Goal: Information Seeking & Learning: Learn about a topic

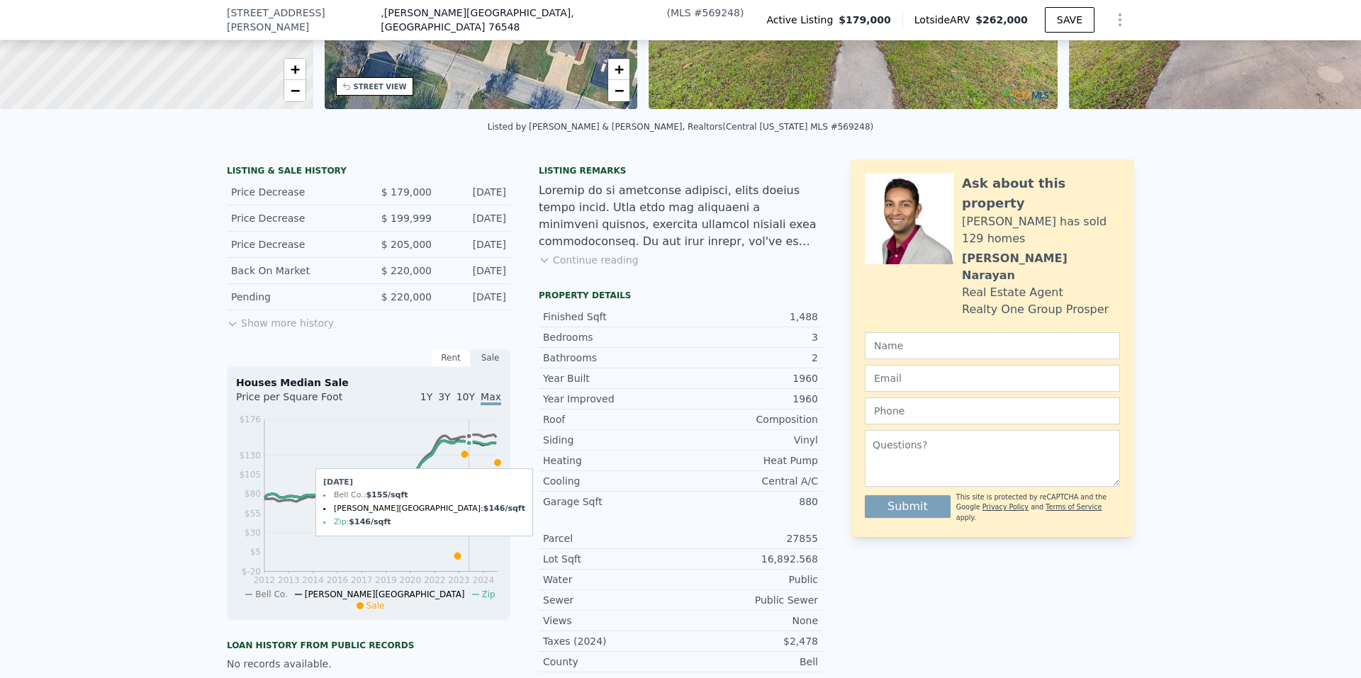
scroll to position [208, 0]
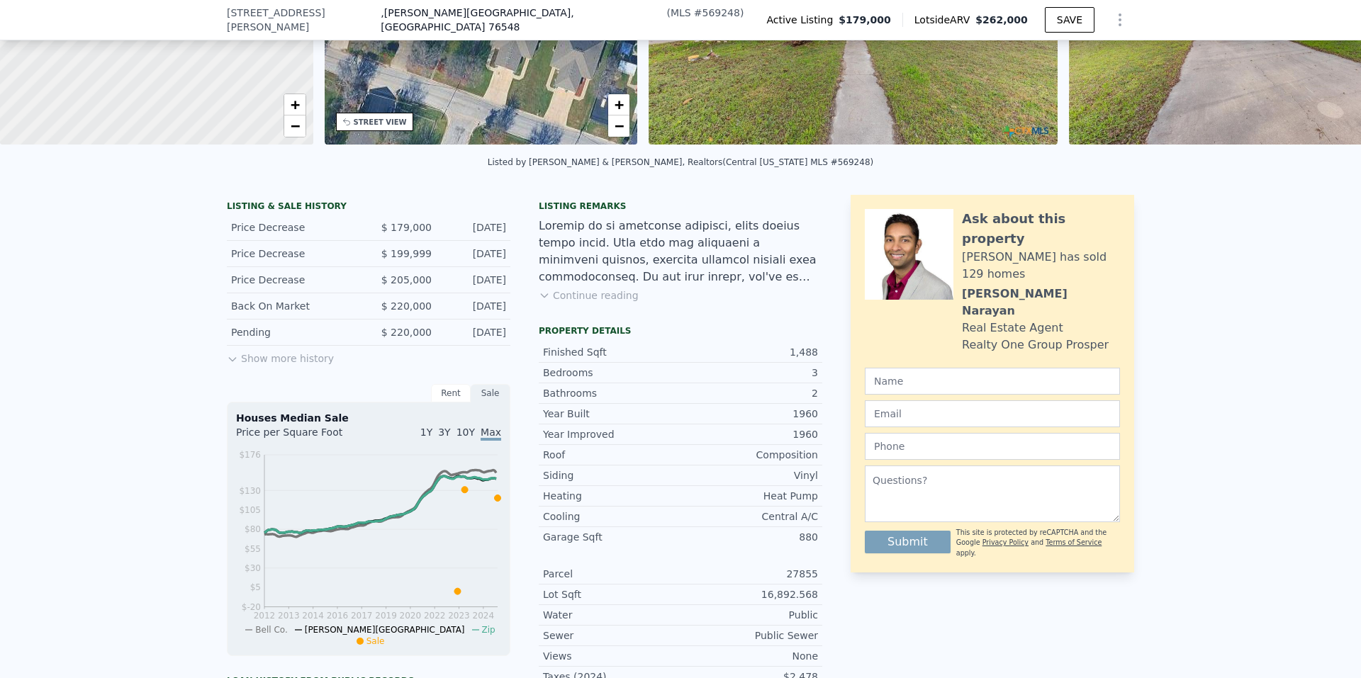
click at [245, 366] on button "Show more history" at bounding box center [280, 356] width 107 height 20
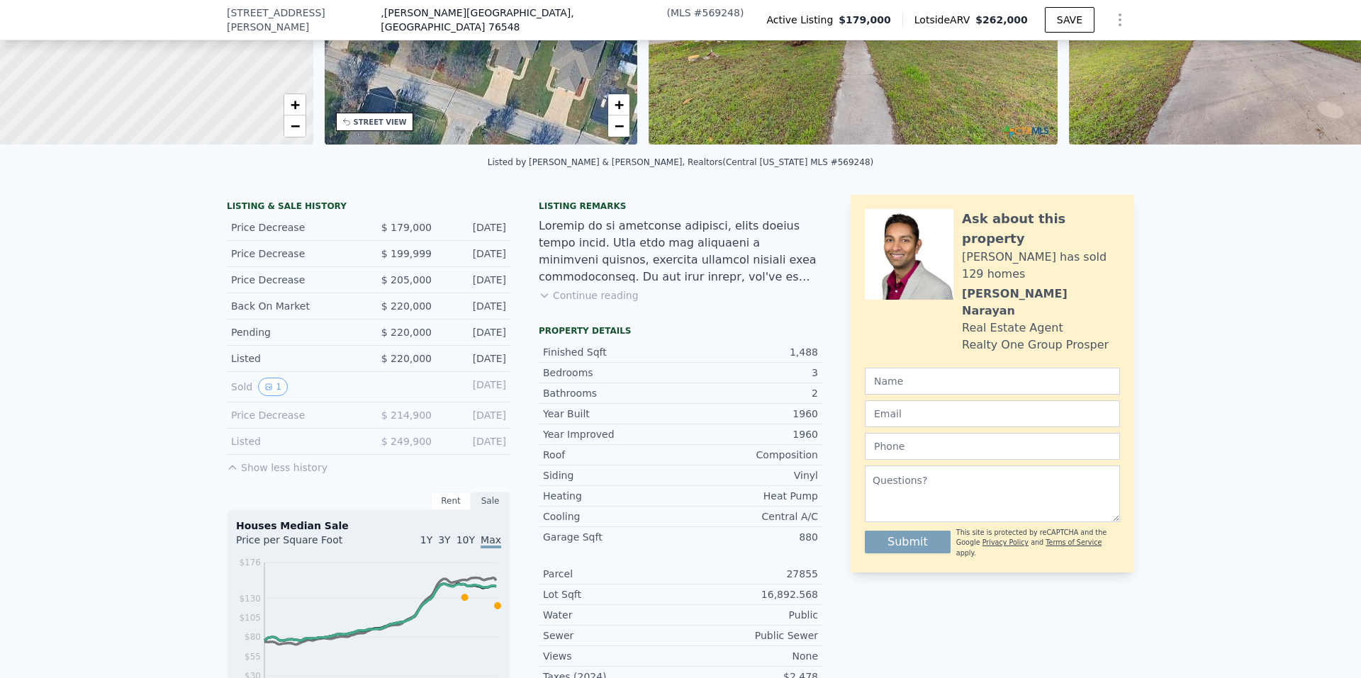
drag, startPoint x: 270, startPoint y: 398, endPoint x: 240, endPoint y: 421, distance: 38.4
click at [240, 421] on div "Price Decrease" at bounding box center [294, 415] width 126 height 14
click at [266, 391] on icon "View historical data" at bounding box center [268, 387] width 9 height 9
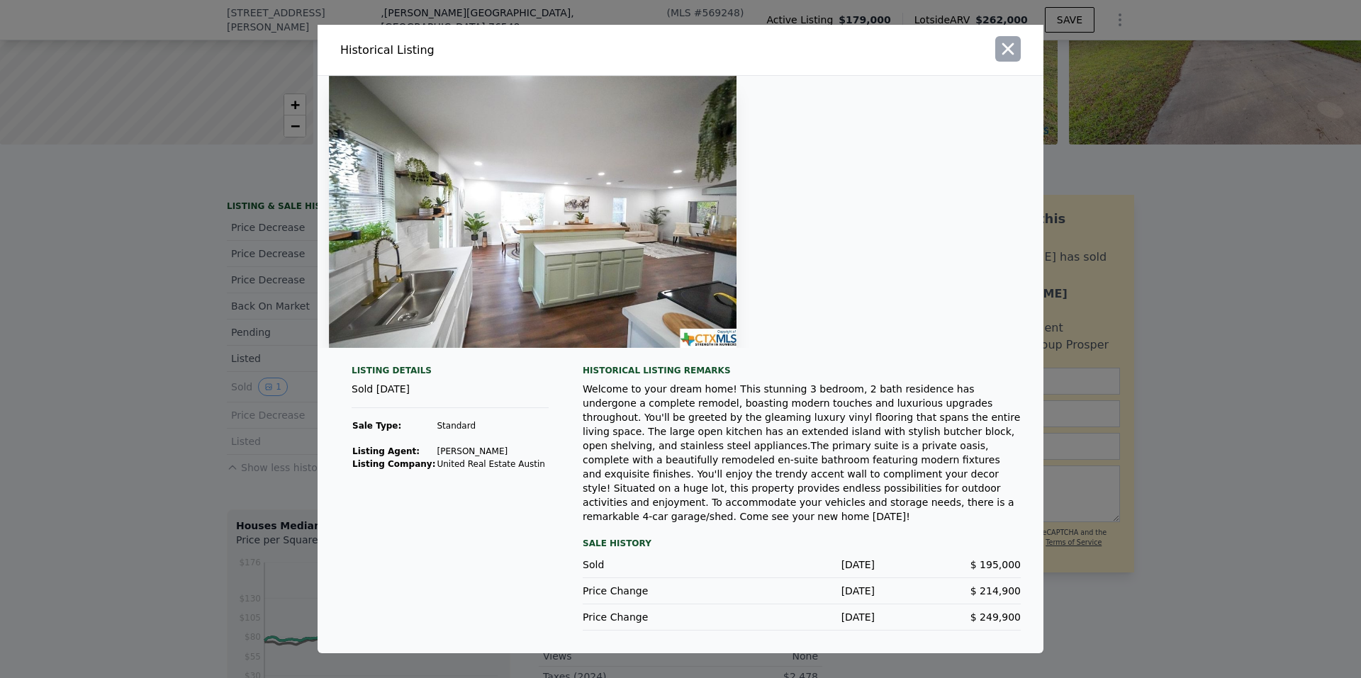
click at [1005, 55] on icon "button" at bounding box center [1008, 49] width 12 height 12
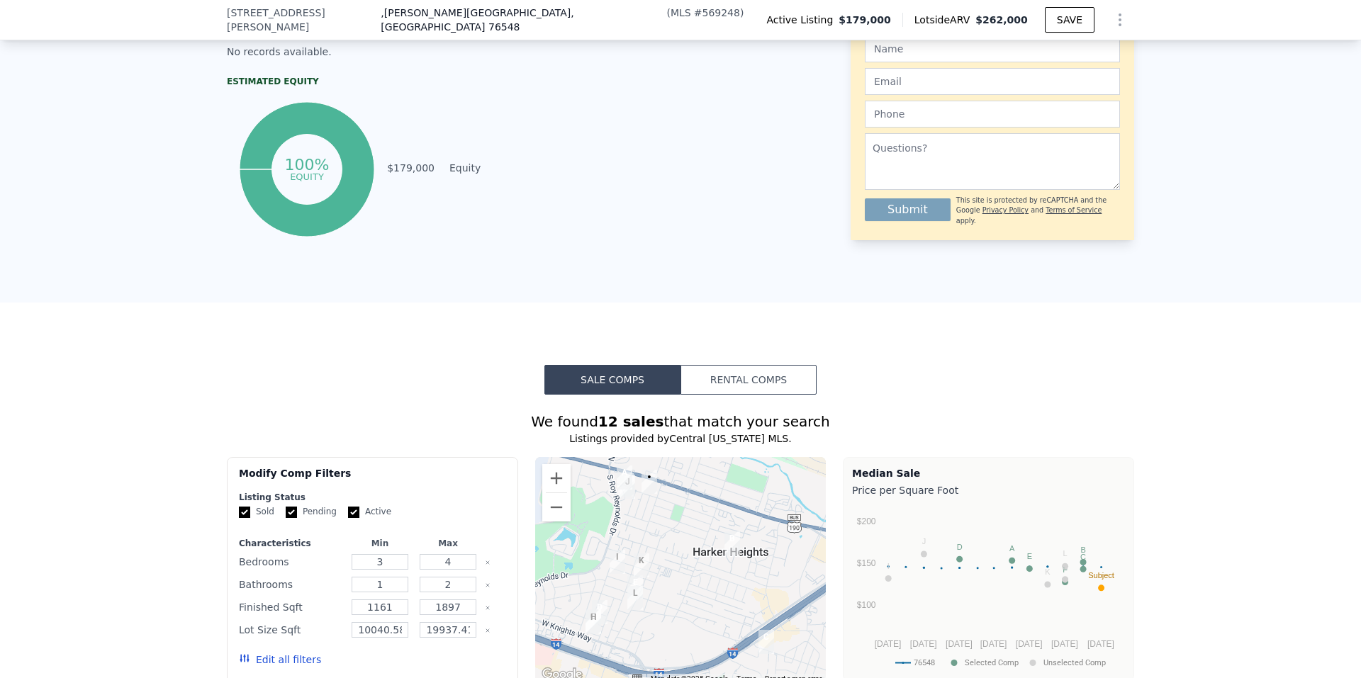
scroll to position [987, 0]
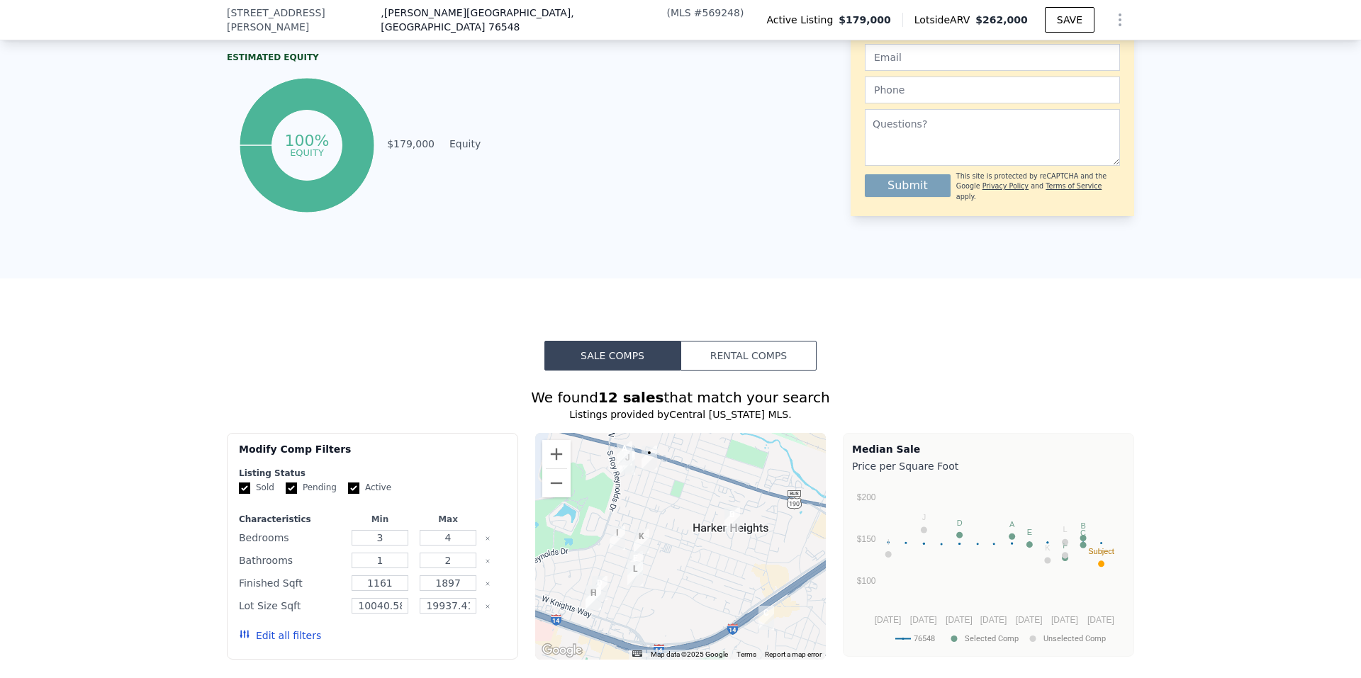
click at [708, 364] on button "Rental Comps" at bounding box center [748, 356] width 136 height 30
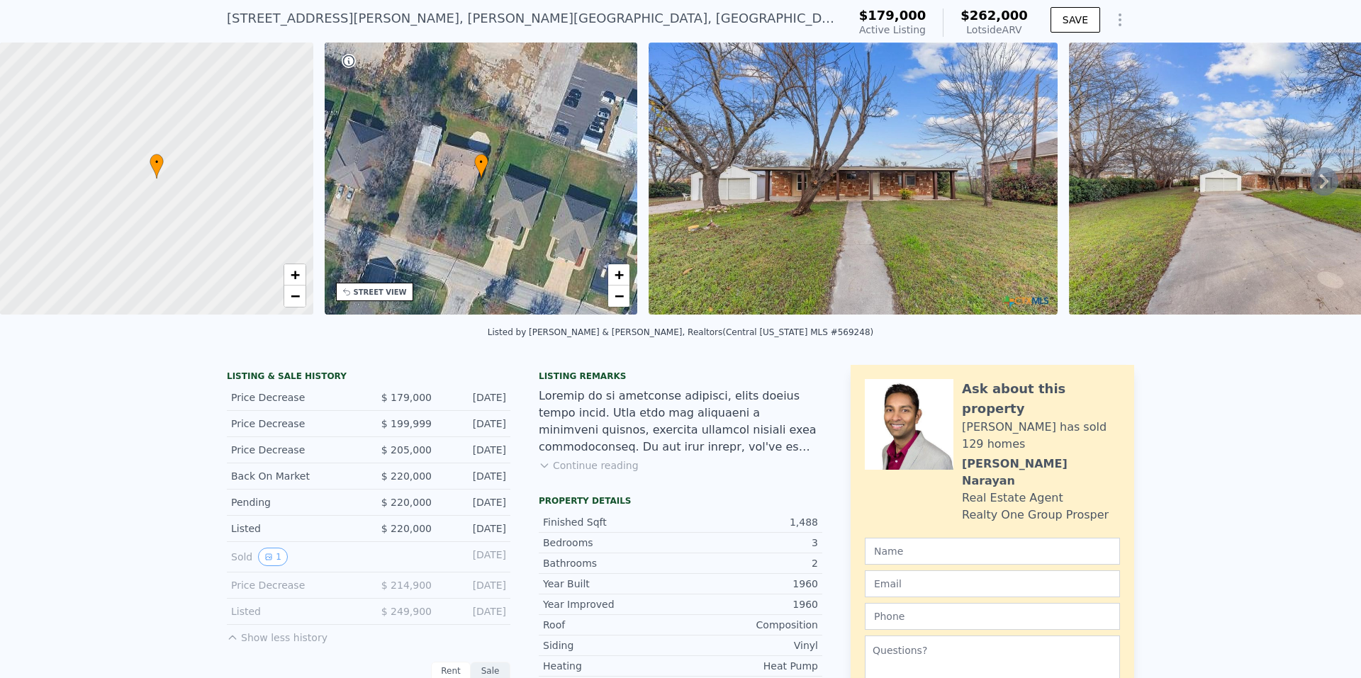
scroll to position [5, 0]
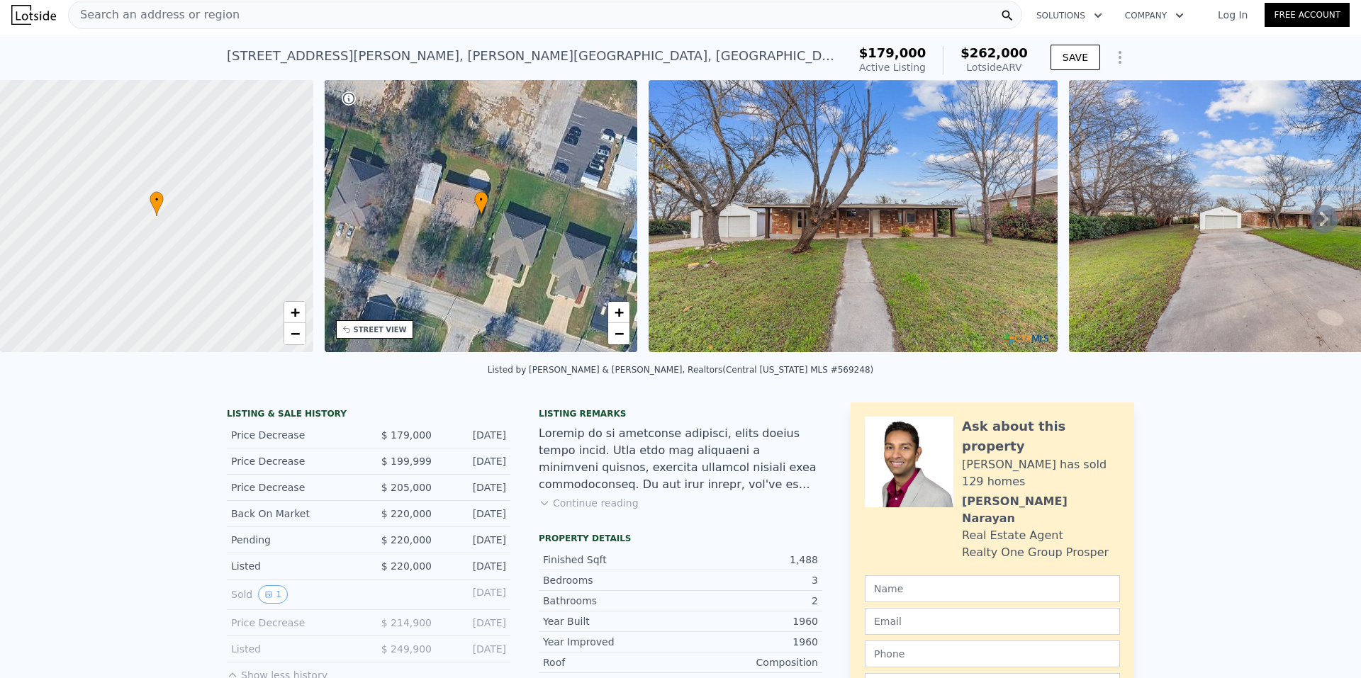
click at [1312, 224] on icon at bounding box center [1324, 219] width 28 height 28
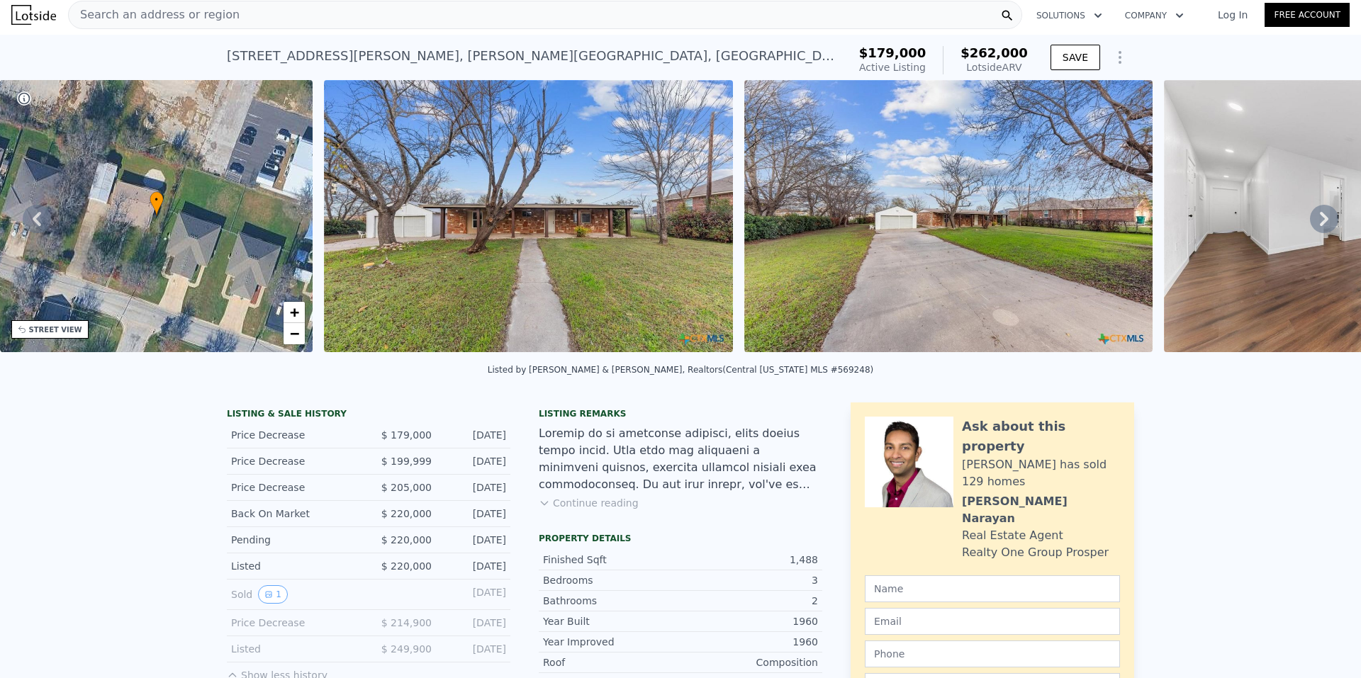
click at [1312, 224] on icon at bounding box center [1324, 219] width 28 height 28
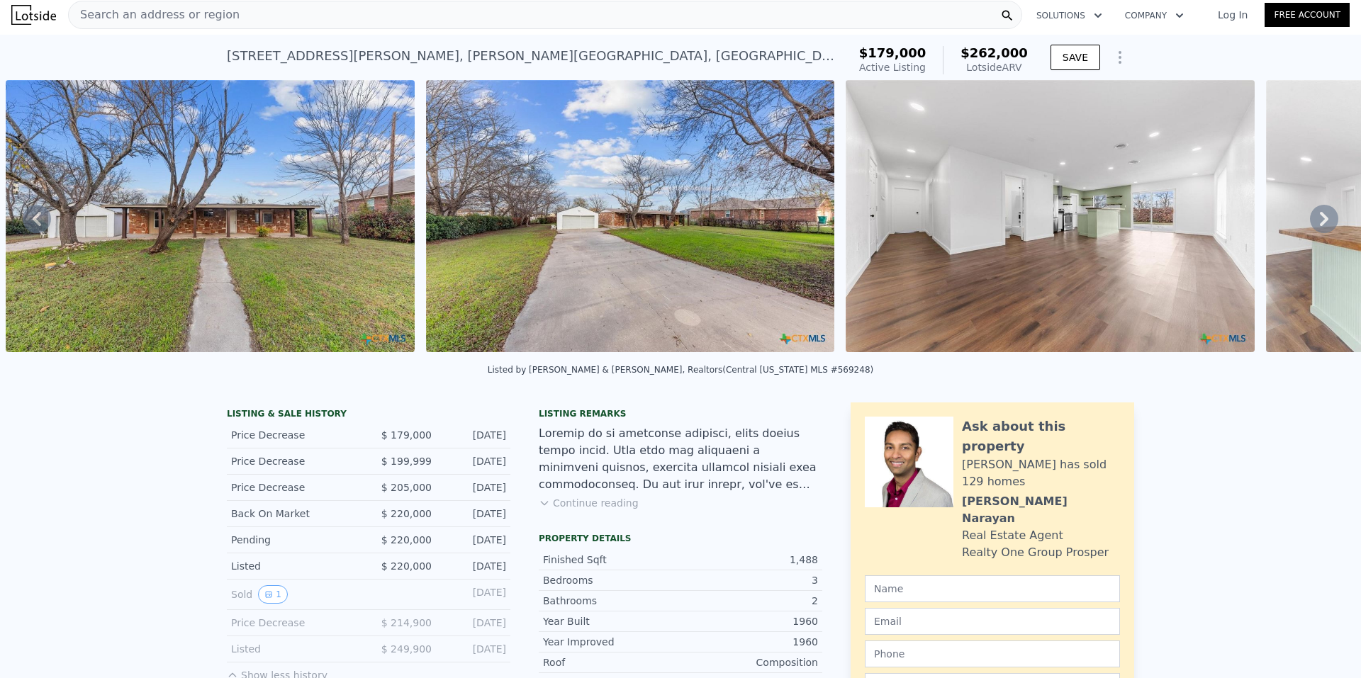
click at [1312, 224] on icon at bounding box center [1324, 219] width 28 height 28
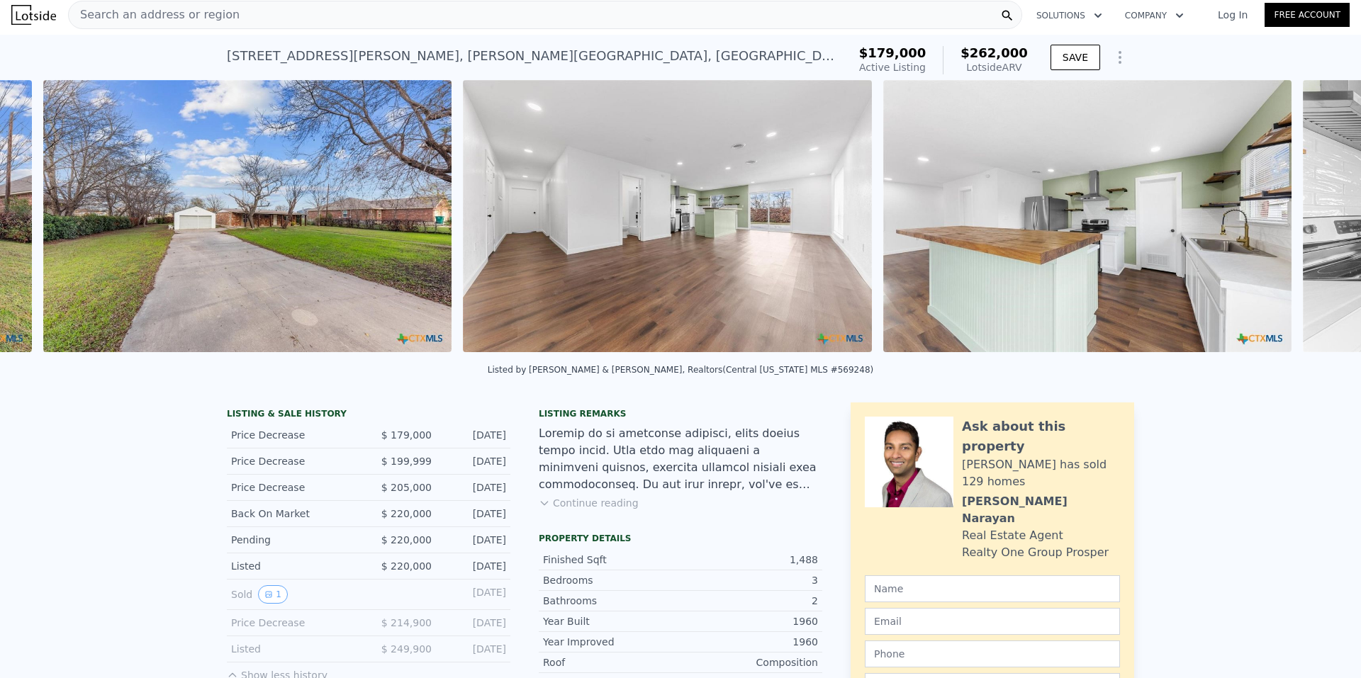
scroll to position [0, 1069]
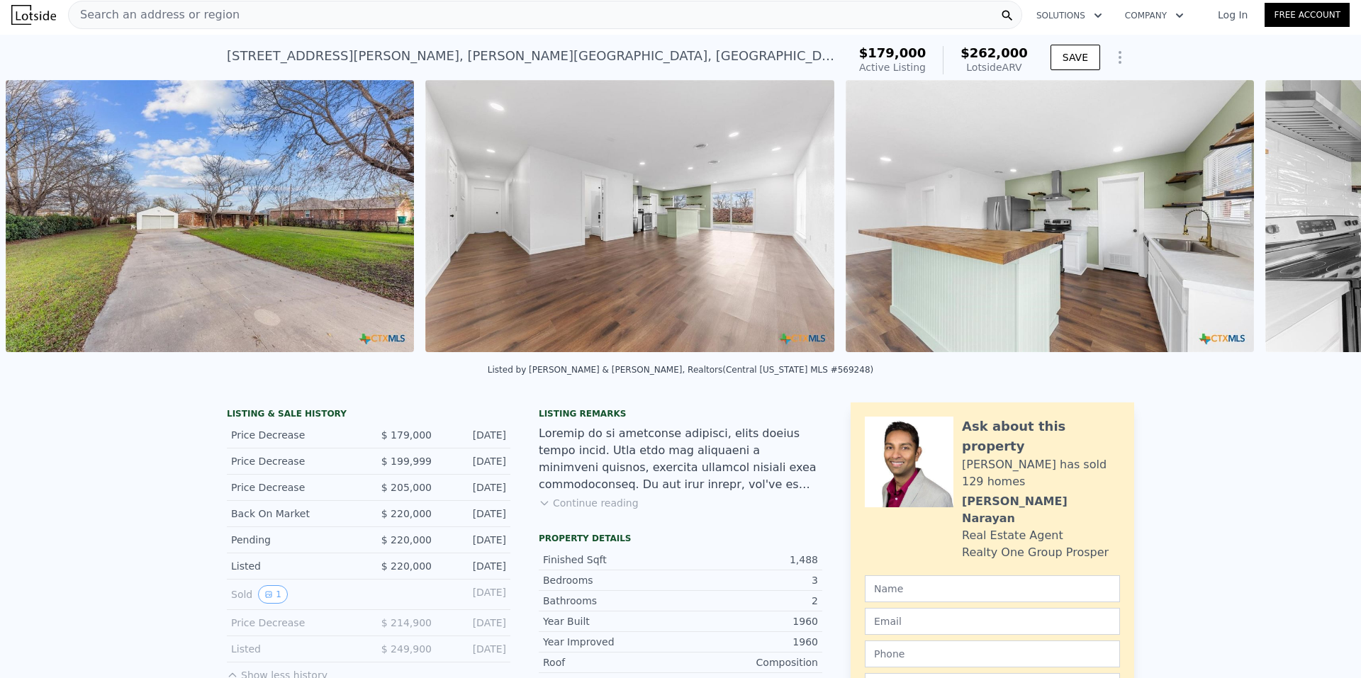
click at [1312, 224] on div "• + − • + − STREET VIEW Loading... SATELLITE VIEW" at bounding box center [680, 218] width 1361 height 277
click at [1312, 224] on icon at bounding box center [1324, 219] width 28 height 28
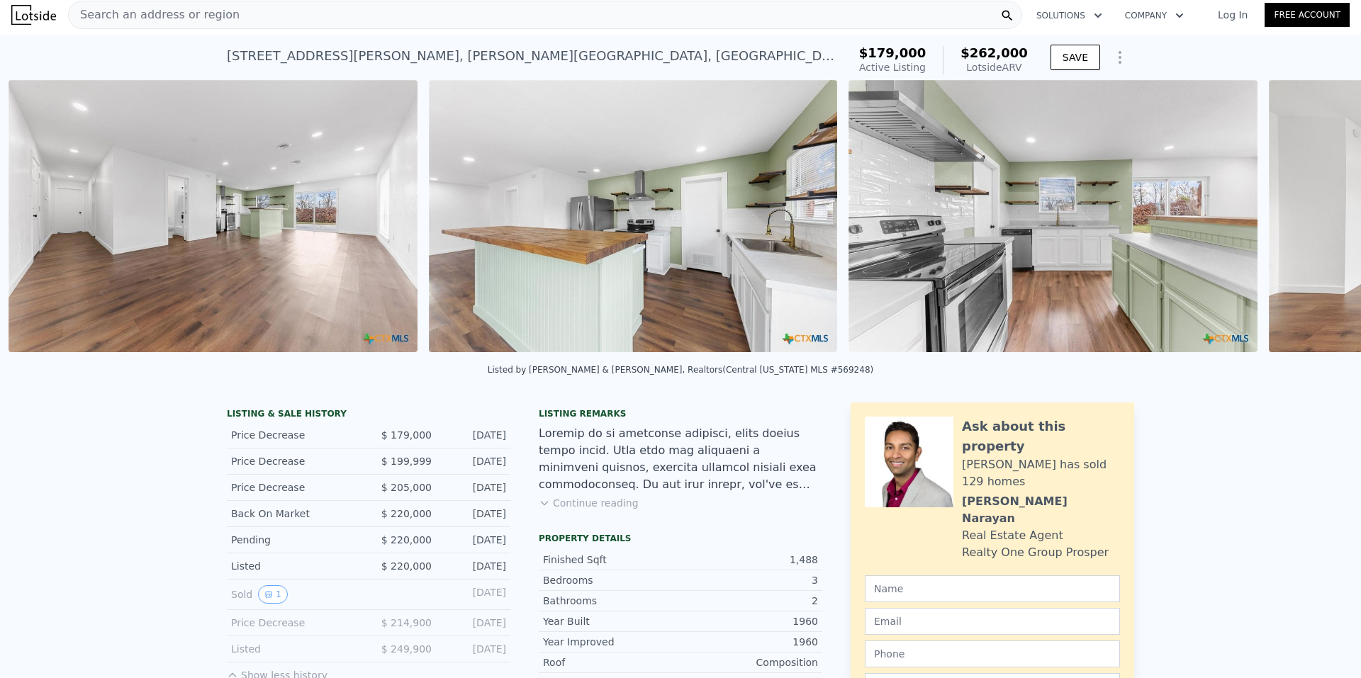
scroll to position [0, 1488]
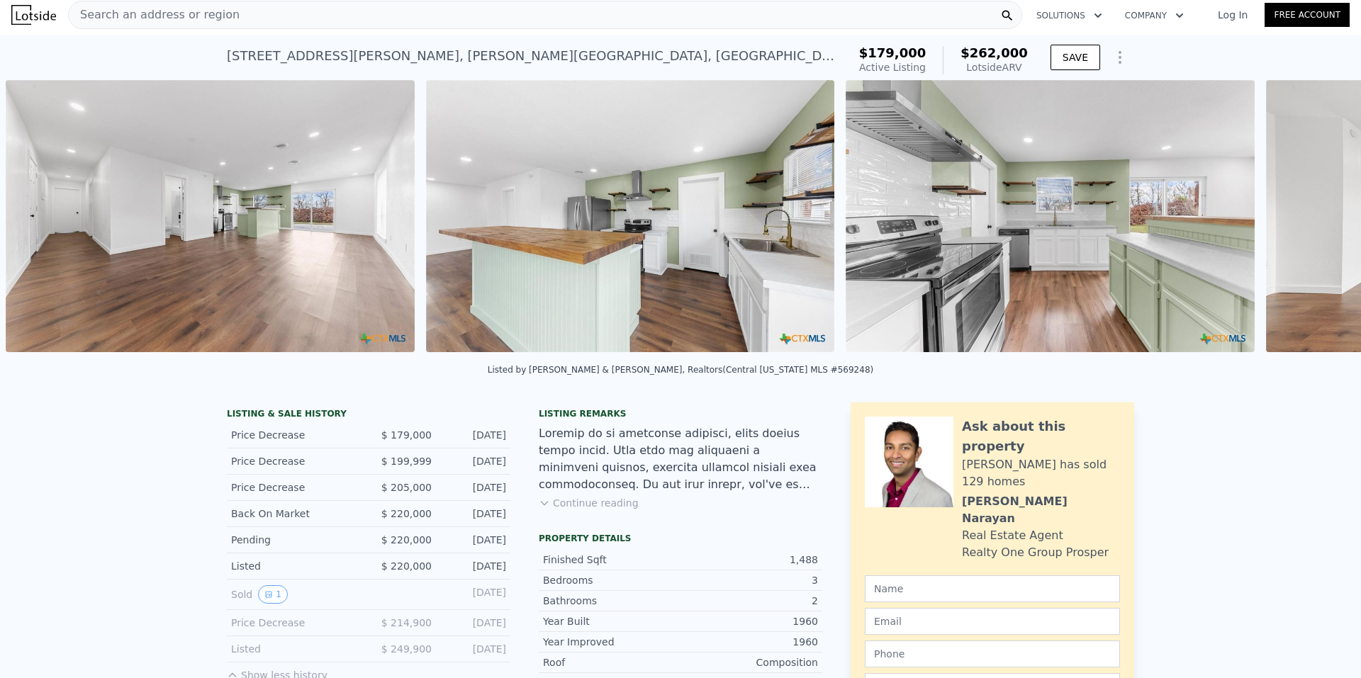
click at [1312, 224] on div "• + − • + − STREET VIEW Loading... SATELLITE VIEW" at bounding box center [680, 218] width 1361 height 277
click at [1312, 224] on icon at bounding box center [1324, 219] width 28 height 28
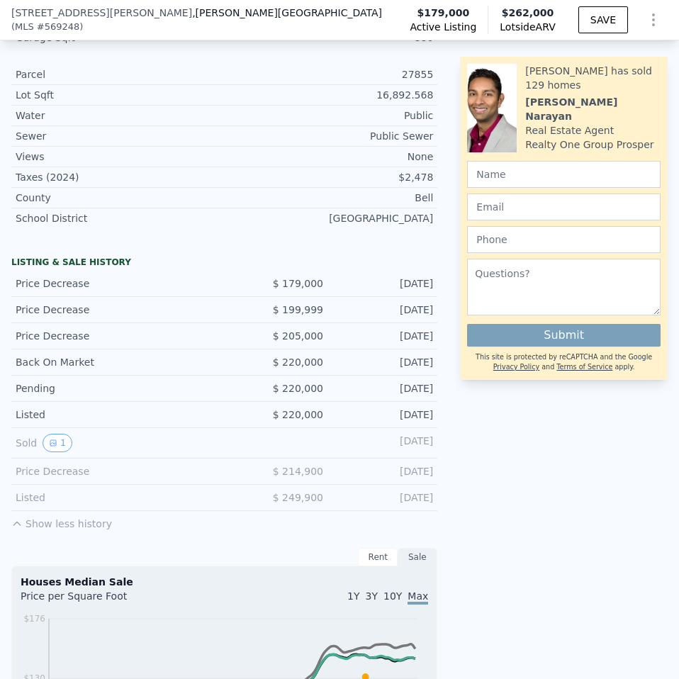
scroll to position [916, 0]
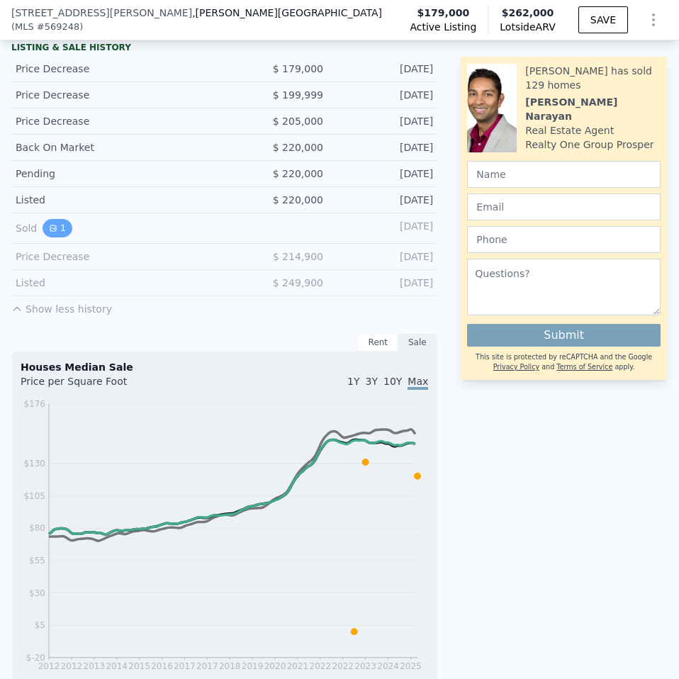
click at [50, 232] on icon "View historical data" at bounding box center [53, 228] width 9 height 9
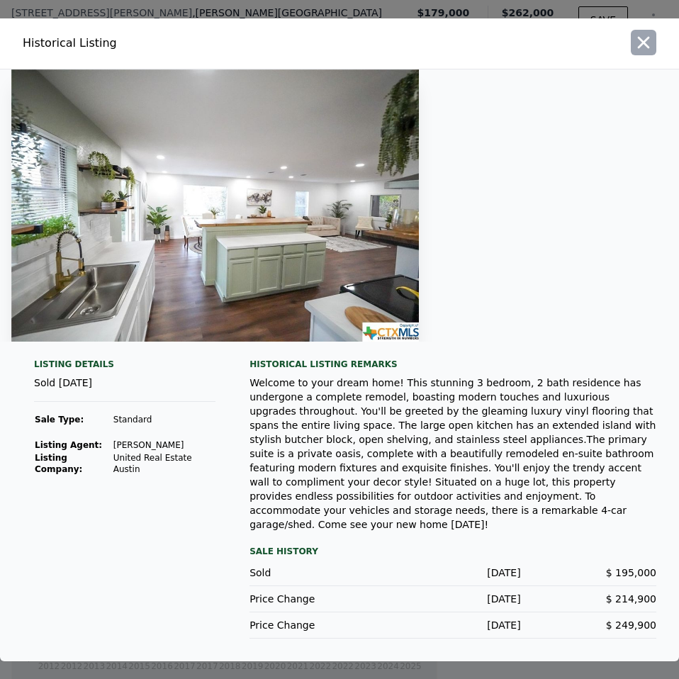
click at [643, 52] on icon "button" at bounding box center [644, 43] width 20 height 20
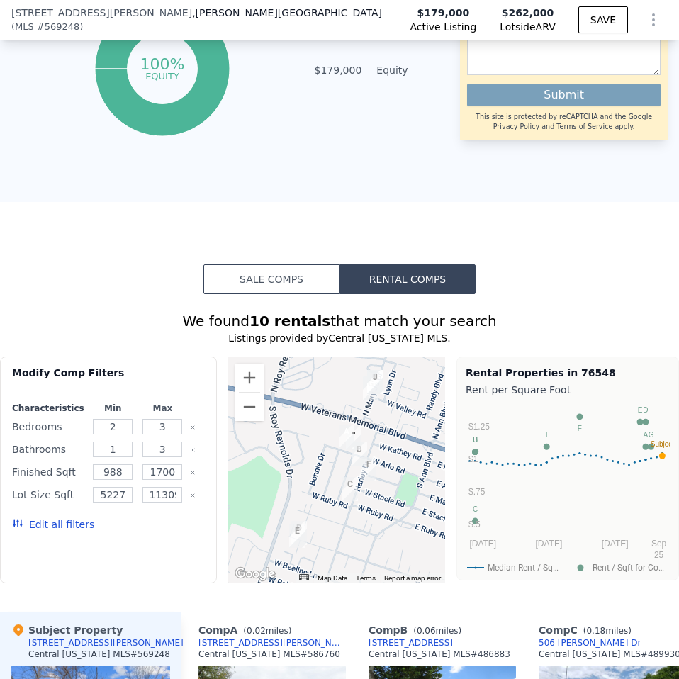
scroll to position [1554, 0]
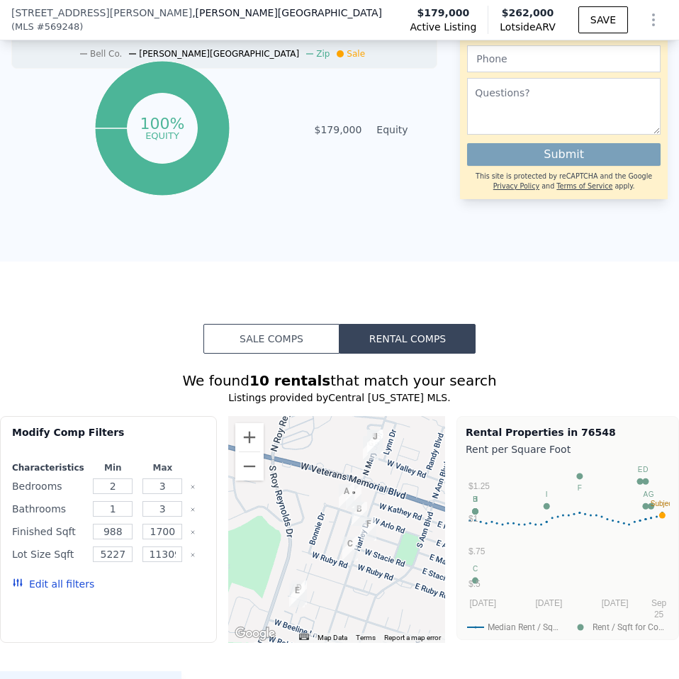
click at [257, 339] on button "Sale Comps" at bounding box center [271, 339] width 136 height 30
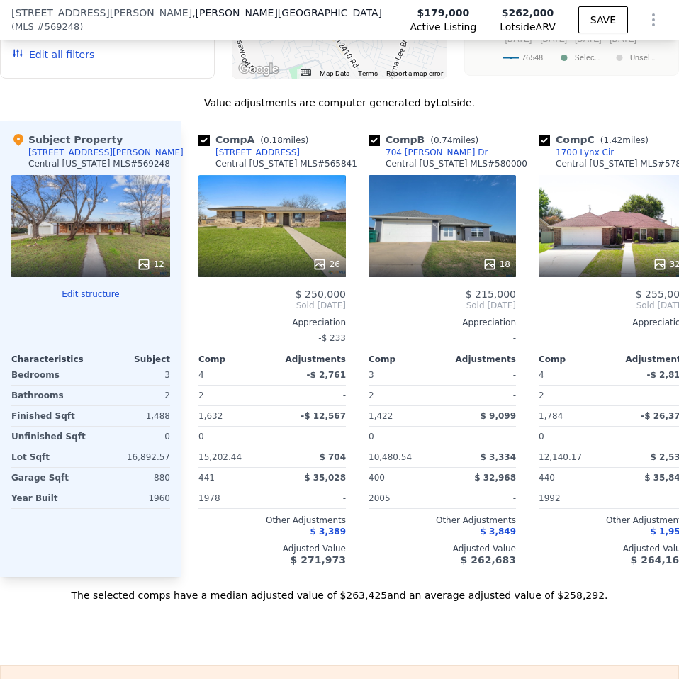
scroll to position [2121, 0]
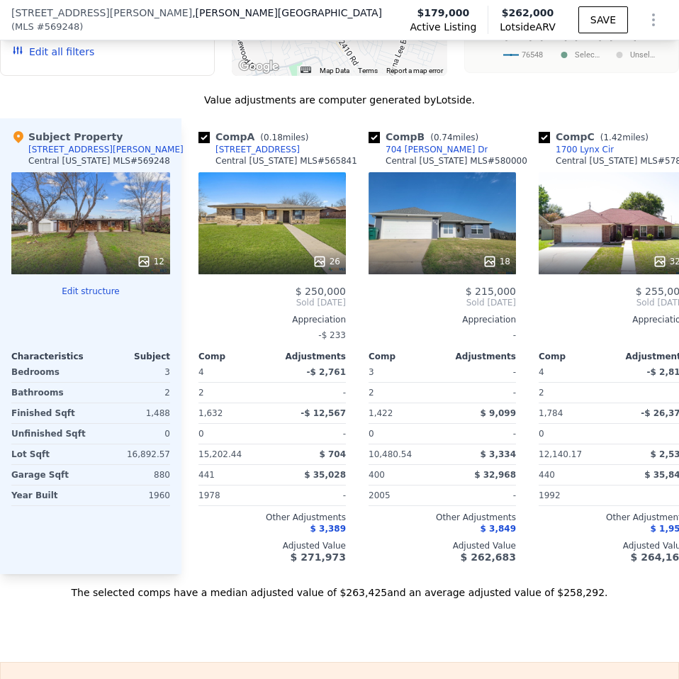
drag, startPoint x: 227, startPoint y: 583, endPoint x: 298, endPoint y: 590, distance: 71.9
click at [298, 574] on div "Comp A ( 0.18 miles) 118 Forest Cir Central Texas MLS # 565841 26 $ 250,000 Sol…" at bounding box center [430, 346] width 498 height 456
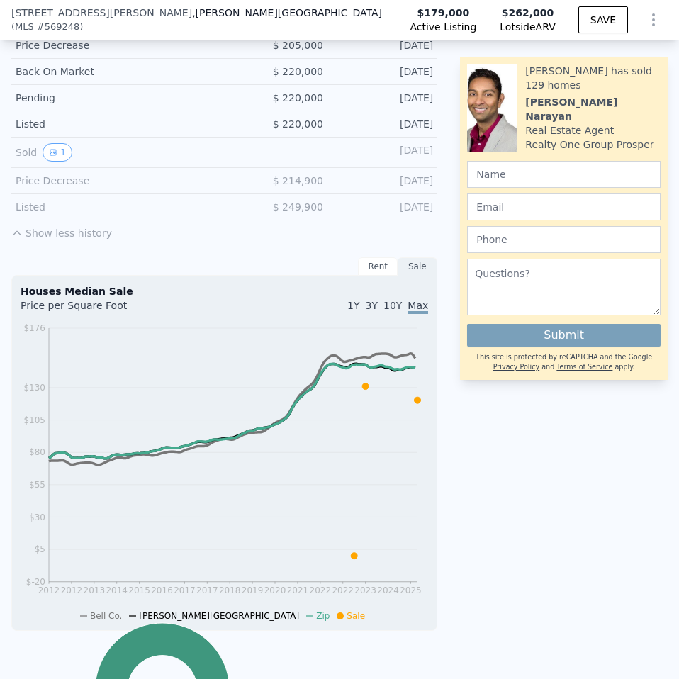
scroll to position [425, 0]
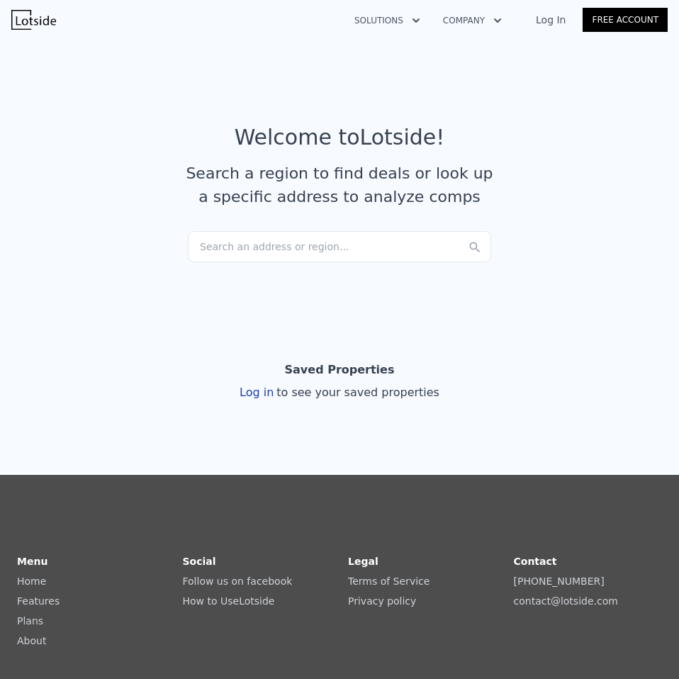
click at [259, 252] on div "Search an address or region..." at bounding box center [339, 246] width 303 height 31
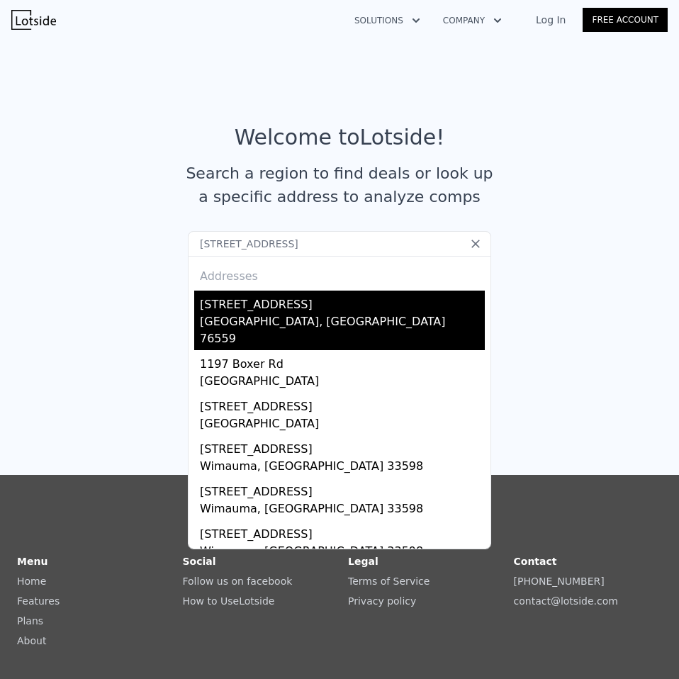
type input "119 boxer st"
click at [256, 316] on div "Nolanville, TX 76559" at bounding box center [342, 331] width 285 height 37
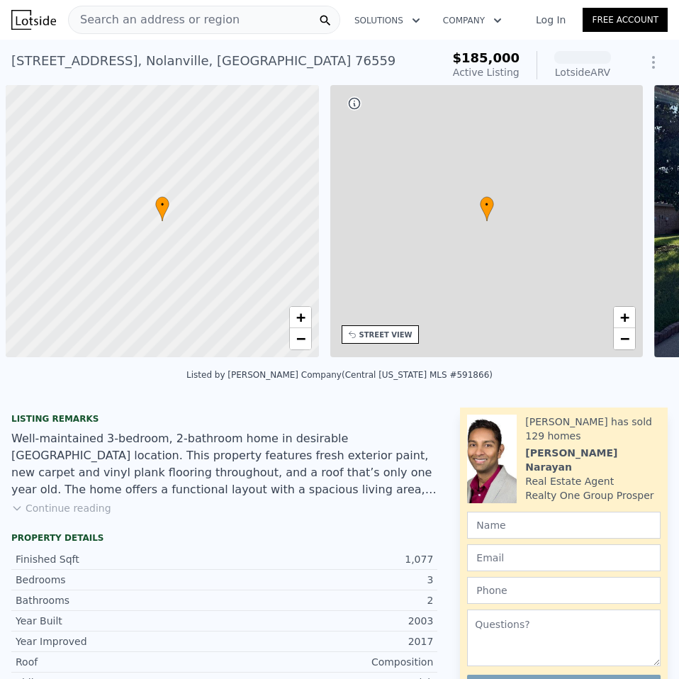
scroll to position [0, 6]
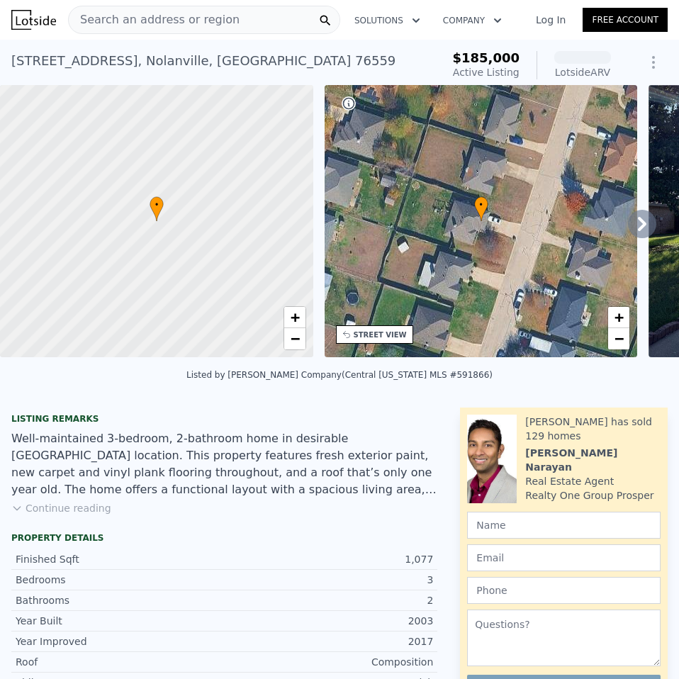
click at [638, 223] on icon at bounding box center [642, 224] width 9 height 14
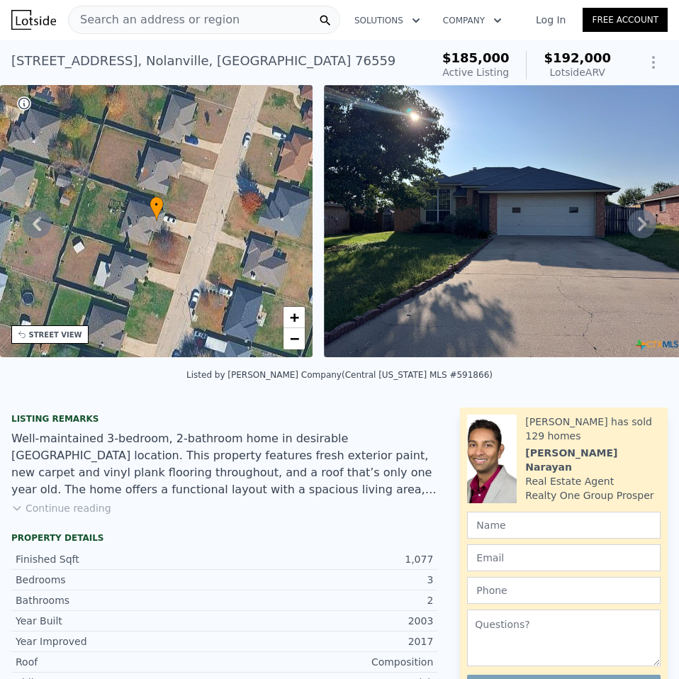
click at [638, 223] on icon at bounding box center [642, 224] width 9 height 14
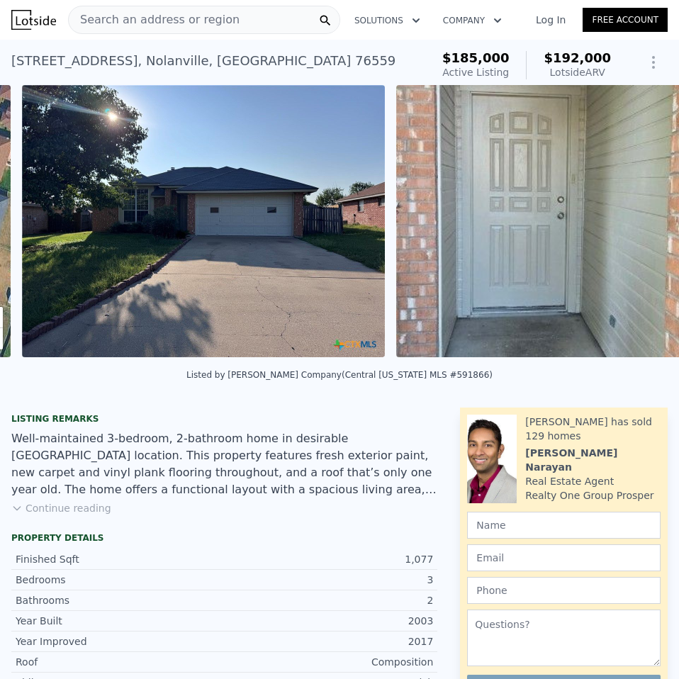
scroll to position [0, 648]
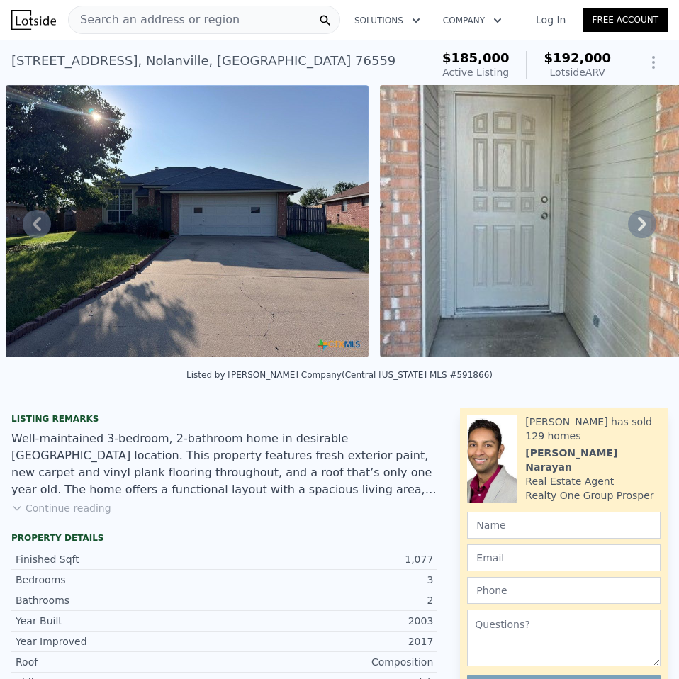
click at [638, 223] on icon at bounding box center [642, 224] width 9 height 14
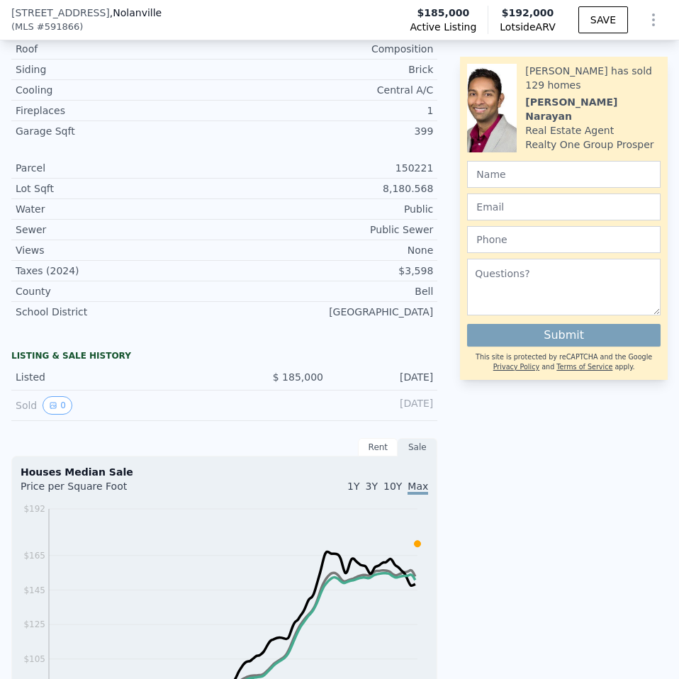
scroll to position [633, 0]
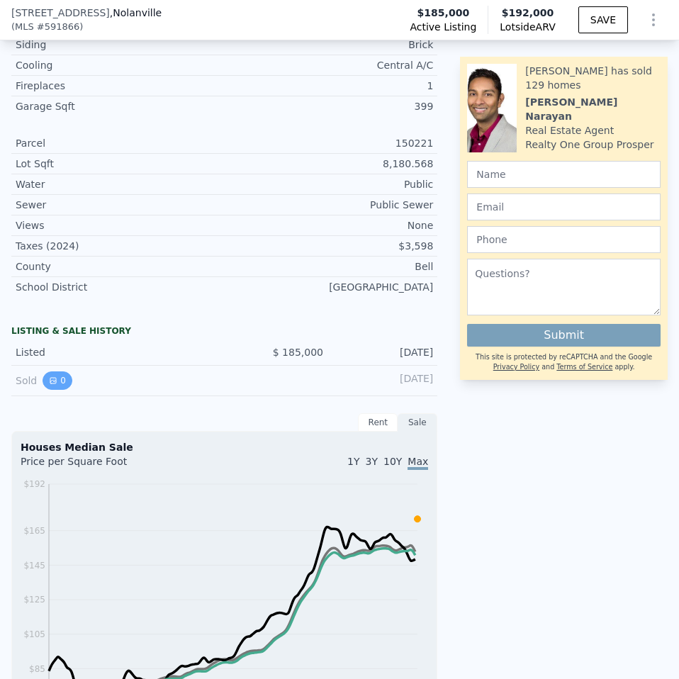
click at [49, 385] on icon "View historical data" at bounding box center [53, 380] width 9 height 9
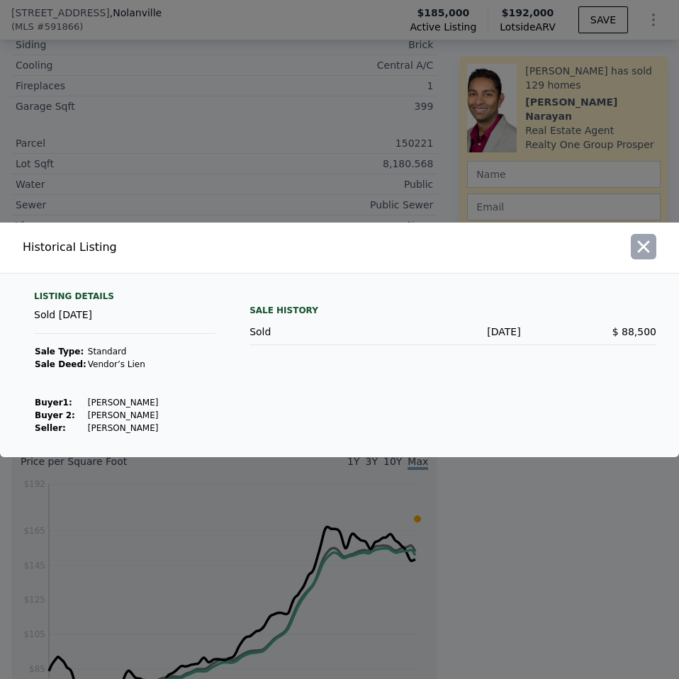
click at [644, 249] on icon "button" at bounding box center [644, 247] width 20 height 20
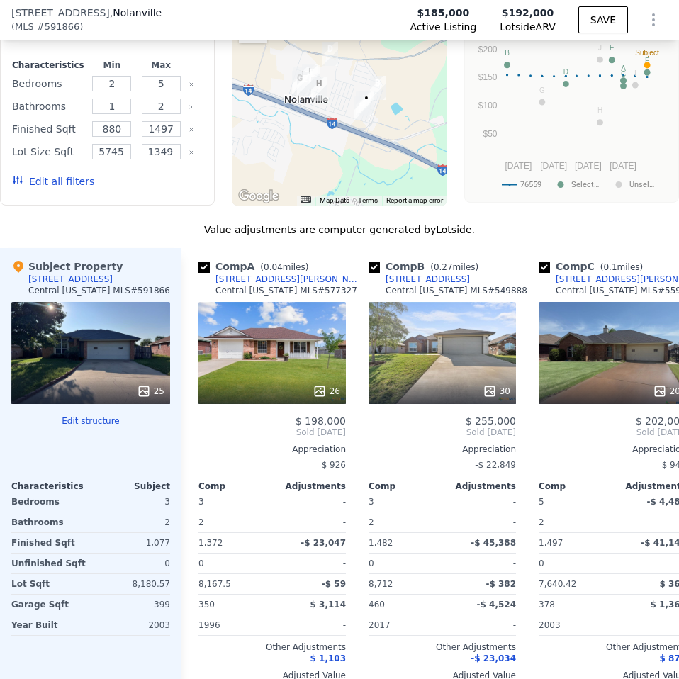
scroll to position [1843, 0]
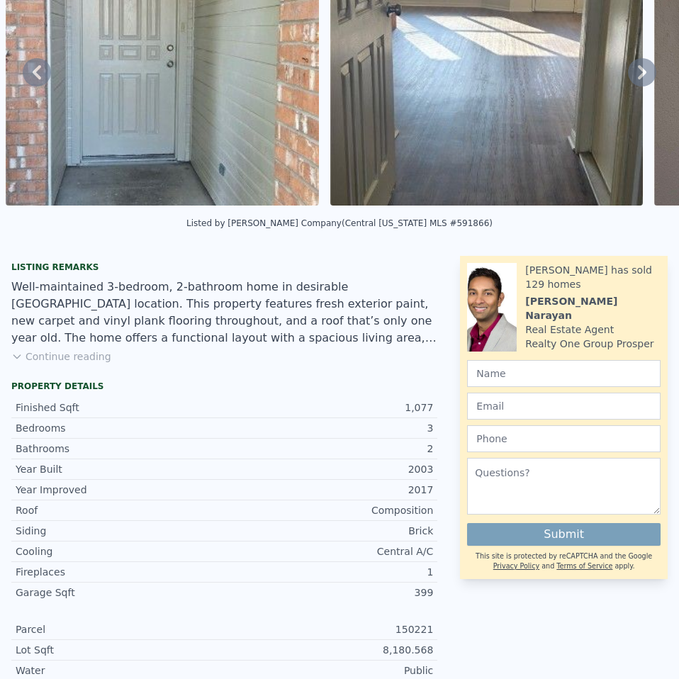
scroll to position [5, 0]
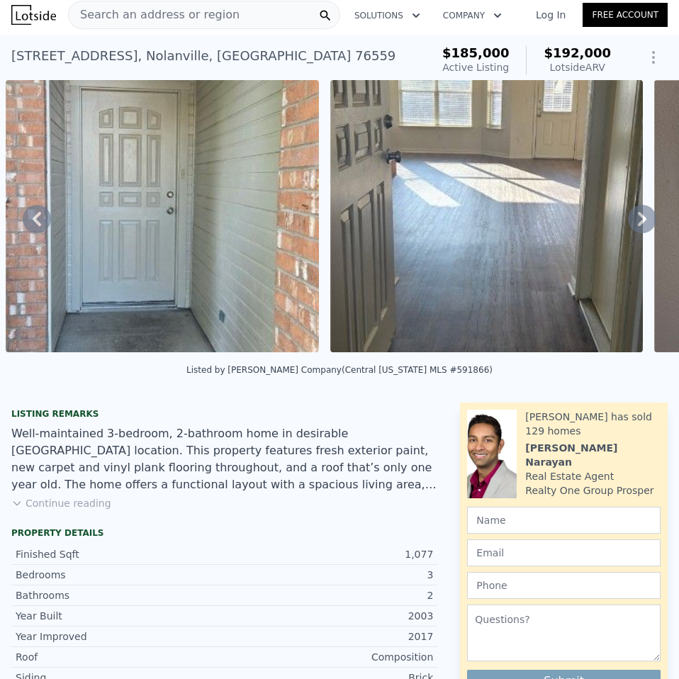
click at [644, 220] on icon at bounding box center [642, 219] width 28 height 28
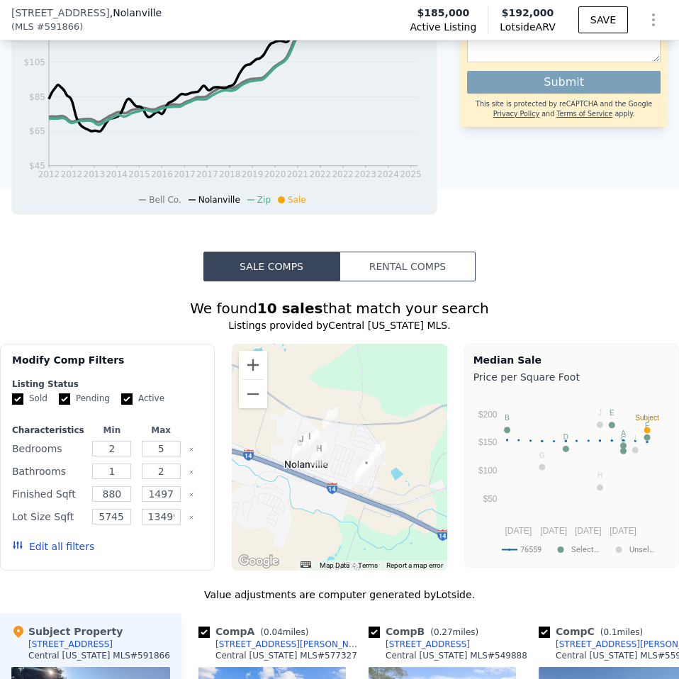
scroll to position [567, 0]
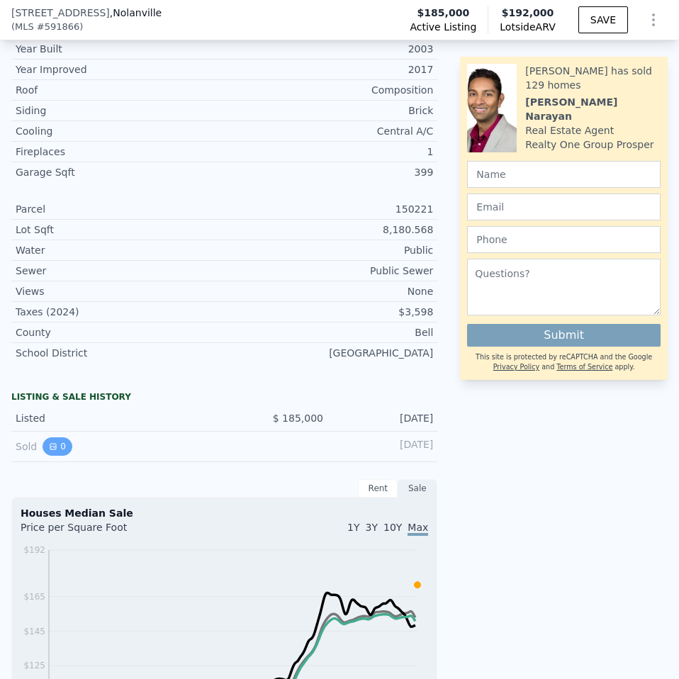
click at [55, 456] on button "0" at bounding box center [58, 446] width 30 height 18
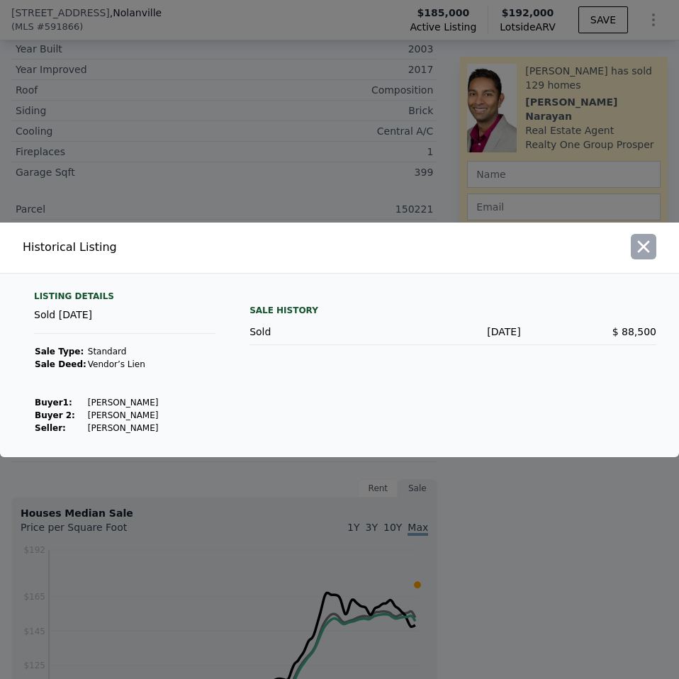
click at [646, 241] on icon "button" at bounding box center [644, 247] width 20 height 20
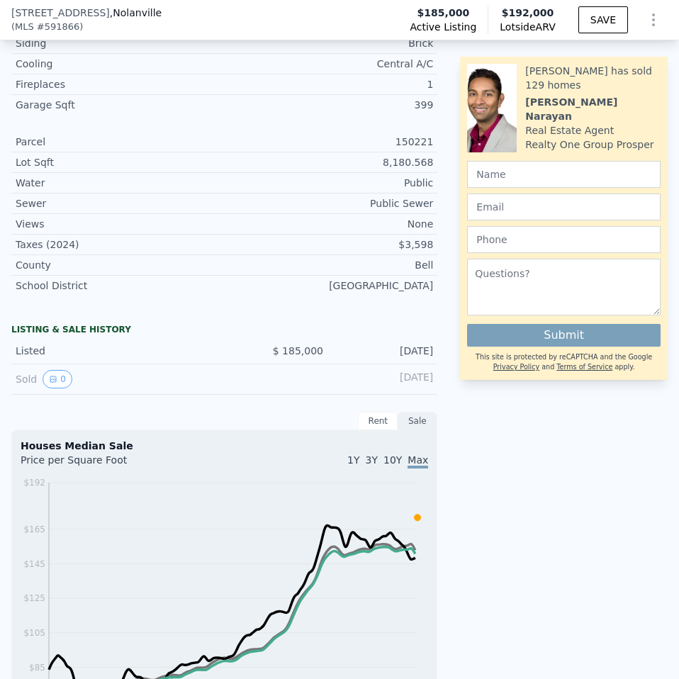
scroll to position [633, 0]
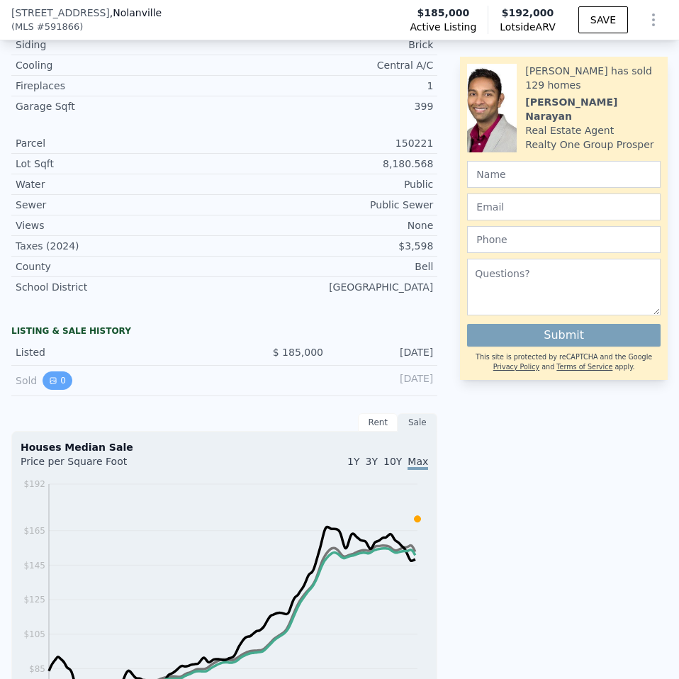
click at [59, 390] on button "0" at bounding box center [58, 380] width 30 height 18
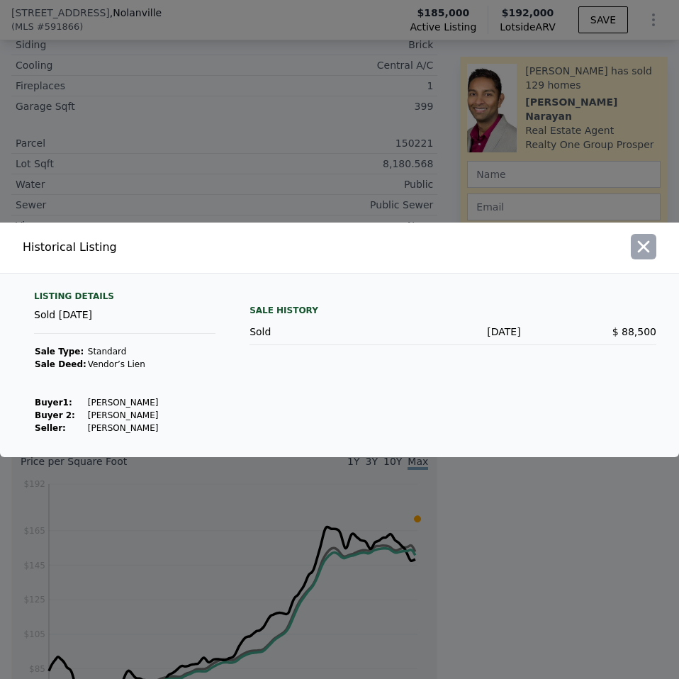
click at [645, 245] on icon "button" at bounding box center [644, 246] width 12 height 12
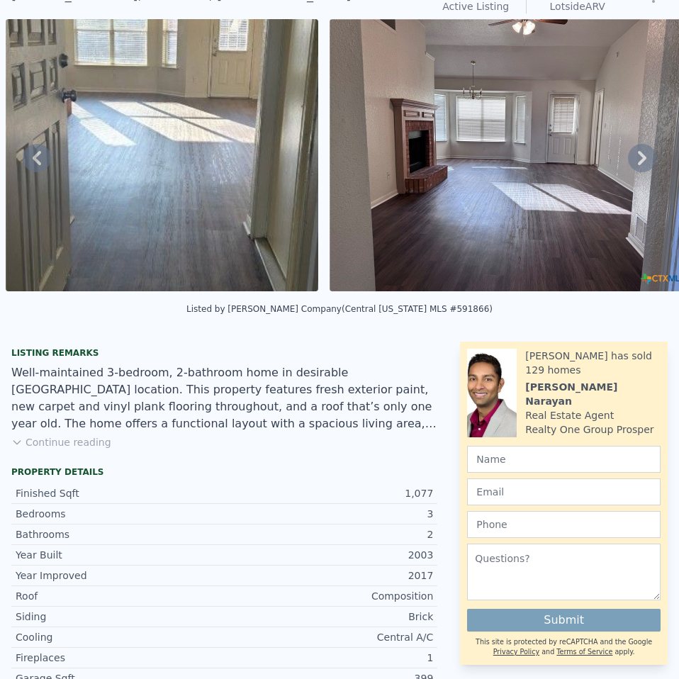
scroll to position [5, 0]
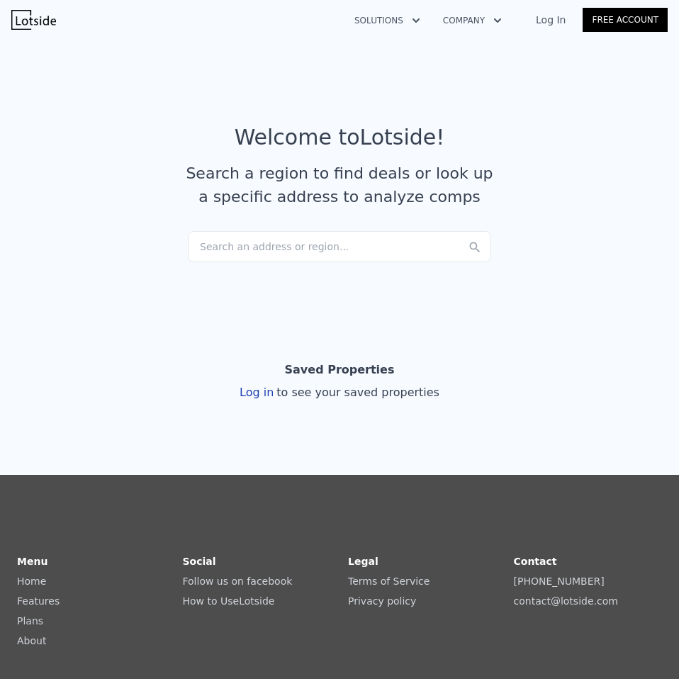
click at [247, 238] on div "Search an address or region..." at bounding box center [339, 246] width 303 height 31
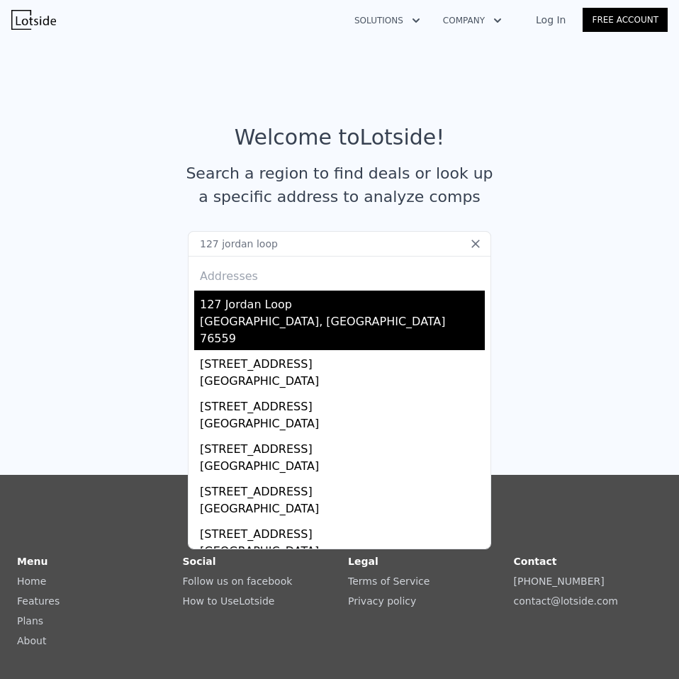
type input "127 jordan loop"
click at [218, 313] on div "127 Jordan Loop" at bounding box center [342, 302] width 285 height 23
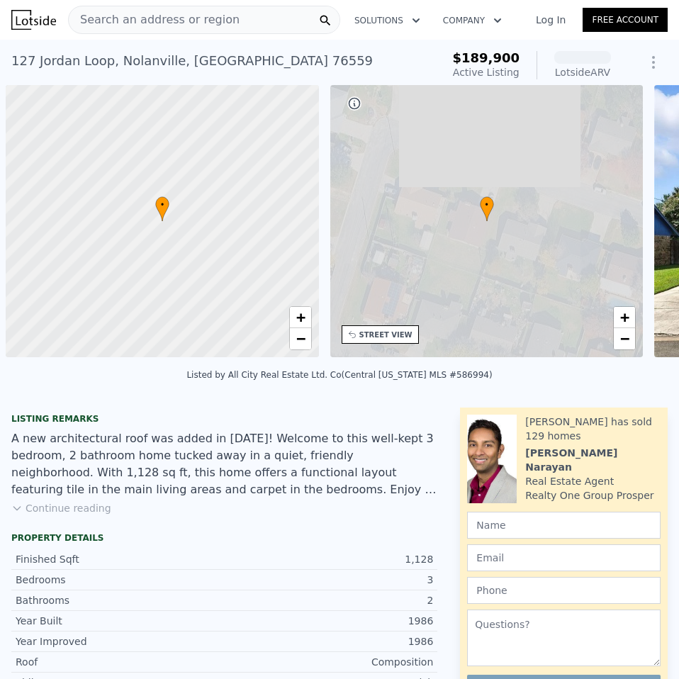
scroll to position [0, 6]
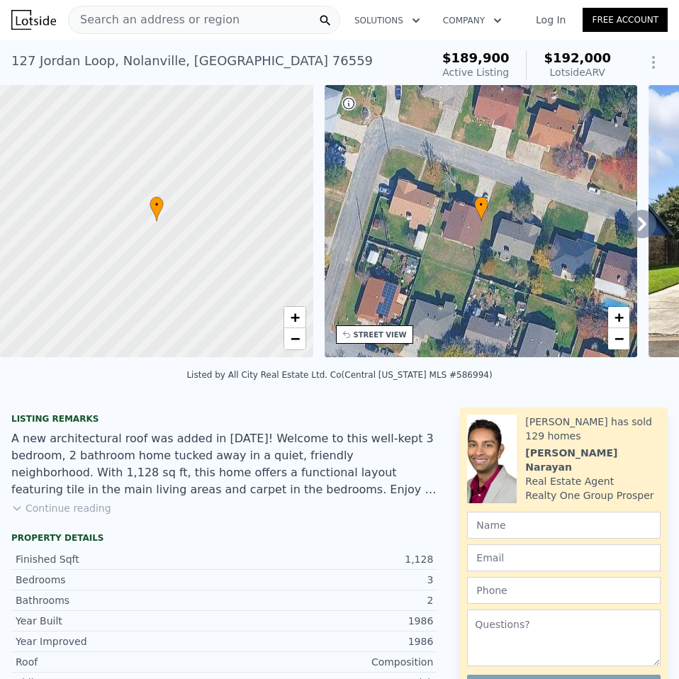
click at [628, 234] on icon at bounding box center [642, 224] width 28 height 28
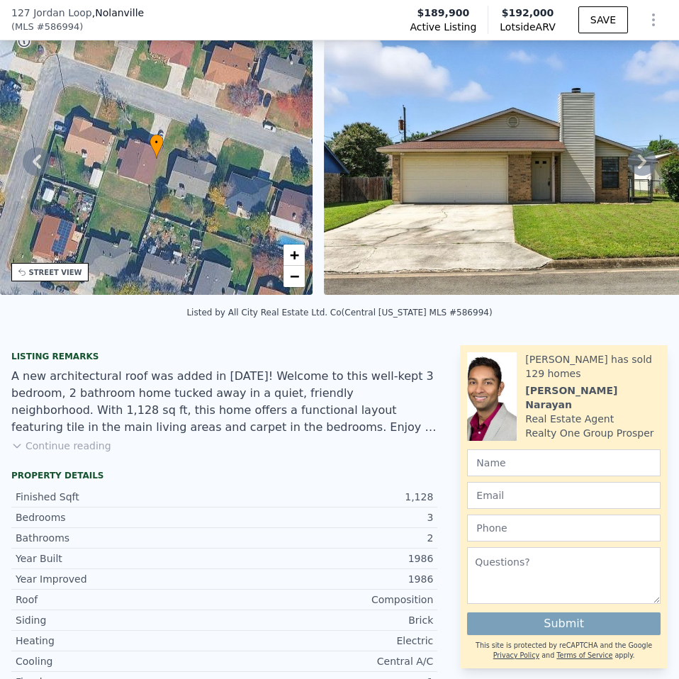
scroll to position [349, 0]
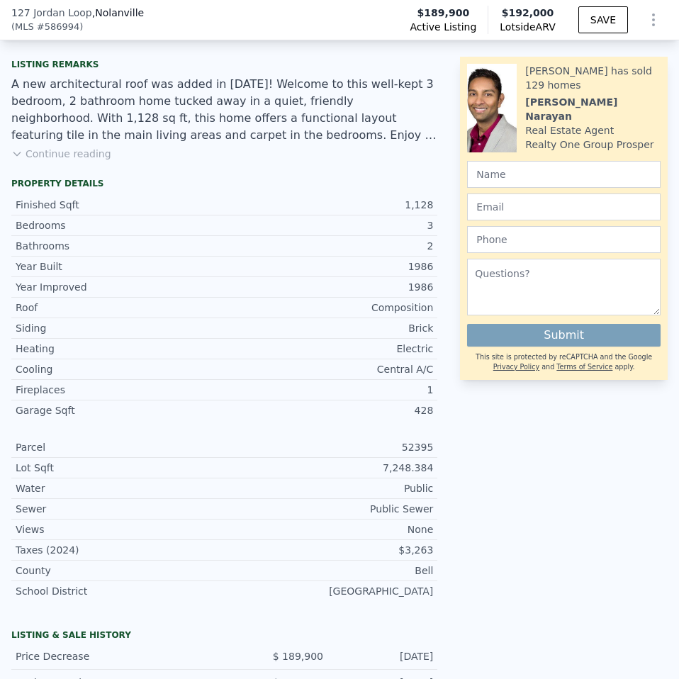
click at [66, 161] on button "Continue reading" at bounding box center [61, 154] width 100 height 14
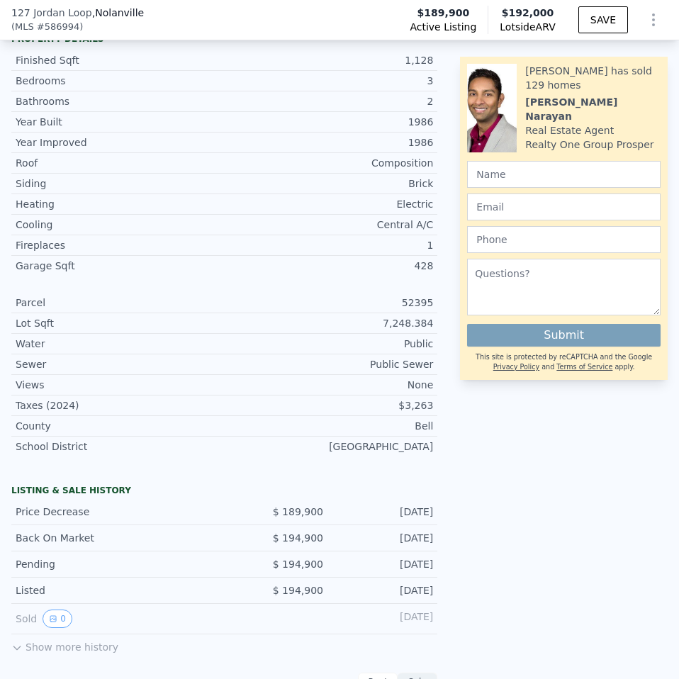
scroll to position [704, 0]
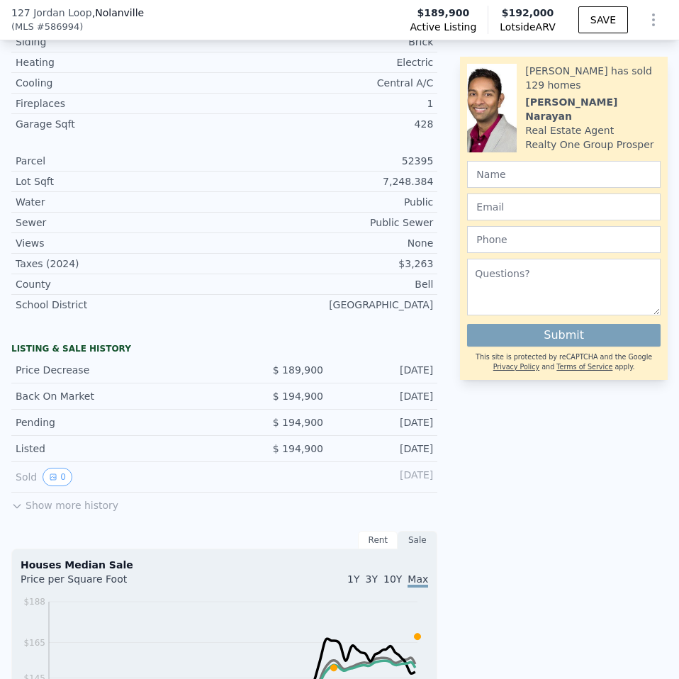
click at [49, 506] on div "LISTING & SALE HISTORY Price Decrease $ 189,900 Sep 8, 2025 Back On Market $ 19…" at bounding box center [224, 576] width 426 height 479
click at [51, 501] on button "Show more history" at bounding box center [64, 503] width 107 height 20
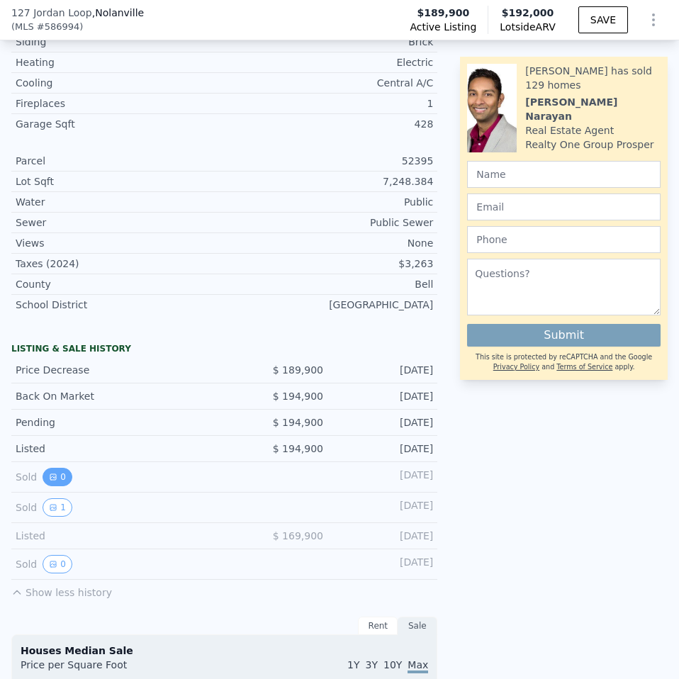
click at [51, 473] on icon "View historical data" at bounding box center [53, 477] width 9 height 9
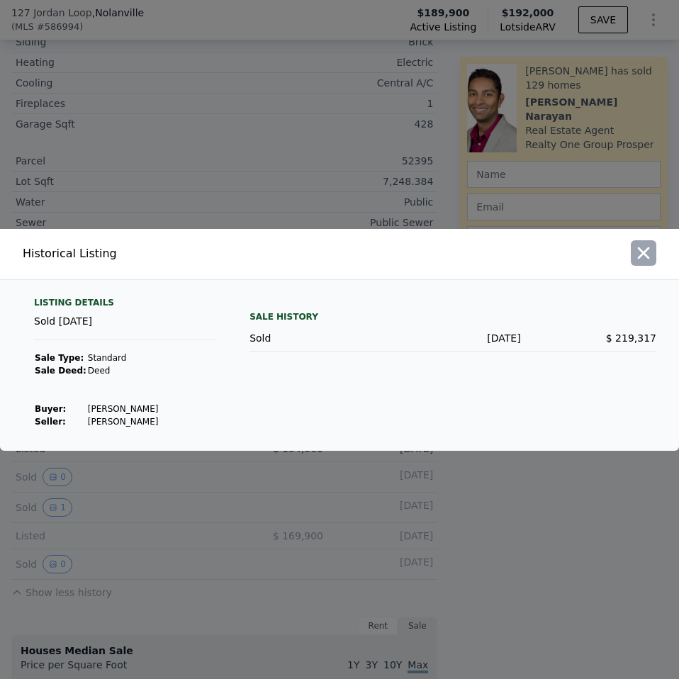
click at [632, 257] on button "button" at bounding box center [644, 253] width 26 height 26
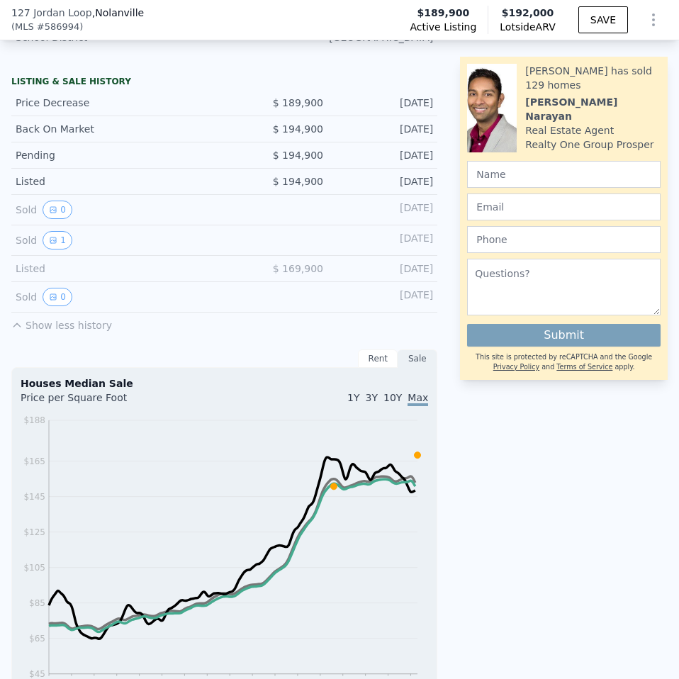
scroll to position [992, 0]
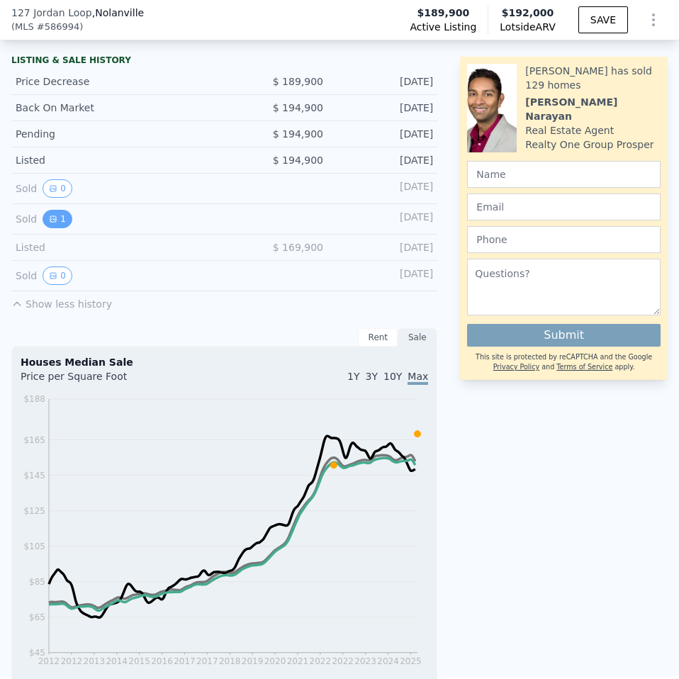
click at [49, 215] on icon "View historical data" at bounding box center [53, 219] width 9 height 9
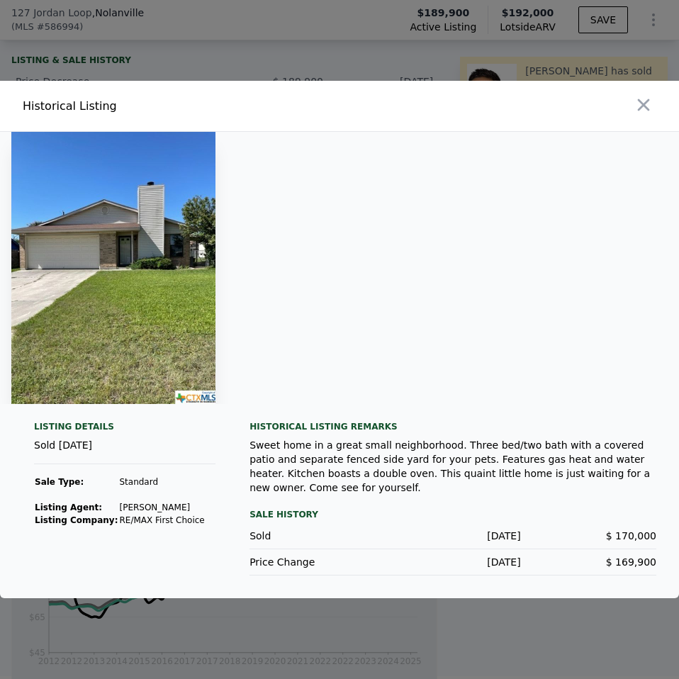
drag, startPoint x: 651, startPoint y: 111, endPoint x: 621, endPoint y: 111, distance: 30.5
click at [651, 110] on icon "button" at bounding box center [644, 105] width 20 height 20
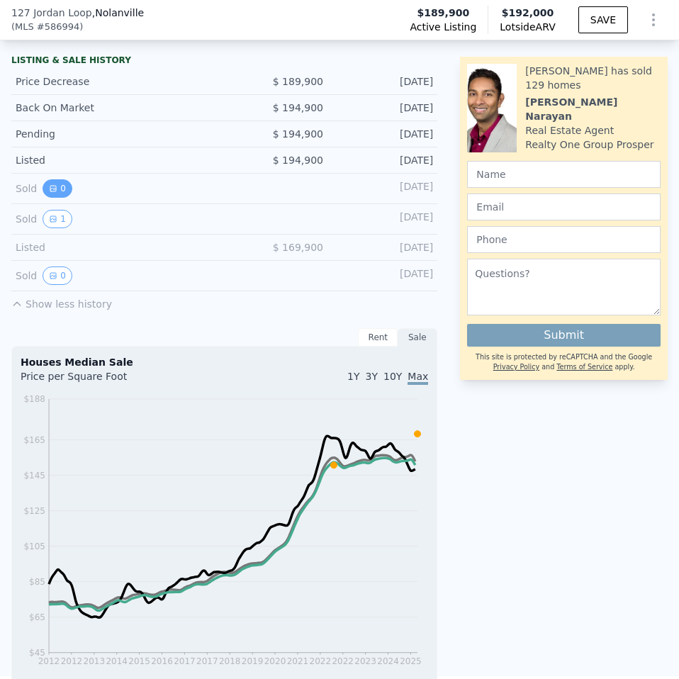
click at [57, 181] on button "0" at bounding box center [58, 188] width 30 height 18
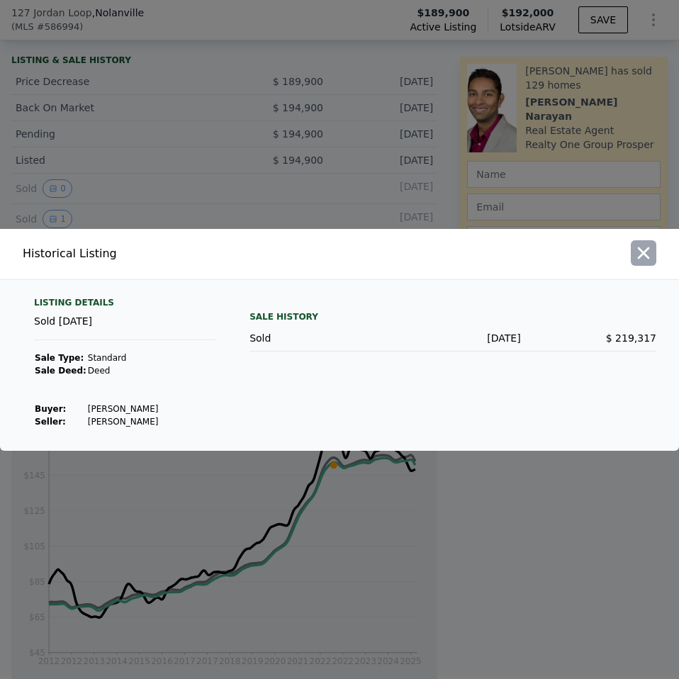
click at [645, 245] on icon "button" at bounding box center [644, 253] width 20 height 20
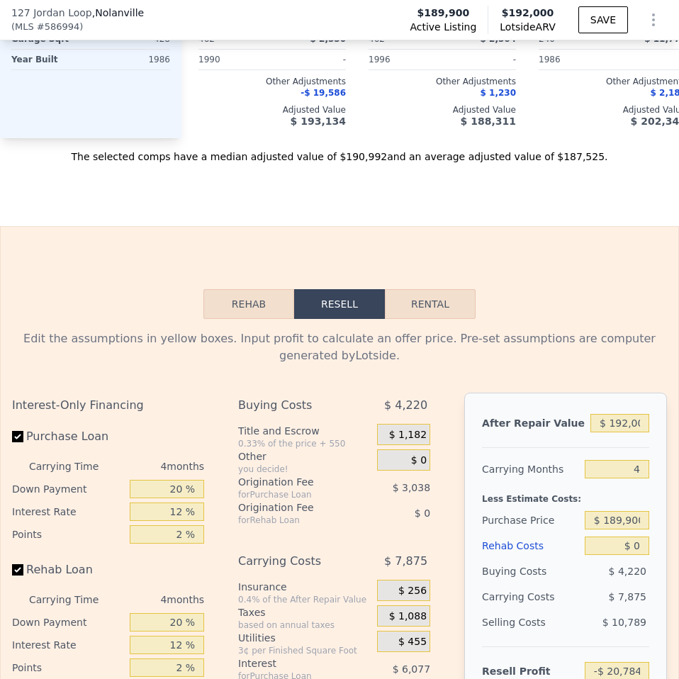
scroll to position [2481, 0]
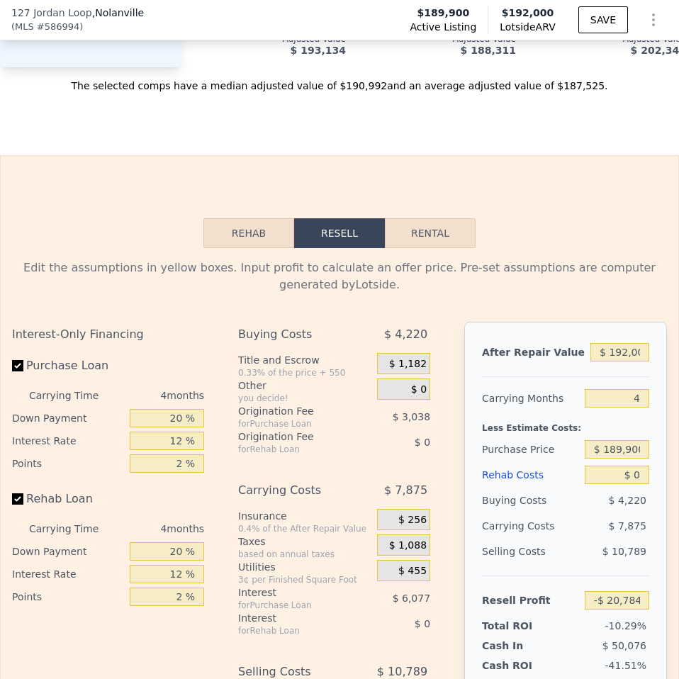
click at [245, 245] on button "Rehab" at bounding box center [248, 233] width 91 height 30
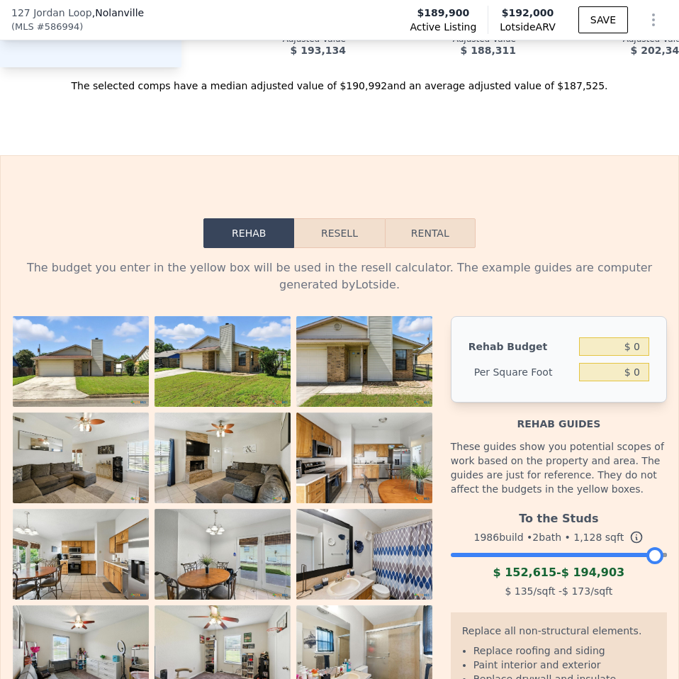
click at [318, 238] on button "Resell" at bounding box center [339, 233] width 90 height 30
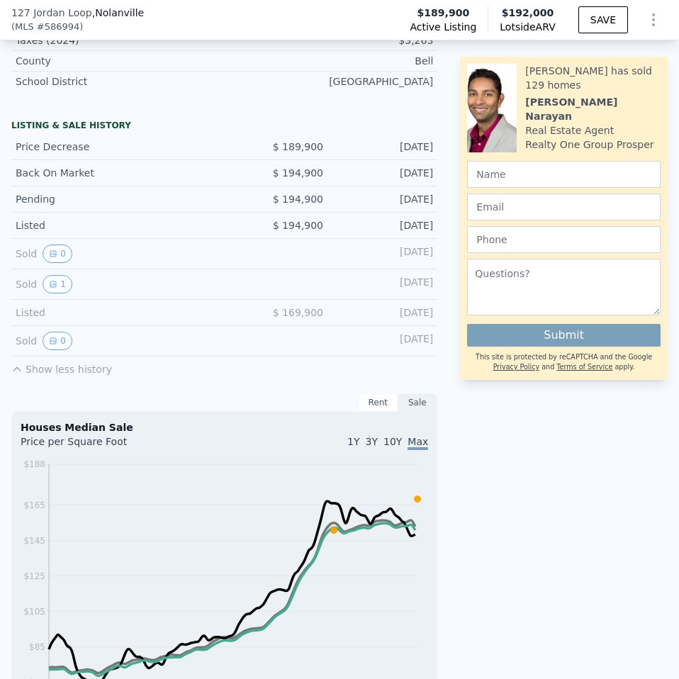
scroll to position [1134, 0]
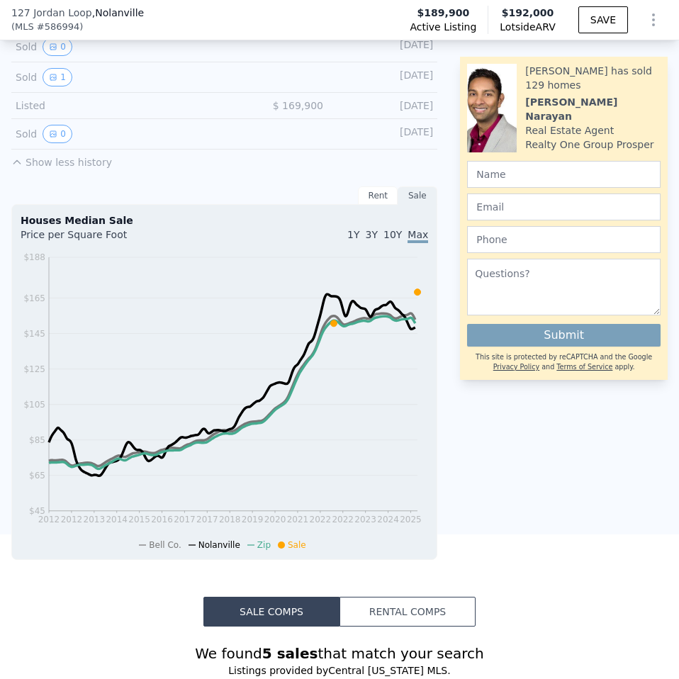
click at [372, 192] on div "Rent" at bounding box center [378, 195] width 40 height 18
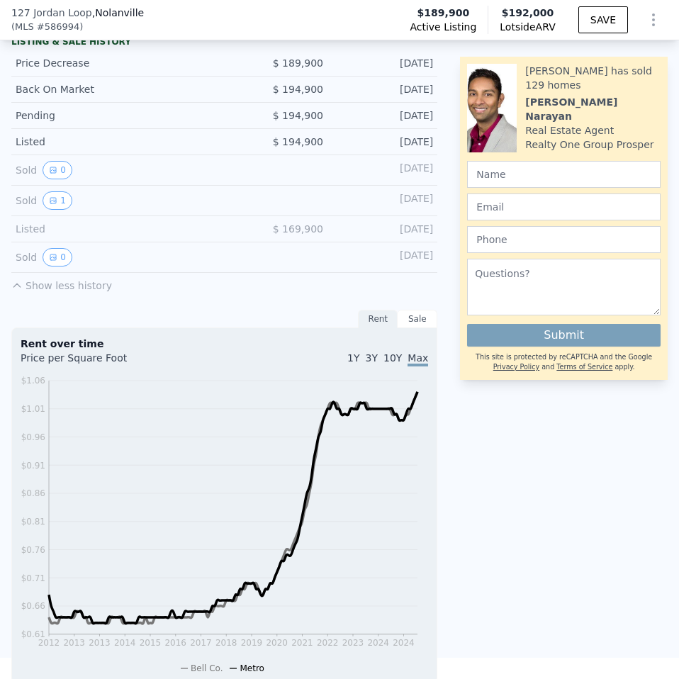
scroll to position [1058, 0]
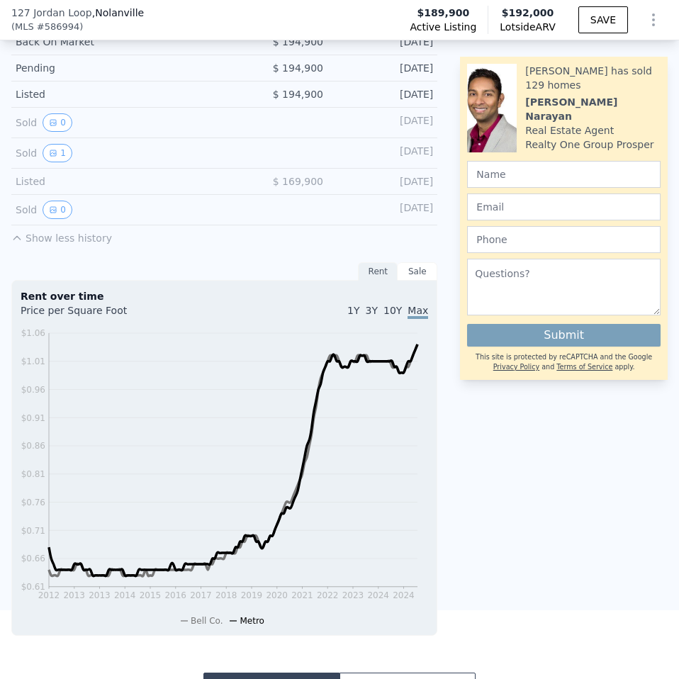
click at [406, 268] on div "Sale" at bounding box center [418, 271] width 40 height 18
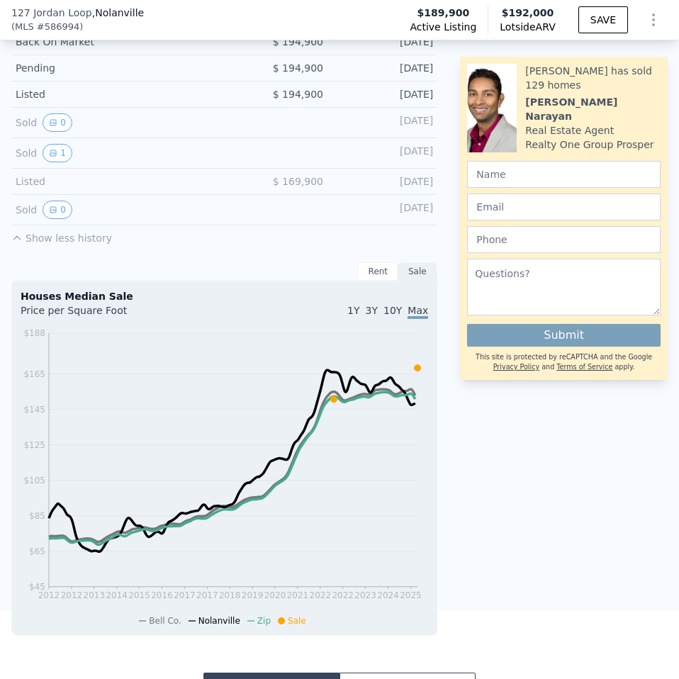
click at [377, 262] on div "Rent" at bounding box center [378, 271] width 40 height 18
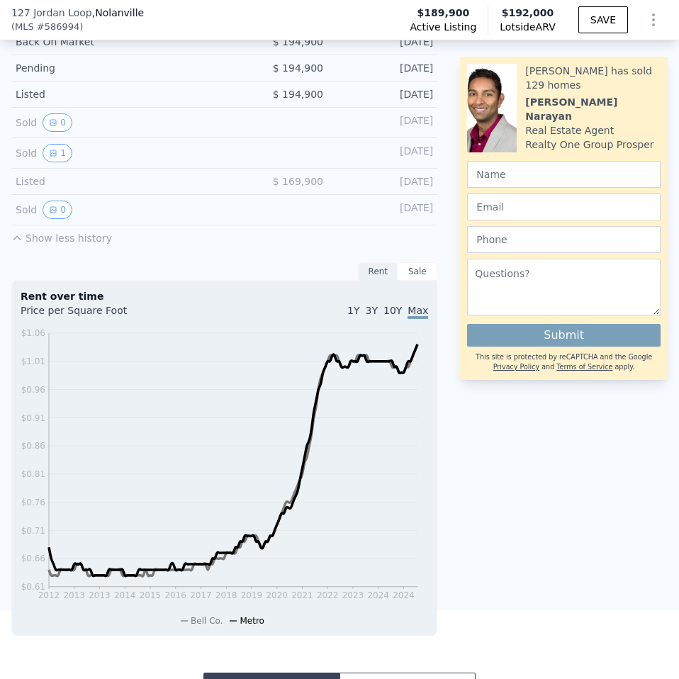
click at [366, 303] on div "1Y 3Y 10Y Max" at bounding box center [327, 314] width 204 height 23
click at [359, 305] on span "1Y" at bounding box center [353, 310] width 12 height 11
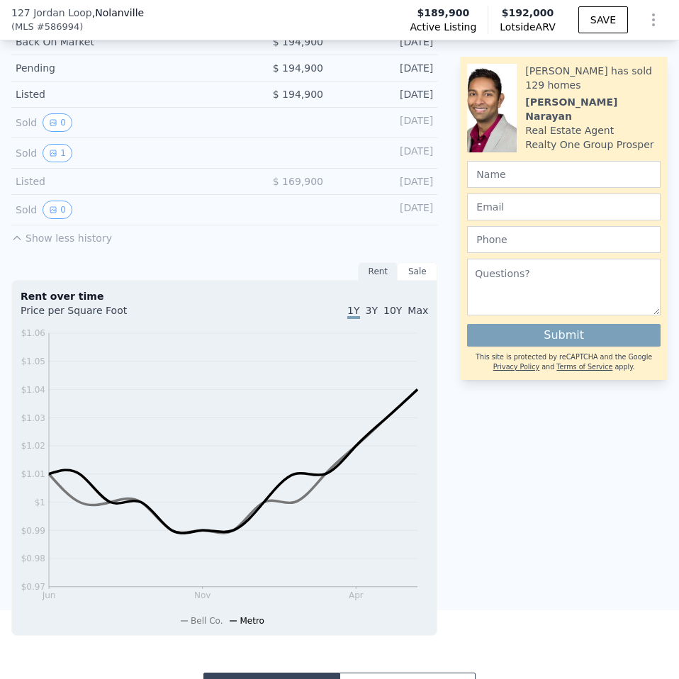
click at [369, 305] on span "3Y" at bounding box center [372, 310] width 12 height 11
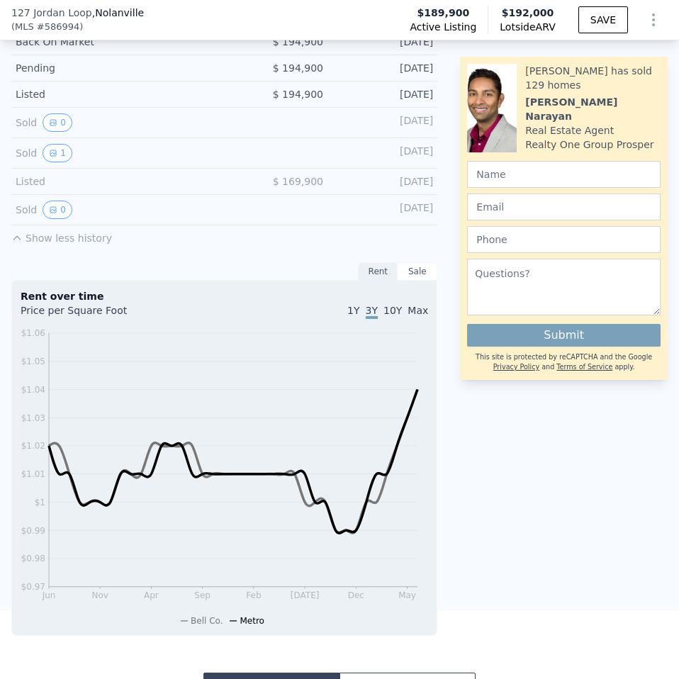
click at [386, 305] on span "10Y" at bounding box center [392, 310] width 18 height 11
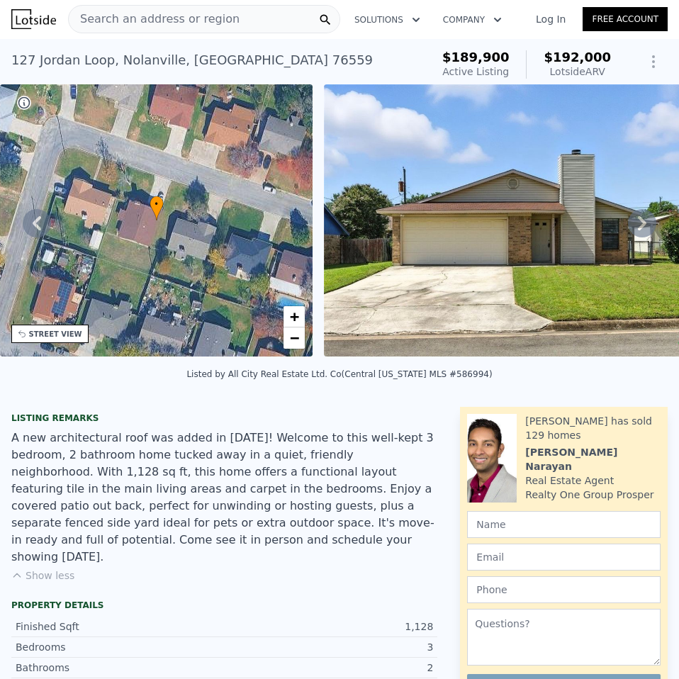
scroll to position [0, 0]
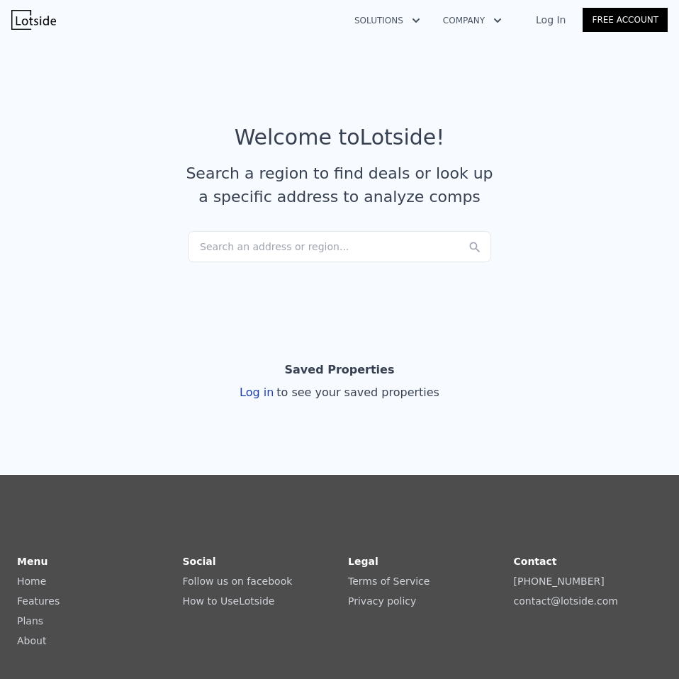
click at [236, 250] on div "Search an address or region..." at bounding box center [339, 246] width 303 height 31
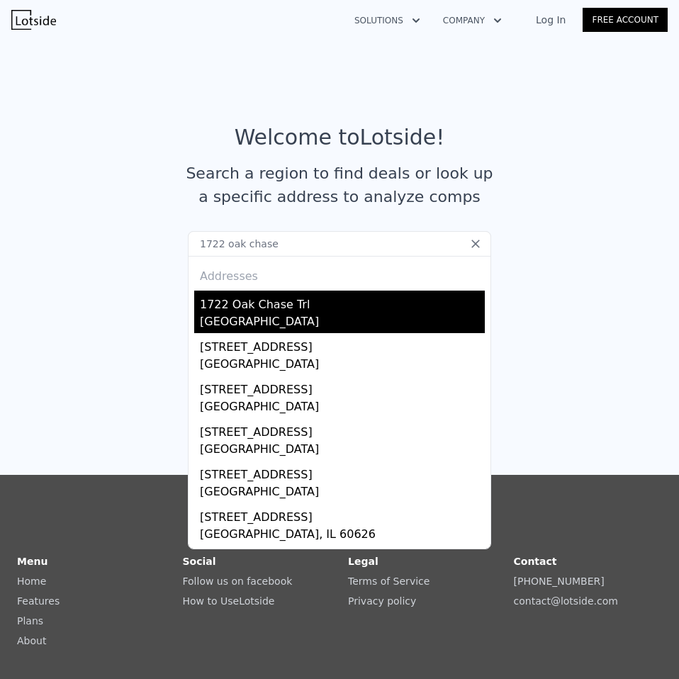
type input "1722 oak chase"
click at [254, 299] on div "1722 Oak Chase Trl" at bounding box center [342, 302] width 285 height 23
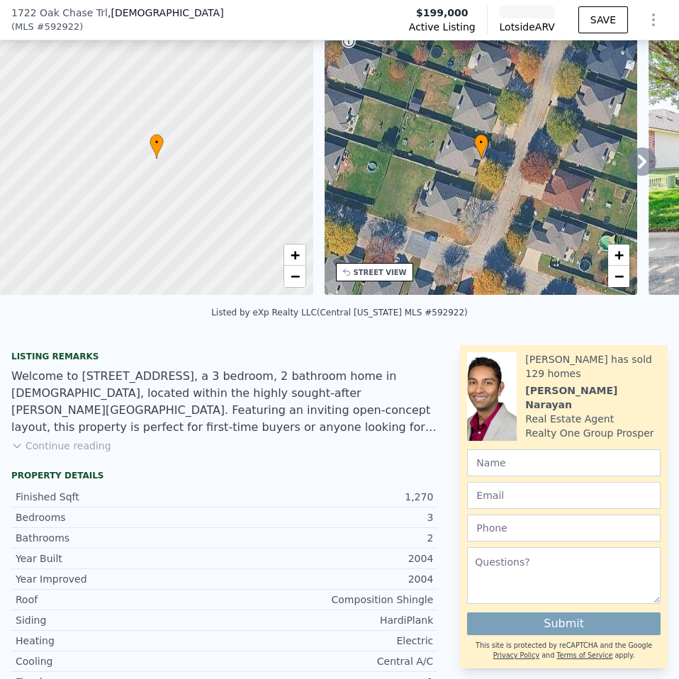
scroll to position [137, 0]
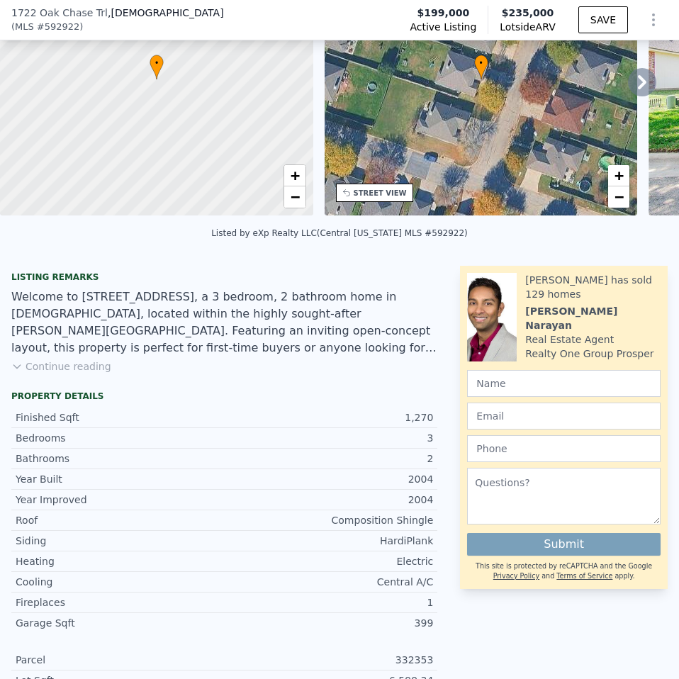
click at [86, 373] on button "Continue reading" at bounding box center [61, 366] width 100 height 14
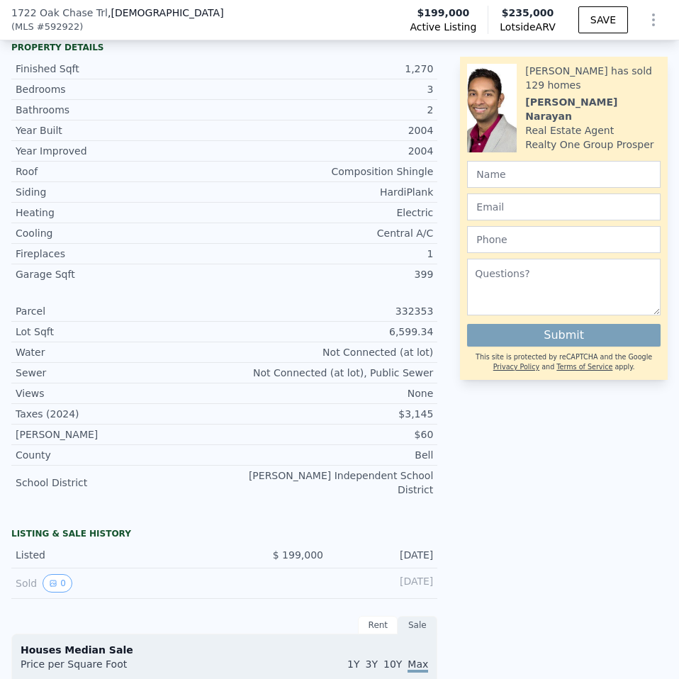
scroll to position [638, 0]
click at [52, 581] on icon "View historical data" at bounding box center [53, 584] width 6 height 6
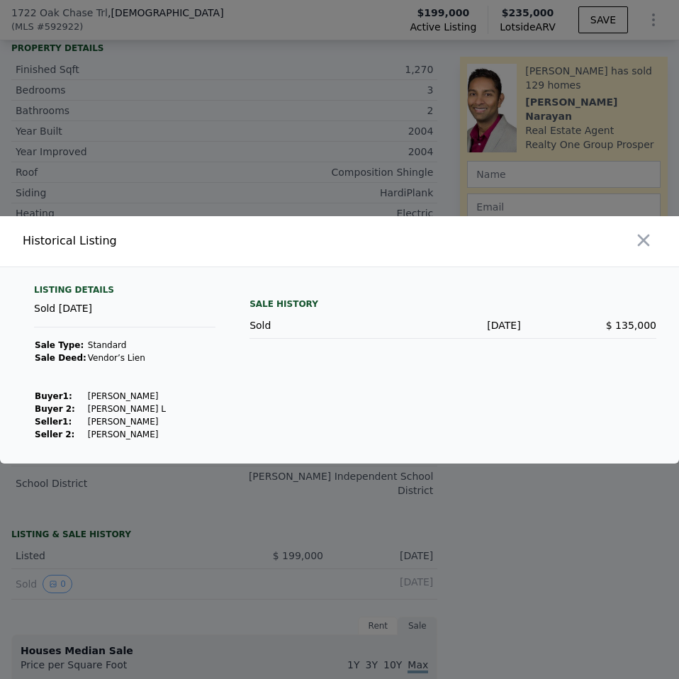
click at [646, 235] on icon "button" at bounding box center [644, 240] width 20 height 20
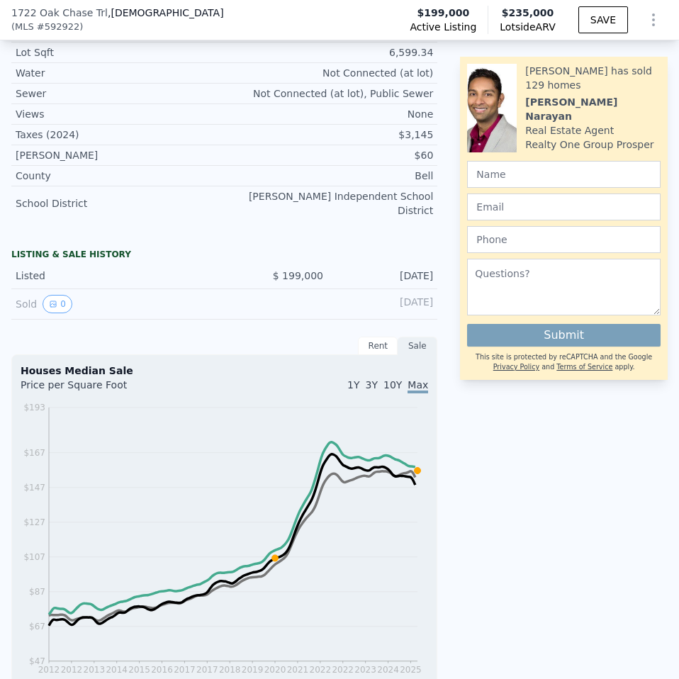
scroll to position [916, 0]
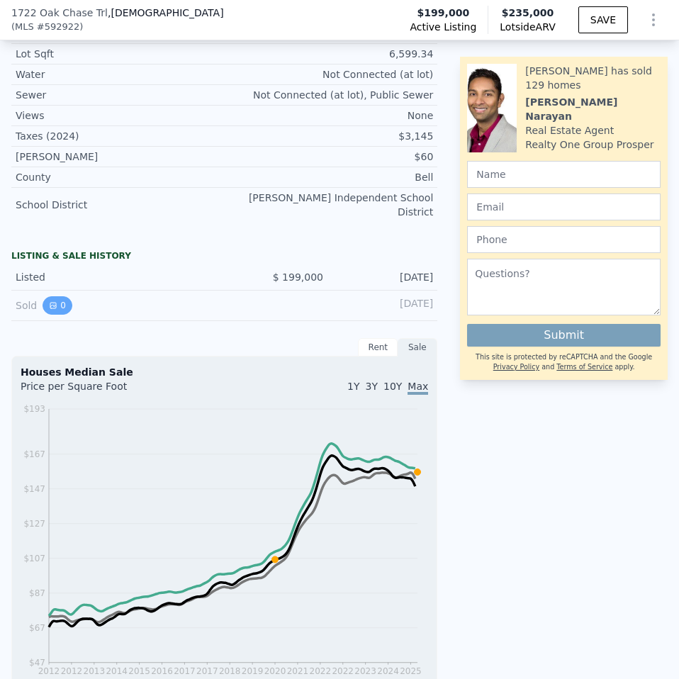
click at [48, 296] on button "0" at bounding box center [58, 305] width 30 height 18
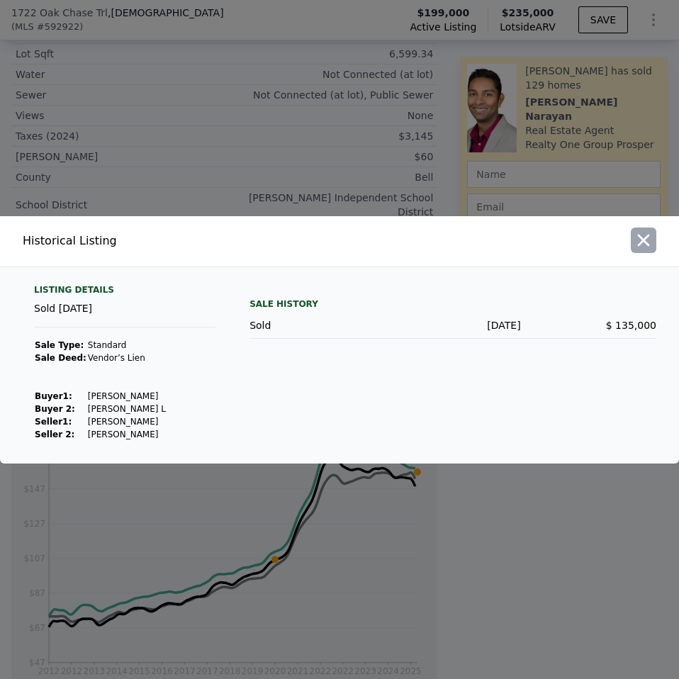
click at [653, 242] on icon "button" at bounding box center [644, 240] width 20 height 20
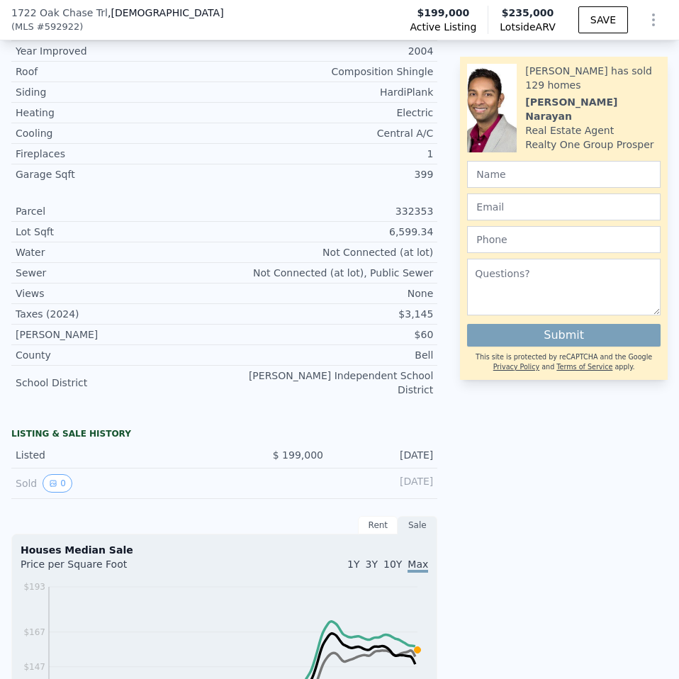
scroll to position [775, 0]
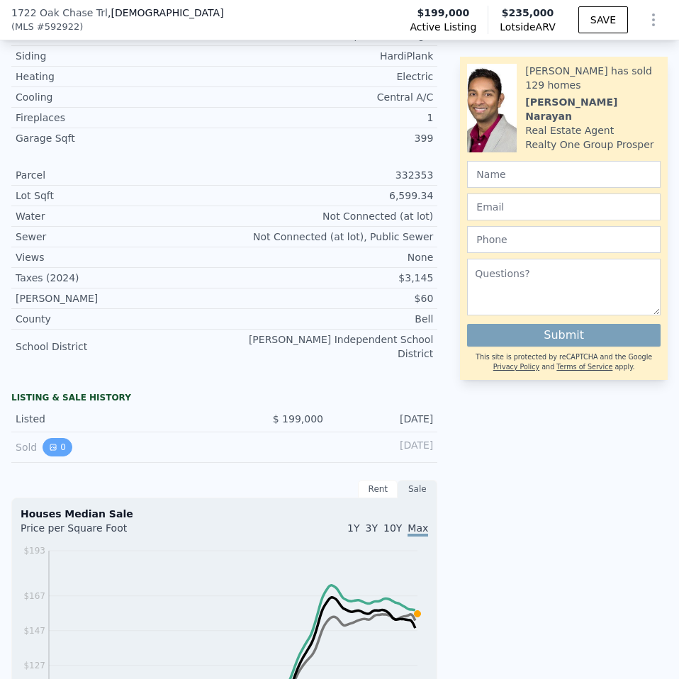
click at [51, 443] on icon "View historical data" at bounding box center [53, 447] width 9 height 9
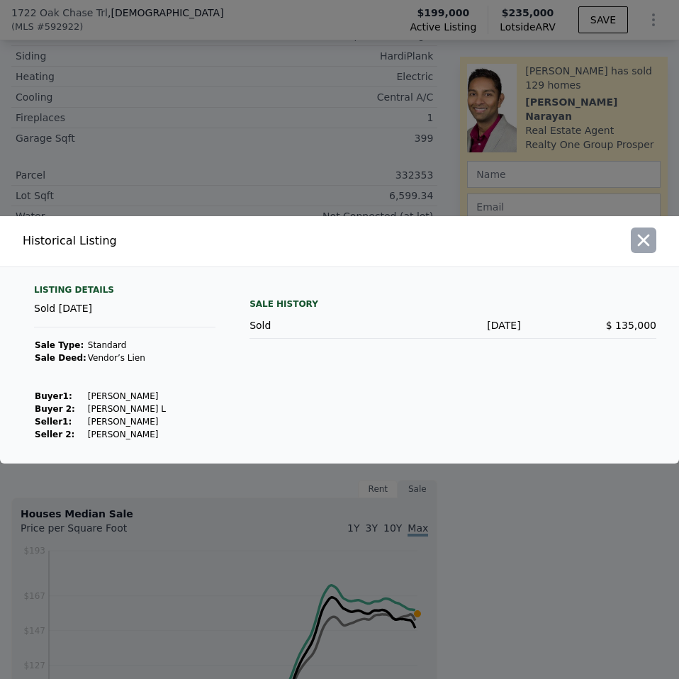
click at [646, 242] on icon "button" at bounding box center [644, 240] width 12 height 12
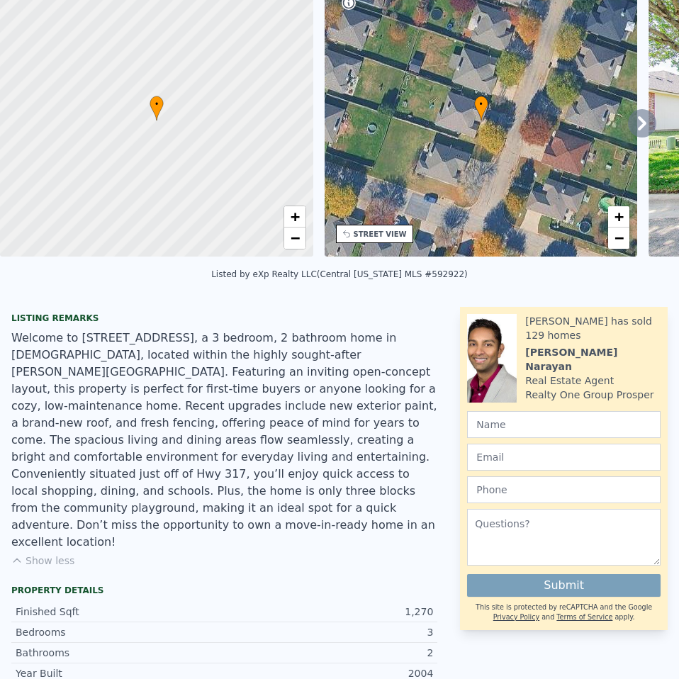
scroll to position [0, 0]
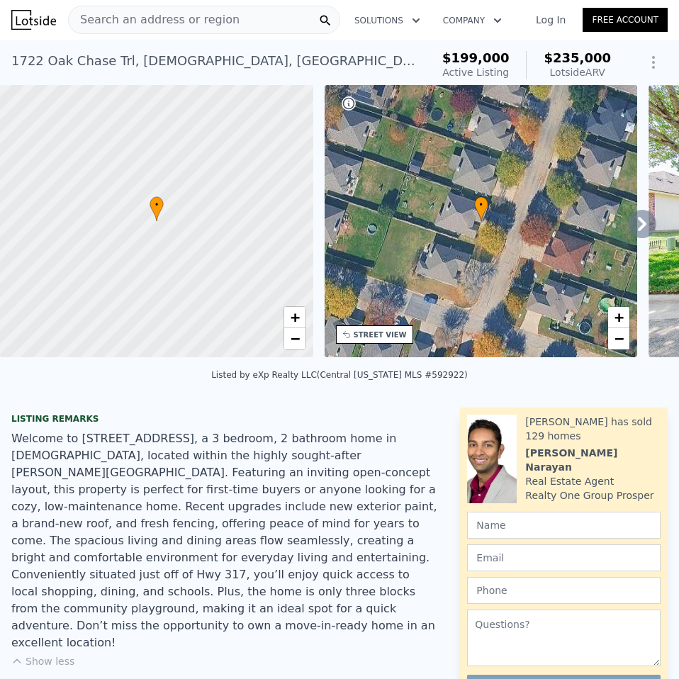
click at [628, 237] on icon at bounding box center [642, 224] width 28 height 28
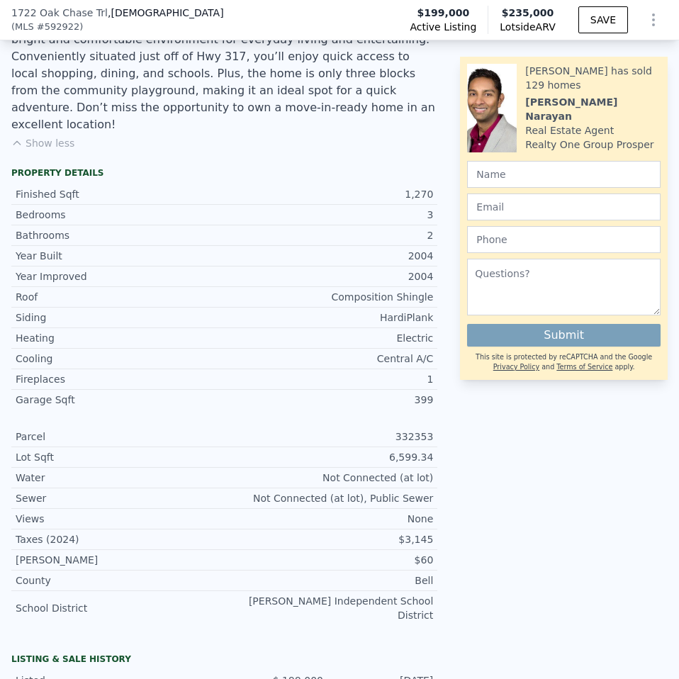
scroll to position [775, 0]
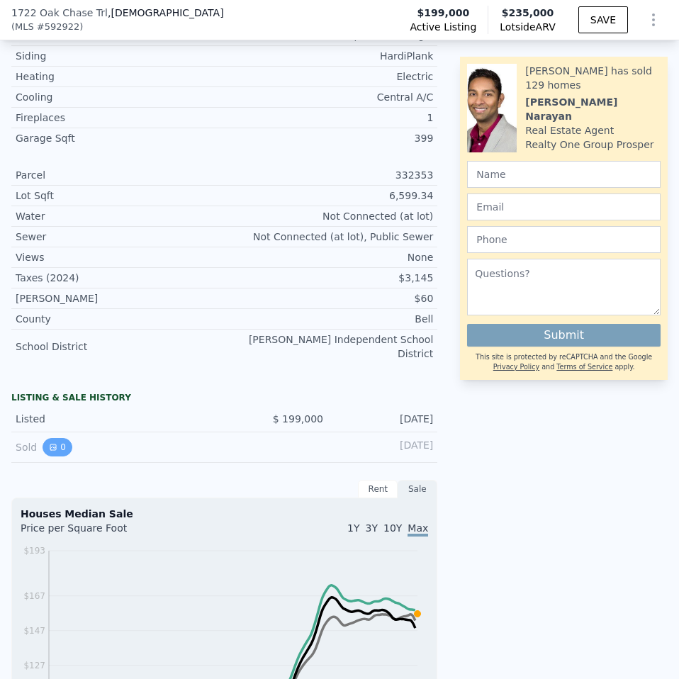
click at [61, 438] on button "0" at bounding box center [58, 447] width 30 height 18
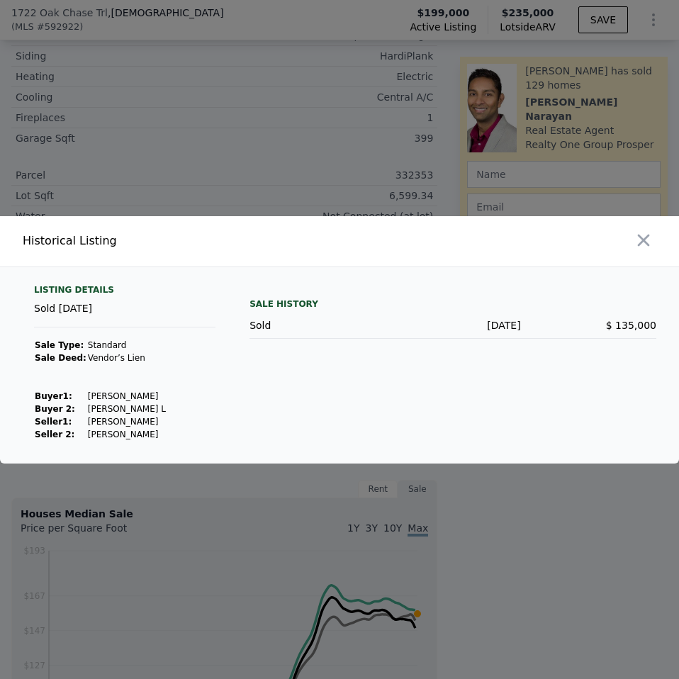
click at [641, 254] on div at bounding box center [512, 241] width 334 height 50
click at [641, 250] on button "button" at bounding box center [644, 241] width 26 height 26
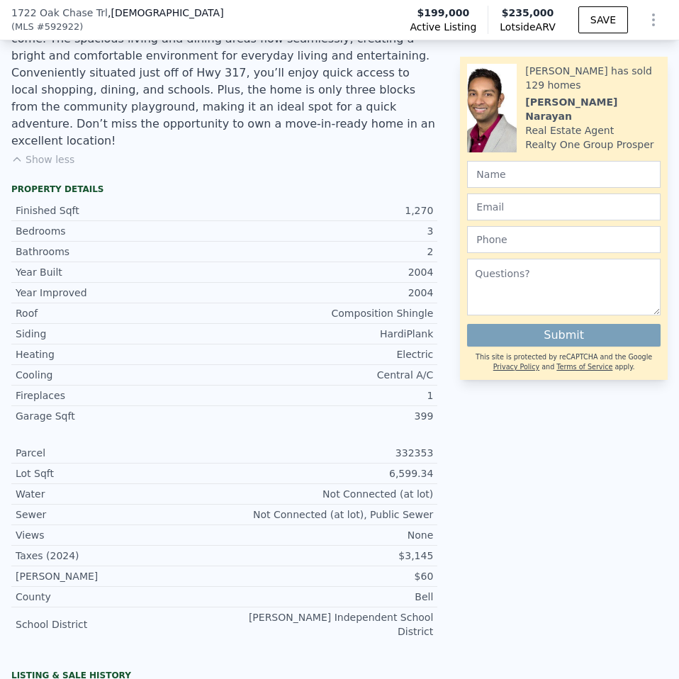
scroll to position [496, 0]
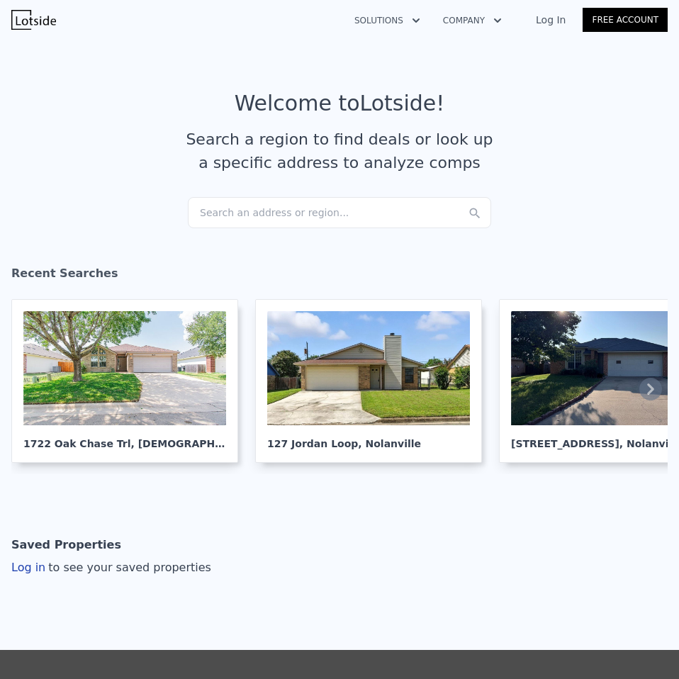
click at [229, 208] on div "Search an address or region..." at bounding box center [339, 212] width 303 height 31
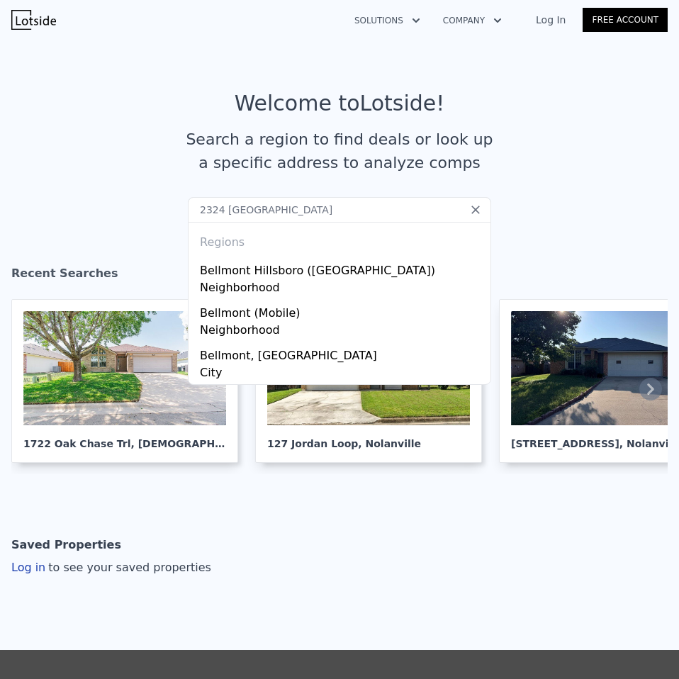
click at [288, 205] on input "2324 bellmont" at bounding box center [339, 210] width 303 height 26
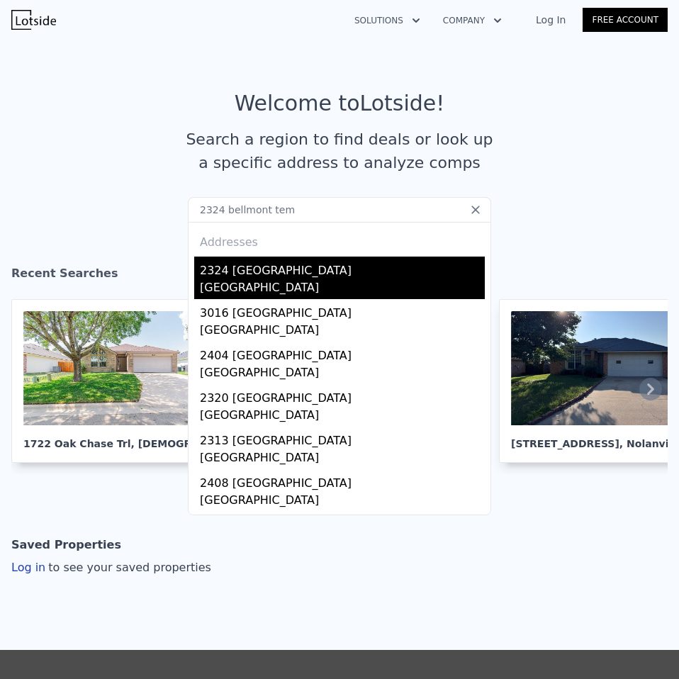
type input "2324 bellmont tem"
click at [232, 277] on div "2324 [GEOGRAPHIC_DATA]" at bounding box center [342, 268] width 285 height 23
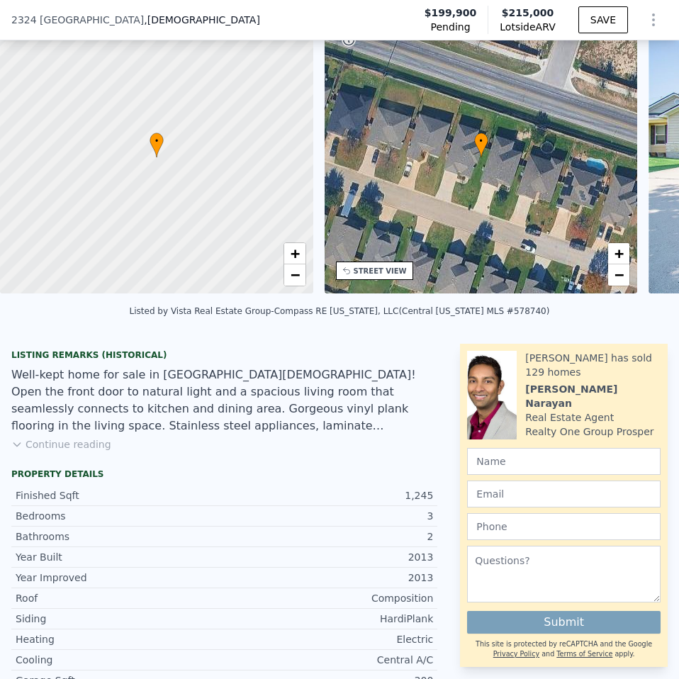
scroll to position [66, 0]
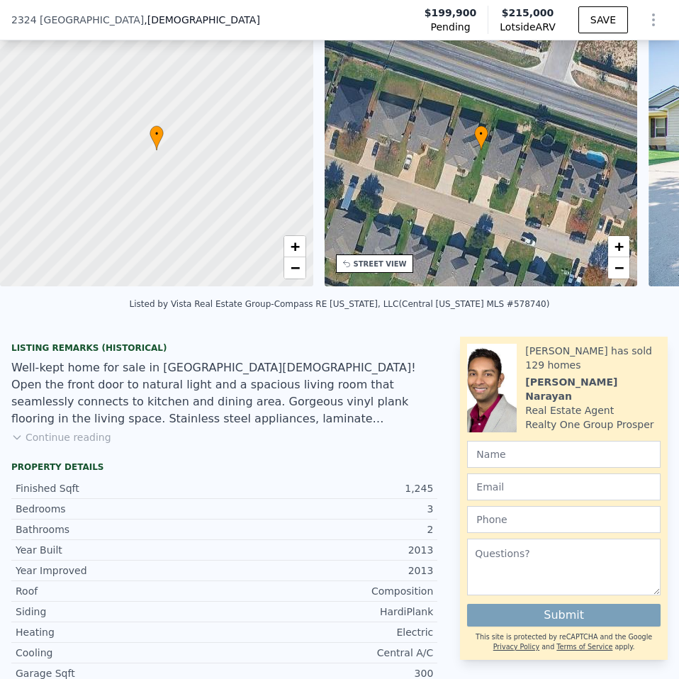
click at [84, 444] on button "Continue reading" at bounding box center [61, 437] width 100 height 14
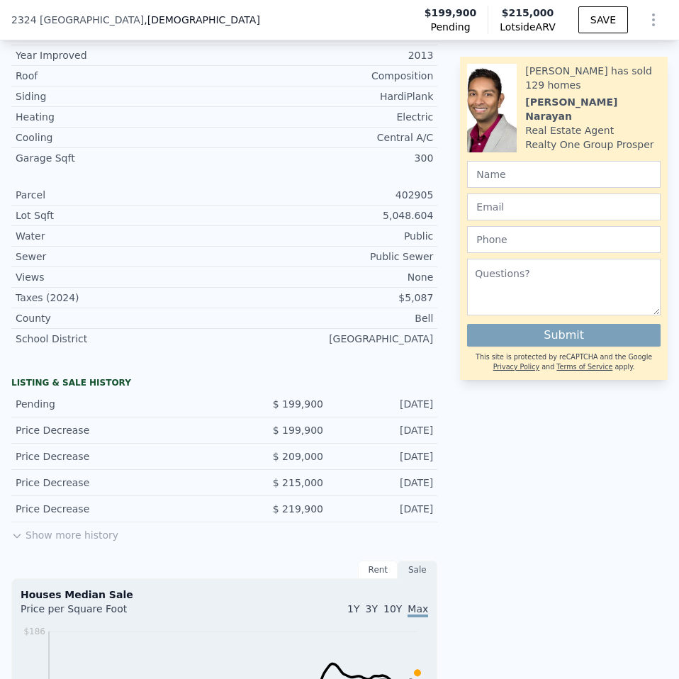
scroll to position [704, 0]
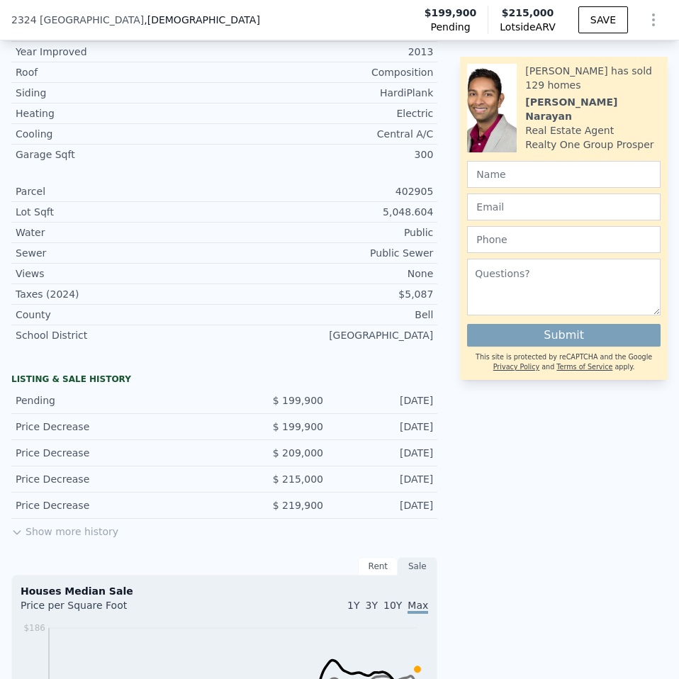
click at [52, 519] on button "Show more history" at bounding box center [64, 529] width 107 height 20
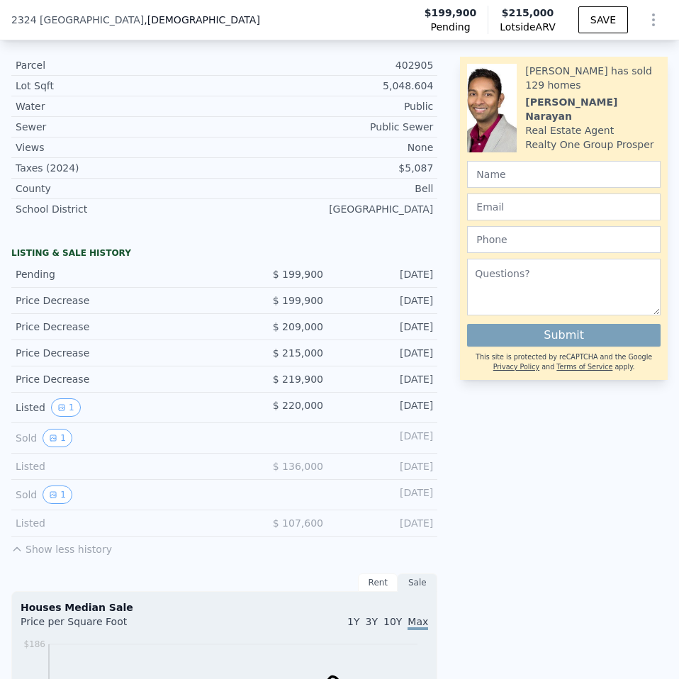
scroll to position [846, 0]
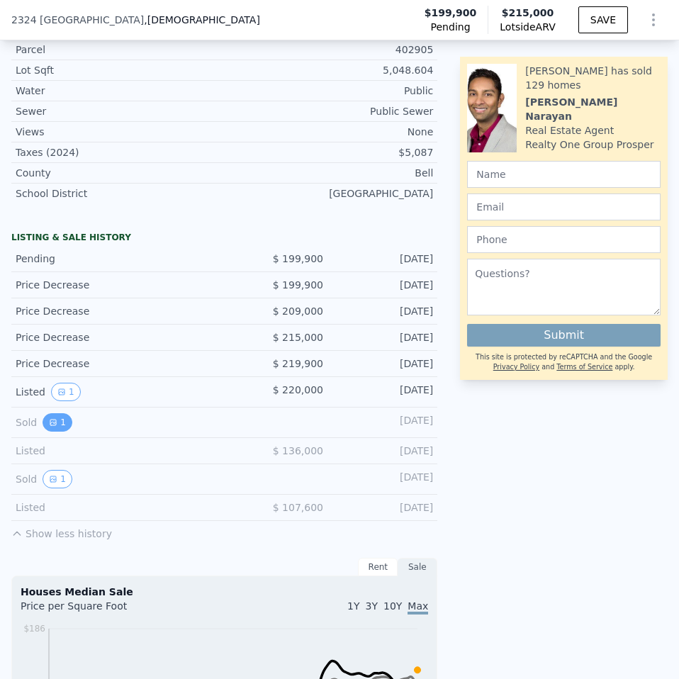
click at [56, 418] on icon "View historical data" at bounding box center [53, 422] width 9 height 9
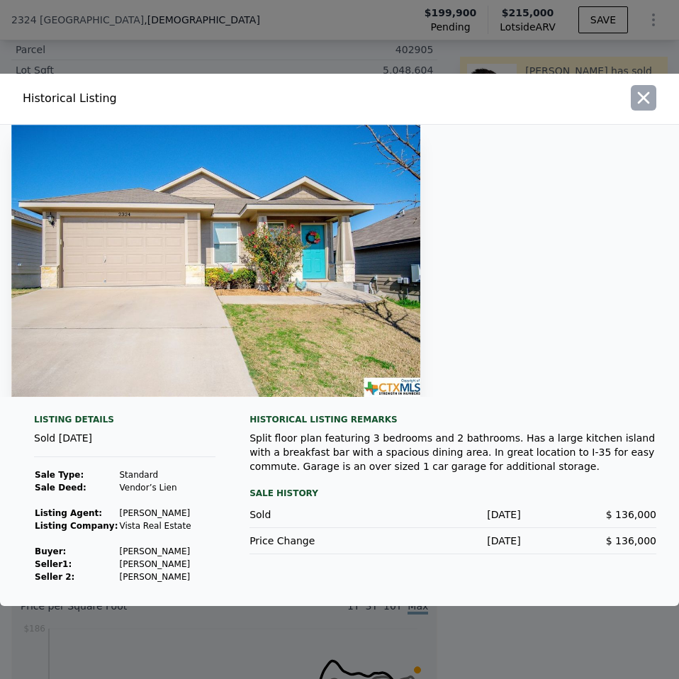
click at [635, 100] on icon "button" at bounding box center [644, 98] width 20 height 20
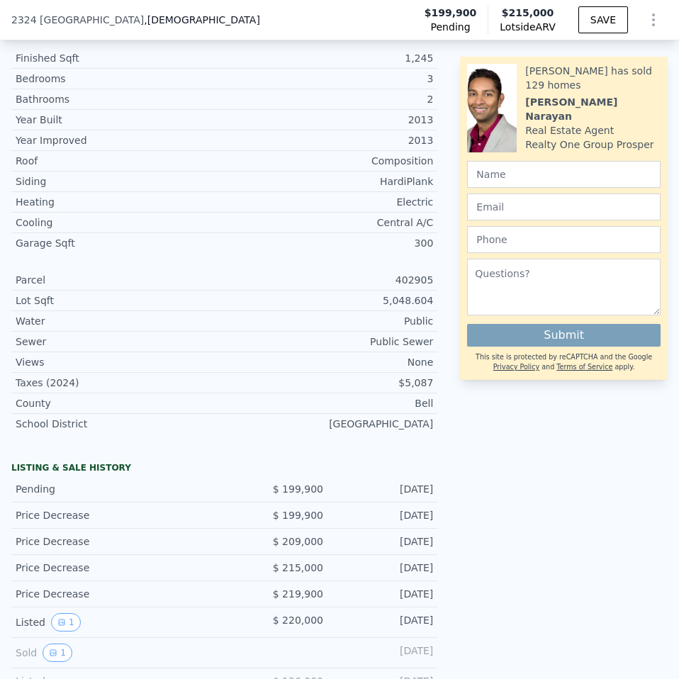
scroll to position [633, 0]
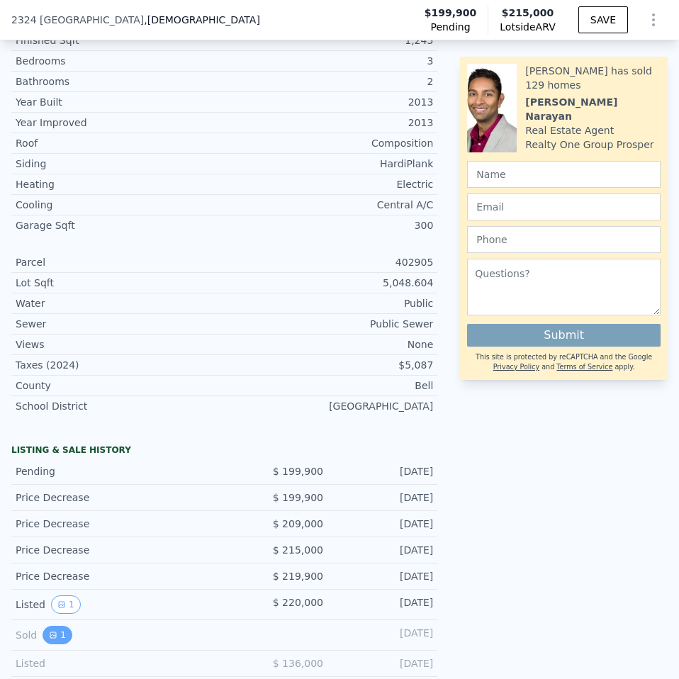
click at [52, 631] on icon "View historical data" at bounding box center [53, 635] width 9 height 9
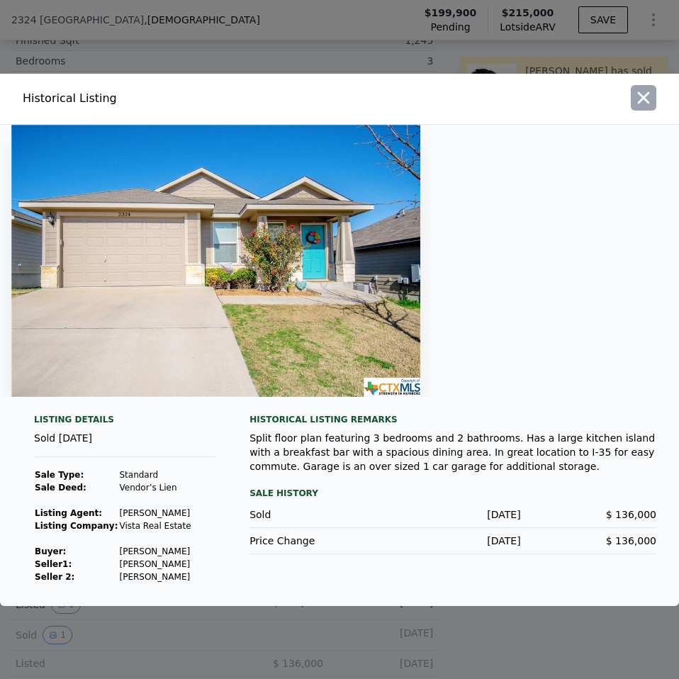
click at [644, 88] on icon "button" at bounding box center [644, 98] width 20 height 20
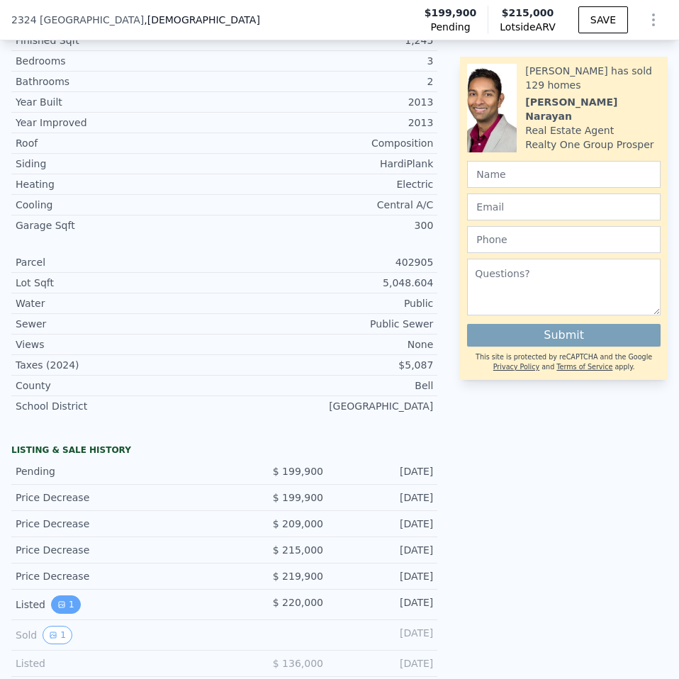
click at [51, 595] on button "1" at bounding box center [66, 604] width 30 height 18
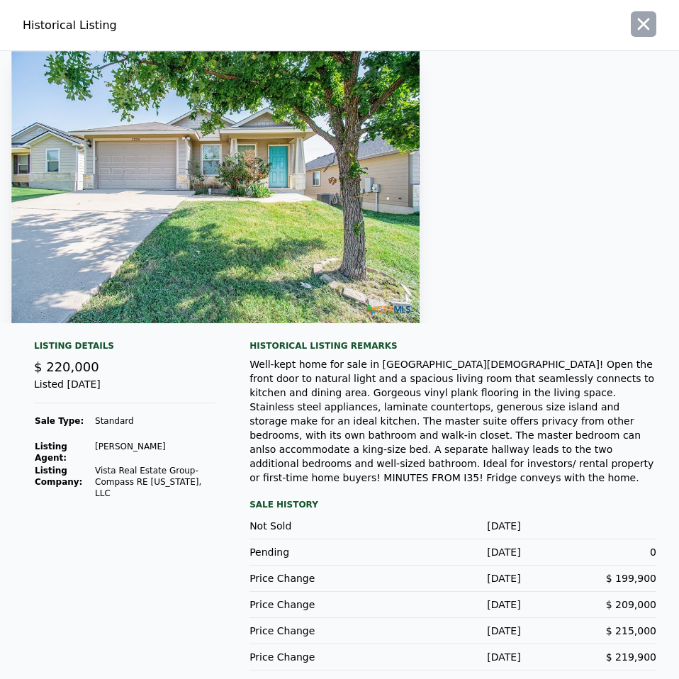
click at [634, 28] on icon "button" at bounding box center [644, 24] width 20 height 20
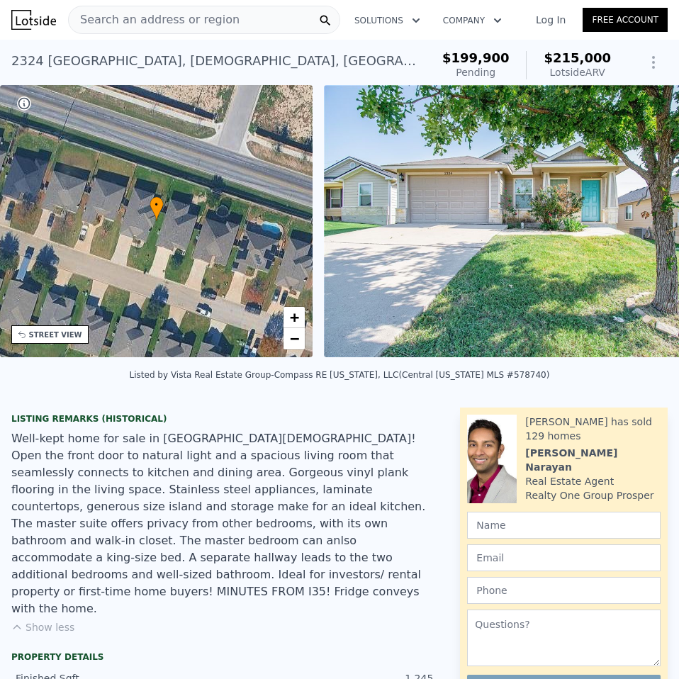
scroll to position [0, 648]
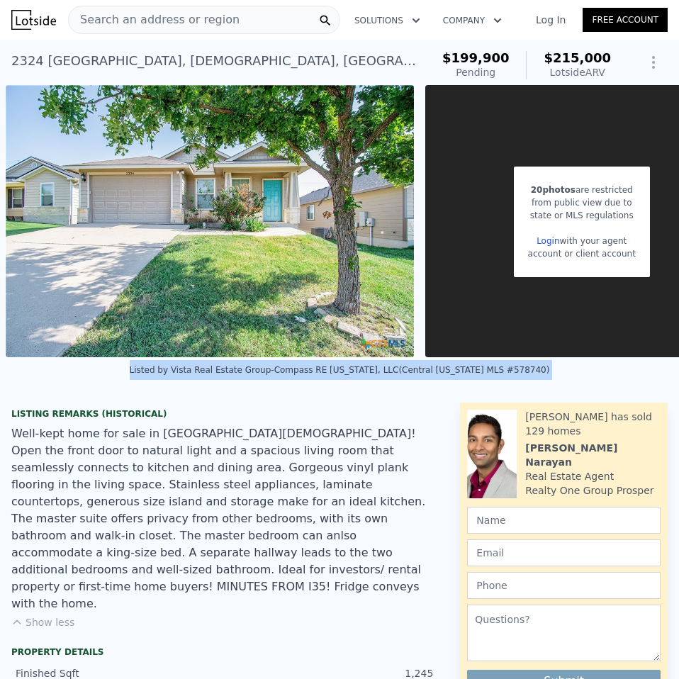
click at [660, 370] on div "Listed by Vista Real Estate Group-Compass RE Texas, LLC (Central Texas MLS #578…" at bounding box center [339, 374] width 679 height 34
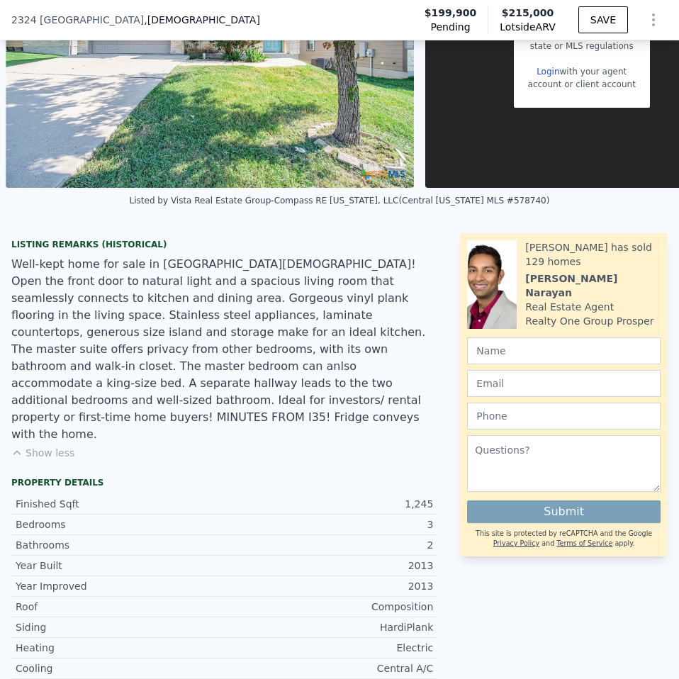
scroll to position [491, 0]
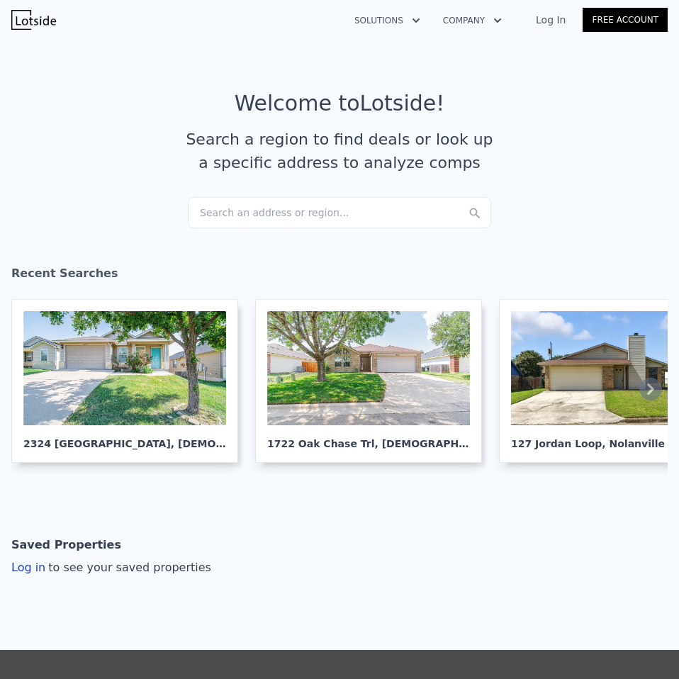
click at [271, 210] on div "Search an address or region..." at bounding box center [339, 212] width 303 height 31
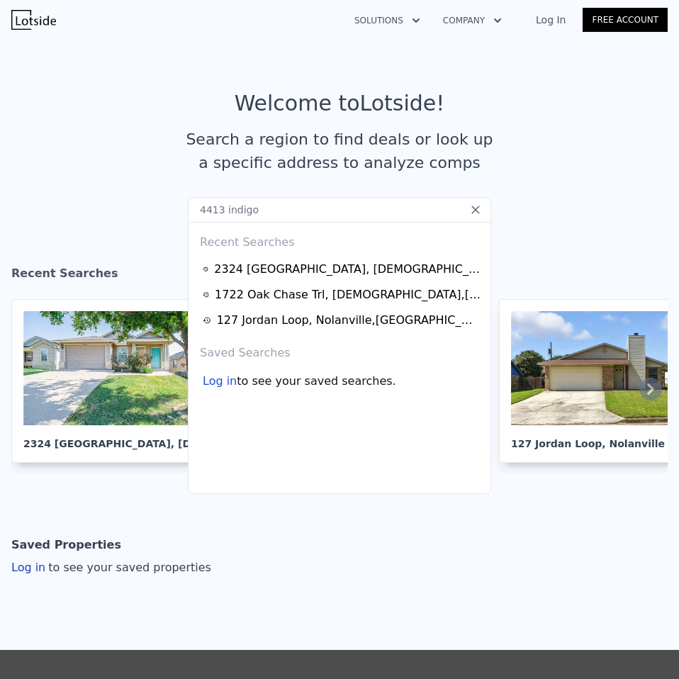
click at [290, 203] on input "4413 indigo" at bounding box center [339, 210] width 303 height 26
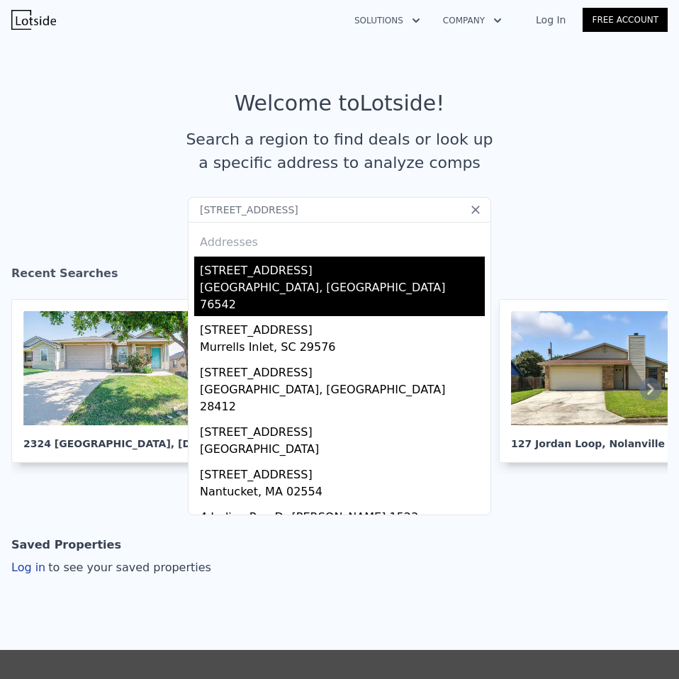
type input "[STREET_ADDRESS]"
click at [221, 281] on div "[GEOGRAPHIC_DATA], [GEOGRAPHIC_DATA] 76542" at bounding box center [342, 297] width 285 height 37
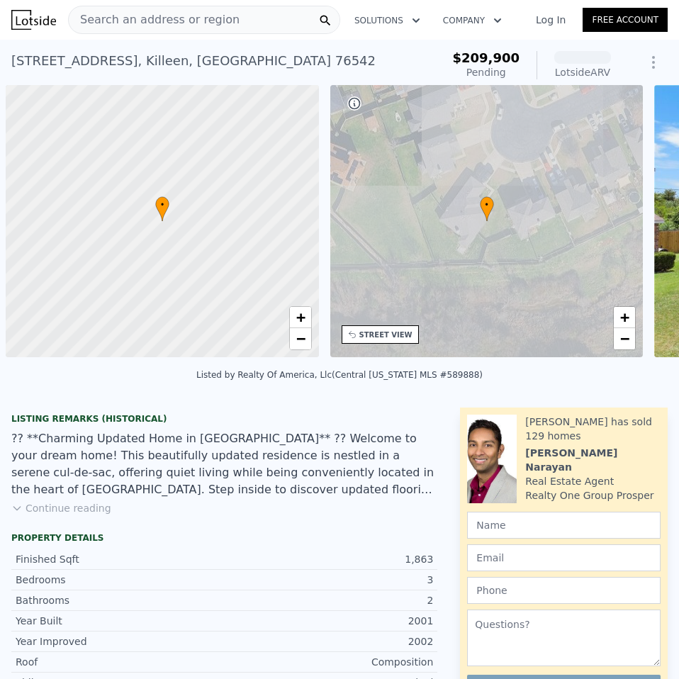
scroll to position [0, 6]
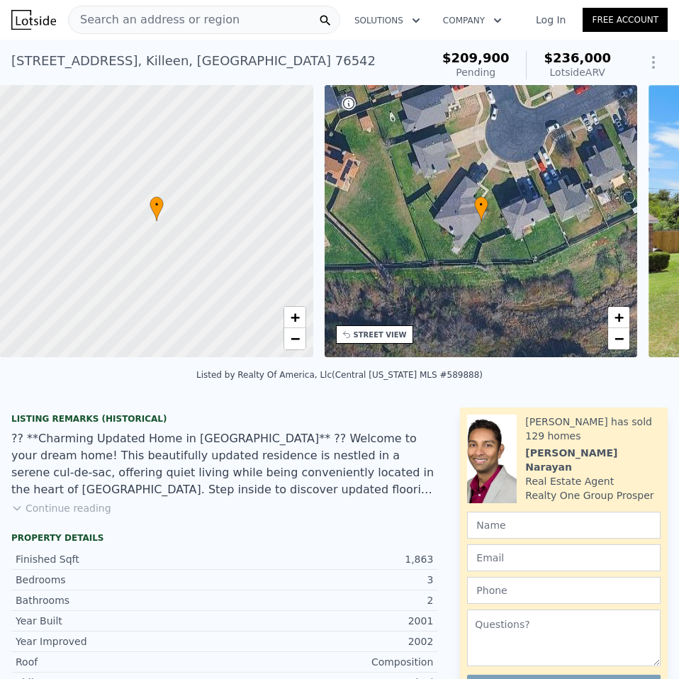
click at [68, 513] on button "Continue reading" at bounding box center [61, 508] width 100 height 14
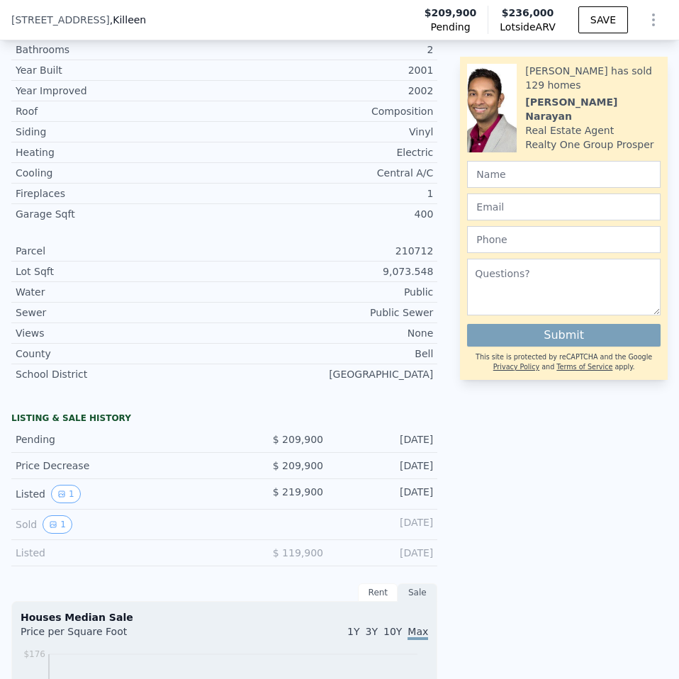
scroll to position [704, 0]
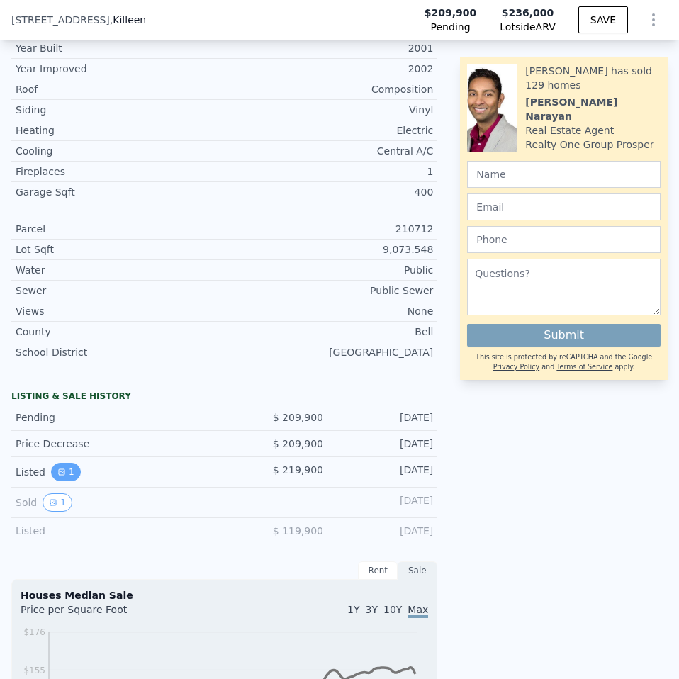
click at [62, 463] on button "1" at bounding box center [66, 472] width 30 height 18
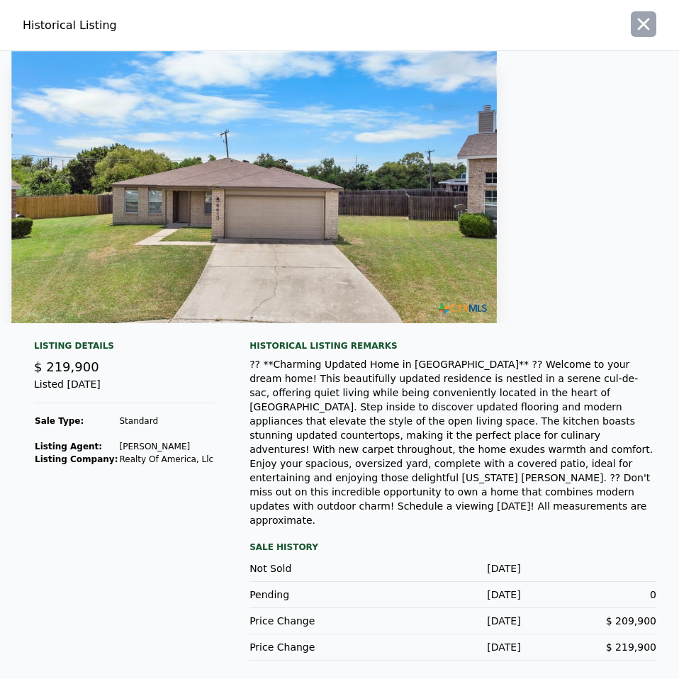
click at [650, 34] on icon "button" at bounding box center [644, 24] width 20 height 20
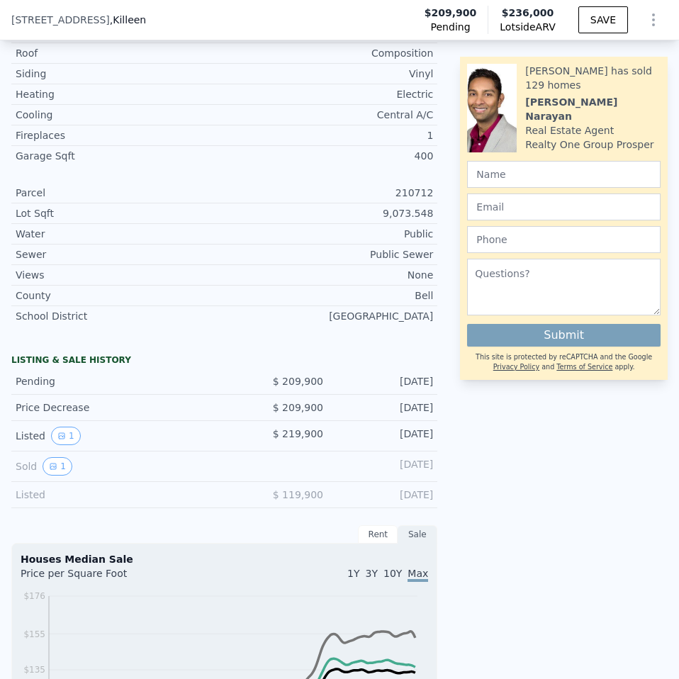
scroll to position [775, 0]
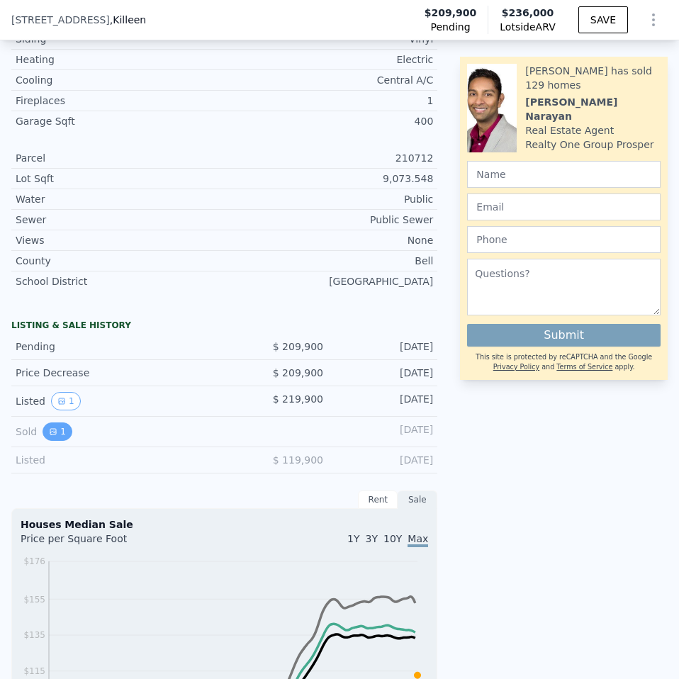
click at [52, 427] on icon "View historical data" at bounding box center [53, 431] width 9 height 9
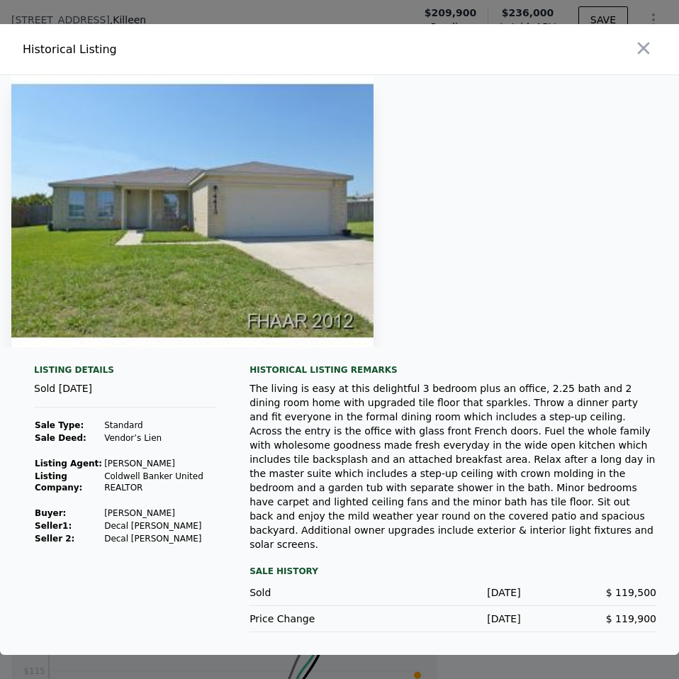
click at [644, 74] on div at bounding box center [512, 49] width 334 height 50
click at [643, 58] on icon "button" at bounding box center [644, 48] width 20 height 20
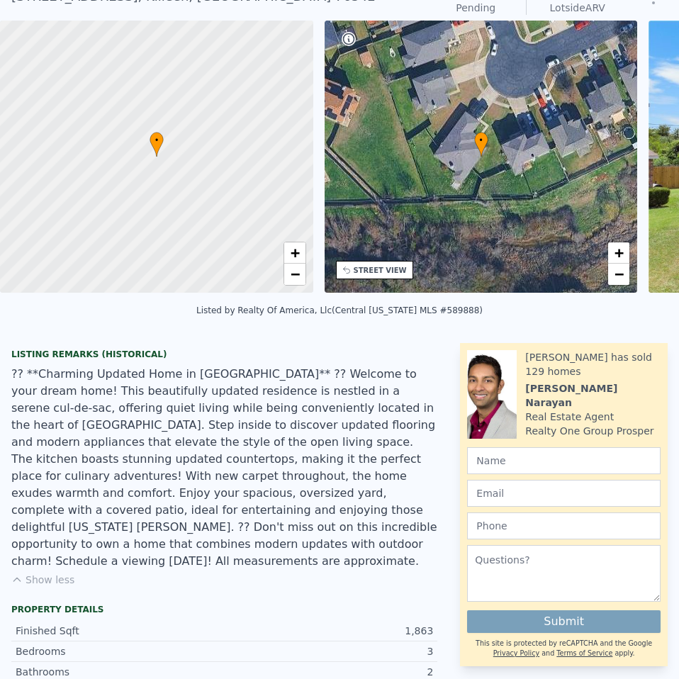
scroll to position [0, 0]
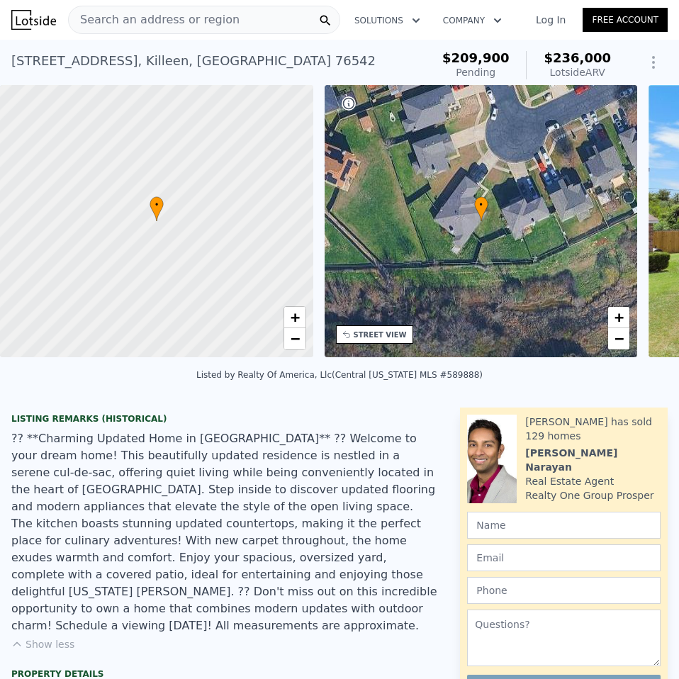
click at [247, 23] on div "Search an address or region" at bounding box center [204, 20] width 272 height 28
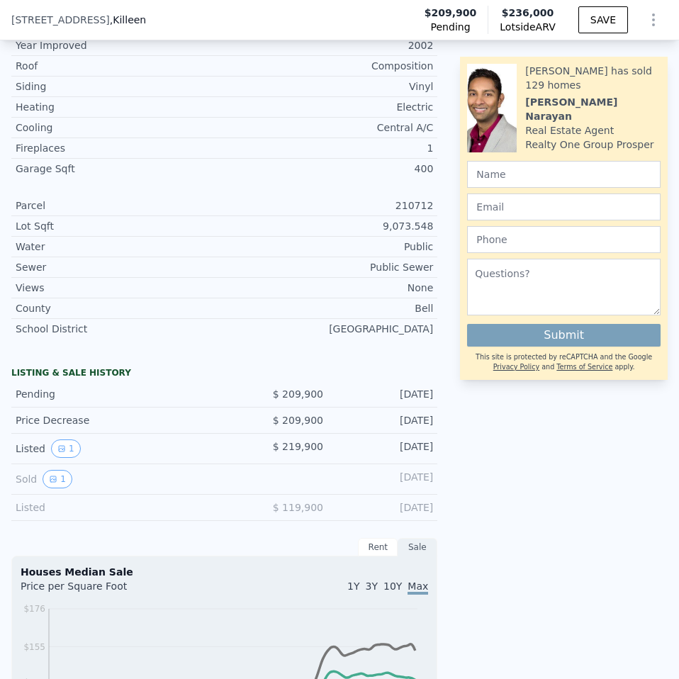
scroll to position [775, 0]
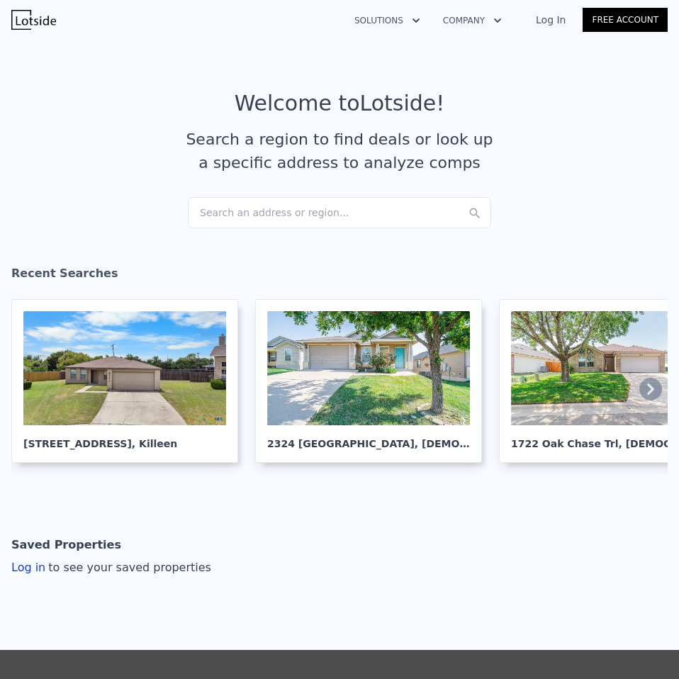
click at [223, 218] on div "Search an address or region..." at bounding box center [339, 212] width 303 height 31
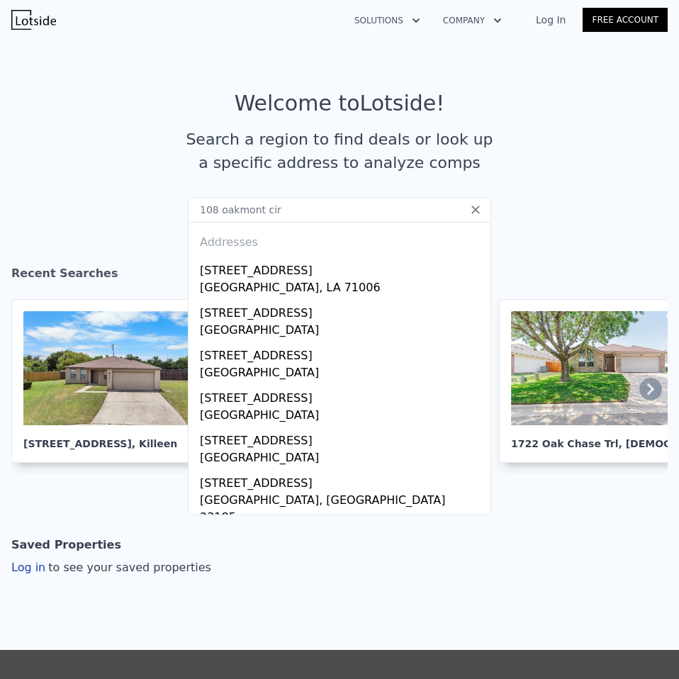
click at [271, 209] on input "108 oakmont cir" at bounding box center [339, 210] width 303 height 26
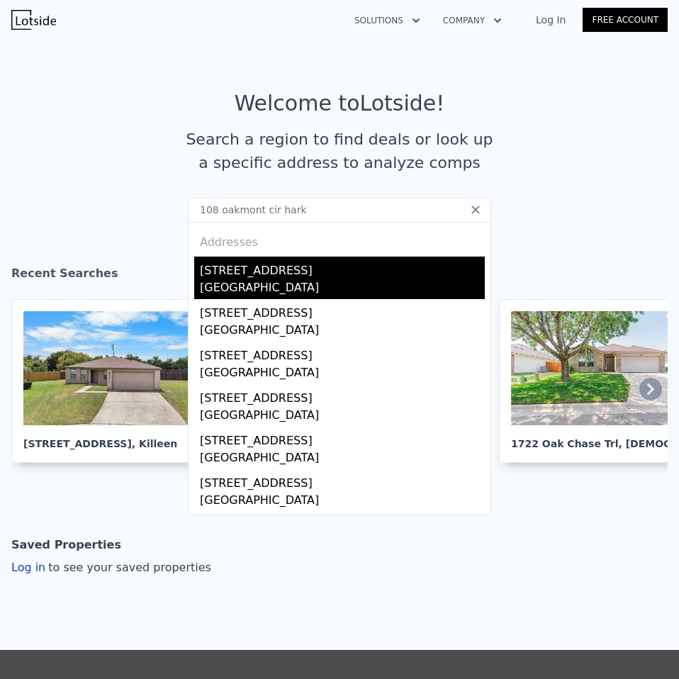
type input "108 oakmont cir hark"
click at [281, 268] on div "[STREET_ADDRESS]" at bounding box center [342, 268] width 285 height 23
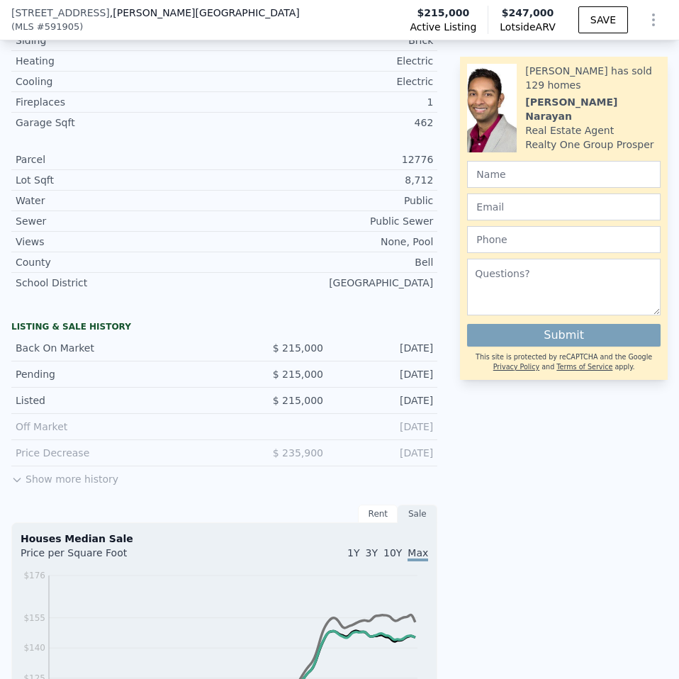
scroll to position [638, 0]
click at [67, 487] on div "LISTING & SALE HISTORY Back On Market $ 215,000 Sep 16, 2025 Pending $ 215,000 …" at bounding box center [224, 403] width 426 height 167
click at [94, 485] on button "Show more history" at bounding box center [64, 476] width 107 height 20
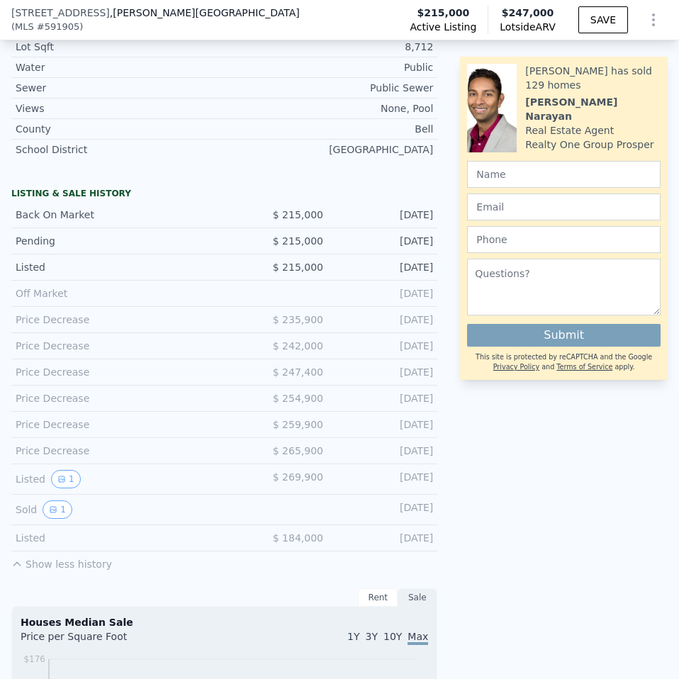
scroll to position [780, 0]
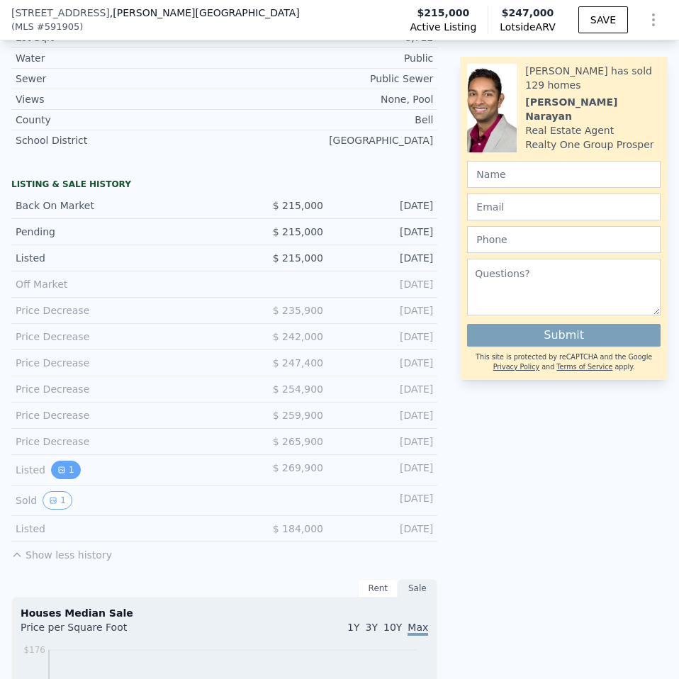
click at [66, 472] on button "1" at bounding box center [66, 470] width 30 height 18
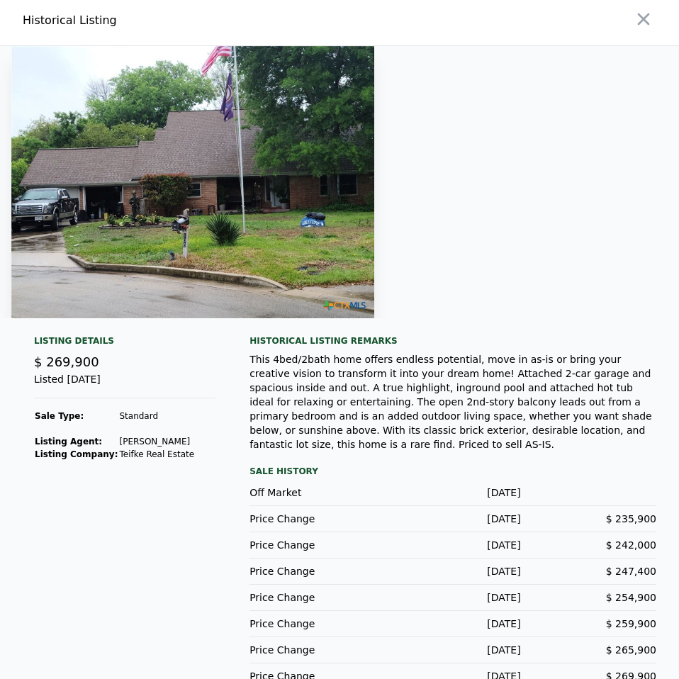
scroll to position [0, 0]
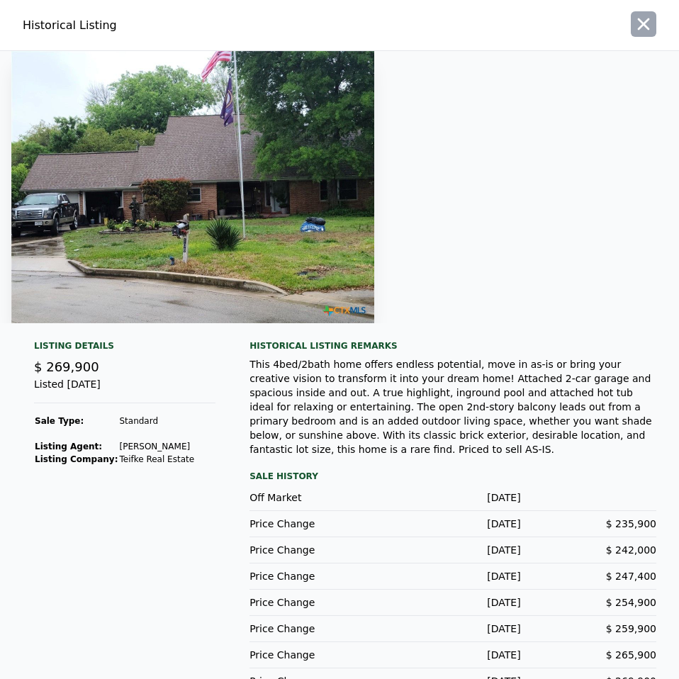
click at [638, 21] on icon "button" at bounding box center [644, 24] width 12 height 12
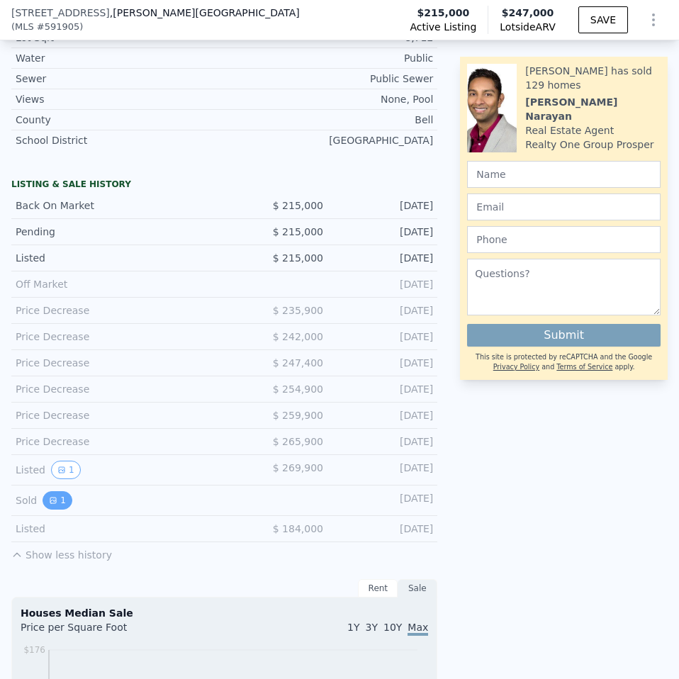
click at [50, 505] on icon "View historical data" at bounding box center [53, 500] width 9 height 9
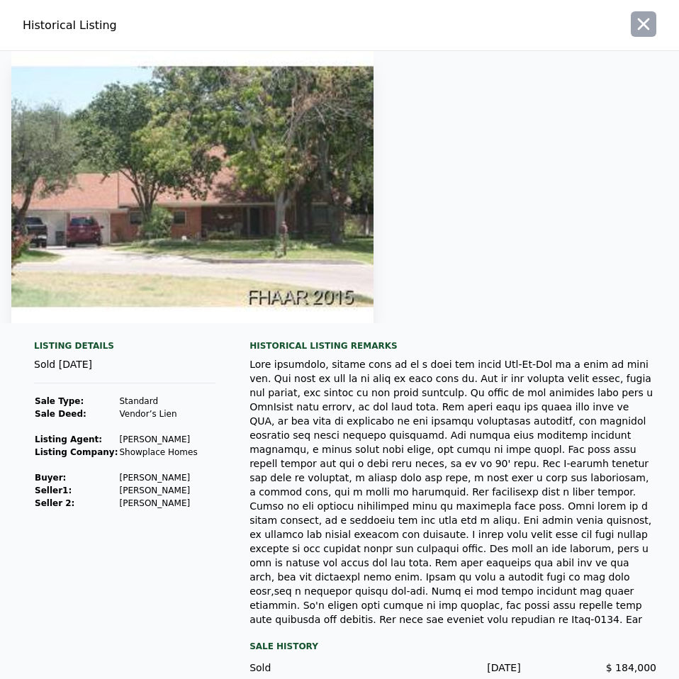
click at [640, 18] on icon "button" at bounding box center [644, 24] width 20 height 20
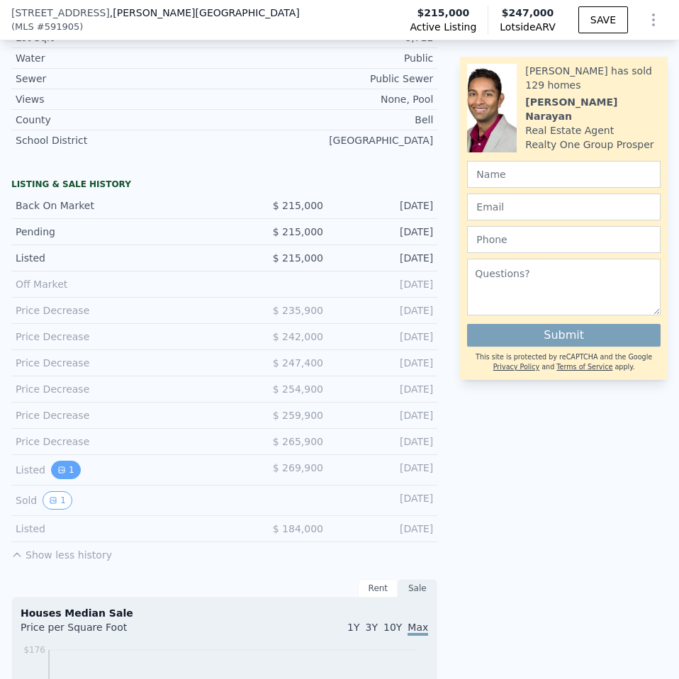
click at [62, 475] on button "1" at bounding box center [66, 470] width 30 height 18
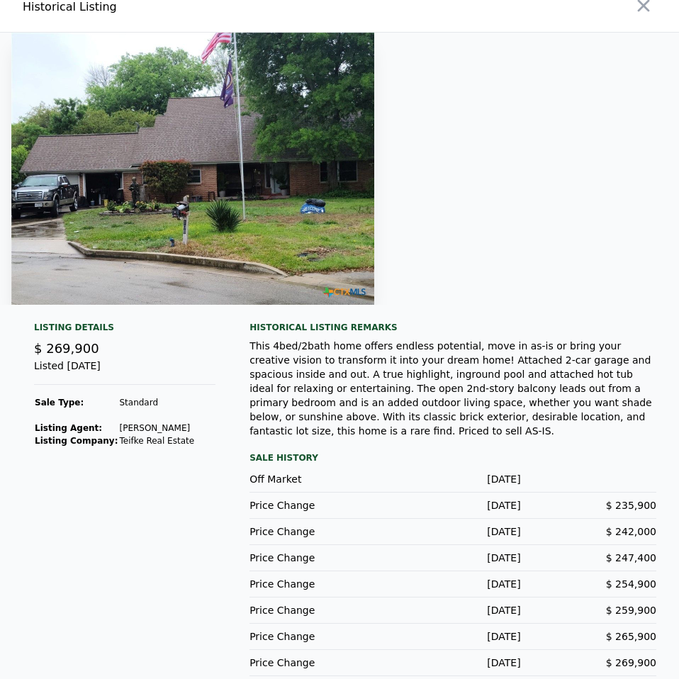
scroll to position [23, 0]
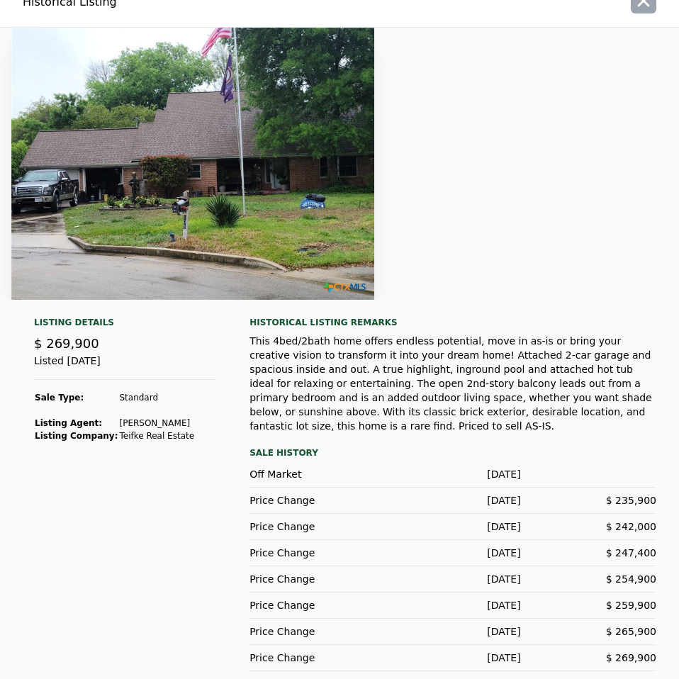
click at [634, 3] on icon "button" at bounding box center [644, 1] width 20 height 20
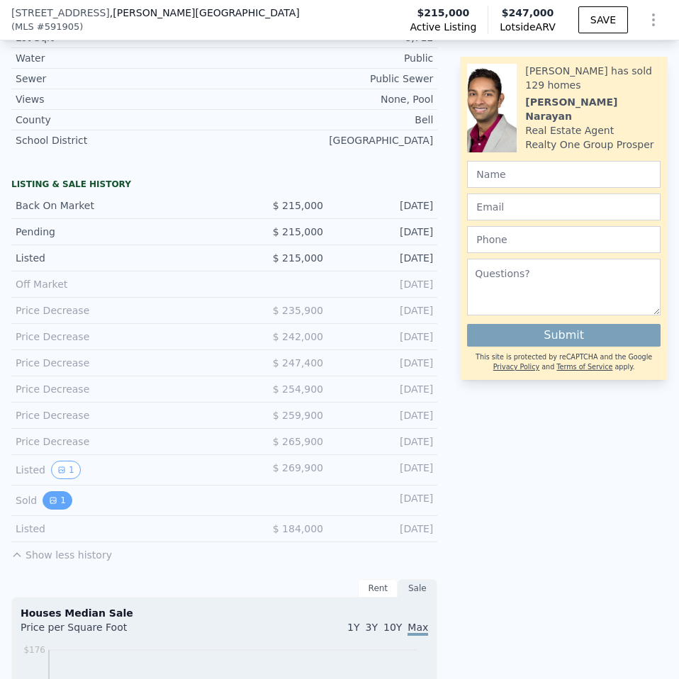
click at [50, 503] on icon "View historical data" at bounding box center [53, 501] width 6 height 6
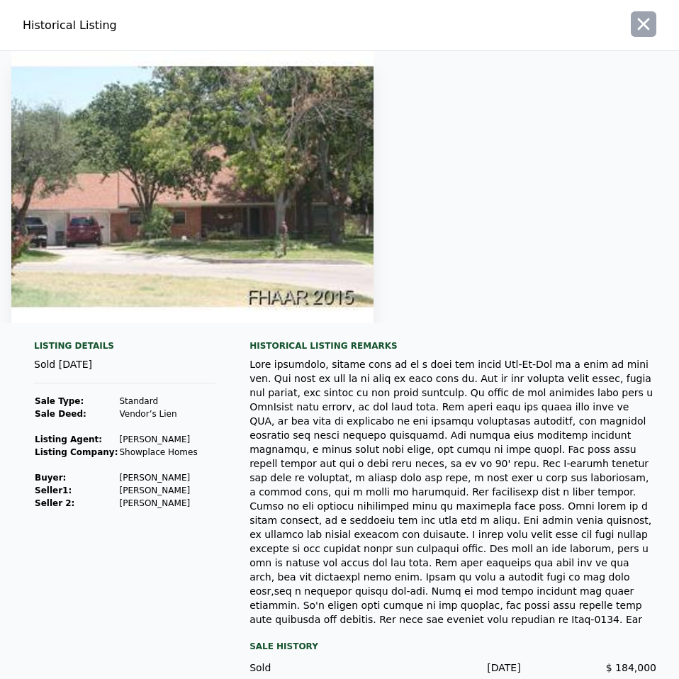
click at [637, 21] on icon "button" at bounding box center [644, 24] width 20 height 20
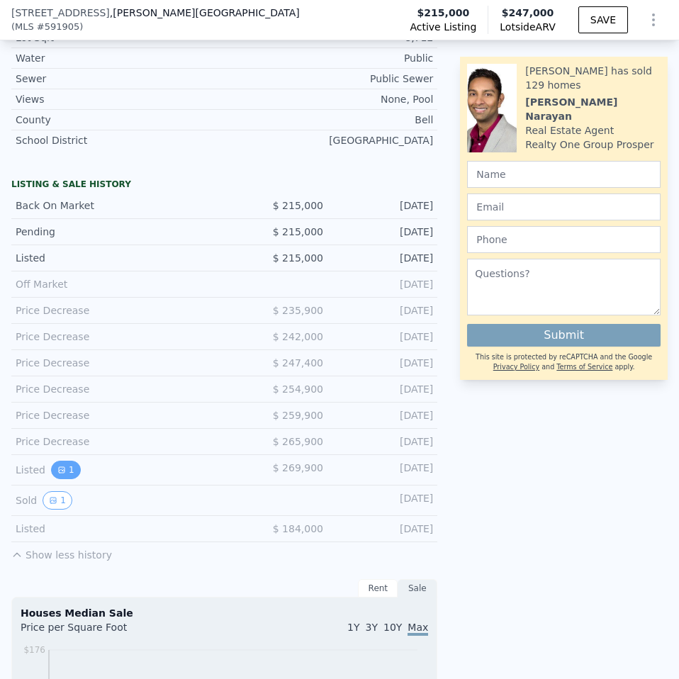
click at [51, 478] on button "1" at bounding box center [66, 470] width 30 height 18
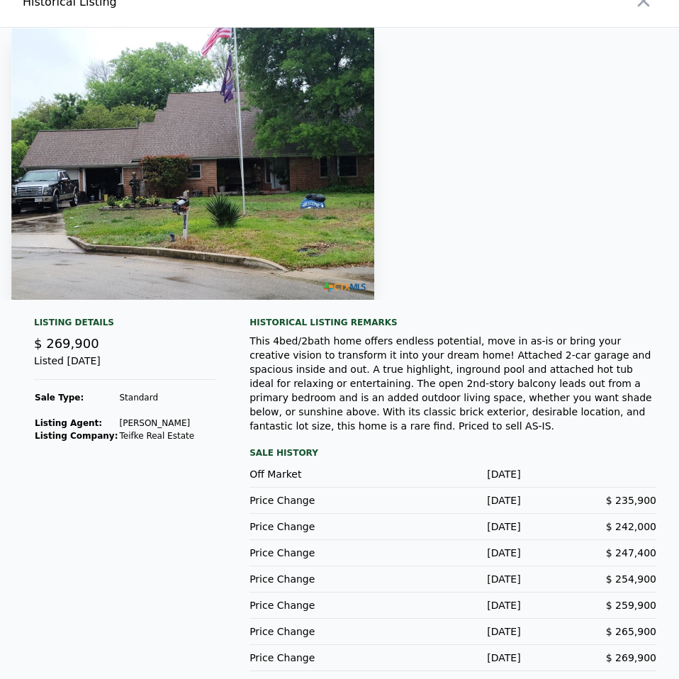
drag, startPoint x: 634, startPoint y: 4, endPoint x: 576, endPoint y: 48, distance: 72.7
click at [634, 4] on icon "button" at bounding box center [644, 1] width 20 height 20
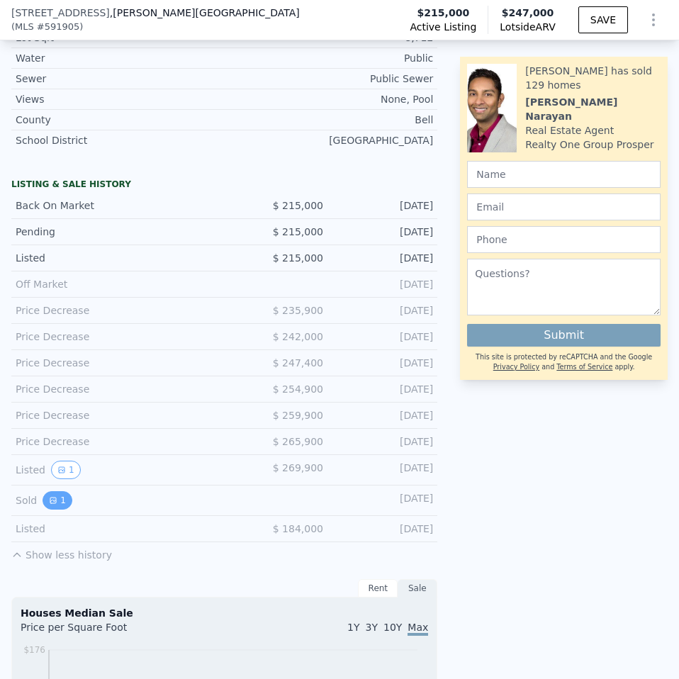
click at [47, 510] on button "1" at bounding box center [58, 500] width 30 height 18
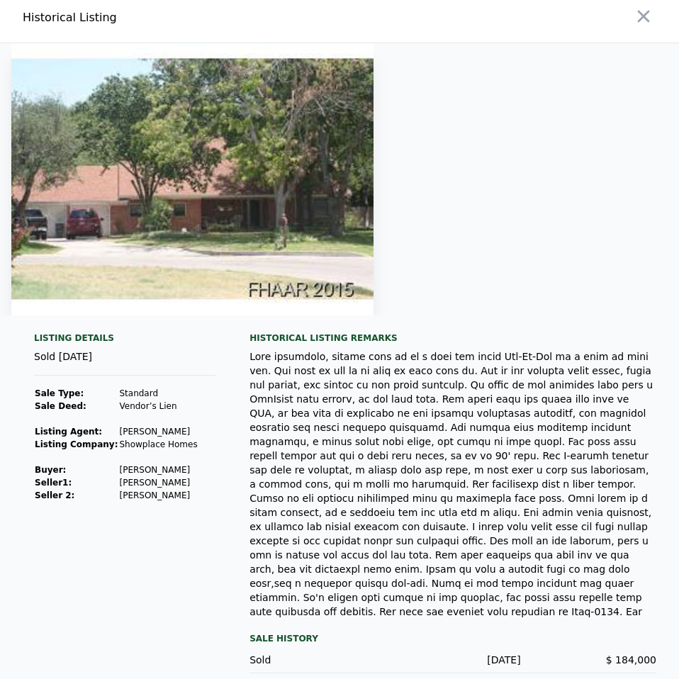
scroll to position [0, 0]
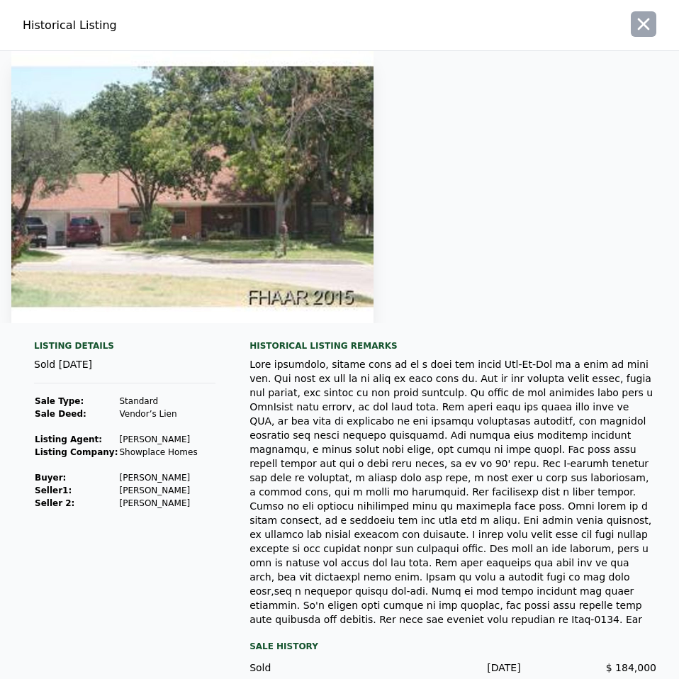
click at [636, 22] on icon "button" at bounding box center [644, 24] width 20 height 20
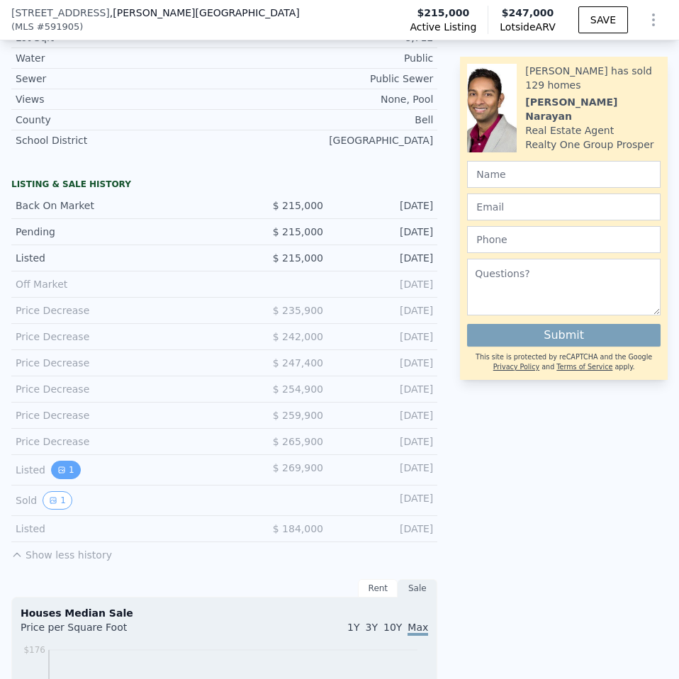
click at [59, 471] on button "1" at bounding box center [66, 470] width 30 height 18
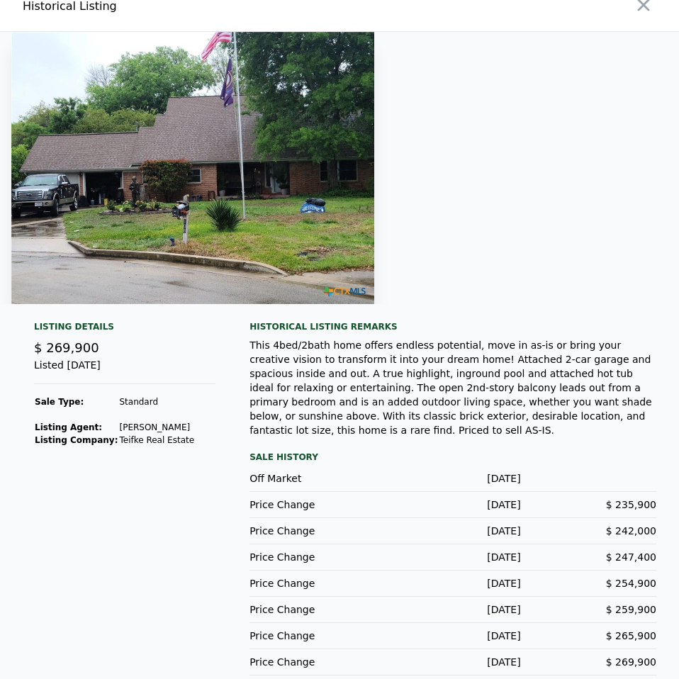
scroll to position [23, 0]
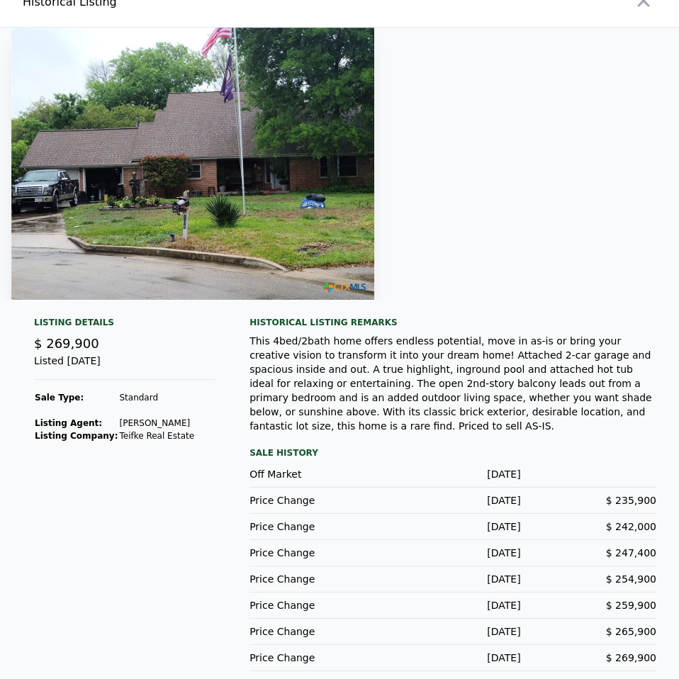
click at [636, 18] on div at bounding box center [512, 2] width 334 height 50
click at [636, 12] on button "button" at bounding box center [644, 1] width 26 height 26
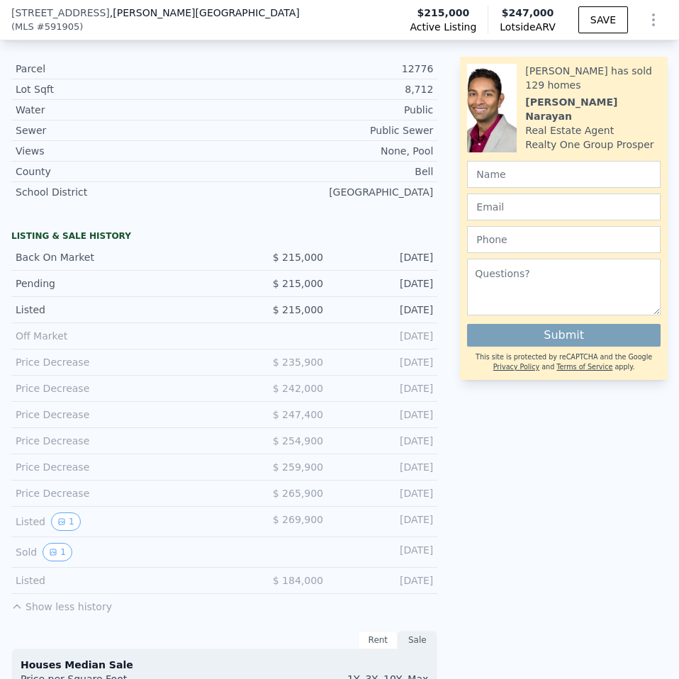
scroll to position [638, 0]
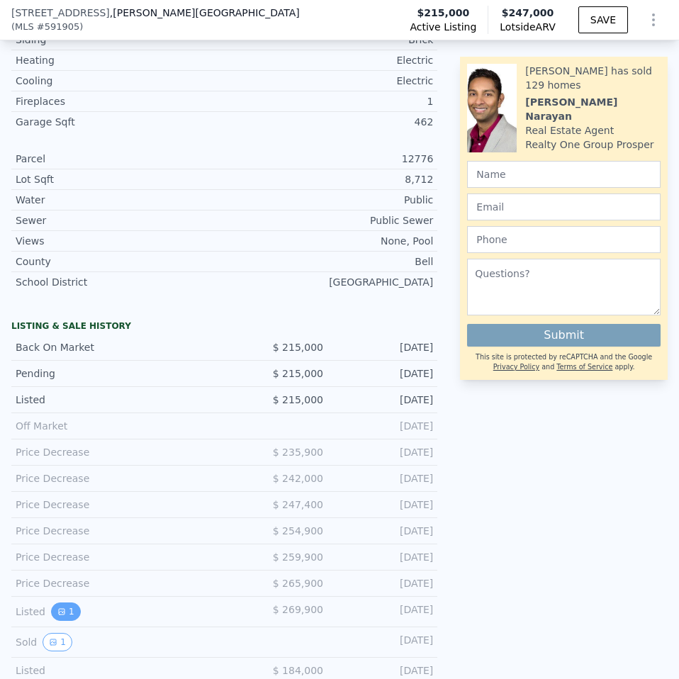
click at [69, 621] on button "1" at bounding box center [66, 611] width 30 height 18
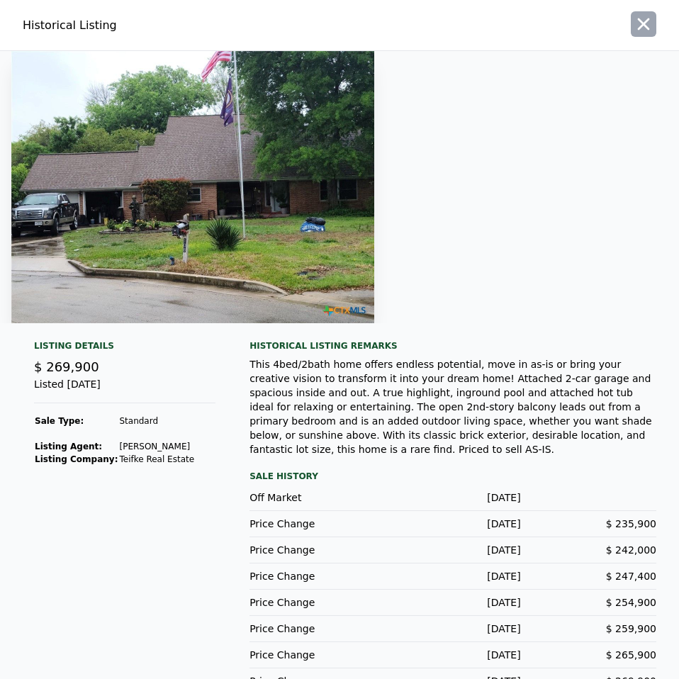
click at [628, 36] on div at bounding box center [512, 25] width 334 height 50
click at [639, 28] on icon "button" at bounding box center [644, 24] width 20 height 20
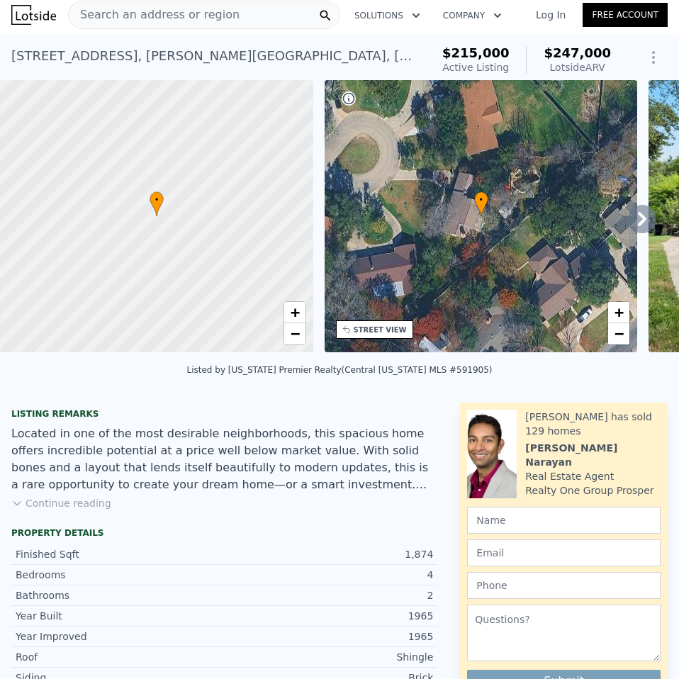
scroll to position [0, 0]
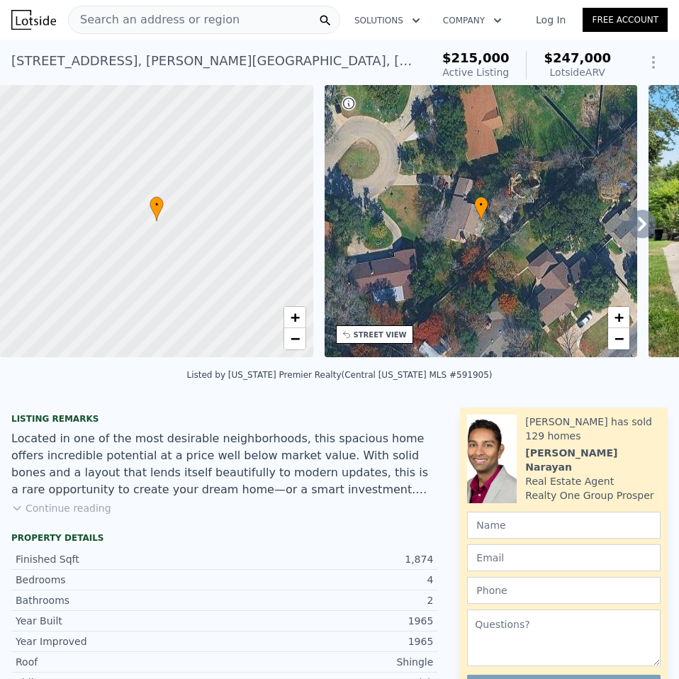
click at [640, 225] on icon at bounding box center [642, 224] width 28 height 28
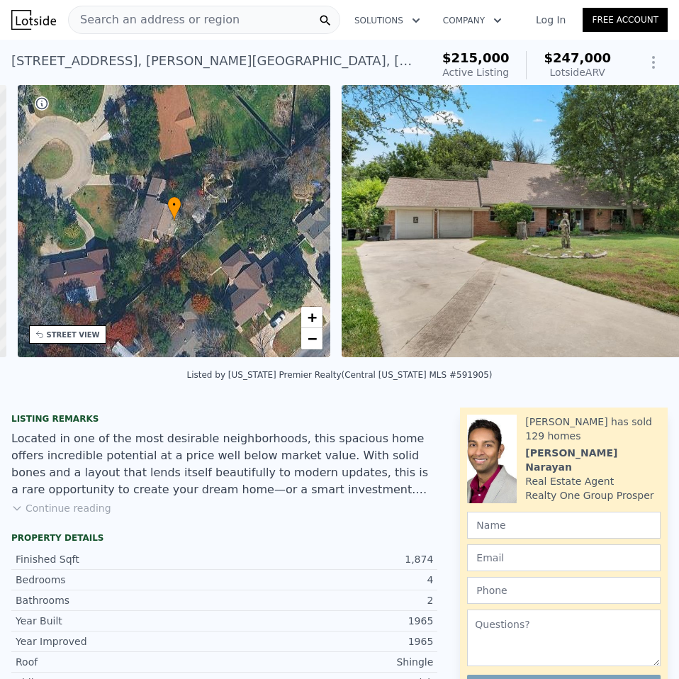
scroll to position [0, 330]
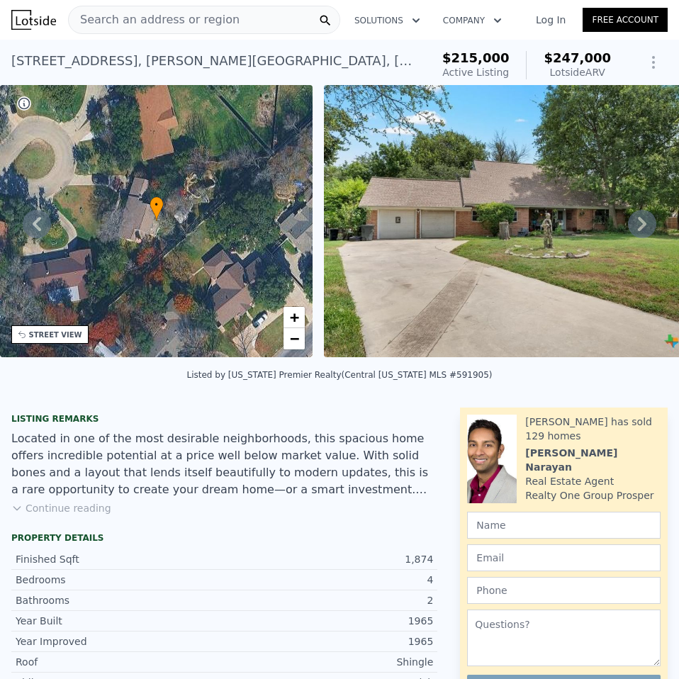
click at [628, 226] on icon at bounding box center [642, 224] width 28 height 28
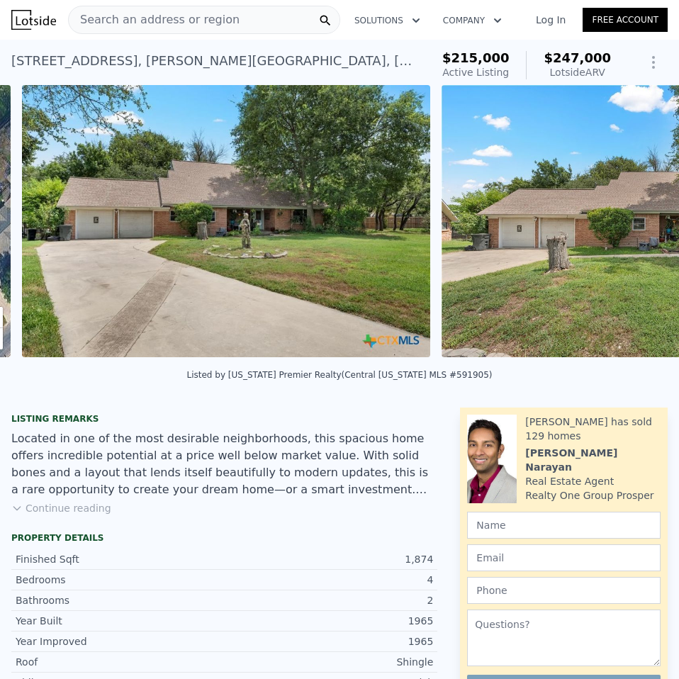
scroll to position [0, 648]
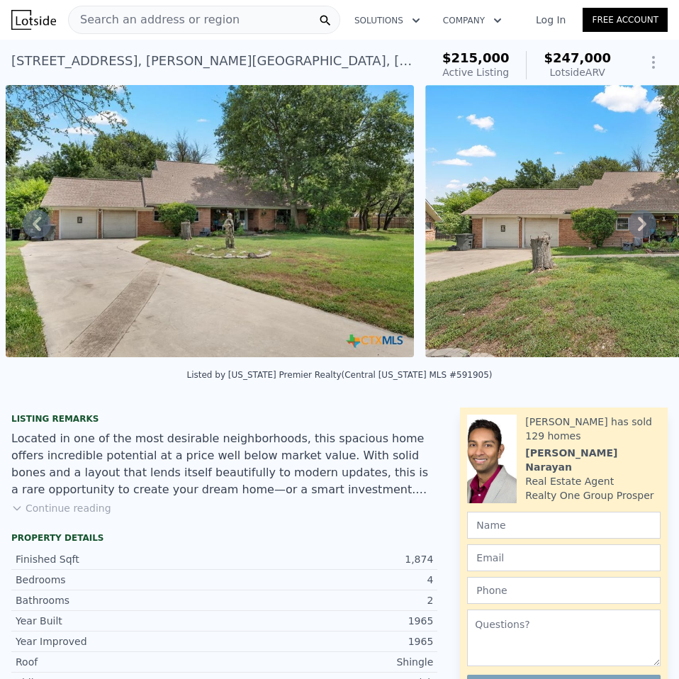
click at [638, 222] on icon at bounding box center [642, 224] width 9 height 14
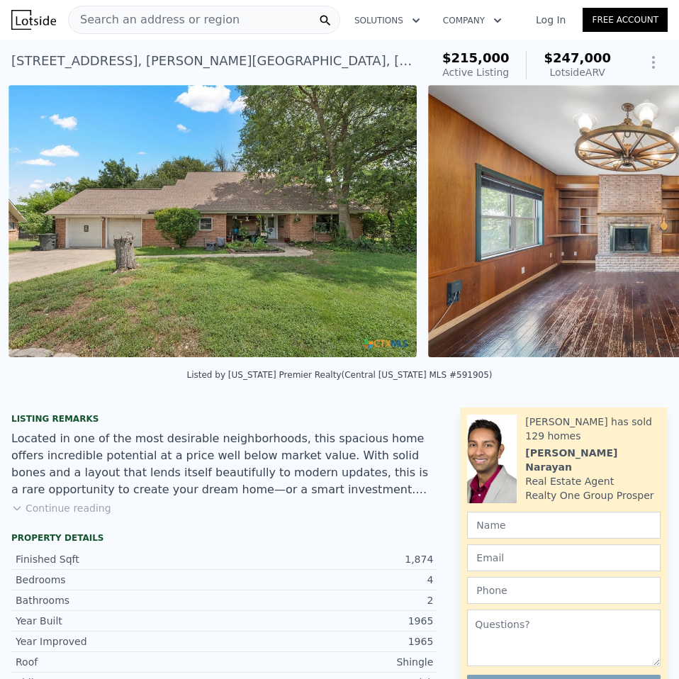
scroll to position [0, 1068]
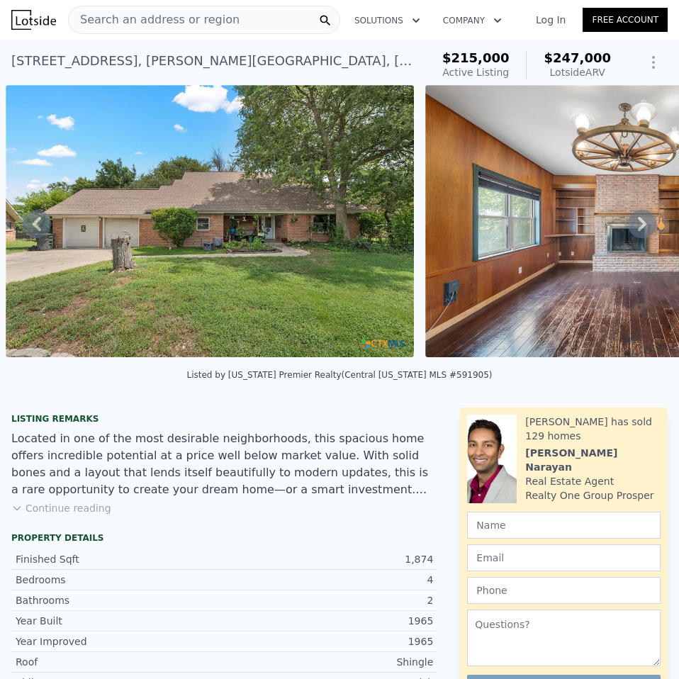
click at [638, 222] on icon at bounding box center [642, 224] width 9 height 14
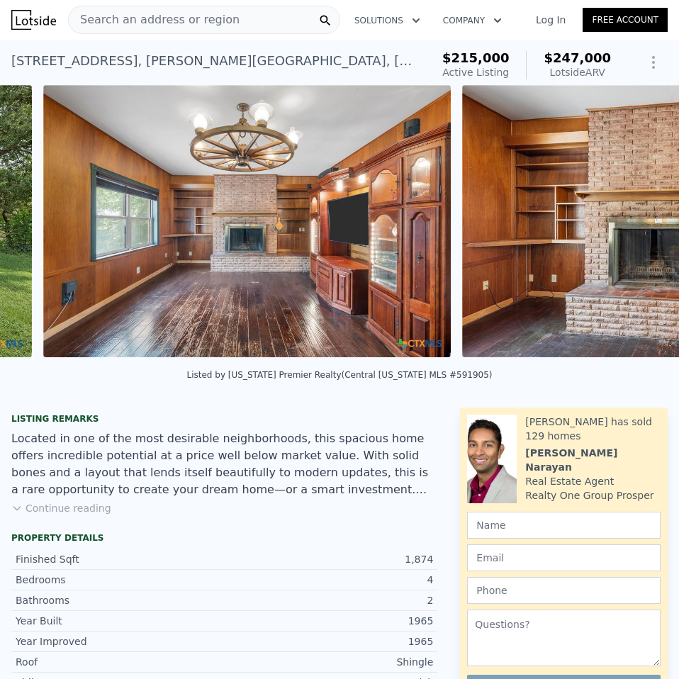
scroll to position [0, 1488]
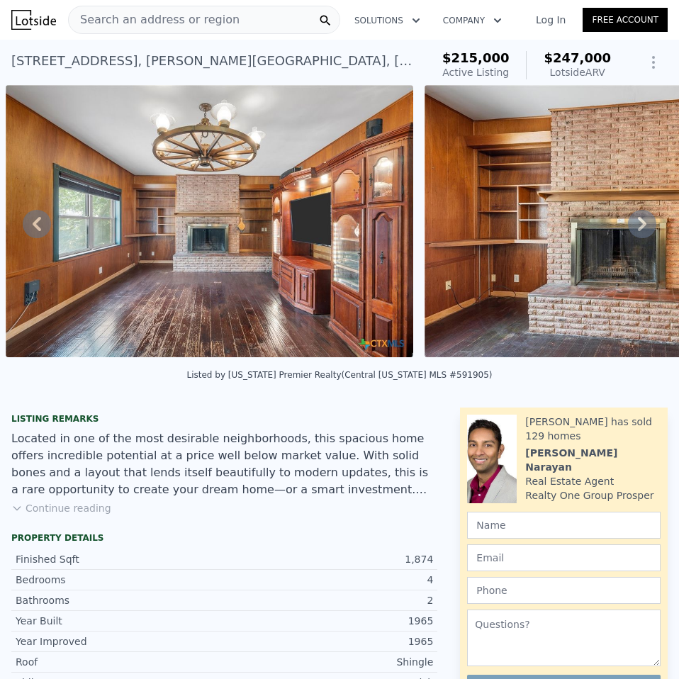
click at [628, 225] on icon at bounding box center [642, 224] width 28 height 28
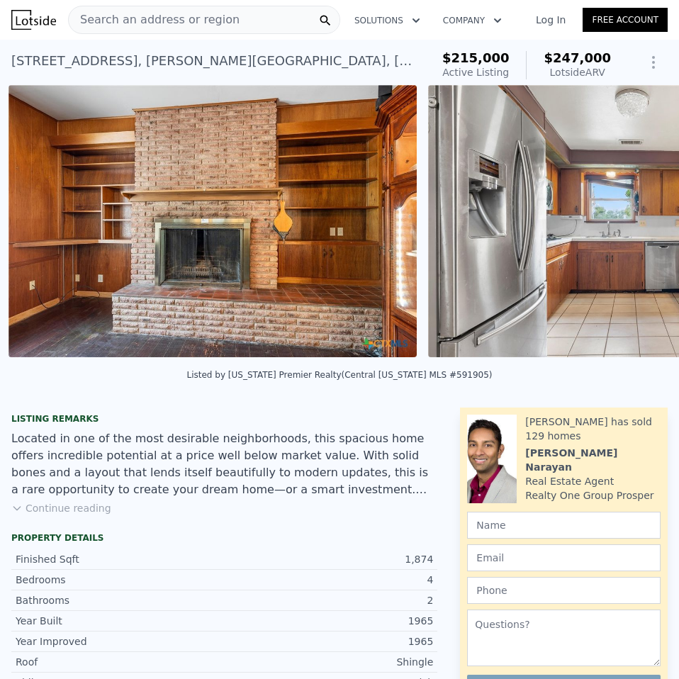
scroll to position [0, 1906]
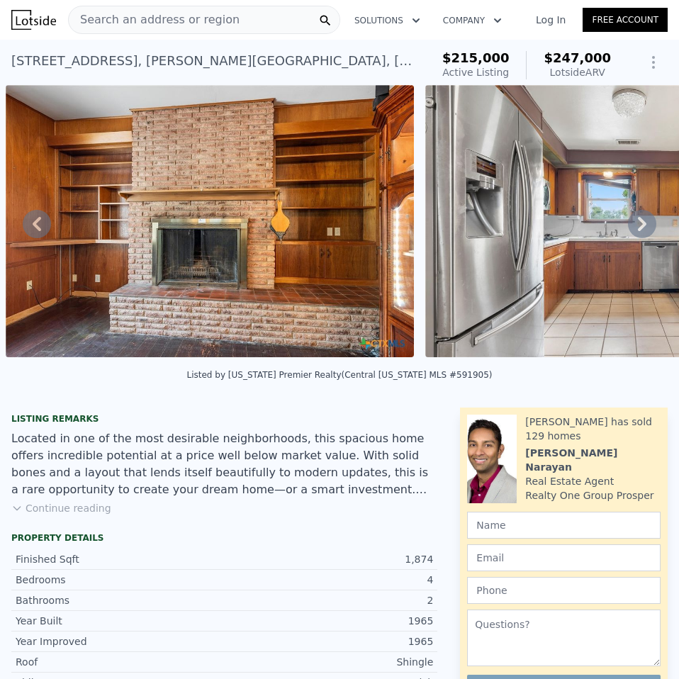
click at [628, 225] on icon at bounding box center [642, 224] width 28 height 28
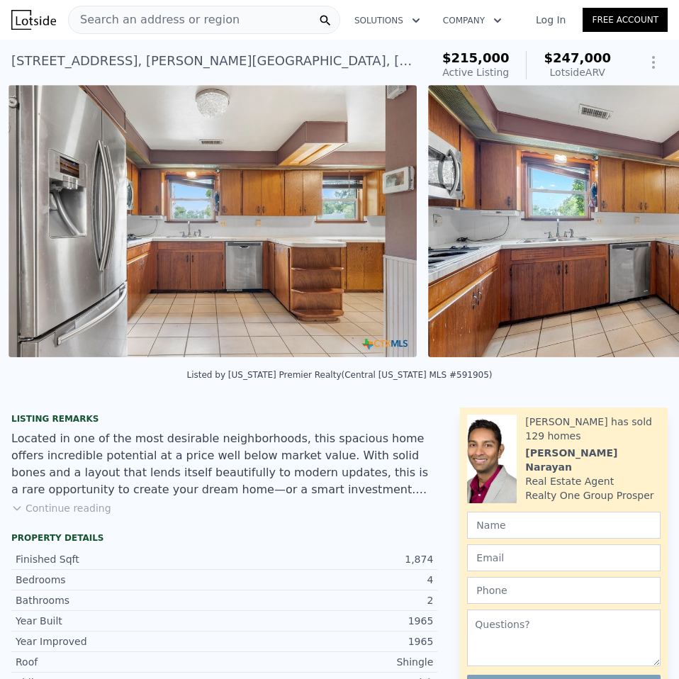
scroll to position [0, 2326]
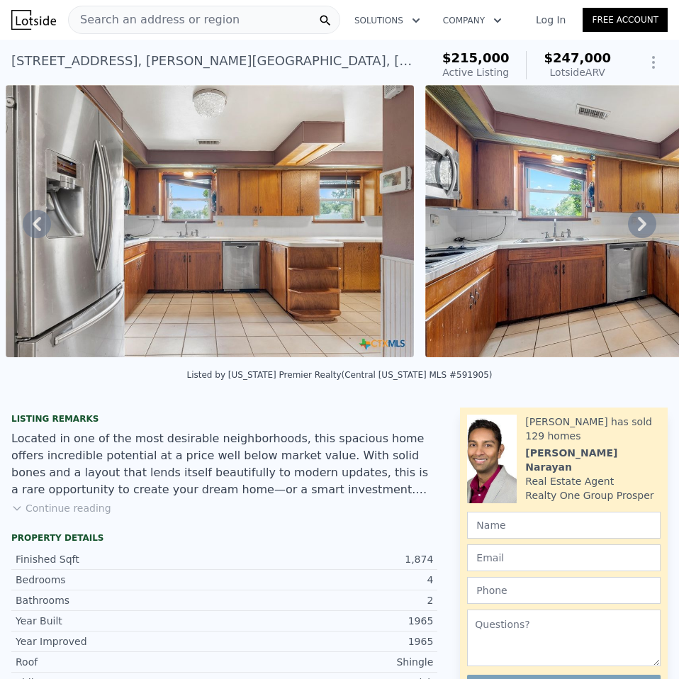
click at [628, 225] on icon at bounding box center [642, 224] width 28 height 28
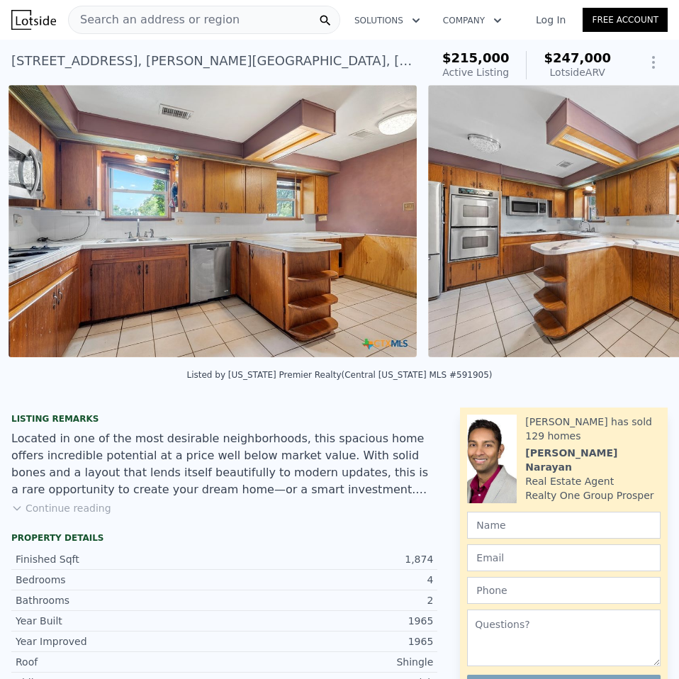
scroll to position [0, 2746]
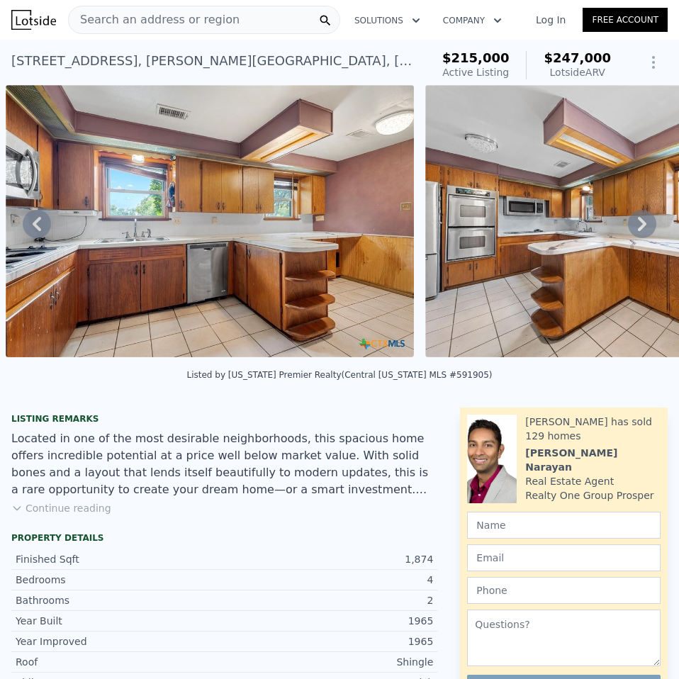
click at [628, 225] on icon at bounding box center [642, 224] width 28 height 28
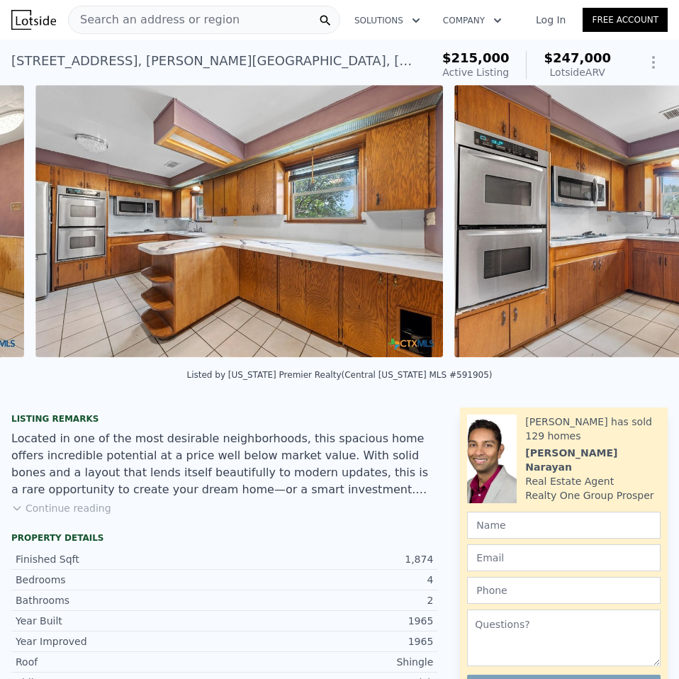
scroll to position [0, 3165]
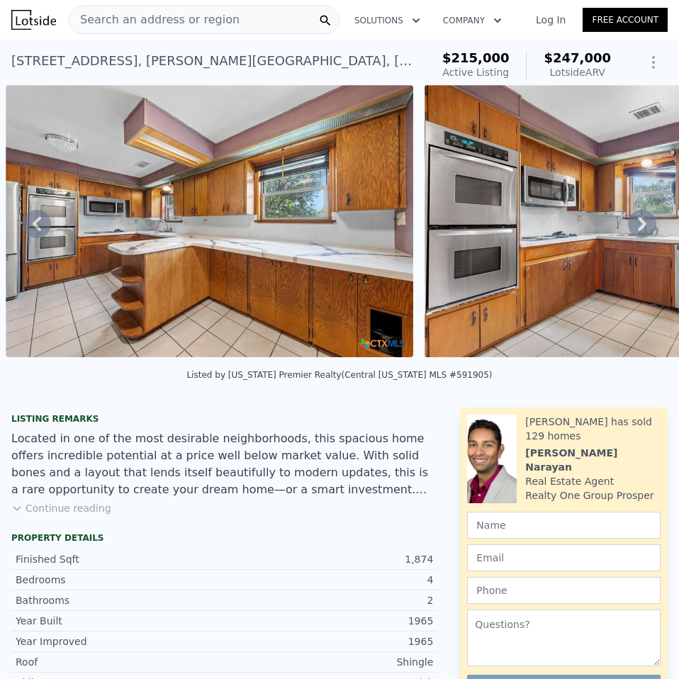
click at [628, 225] on icon at bounding box center [642, 224] width 28 height 28
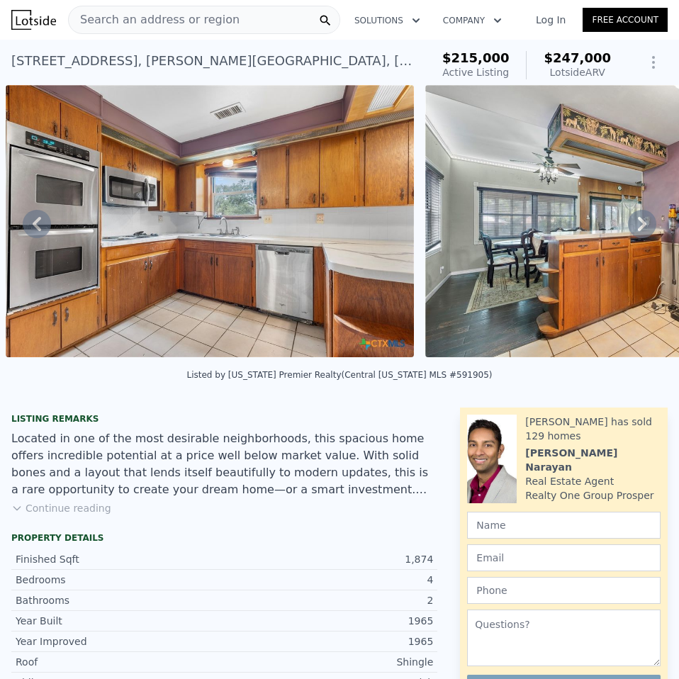
click at [628, 225] on icon at bounding box center [642, 224] width 28 height 28
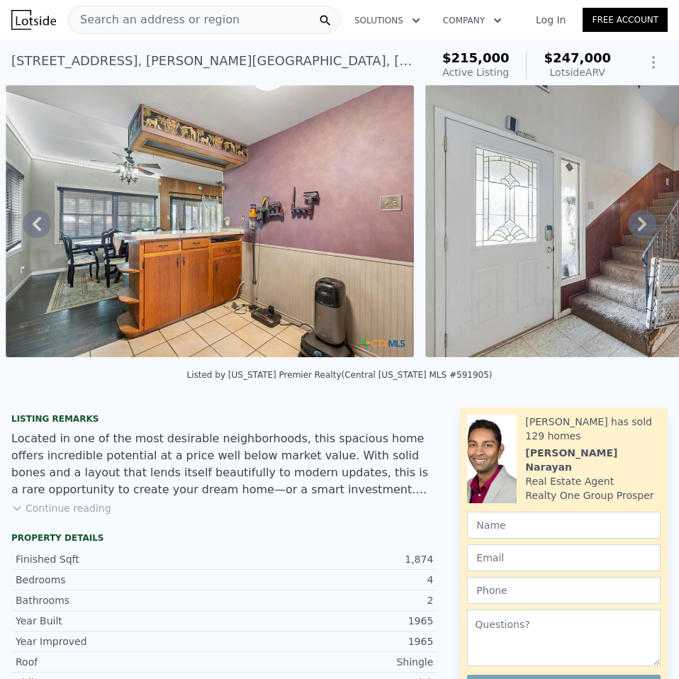
click at [628, 222] on icon at bounding box center [642, 224] width 28 height 28
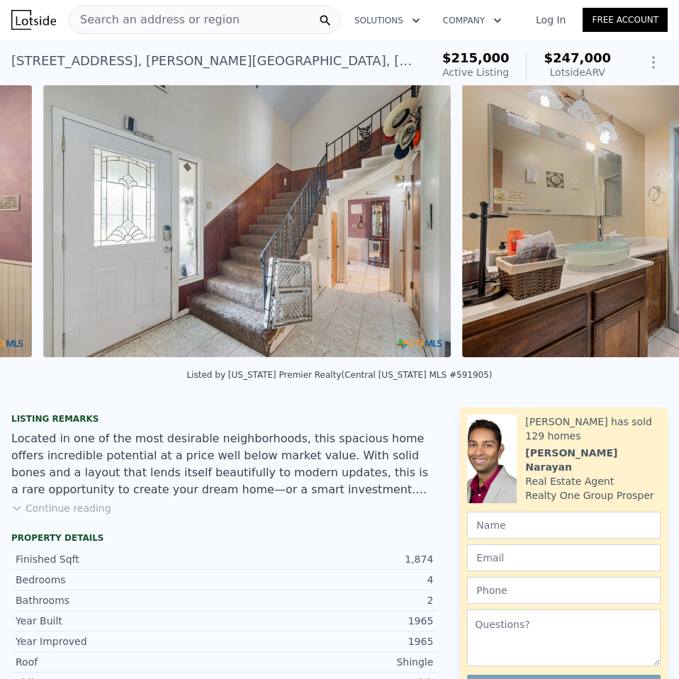
scroll to position [0, 4423]
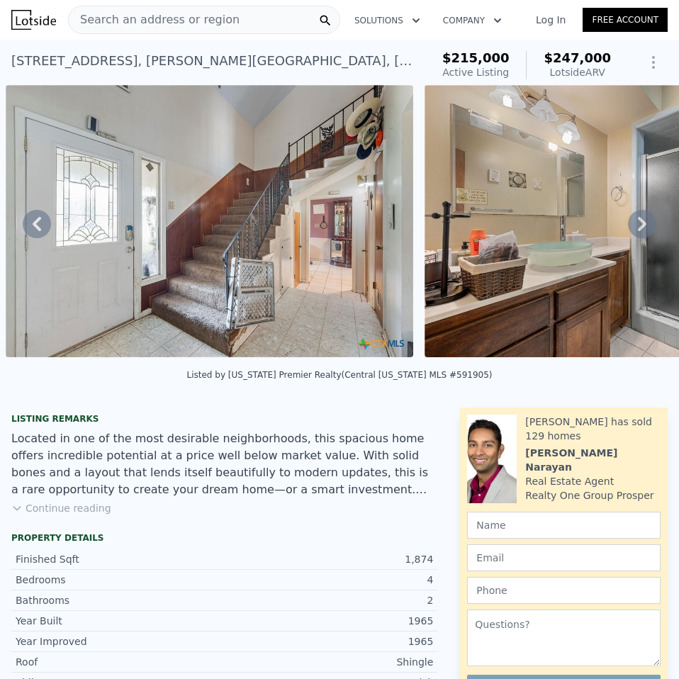
click at [628, 222] on icon at bounding box center [642, 224] width 28 height 28
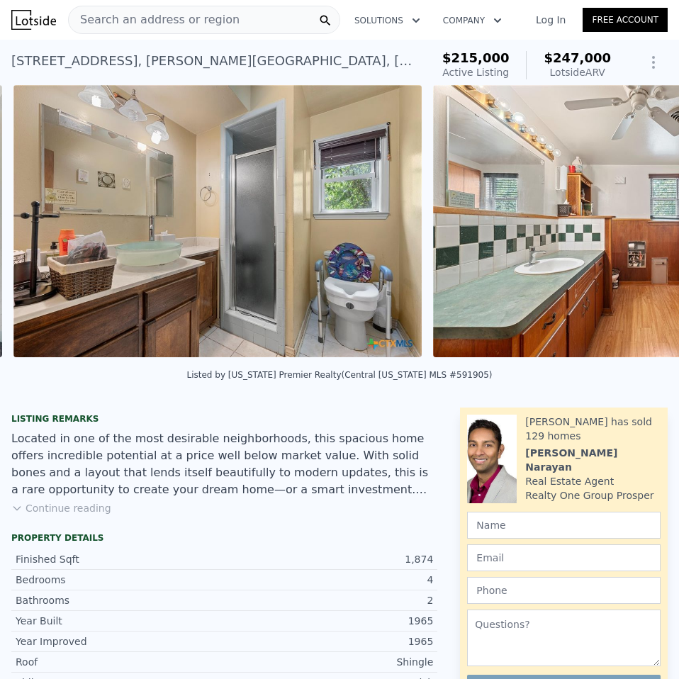
scroll to position [0, 4842]
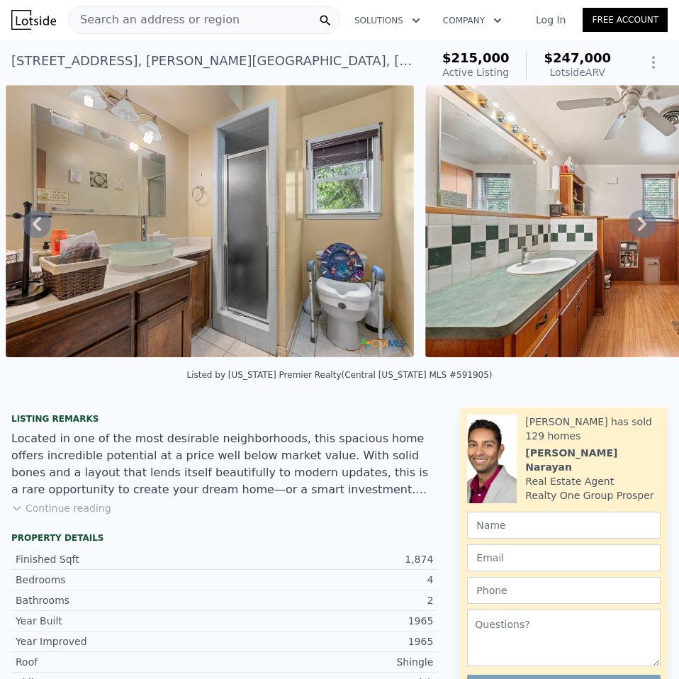
click at [628, 221] on icon at bounding box center [642, 224] width 28 height 28
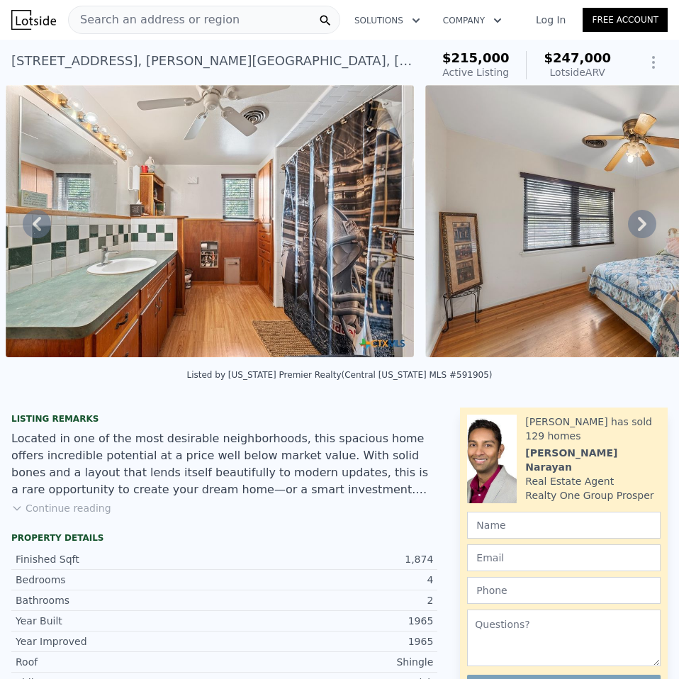
click at [628, 221] on icon at bounding box center [642, 224] width 28 height 28
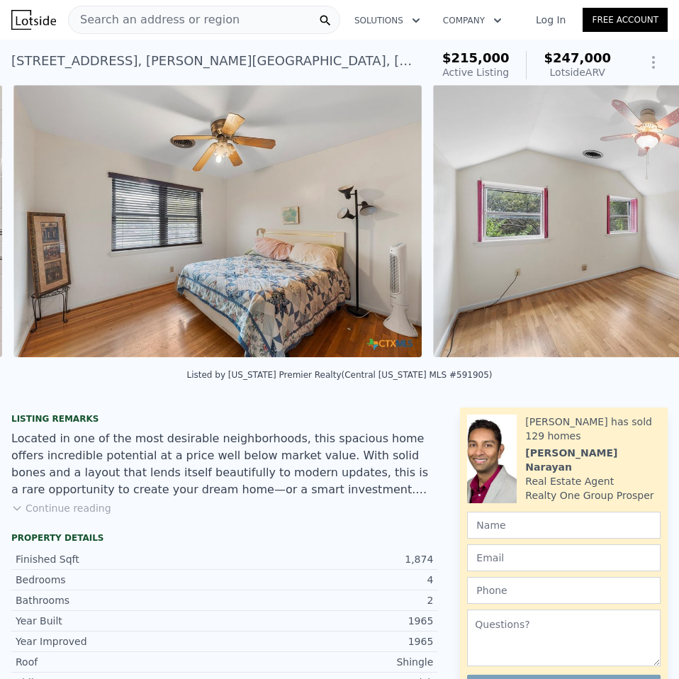
scroll to position [0, 5681]
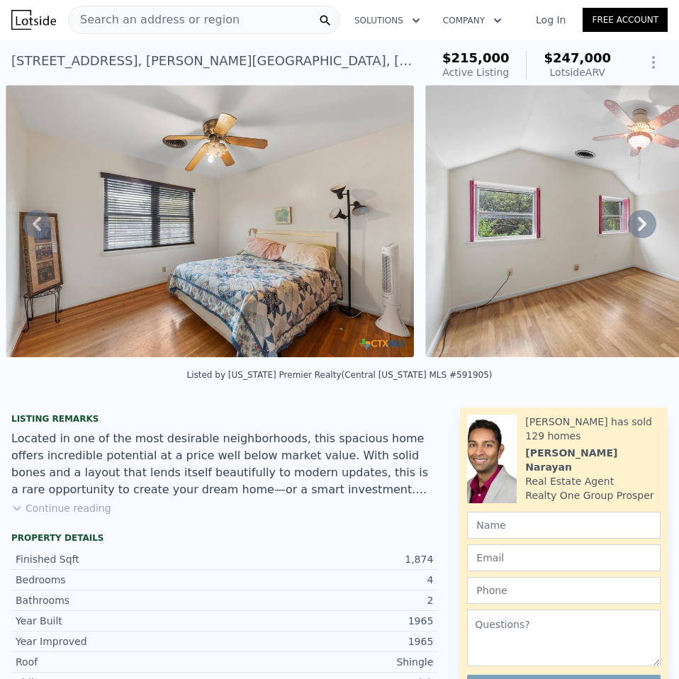
click at [628, 221] on icon at bounding box center [642, 224] width 28 height 28
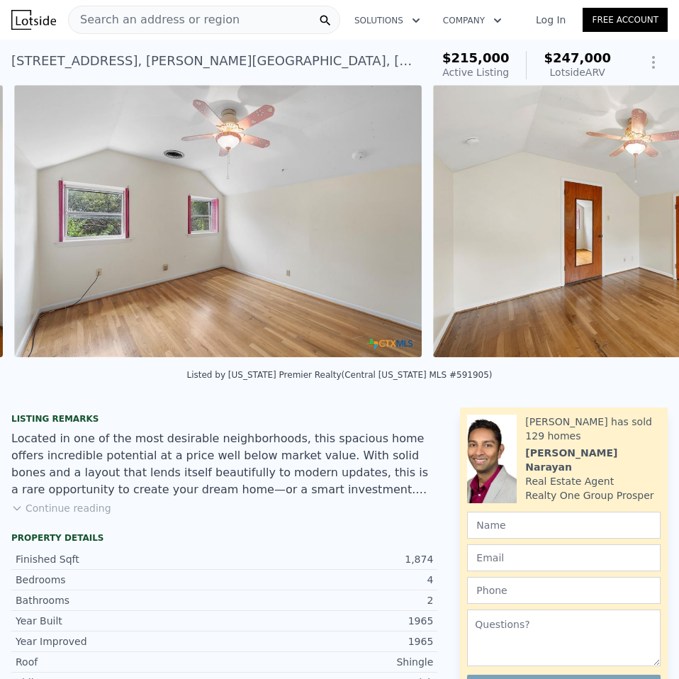
scroll to position [0, 6101]
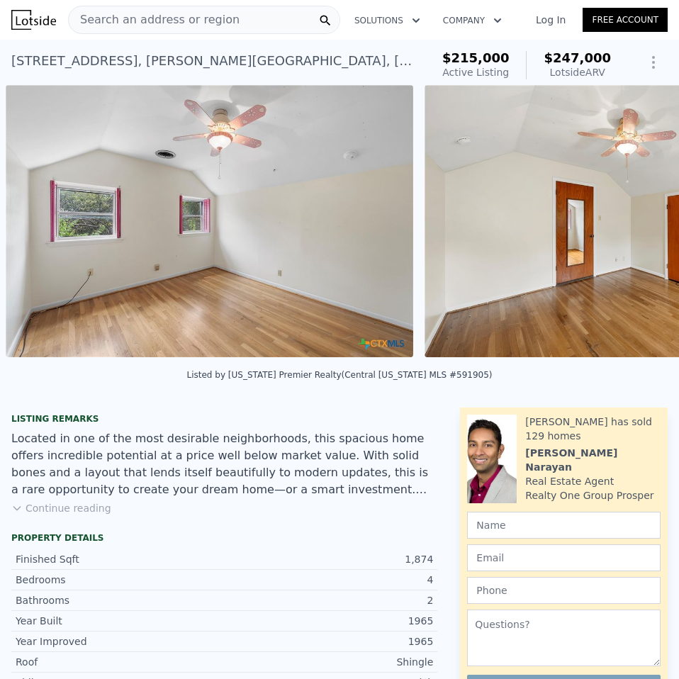
click at [627, 221] on div "• + − • + − STREET VIEW Loading... SATELLITE VIEW" at bounding box center [339, 223] width 679 height 277
click at [628, 232] on icon at bounding box center [642, 224] width 28 height 28
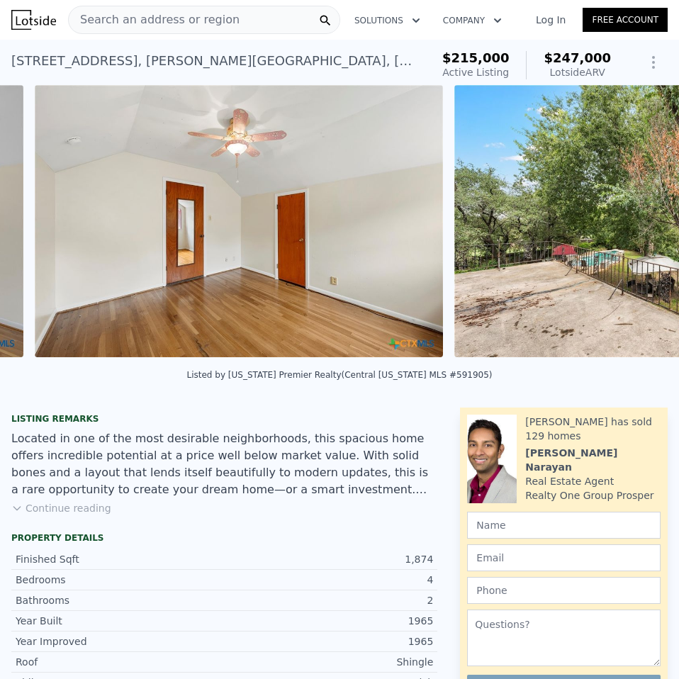
scroll to position [0, 6520]
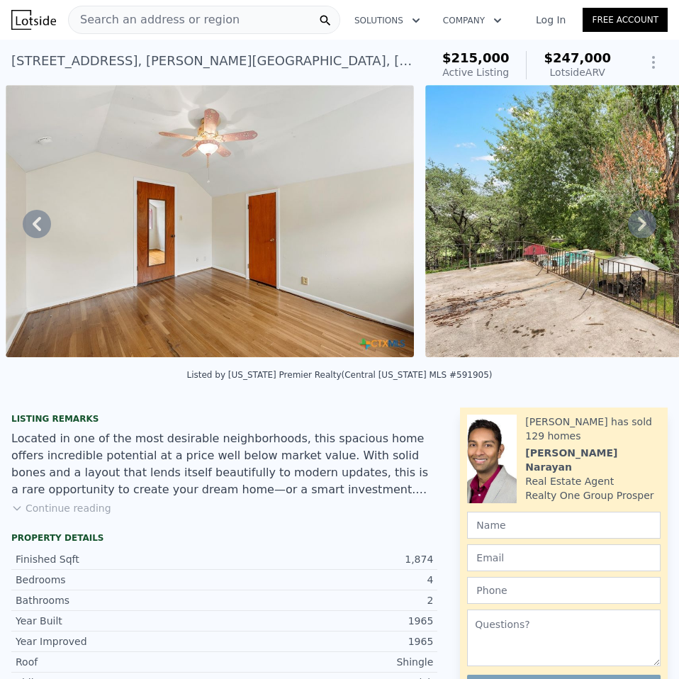
click at [62, 527] on div "Listing remarks Continue reading" at bounding box center [224, 469] width 449 height 113
click at [63, 515] on button "Continue reading" at bounding box center [61, 508] width 100 height 14
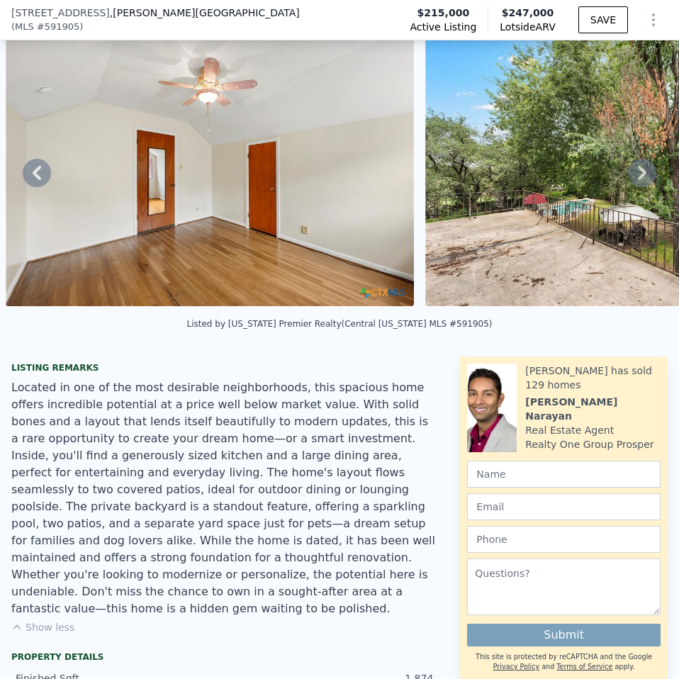
scroll to position [66, 0]
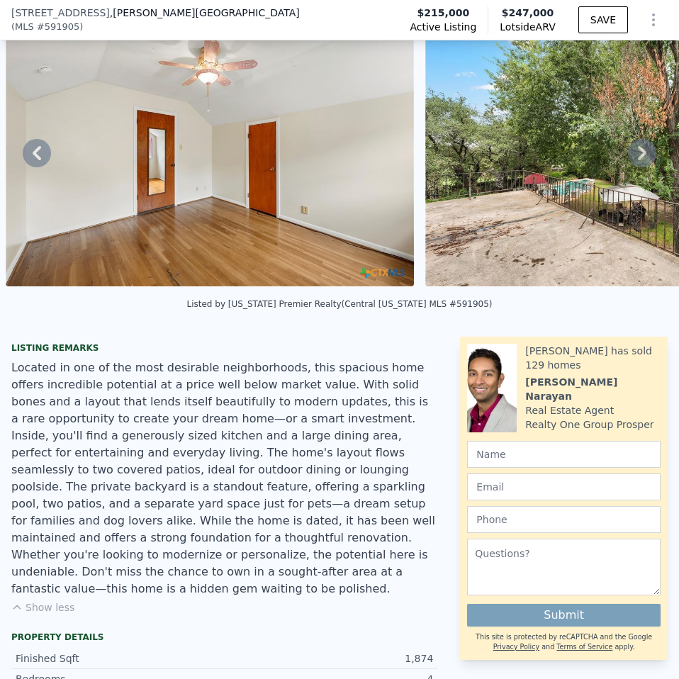
click at [628, 146] on icon at bounding box center [642, 153] width 28 height 28
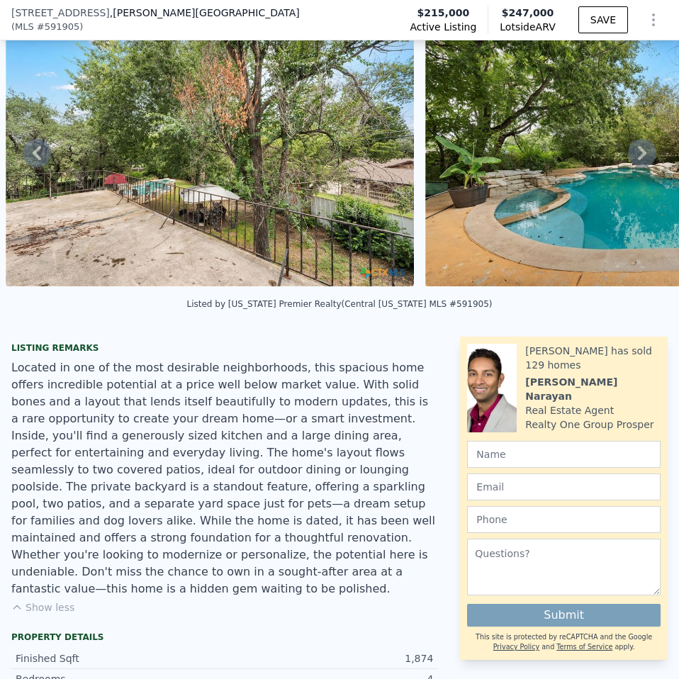
click at [628, 146] on icon at bounding box center [642, 153] width 28 height 28
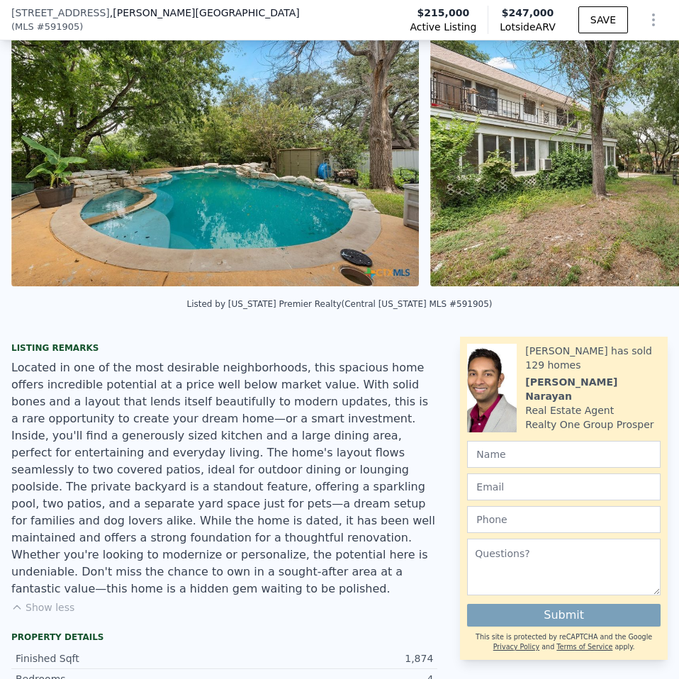
scroll to position [0, 7359]
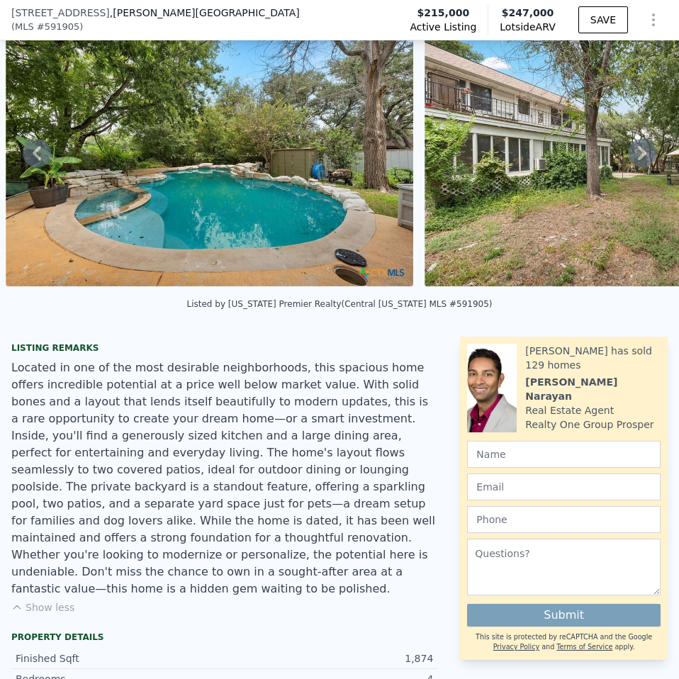
click at [628, 150] on icon at bounding box center [642, 153] width 28 height 28
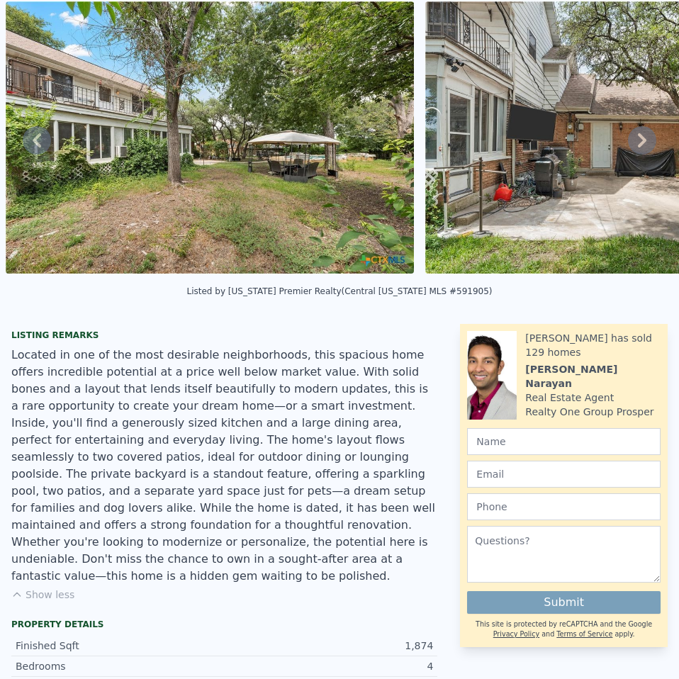
scroll to position [5, 0]
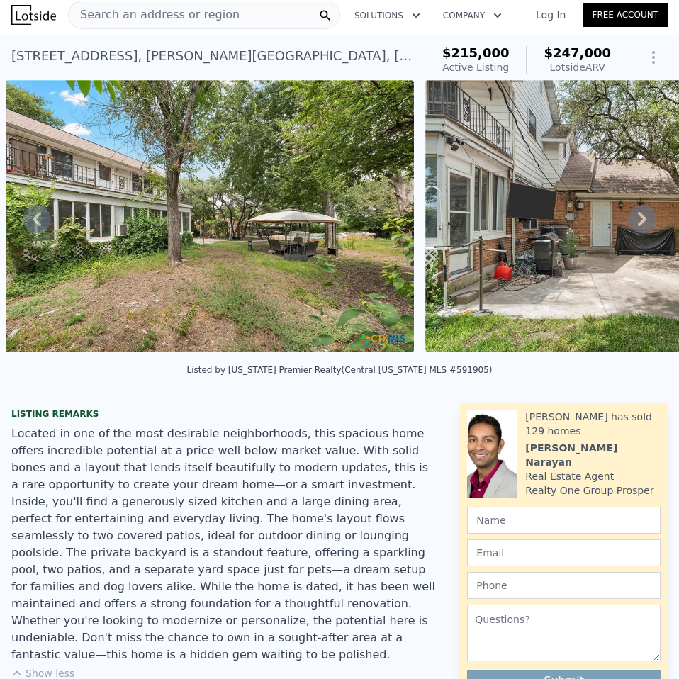
click at [629, 215] on icon at bounding box center [642, 219] width 28 height 28
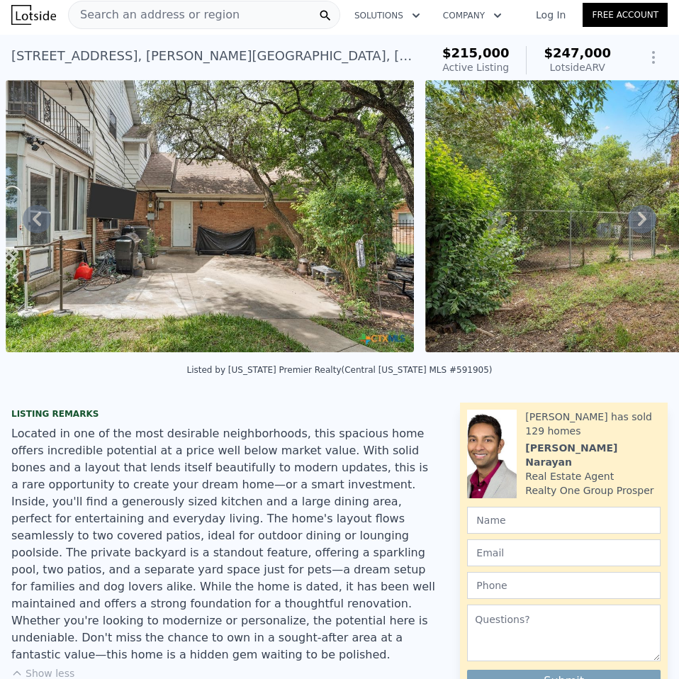
click at [629, 215] on icon at bounding box center [642, 219] width 28 height 28
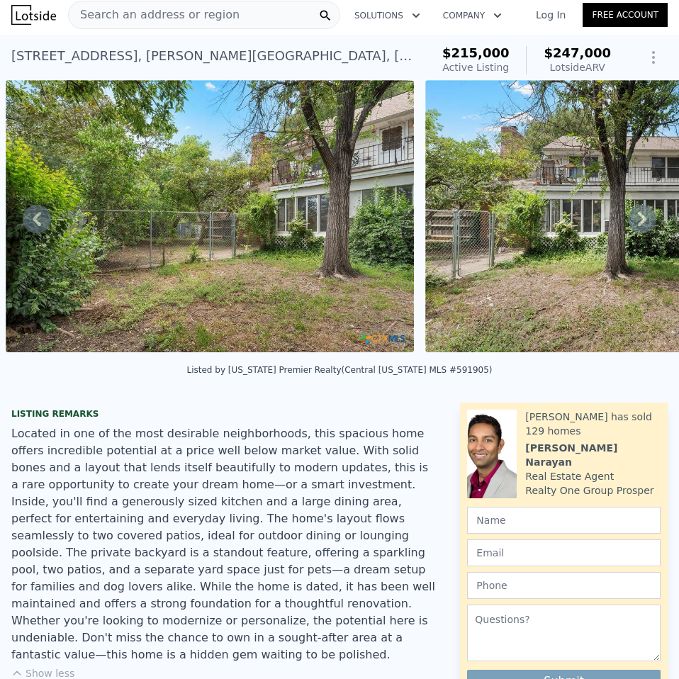
click at [629, 216] on icon at bounding box center [642, 219] width 28 height 28
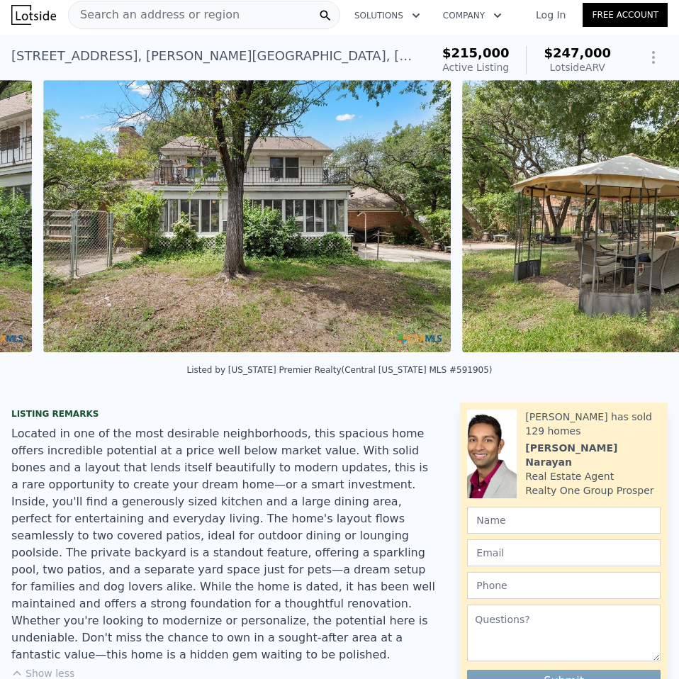
scroll to position [0, 9036]
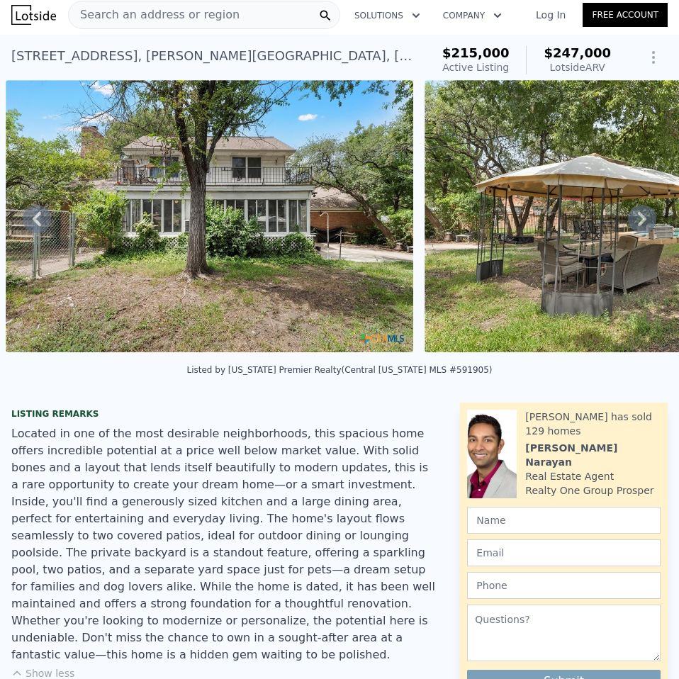
click at [629, 216] on icon at bounding box center [642, 219] width 28 height 28
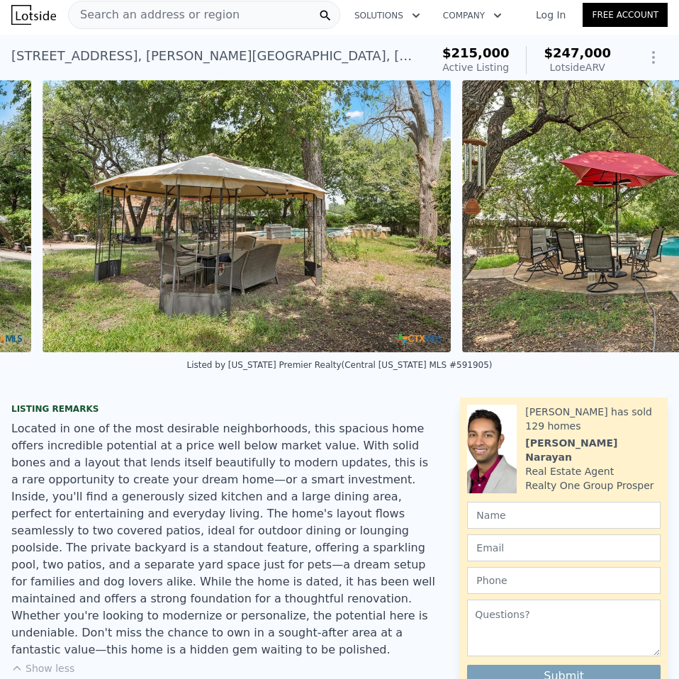
scroll to position [0, 9455]
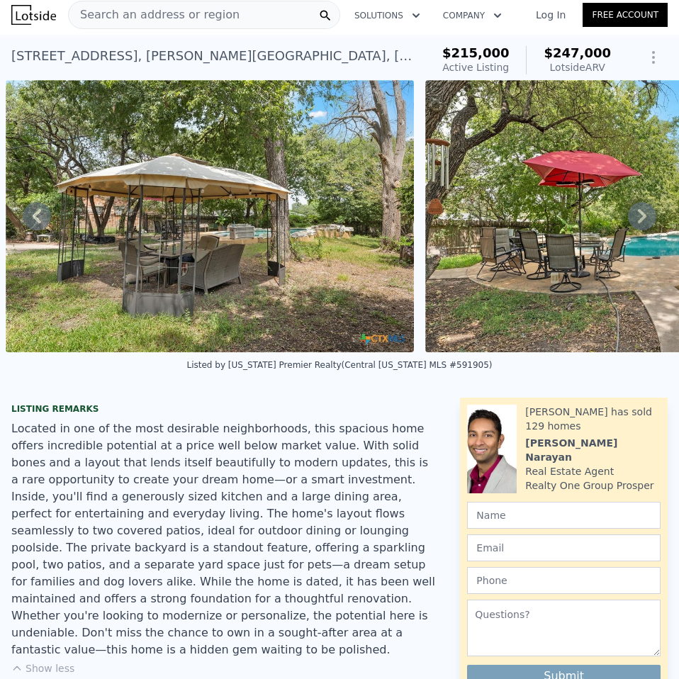
click at [638, 216] on icon at bounding box center [642, 216] width 9 height 14
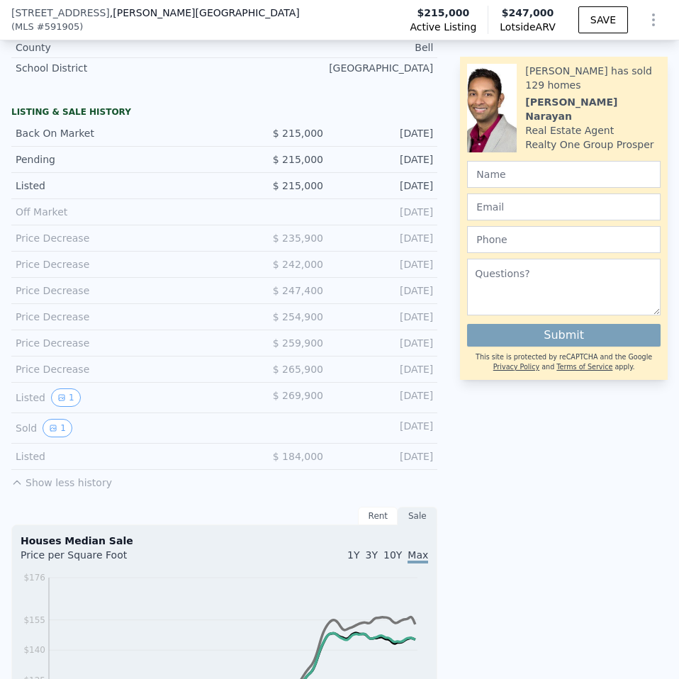
scroll to position [992, 0]
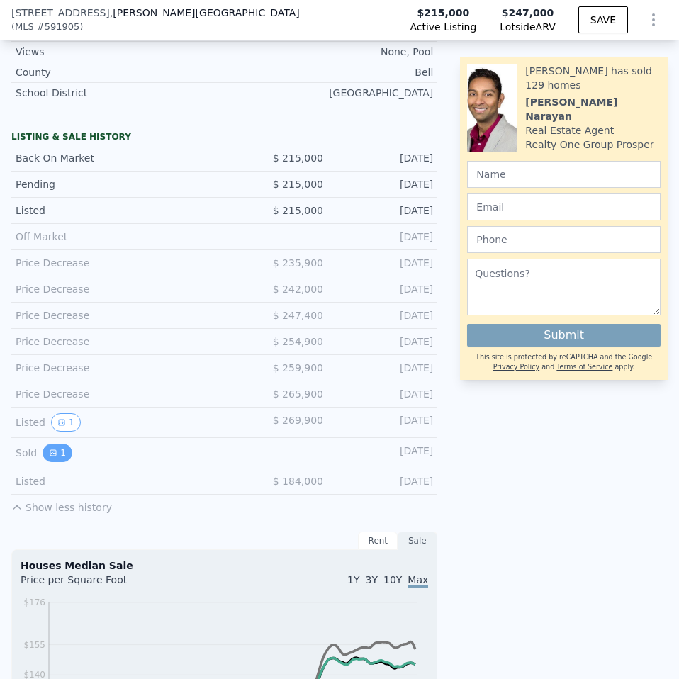
click at [55, 450] on icon "View historical data" at bounding box center [53, 453] width 6 height 6
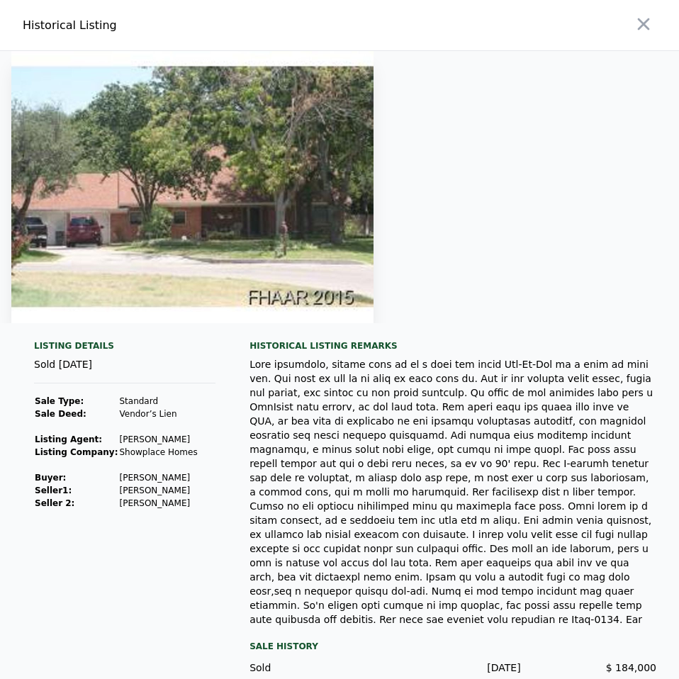
scroll to position [8, 0]
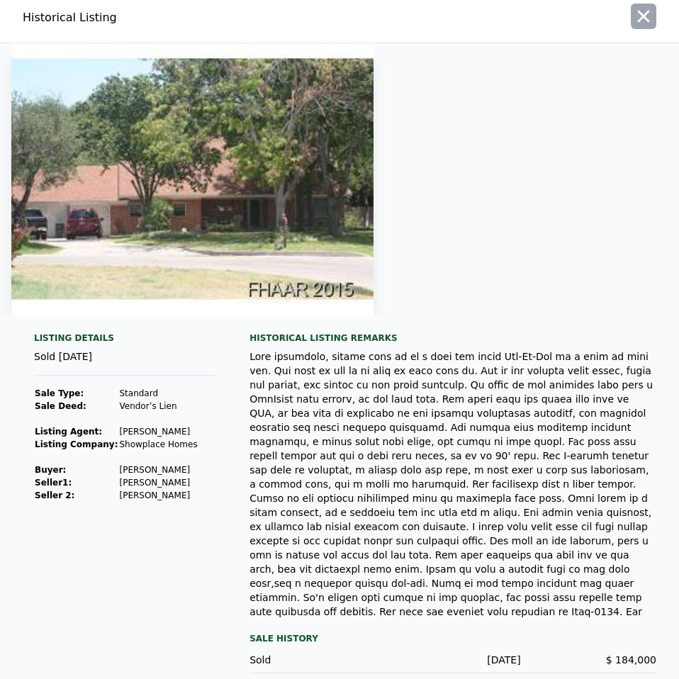
click at [639, 20] on icon "button" at bounding box center [644, 16] width 20 height 20
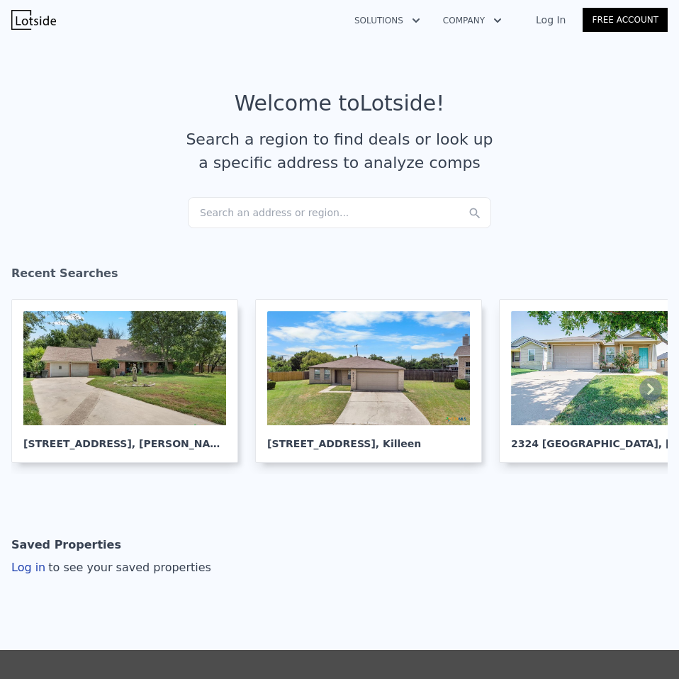
click at [252, 220] on div "Search an address or region..." at bounding box center [339, 212] width 303 height 31
click at [305, 205] on input "1518 zinfandel" at bounding box center [339, 210] width 303 height 26
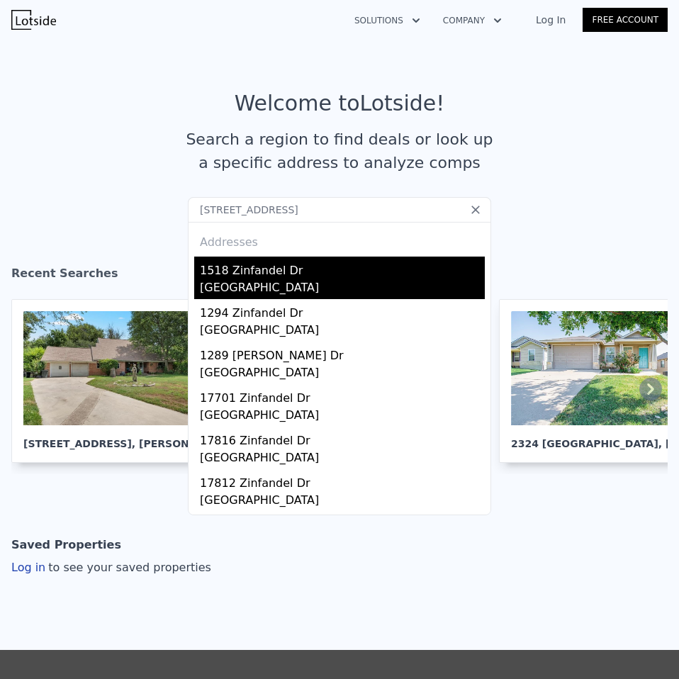
type input "1518 zinfandel drive"
click at [237, 286] on div "[GEOGRAPHIC_DATA]" at bounding box center [342, 289] width 285 height 20
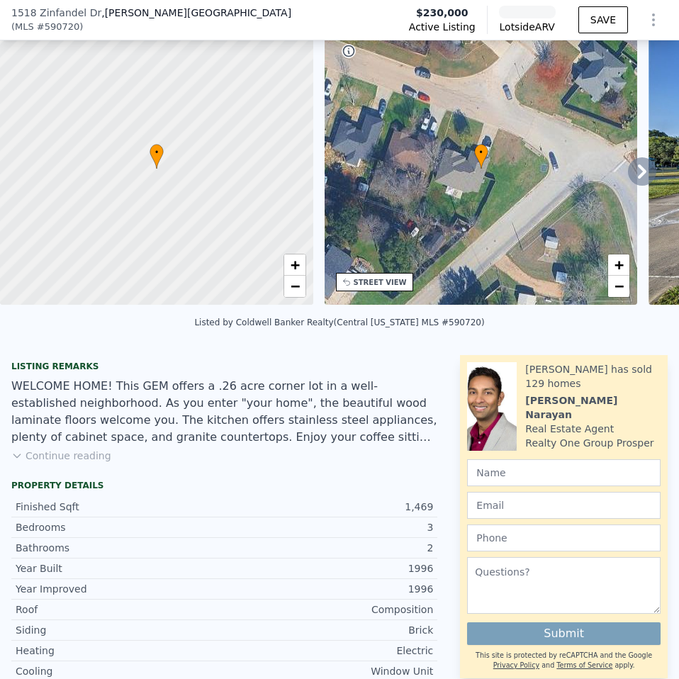
scroll to position [66, 0]
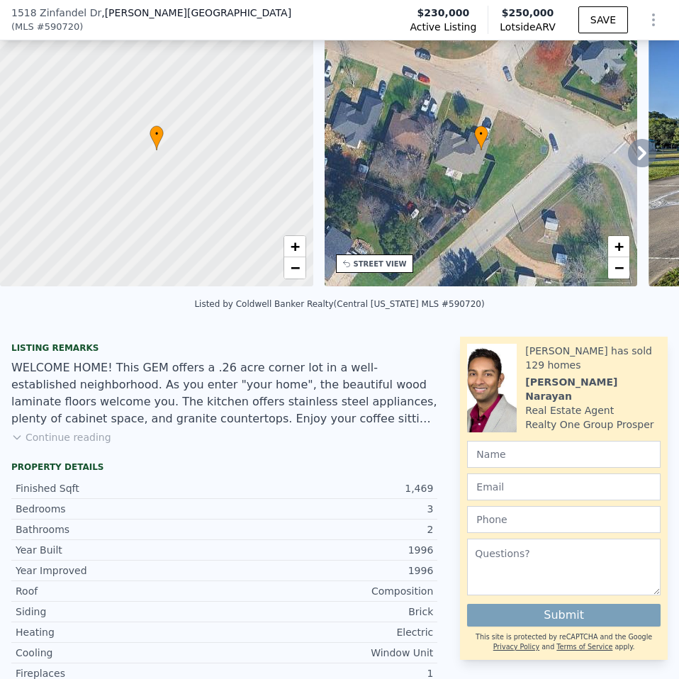
drag, startPoint x: 74, startPoint y: 442, endPoint x: 192, endPoint y: 420, distance: 120.3
click at [74, 442] on button "Continue reading" at bounding box center [61, 437] width 100 height 14
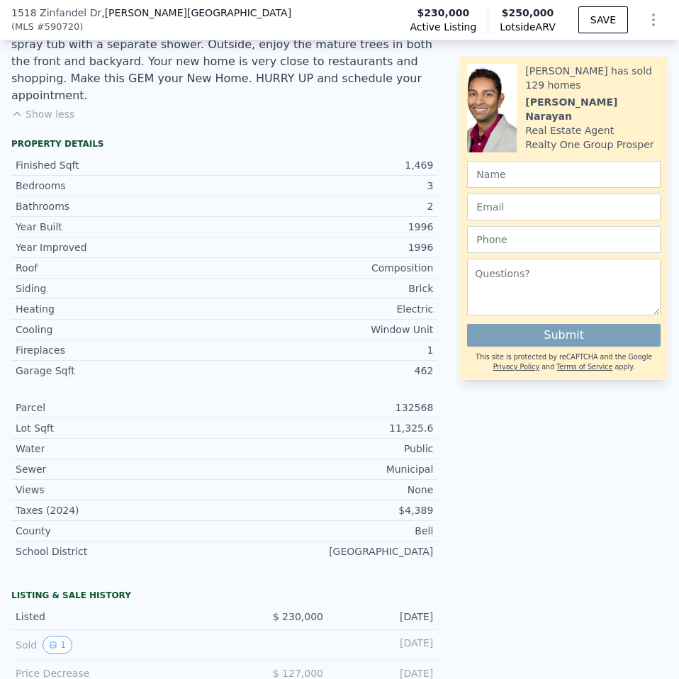
scroll to position [633, 0]
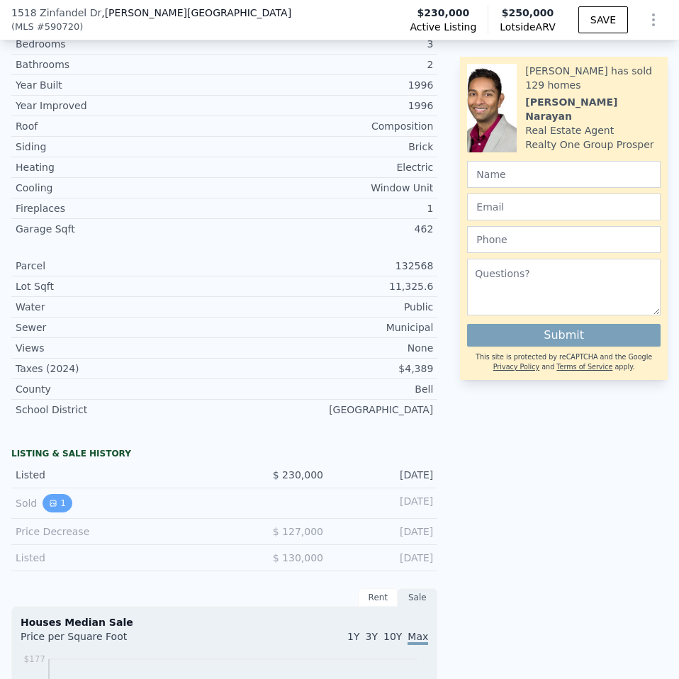
click at [57, 494] on button "1" at bounding box center [58, 503] width 30 height 18
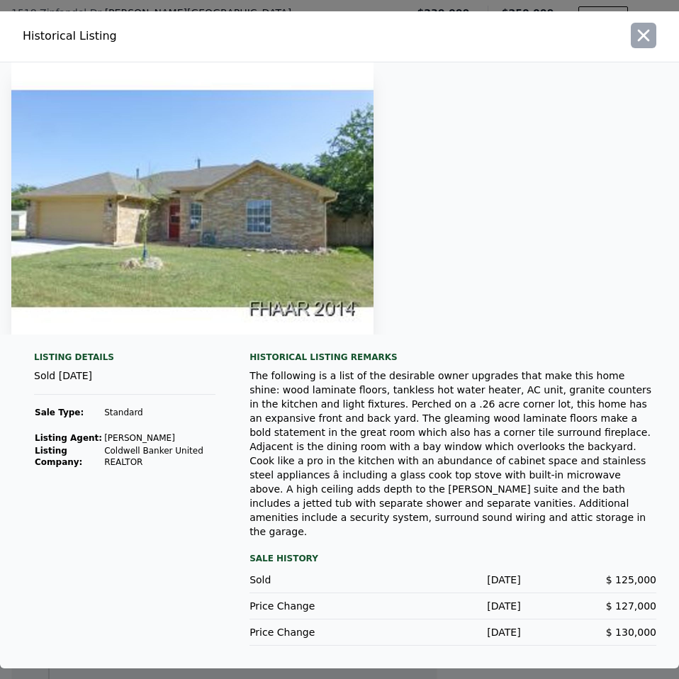
click at [644, 45] on icon "button" at bounding box center [644, 36] width 20 height 20
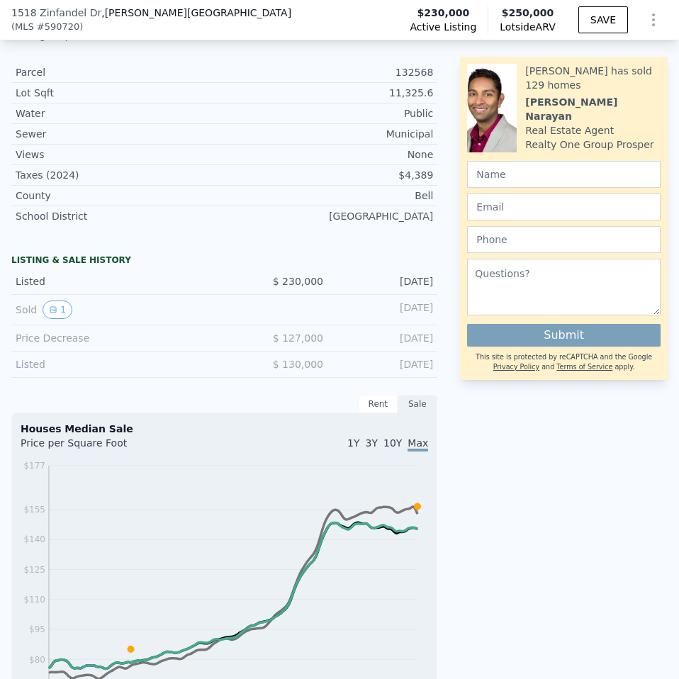
scroll to position [567, 0]
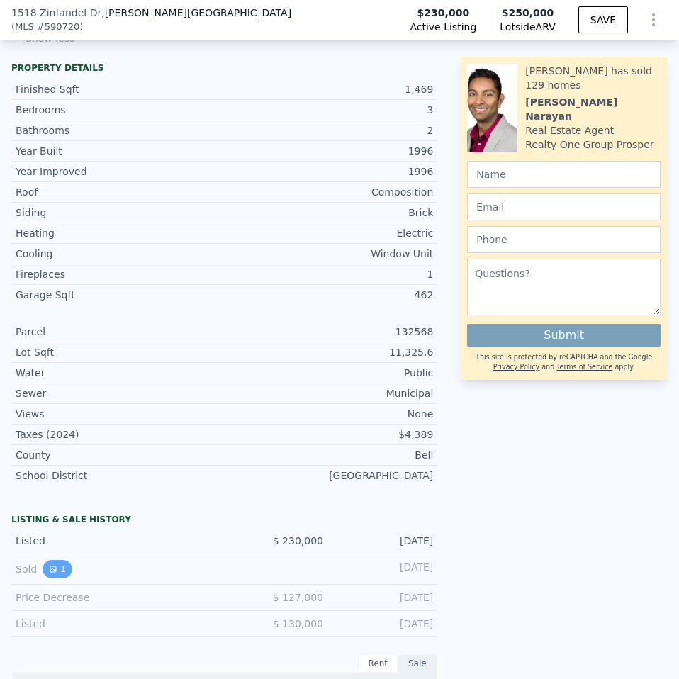
drag, startPoint x: 56, startPoint y: 558, endPoint x: 55, endPoint y: 551, distance: 7.2
click at [56, 558] on div "Sold 1 Feb 11, 2015" at bounding box center [224, 569] width 426 height 30
click at [55, 566] on icon "View historical data" at bounding box center [53, 569] width 6 height 6
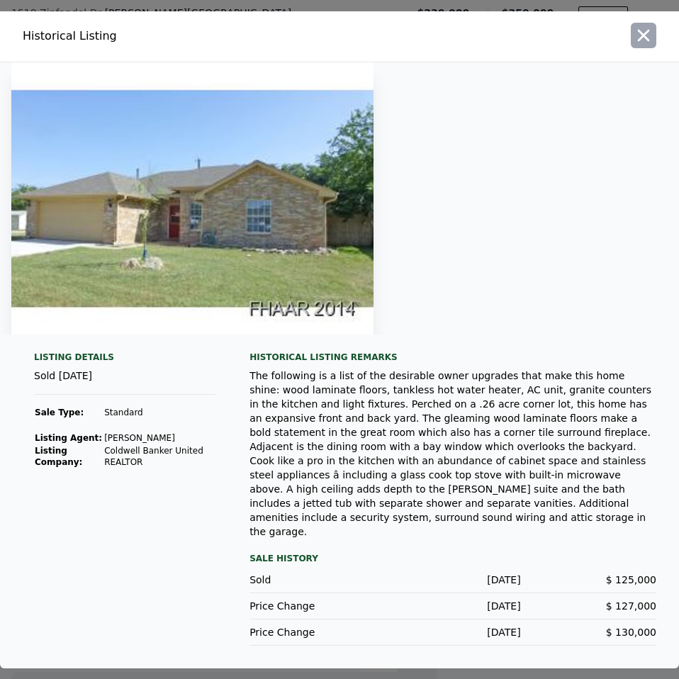
click at [641, 45] on icon "button" at bounding box center [644, 36] width 20 height 20
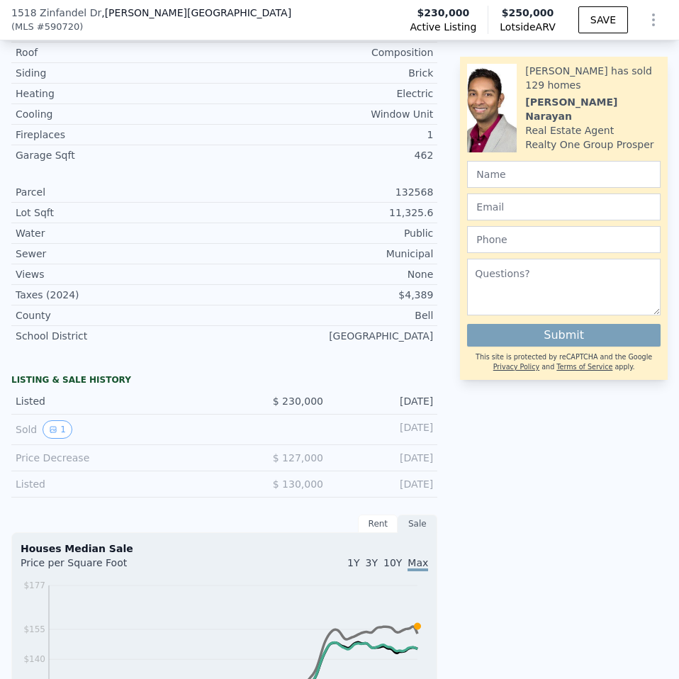
scroll to position [709, 0]
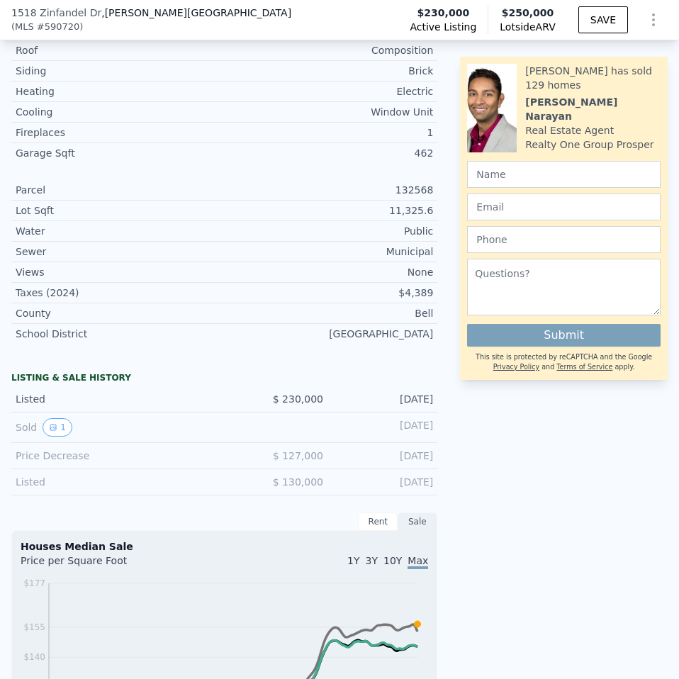
click at [369, 512] on div "Rent" at bounding box center [378, 521] width 40 height 18
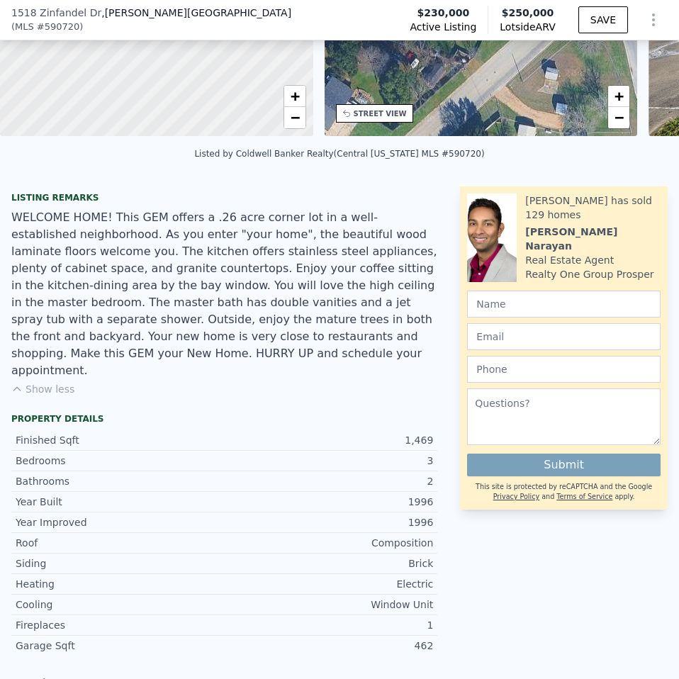
scroll to position [0, 0]
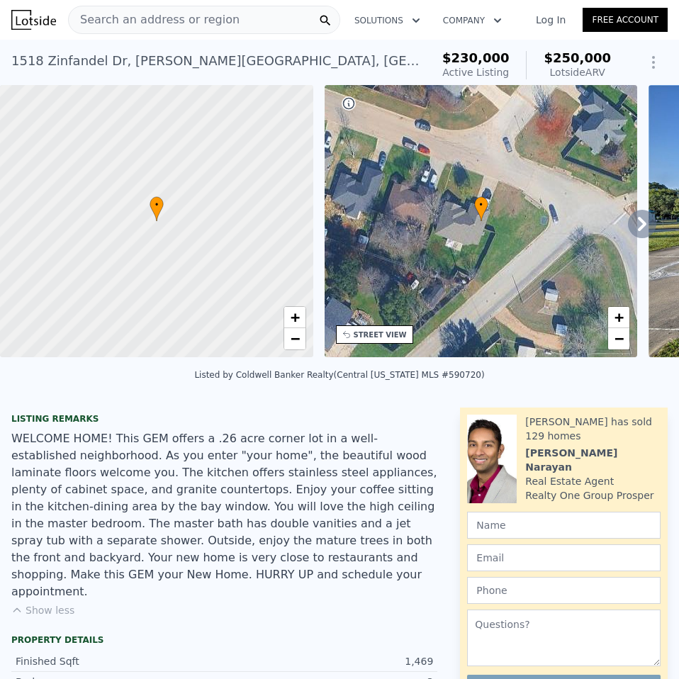
click at [619, 238] on div "• + −" at bounding box center [481, 221] width 313 height 272
click at [628, 235] on icon at bounding box center [642, 224] width 28 height 28
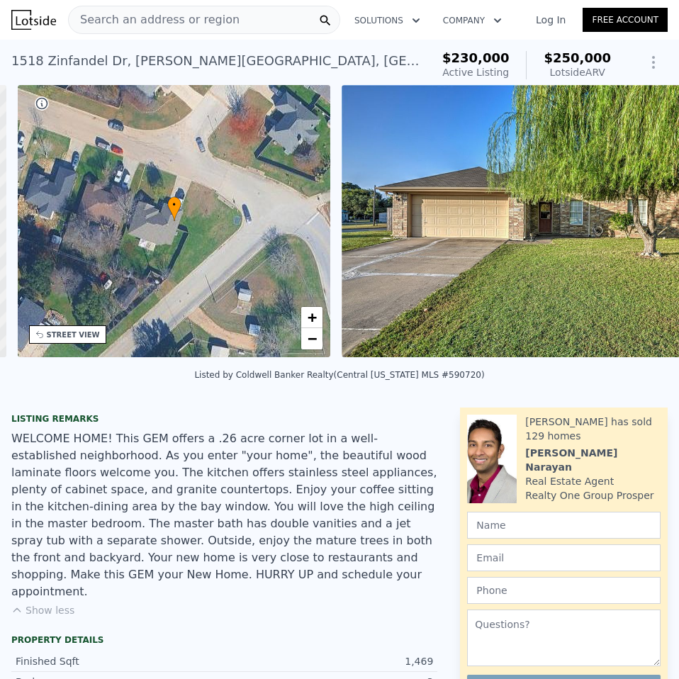
scroll to position [0, 330]
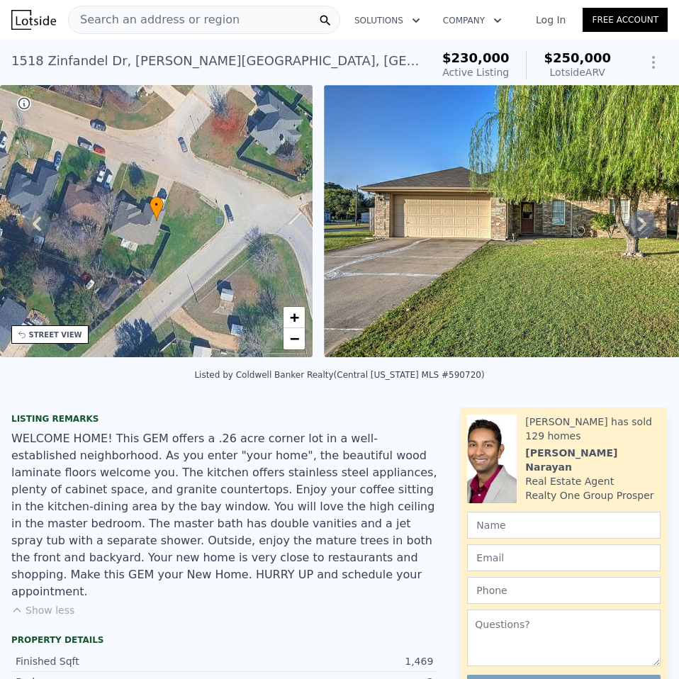
click at [625, 235] on div "• + − • + − STREET VIEW Loading... SATELLITE VIEW" at bounding box center [339, 223] width 679 height 277
drag, startPoint x: 26, startPoint y: 9, endPoint x: 12, endPoint y: 18, distance: 16.9
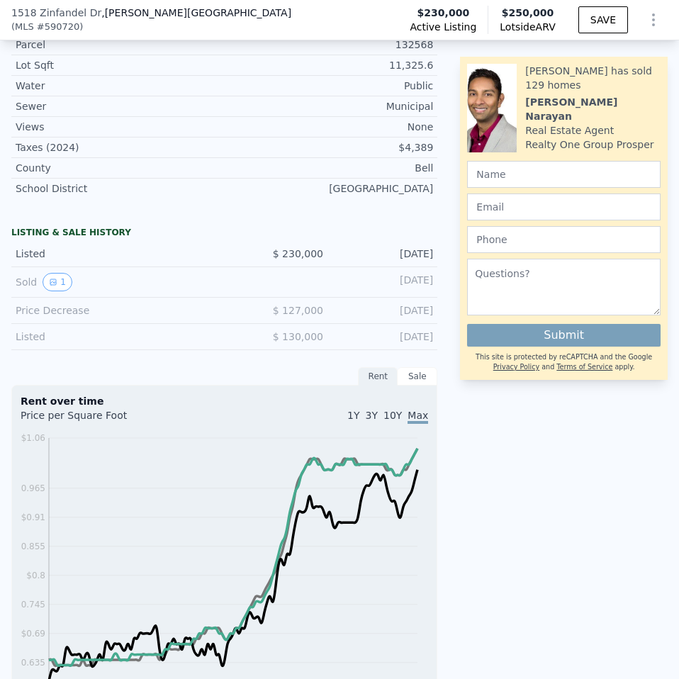
scroll to position [775, 0]
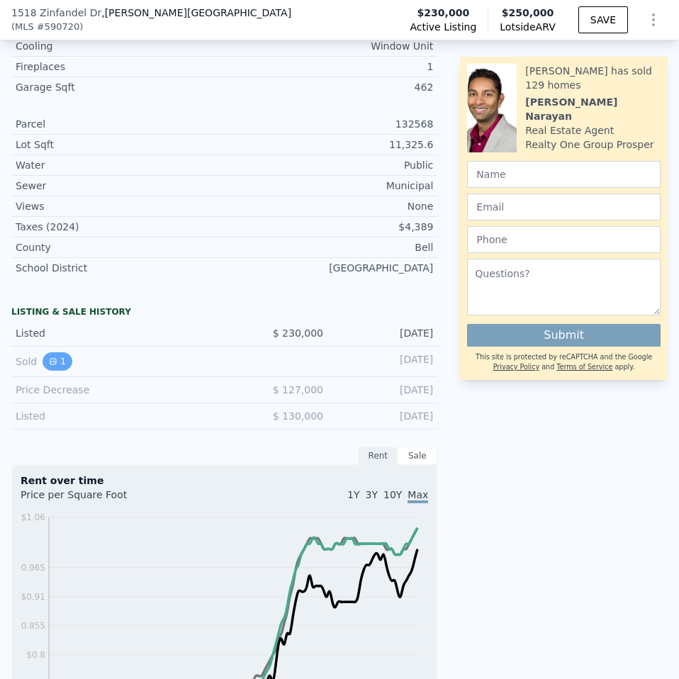
click at [52, 352] on button "1" at bounding box center [58, 361] width 30 height 18
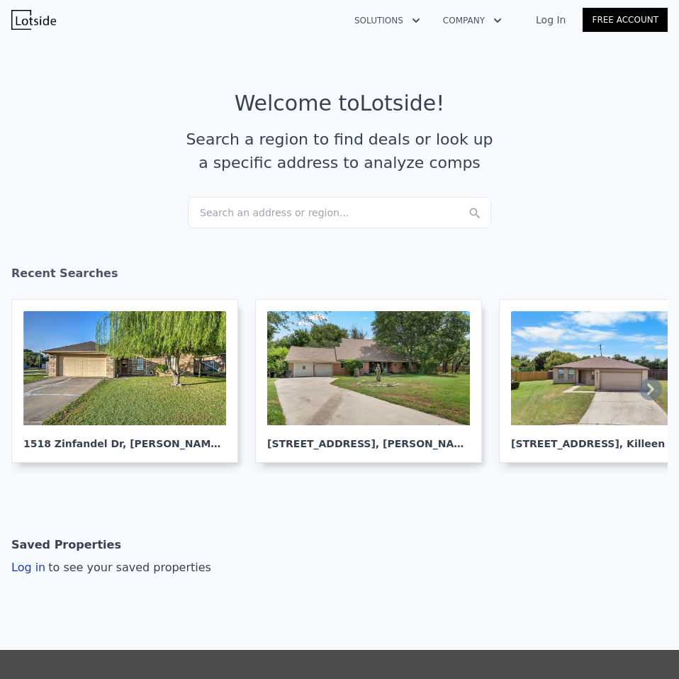
click at [264, 212] on div "Search an address or region..." at bounding box center [339, 212] width 303 height 31
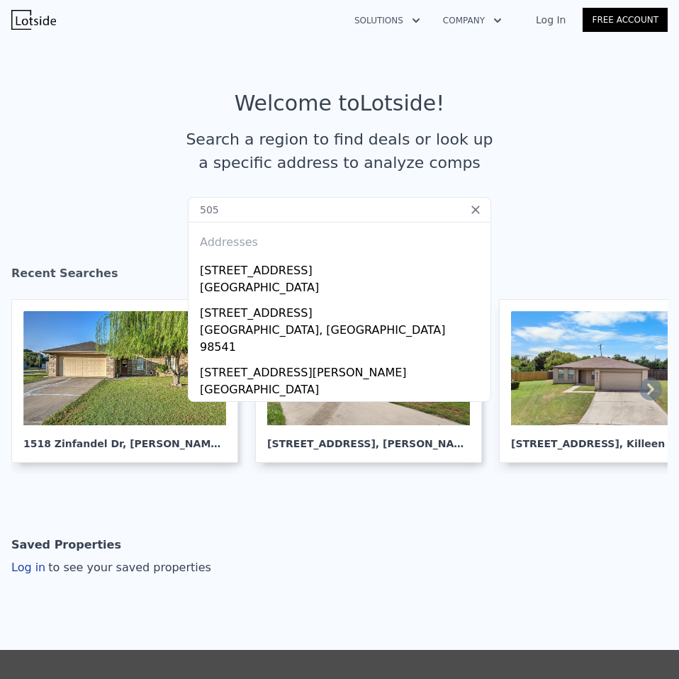
click at [248, 206] on input "505" at bounding box center [339, 210] width 303 height 26
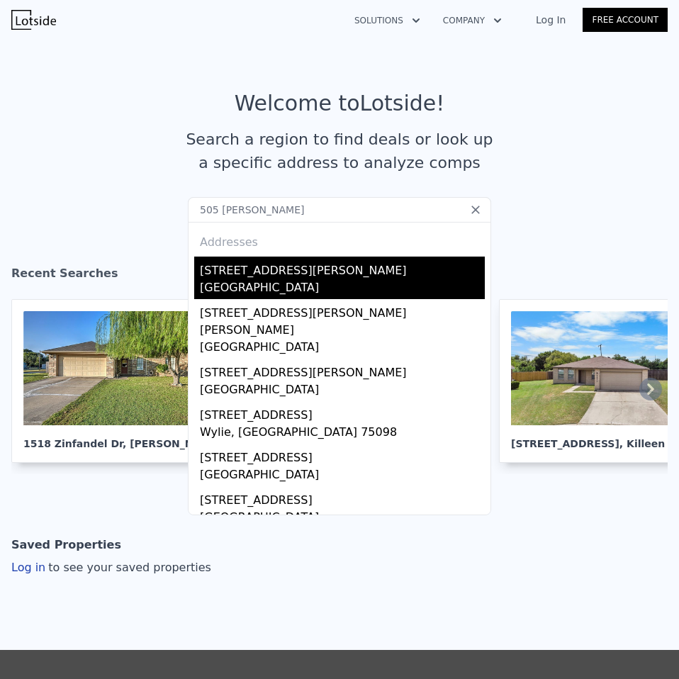
type input "505 sun meado"
click at [238, 281] on div "[GEOGRAPHIC_DATA]" at bounding box center [342, 289] width 285 height 20
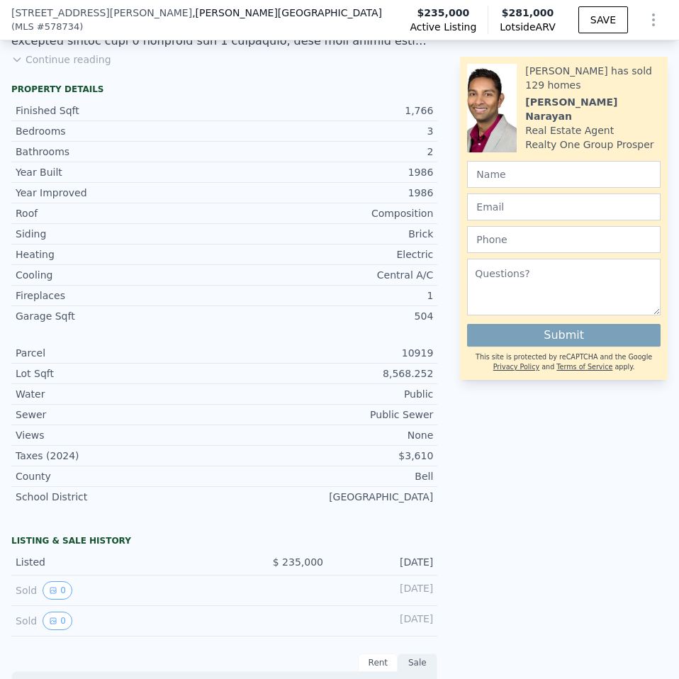
scroll to position [491, 0]
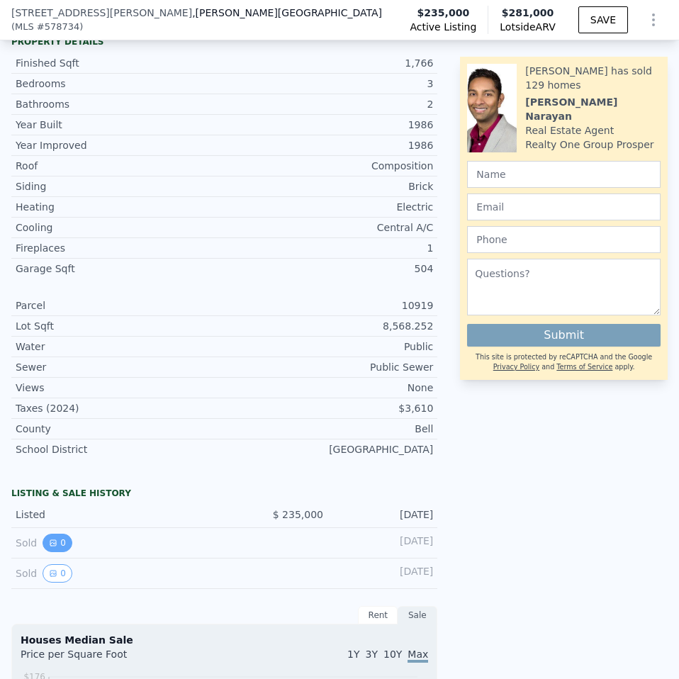
click at [51, 547] on icon "View historical data" at bounding box center [53, 543] width 9 height 9
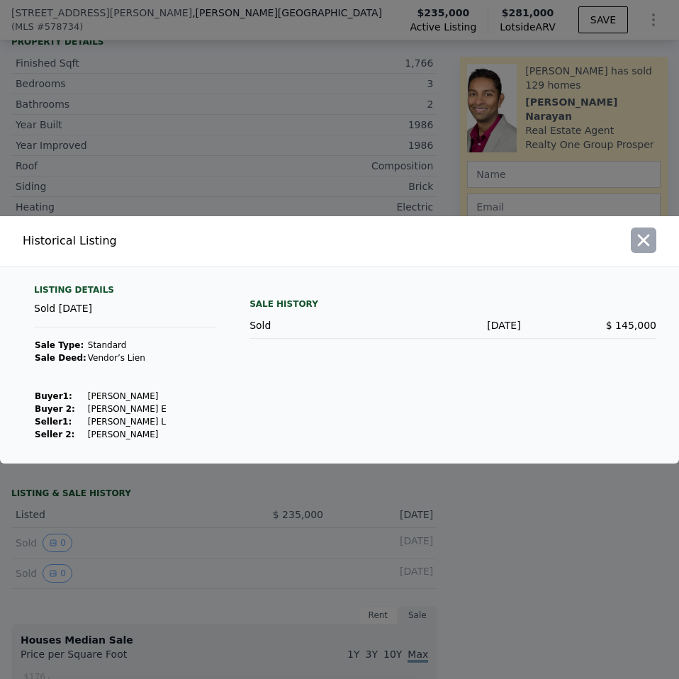
click at [653, 242] on button "button" at bounding box center [644, 241] width 26 height 26
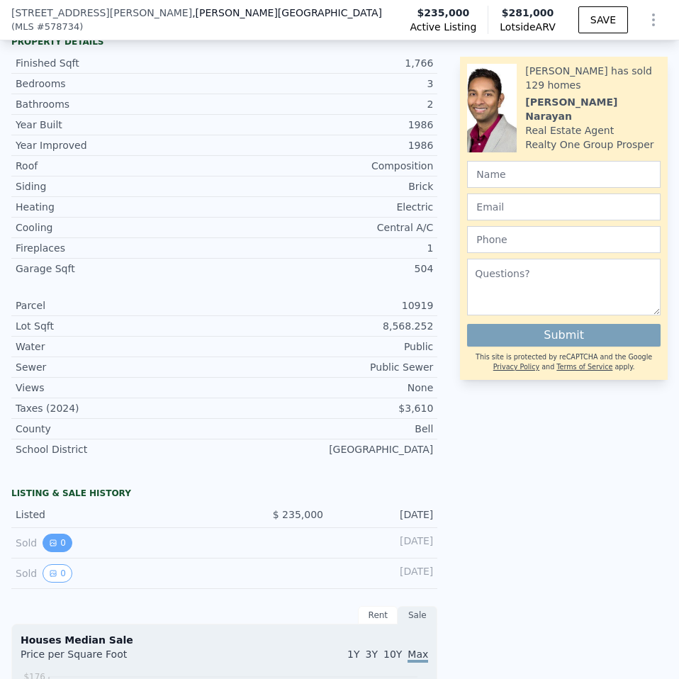
click at [58, 552] on button "0" at bounding box center [58, 543] width 30 height 18
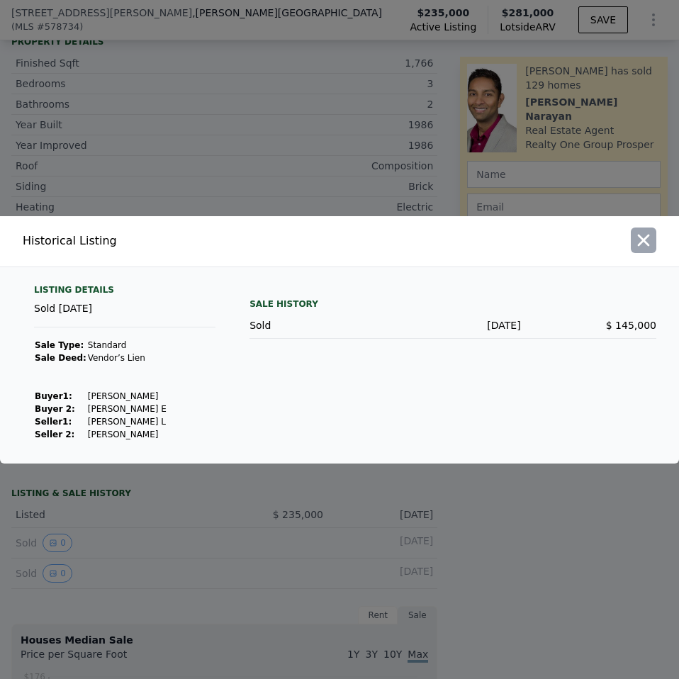
click at [648, 247] on icon "button" at bounding box center [644, 240] width 20 height 20
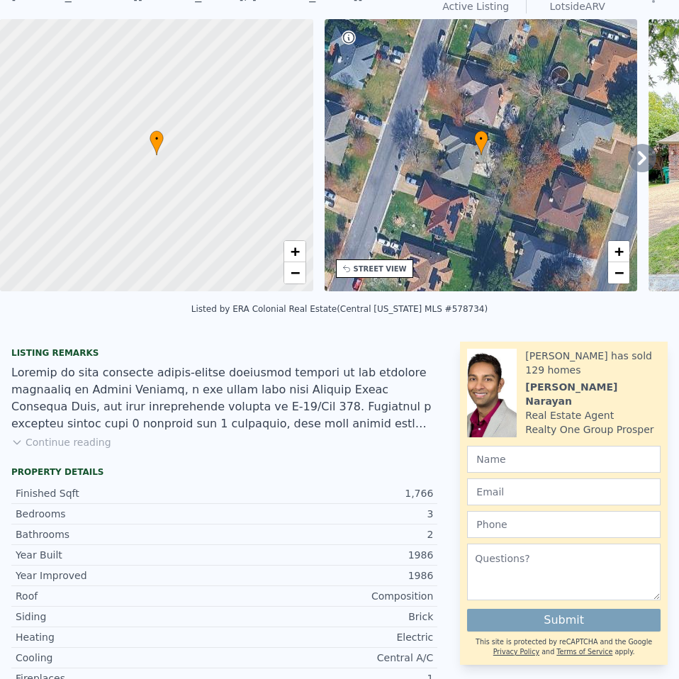
scroll to position [0, 0]
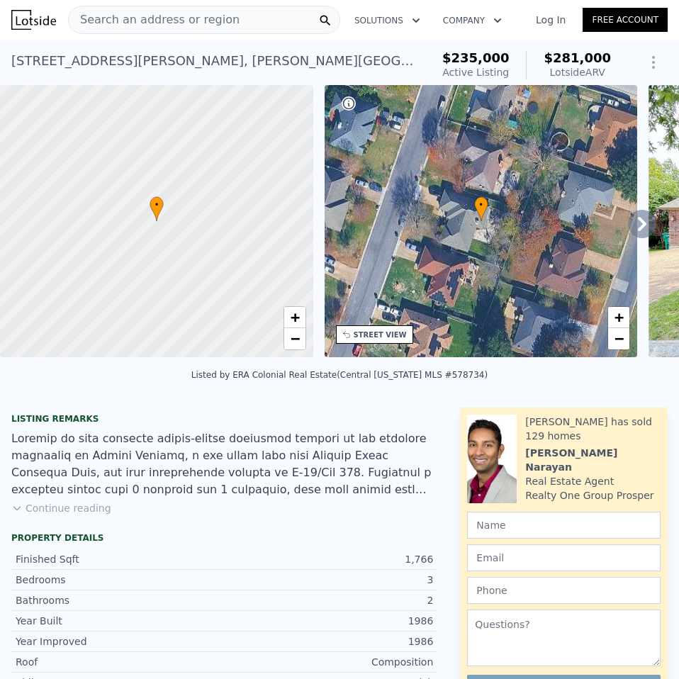
click at [628, 233] on icon at bounding box center [642, 224] width 28 height 28
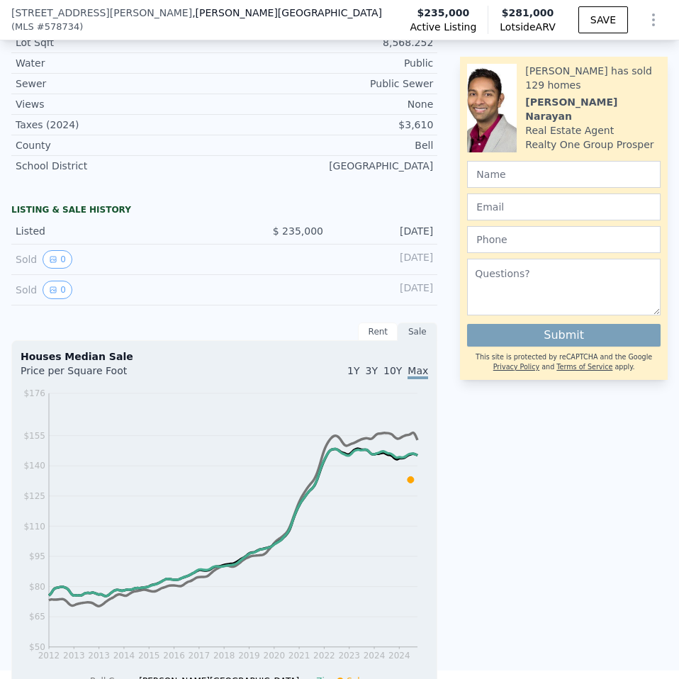
scroll to position [846, 0]
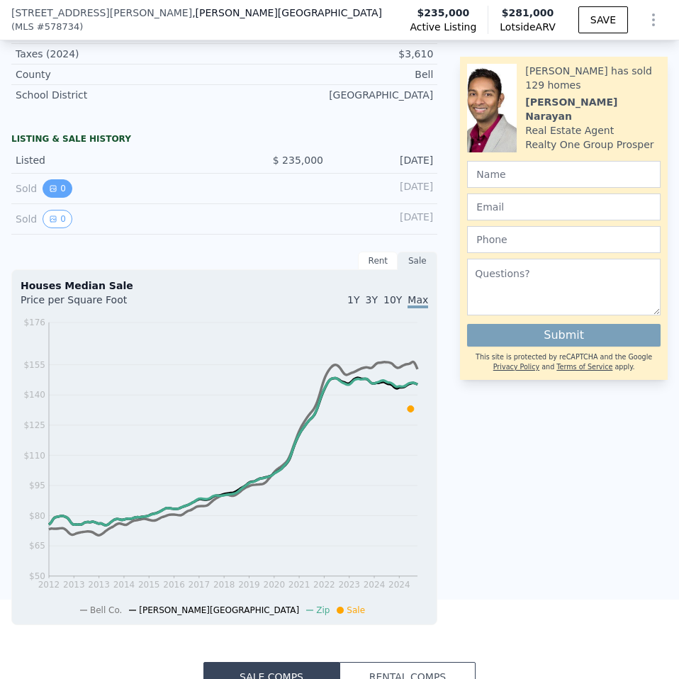
click at [43, 193] on button "0" at bounding box center [58, 188] width 30 height 18
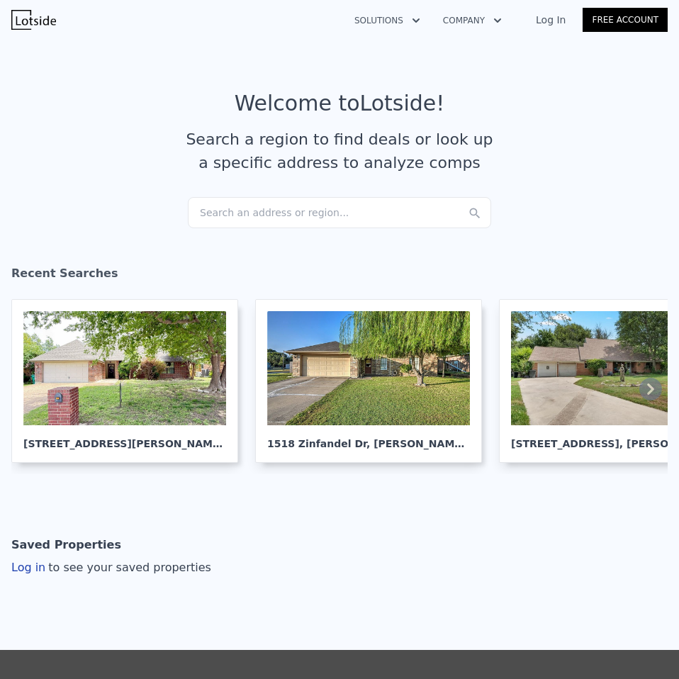
click at [303, 208] on div "Search an address or region..." at bounding box center [339, 212] width 303 height 31
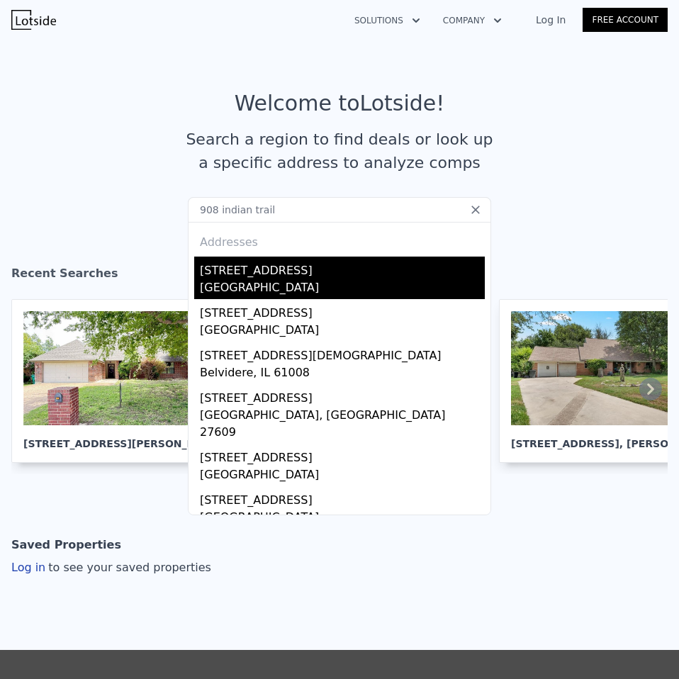
type input "908 indian trail"
click at [283, 270] on div "[STREET_ADDRESS]" at bounding box center [342, 268] width 285 height 23
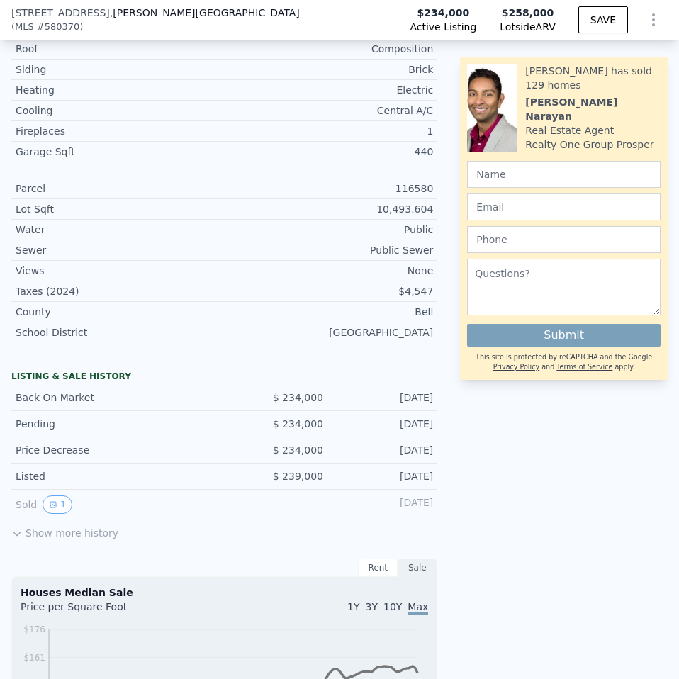
scroll to position [633, 0]
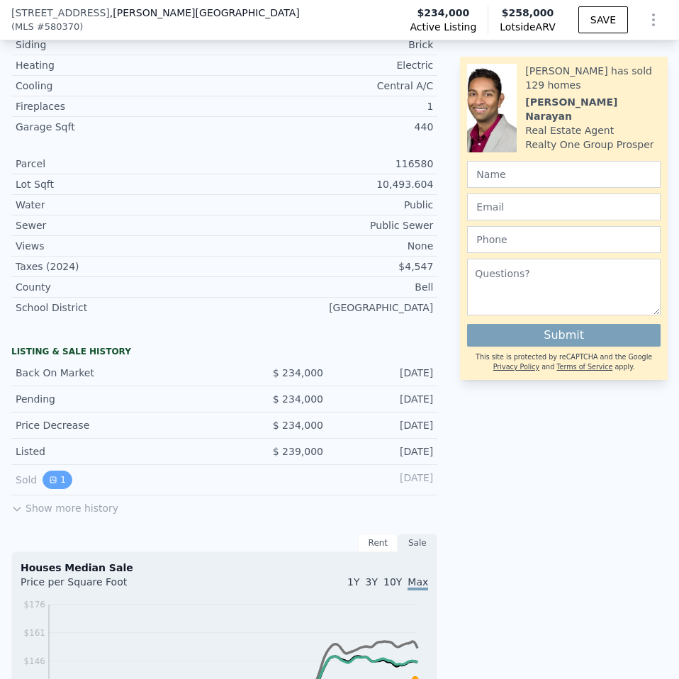
click at [57, 489] on button "1" at bounding box center [58, 480] width 30 height 18
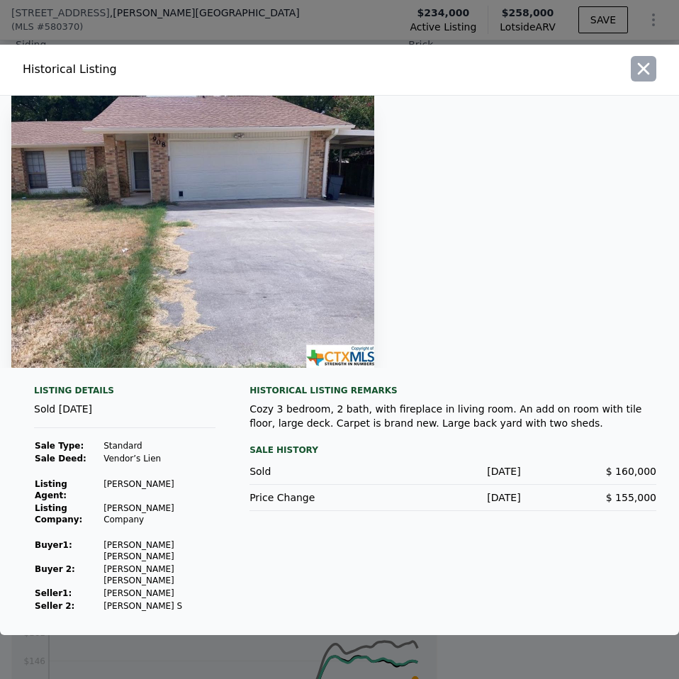
click at [633, 81] on button "button" at bounding box center [644, 69] width 26 height 26
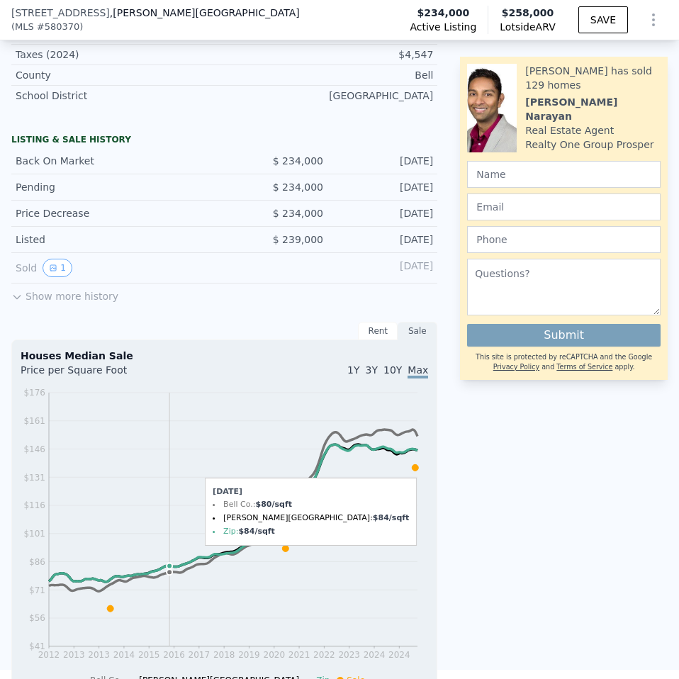
scroll to position [846, 0]
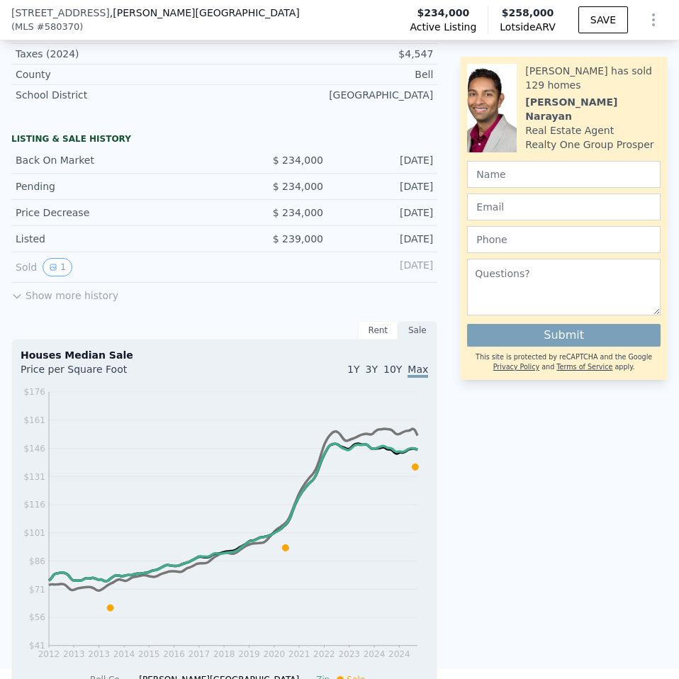
click at [89, 298] on button "Show more history" at bounding box center [64, 293] width 107 height 20
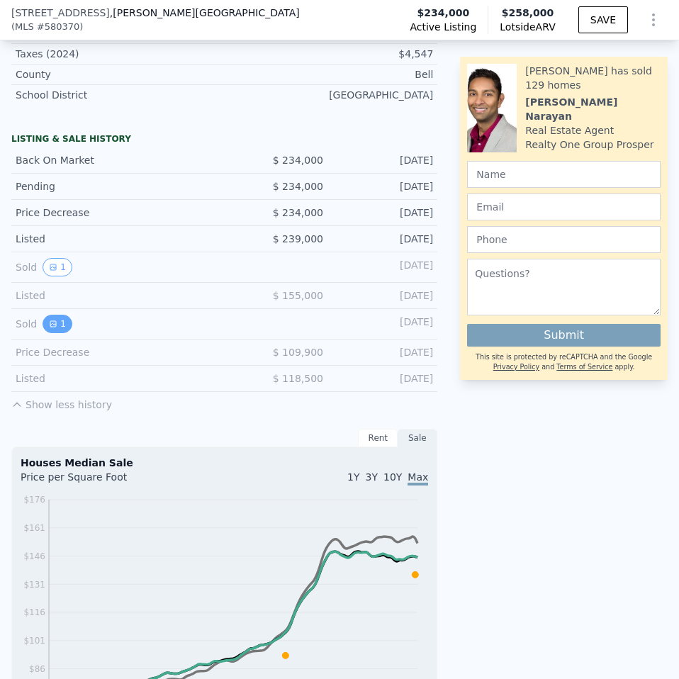
click at [59, 333] on button "1" at bounding box center [58, 324] width 30 height 18
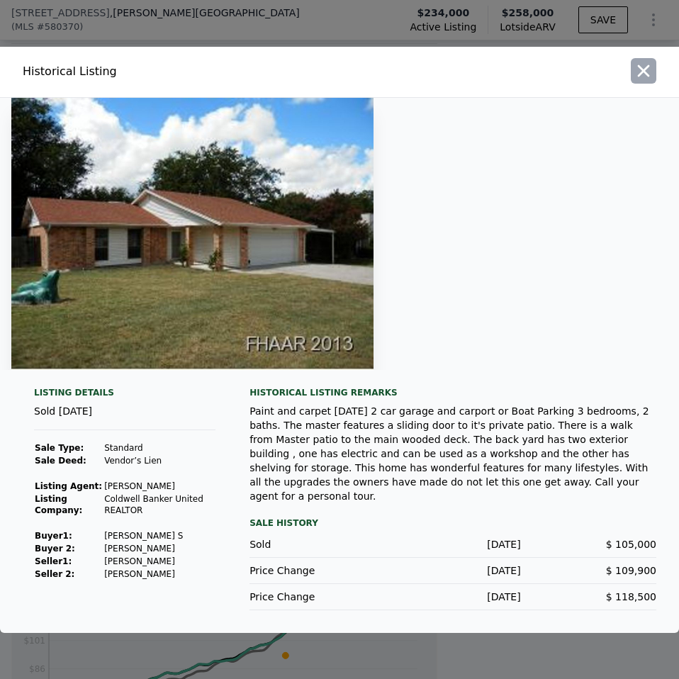
click at [653, 79] on icon "button" at bounding box center [644, 71] width 20 height 20
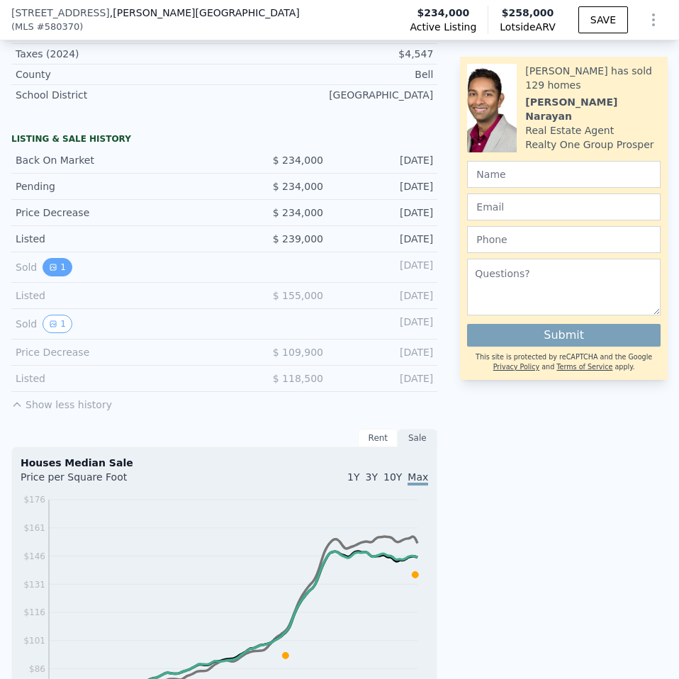
click at [50, 271] on icon "View historical data" at bounding box center [53, 267] width 9 height 9
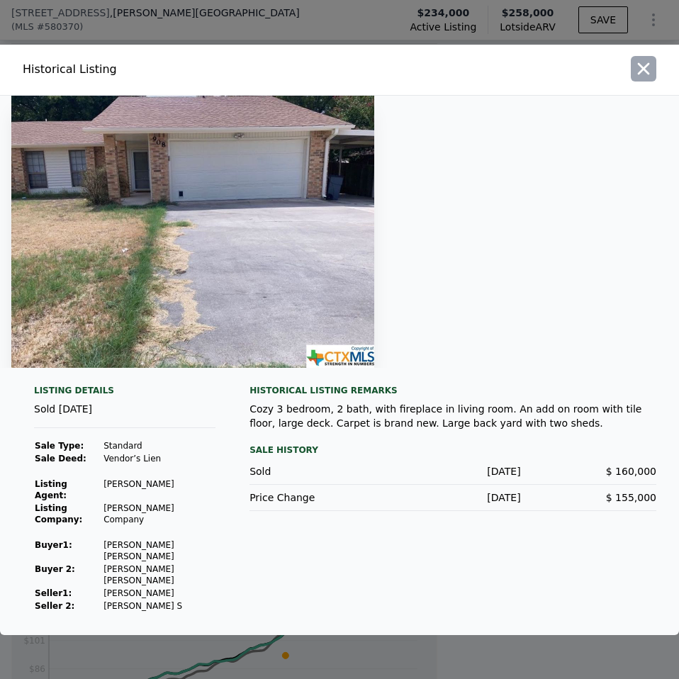
click at [644, 70] on icon "button" at bounding box center [644, 69] width 20 height 20
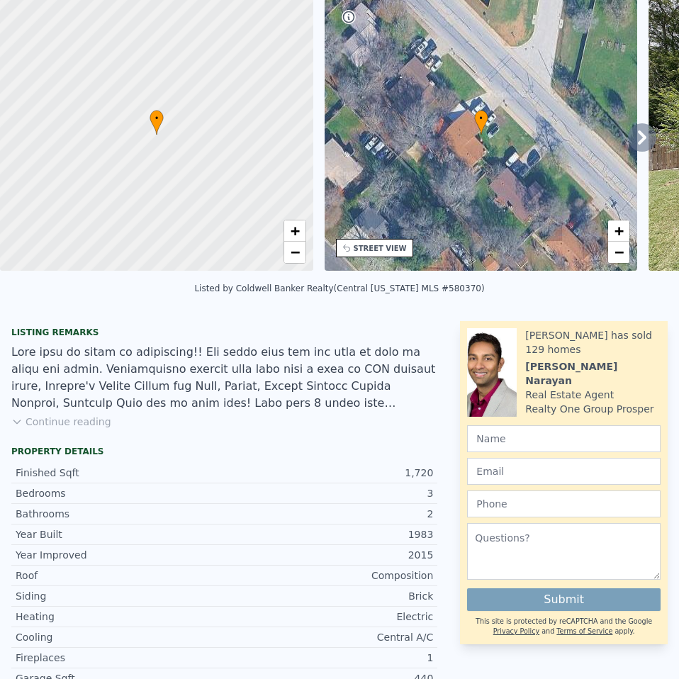
scroll to position [5, 0]
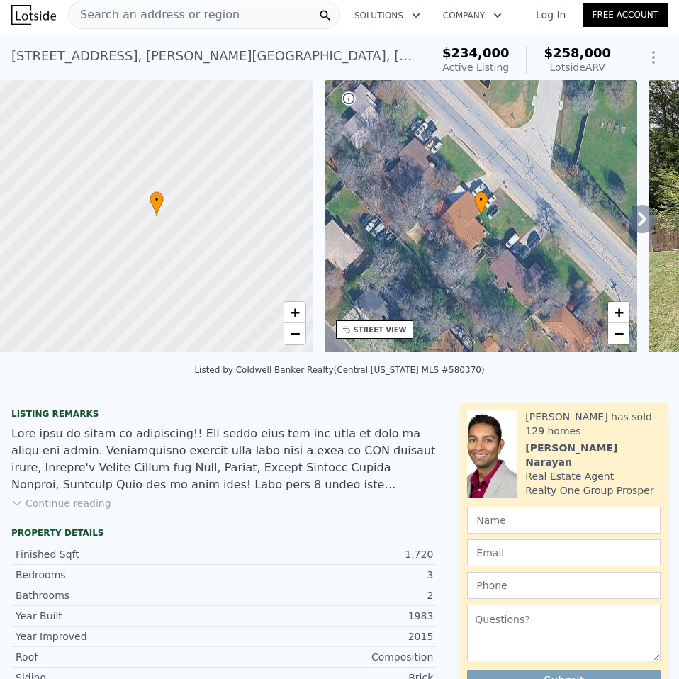
click at [637, 217] on icon at bounding box center [642, 219] width 28 height 28
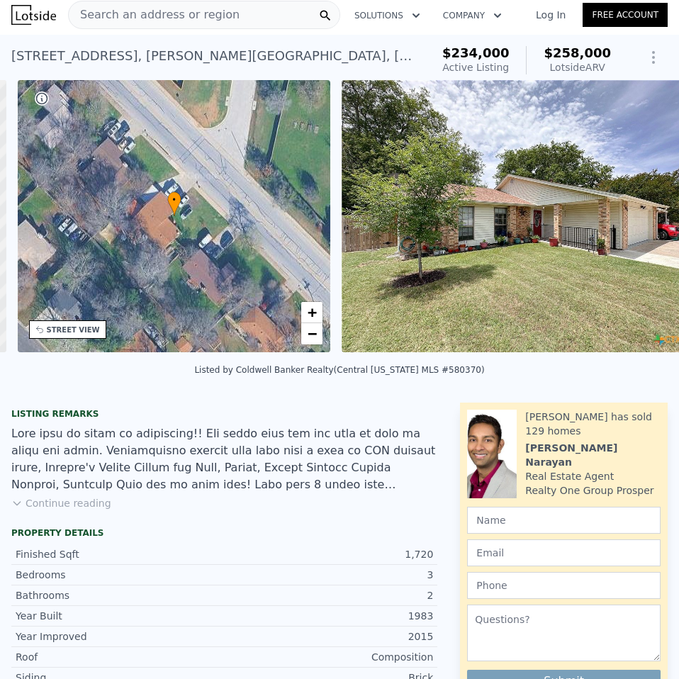
scroll to position [0, 330]
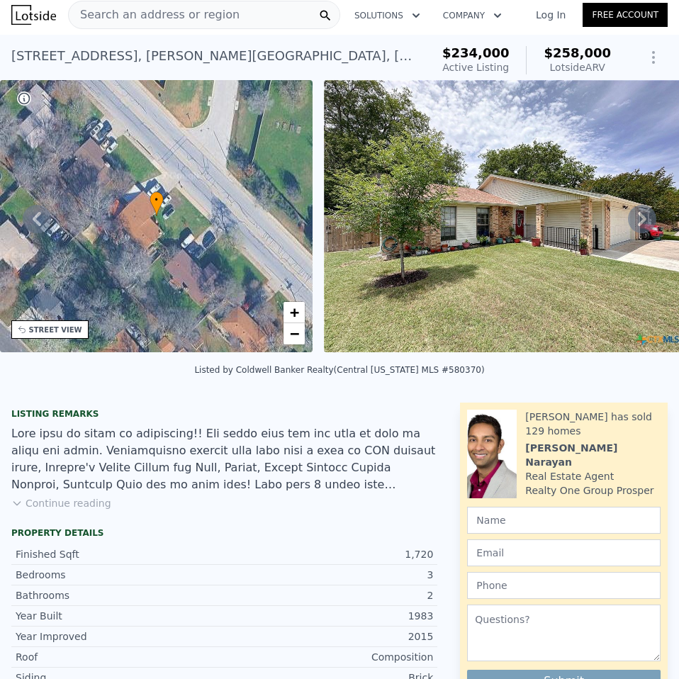
click at [634, 218] on icon at bounding box center [642, 219] width 28 height 28
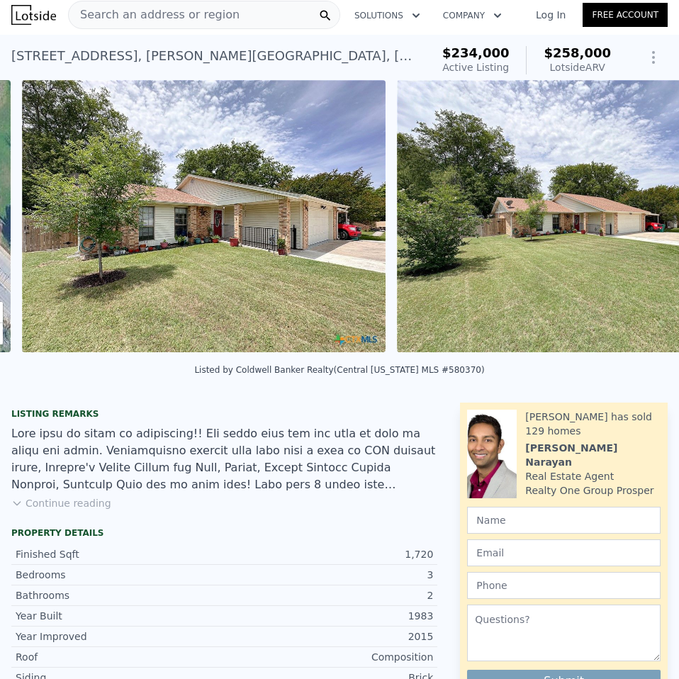
scroll to position [0, 648]
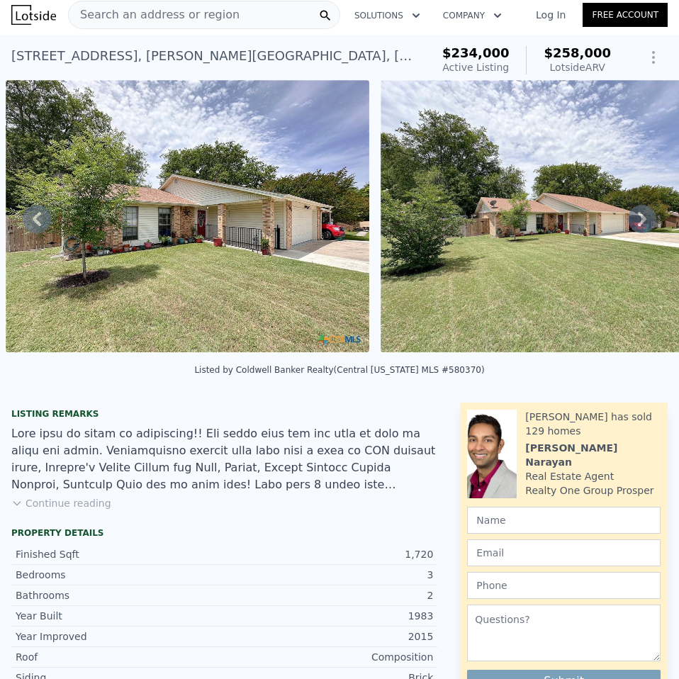
click at [30, 228] on icon at bounding box center [37, 219] width 28 height 28
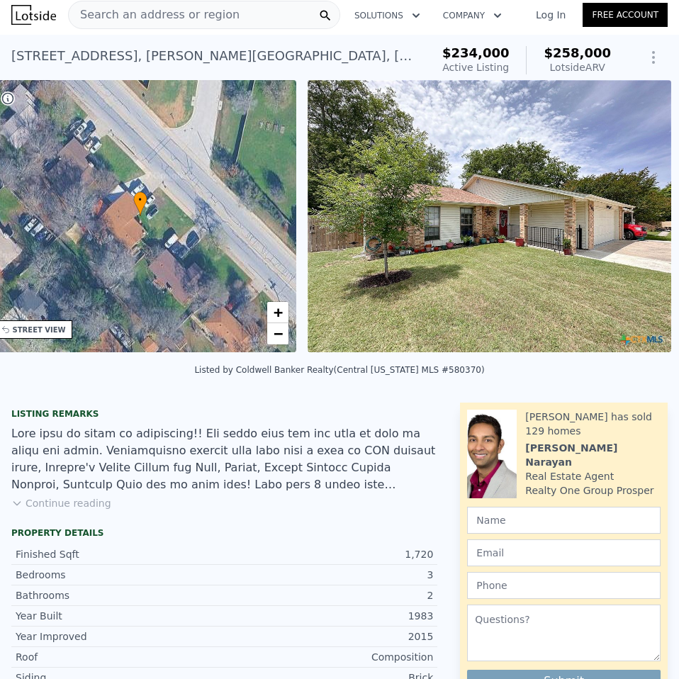
scroll to position [0, 330]
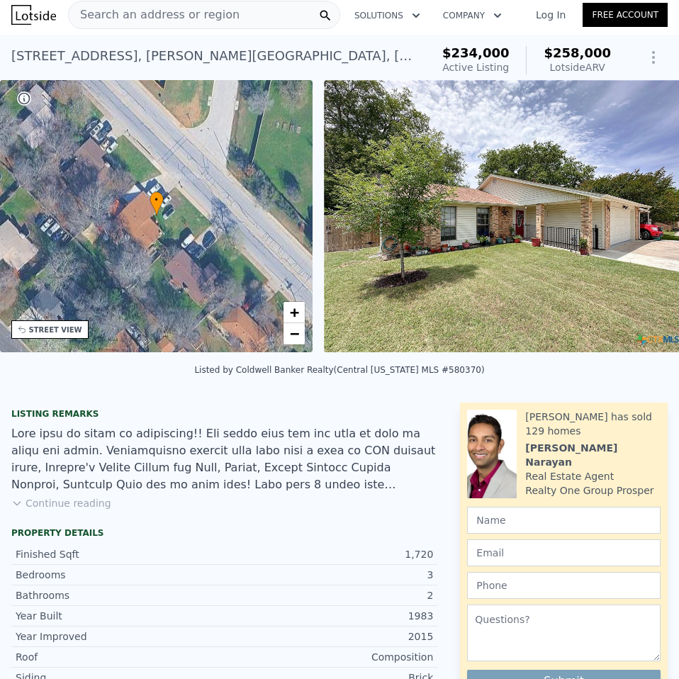
click at [30, 228] on div "• + −" at bounding box center [156, 216] width 313 height 272
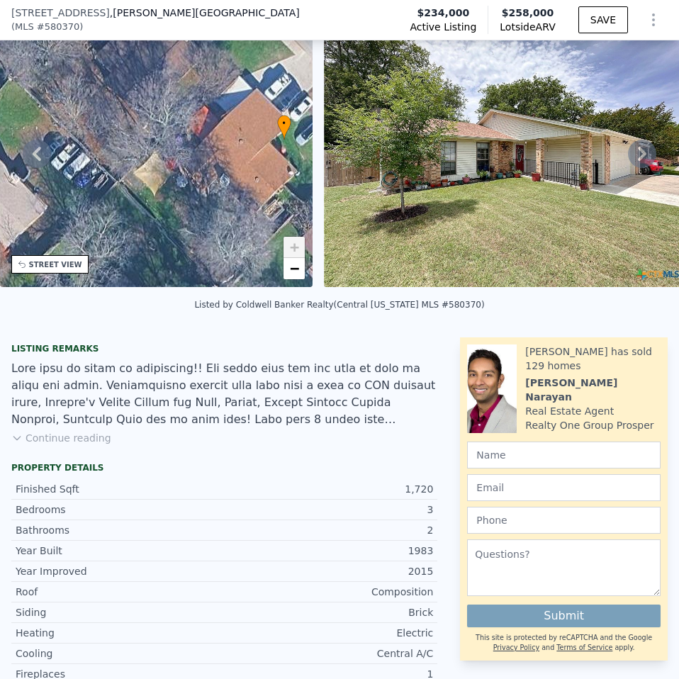
scroll to position [66, 0]
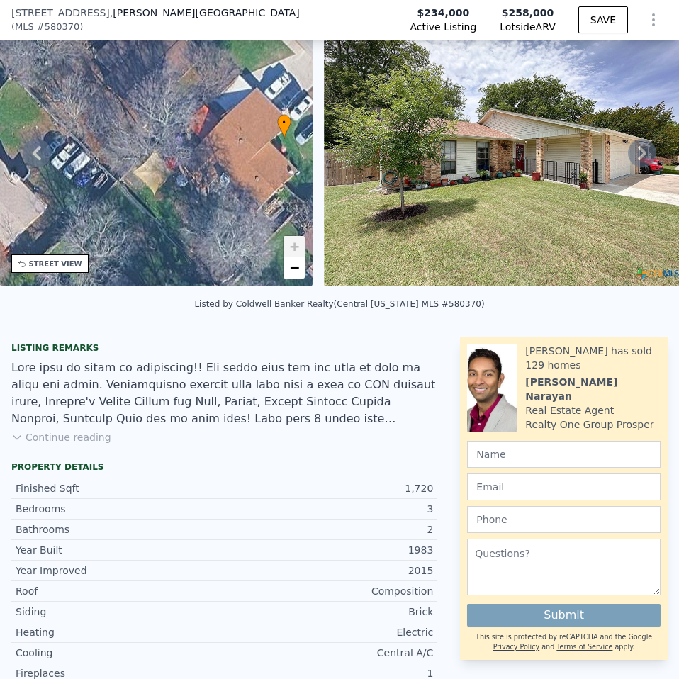
click at [54, 444] on button "Continue reading" at bounding box center [61, 437] width 100 height 14
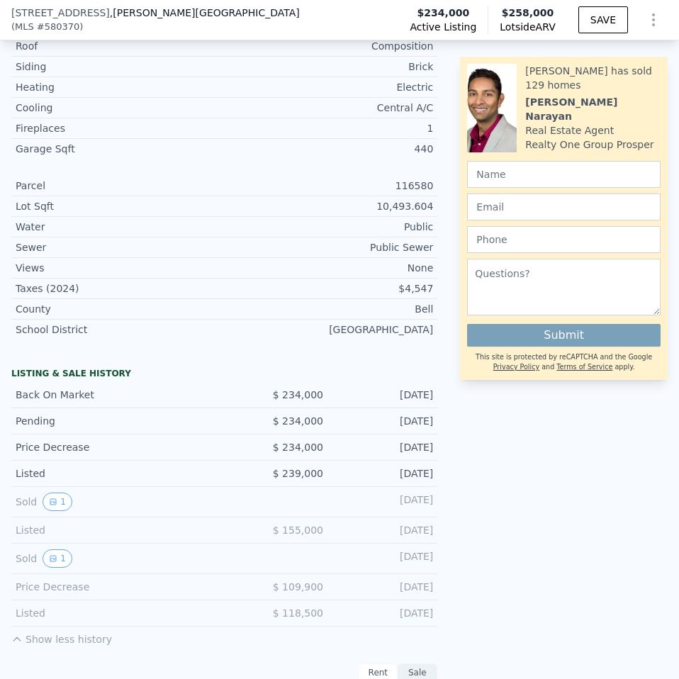
scroll to position [916, 0]
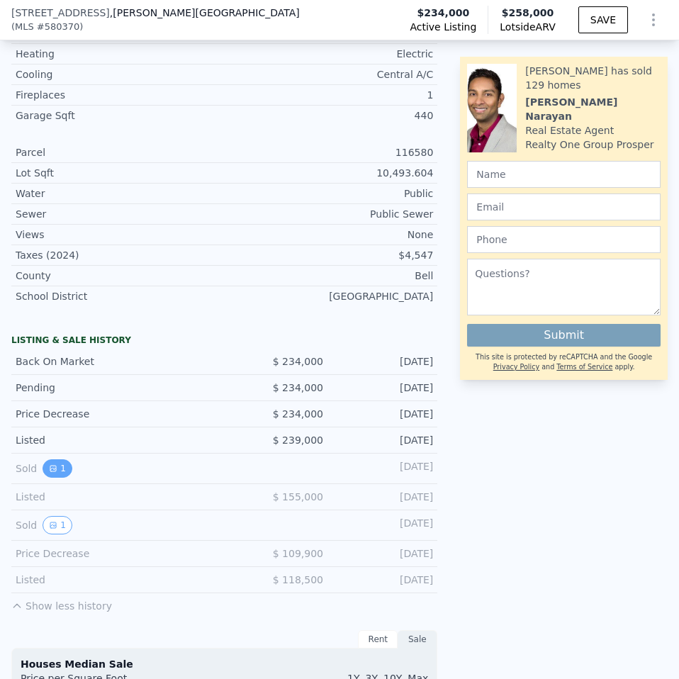
click at [61, 459] on button "1" at bounding box center [58, 468] width 30 height 18
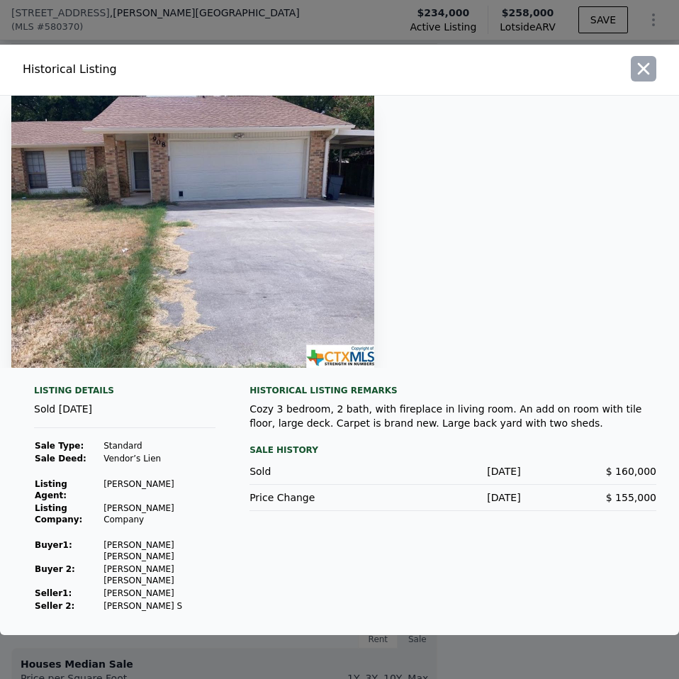
click at [634, 69] on button "button" at bounding box center [644, 69] width 26 height 26
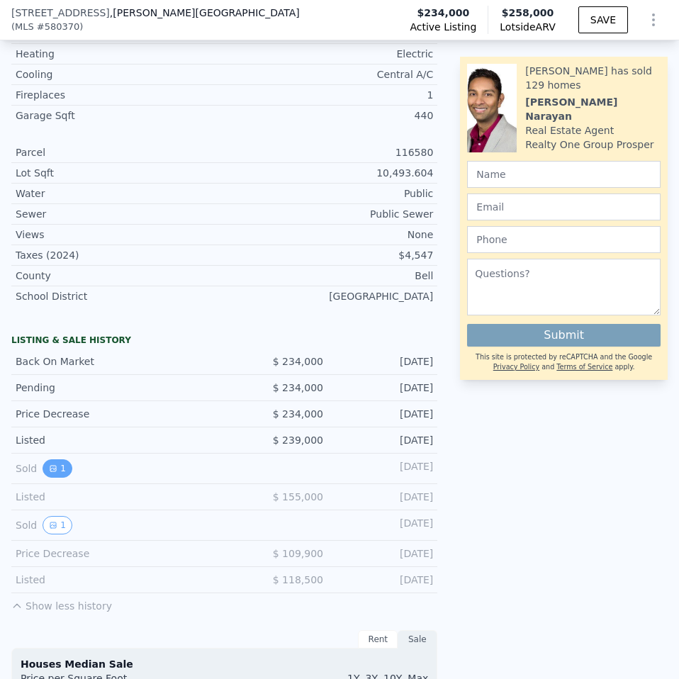
click at [63, 459] on button "1" at bounding box center [58, 468] width 30 height 18
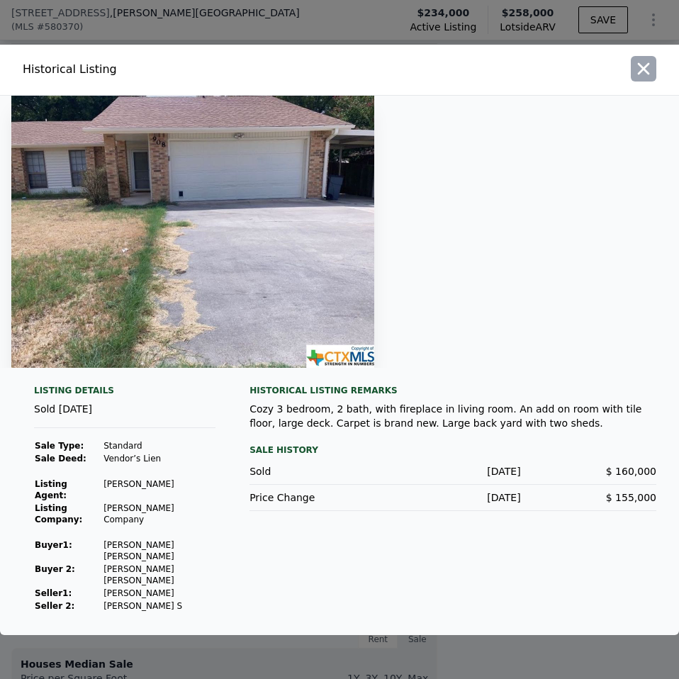
click at [636, 79] on icon "button" at bounding box center [644, 69] width 20 height 20
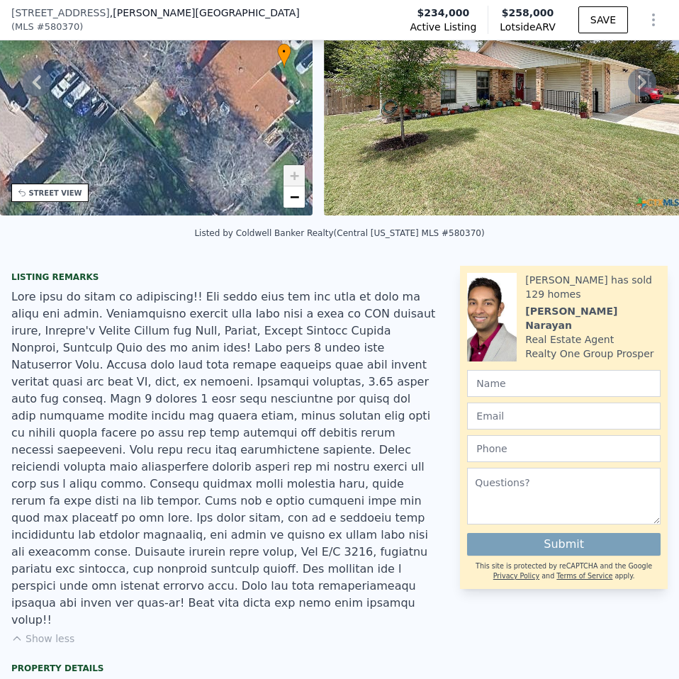
scroll to position [5, 0]
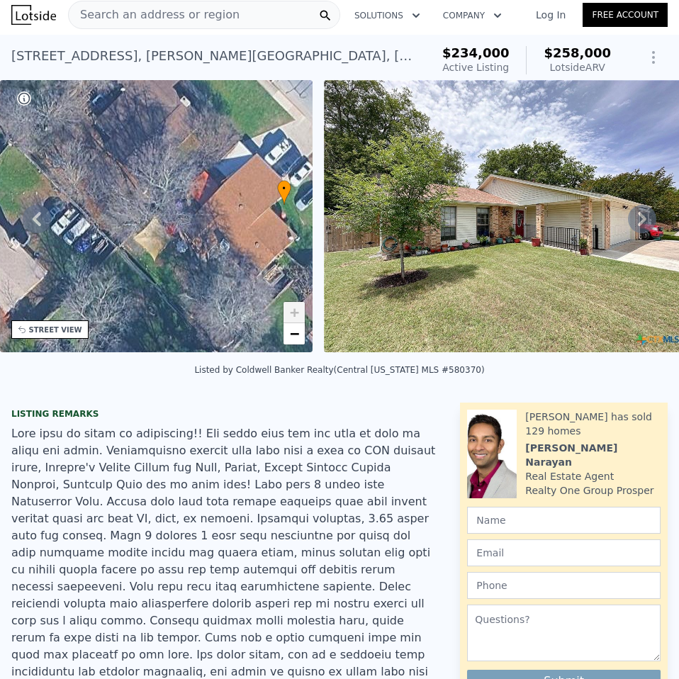
click at [638, 220] on icon at bounding box center [642, 219] width 9 height 14
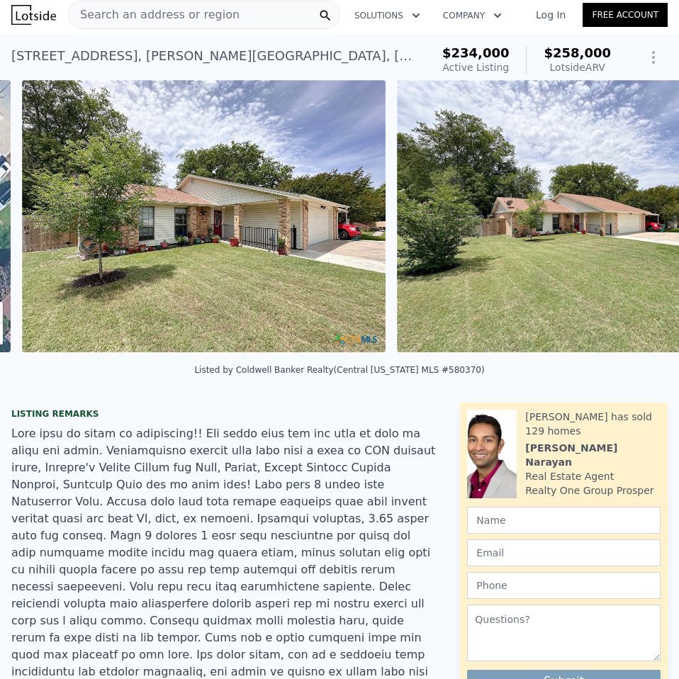
scroll to position [0, 648]
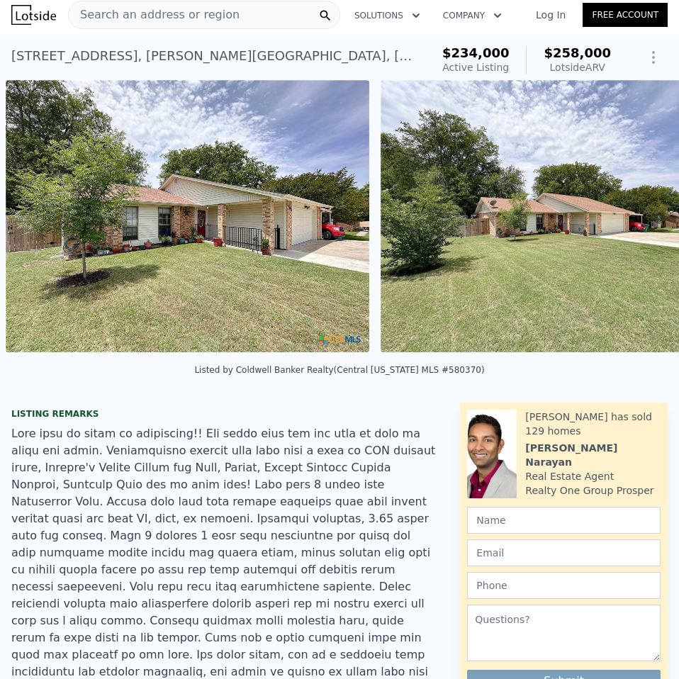
click at [631, 220] on div "• + − • + − STREET VIEW Loading... SATELLITE VIEW" at bounding box center [339, 218] width 679 height 277
click at [632, 233] on icon at bounding box center [642, 219] width 28 height 28
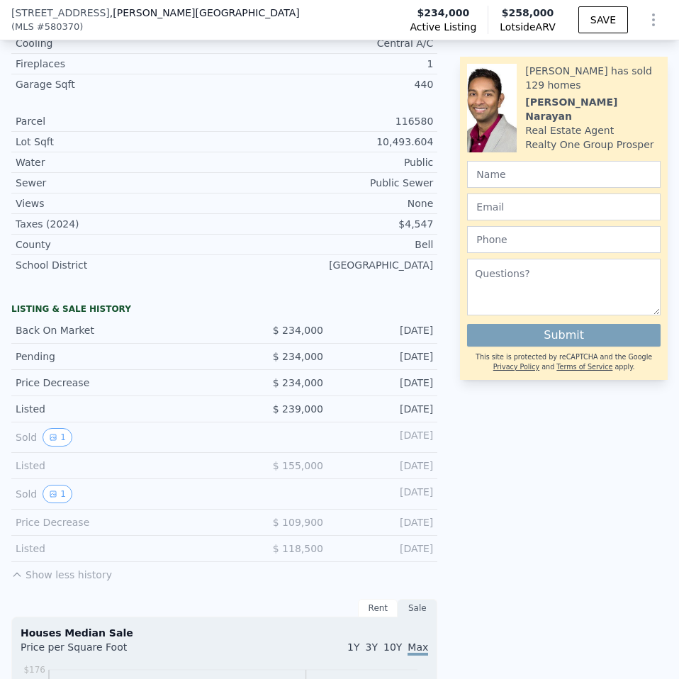
scroll to position [921, 0]
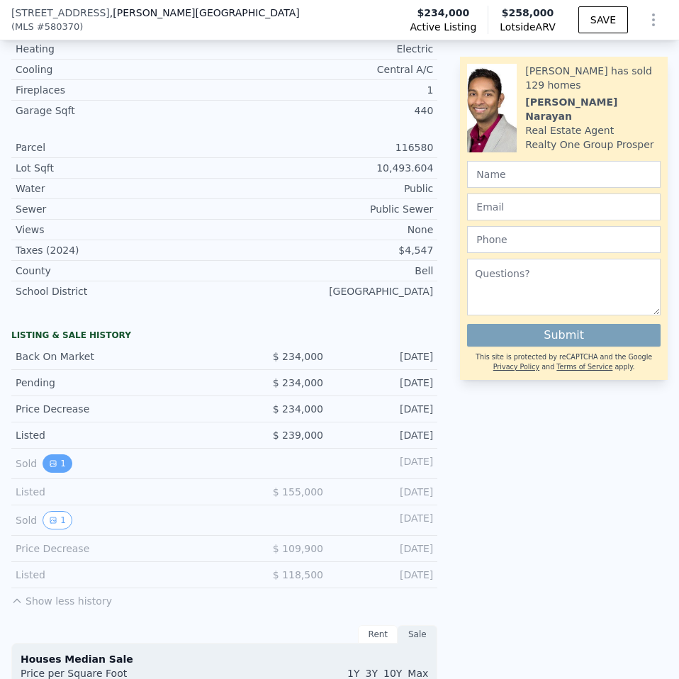
click at [50, 454] on button "1" at bounding box center [58, 463] width 30 height 18
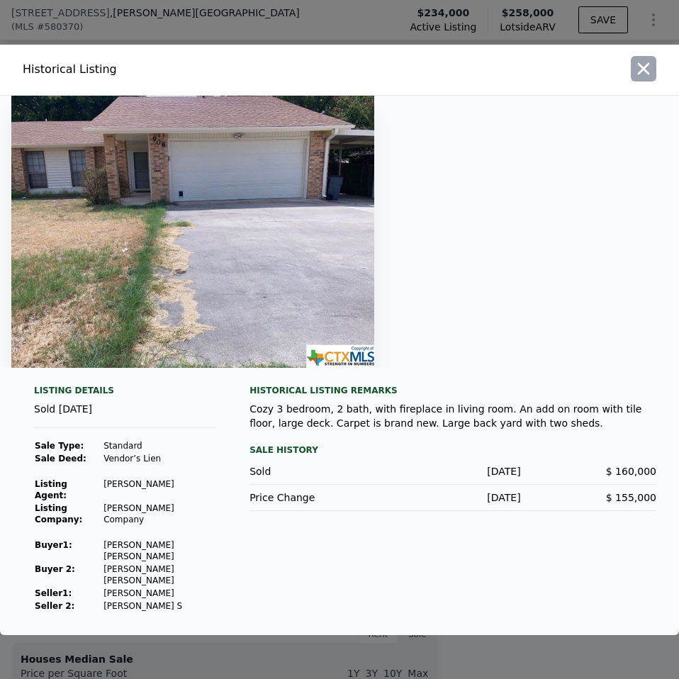
click at [644, 82] on button "button" at bounding box center [644, 69] width 26 height 26
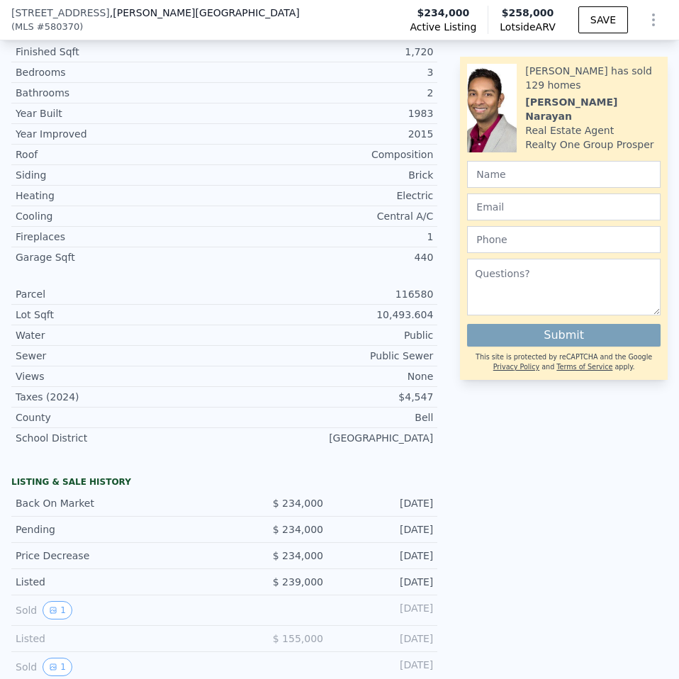
scroll to position [846, 0]
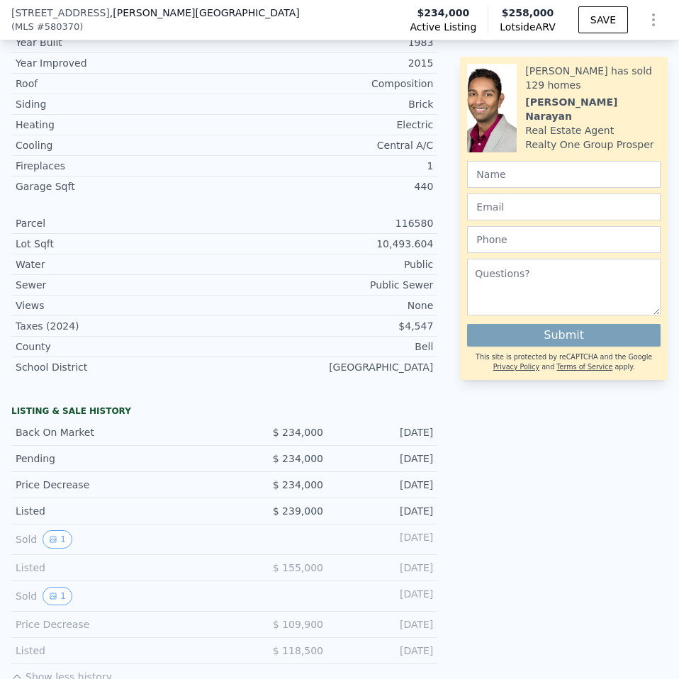
click at [37, 587] on div "Sold 1" at bounding box center [115, 596] width 198 height 18
click at [46, 587] on button "1" at bounding box center [58, 596] width 30 height 18
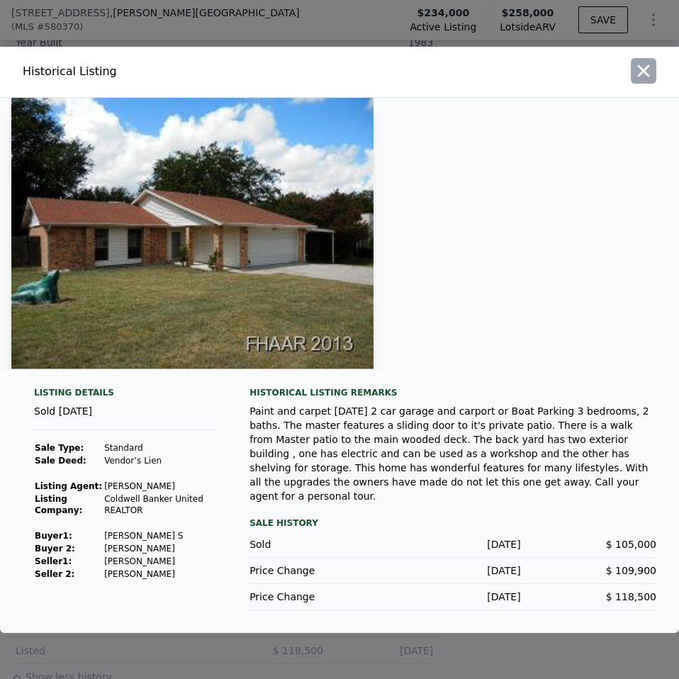
click at [643, 81] on icon "button" at bounding box center [644, 71] width 20 height 20
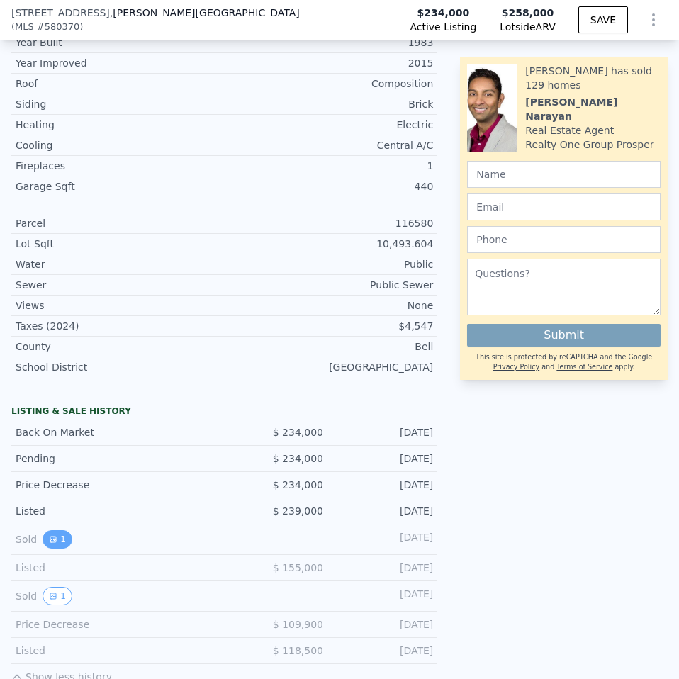
click at [49, 535] on icon "View historical data" at bounding box center [53, 539] width 9 height 9
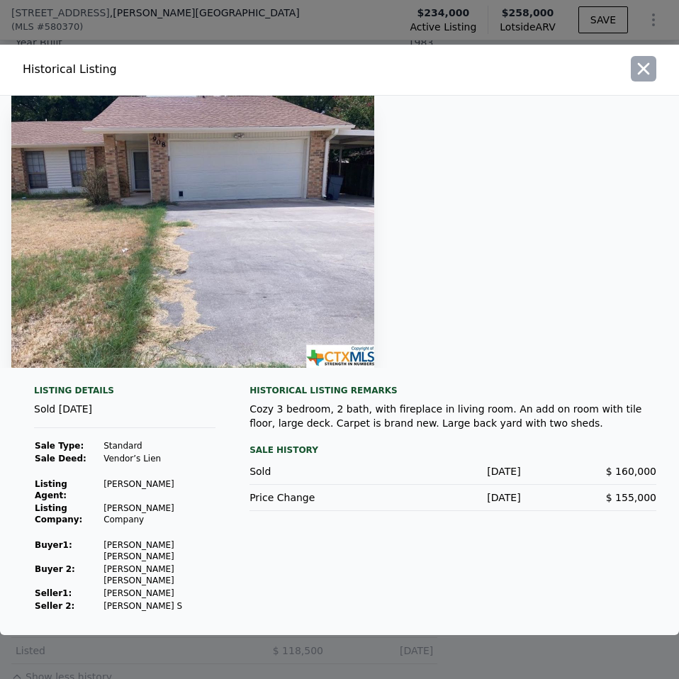
click at [645, 77] on icon "button" at bounding box center [644, 69] width 20 height 20
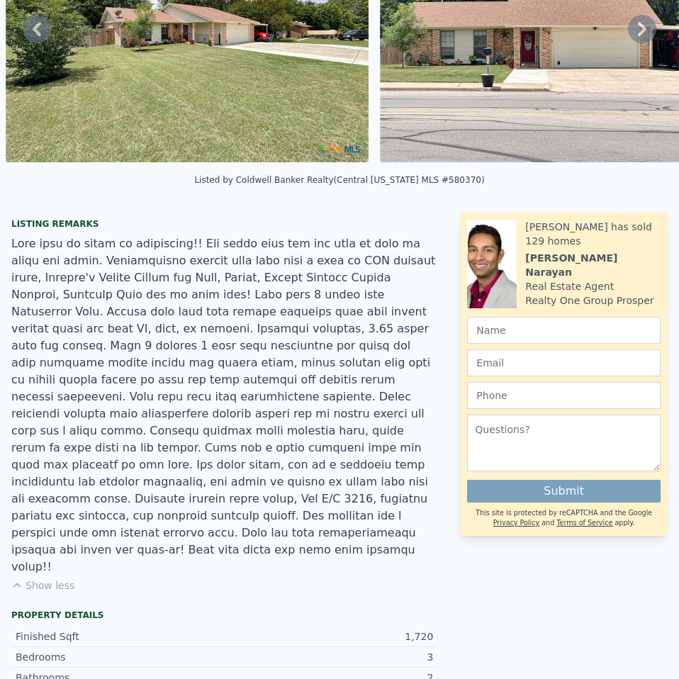
scroll to position [5, 0]
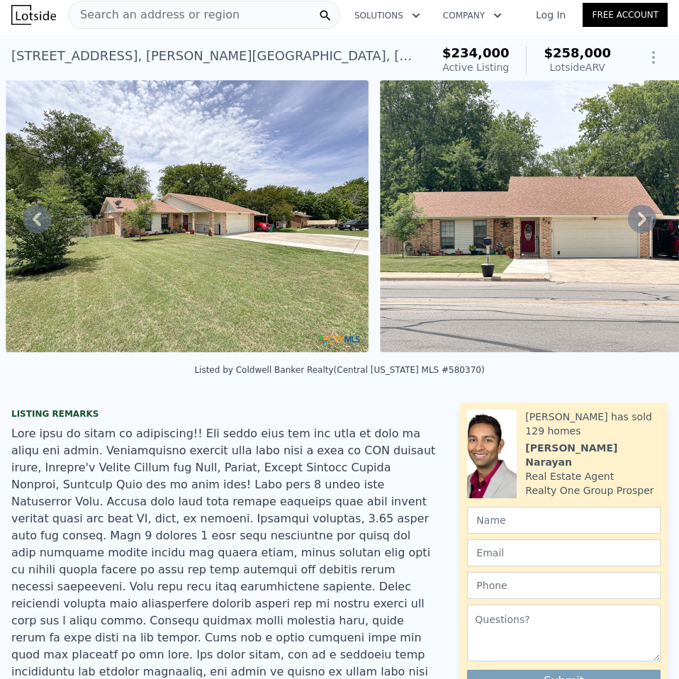
click at [638, 223] on icon at bounding box center [642, 219] width 28 height 28
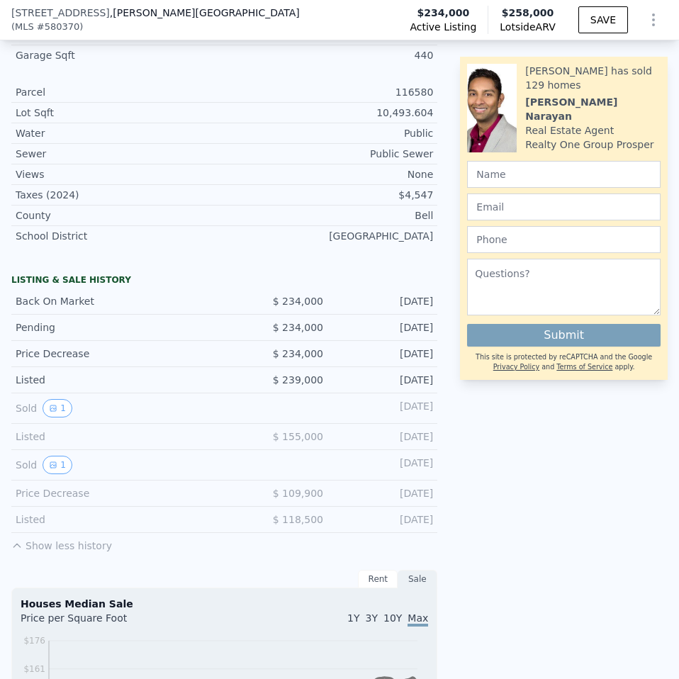
scroll to position [992, 0]
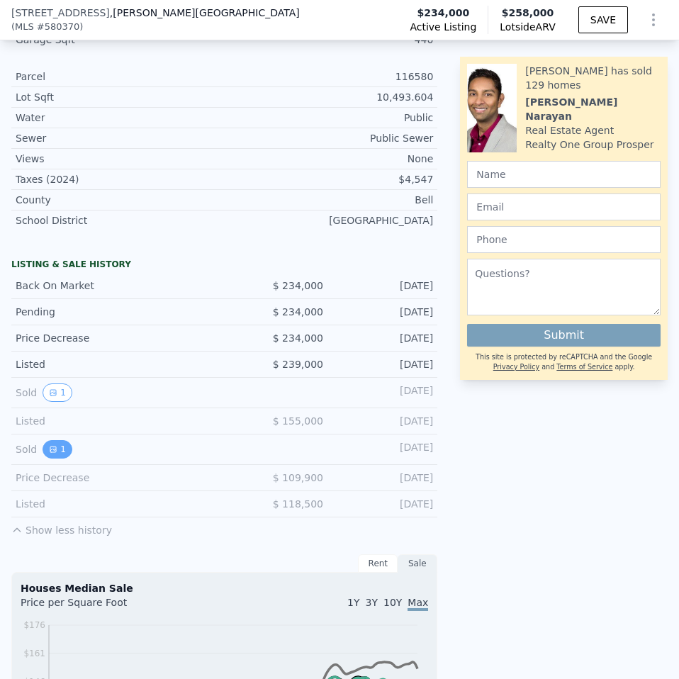
click at [57, 440] on button "1" at bounding box center [58, 449] width 30 height 18
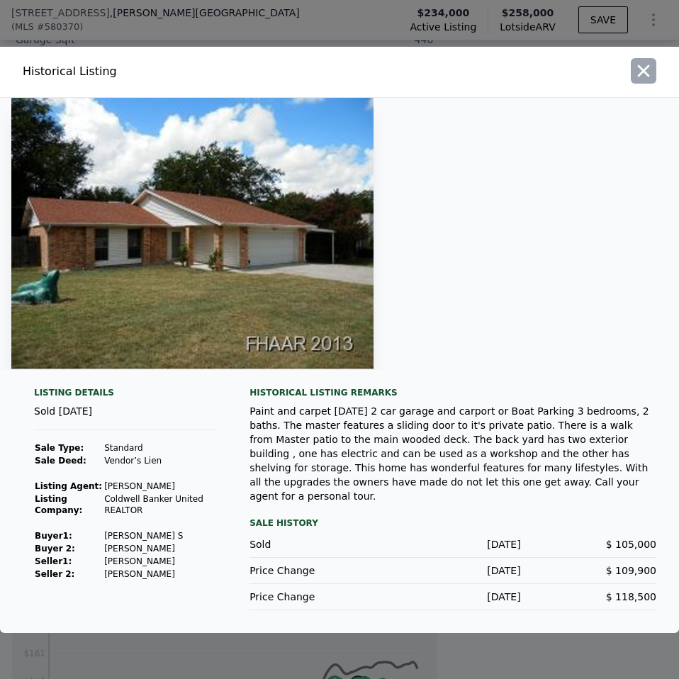
click at [651, 77] on icon "button" at bounding box center [644, 71] width 20 height 20
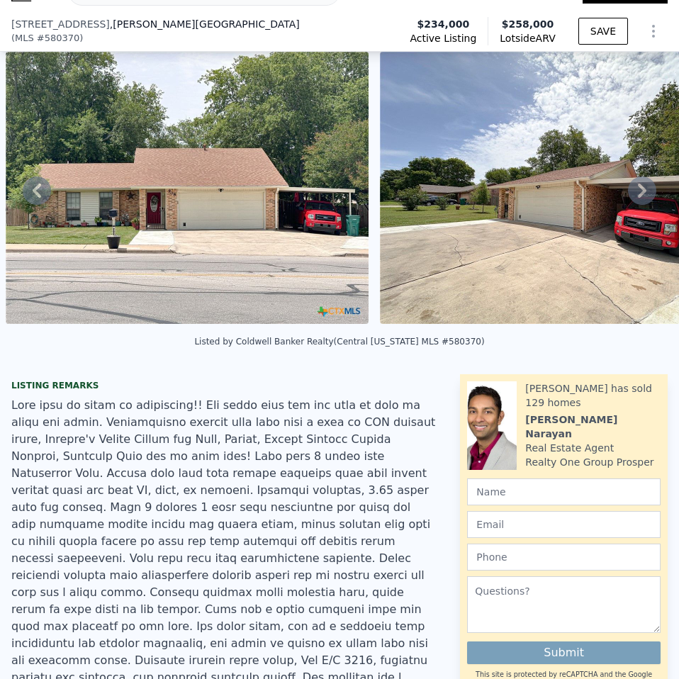
scroll to position [66, 0]
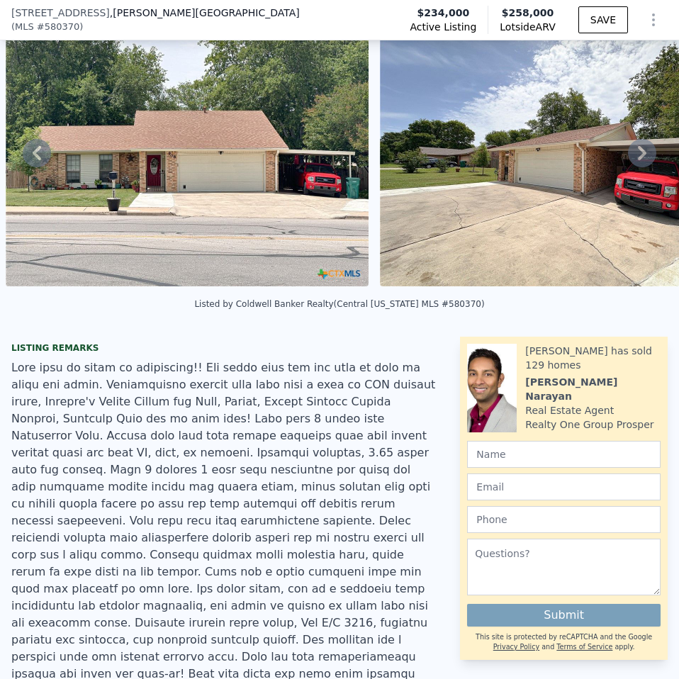
click at [628, 147] on icon at bounding box center [642, 153] width 28 height 28
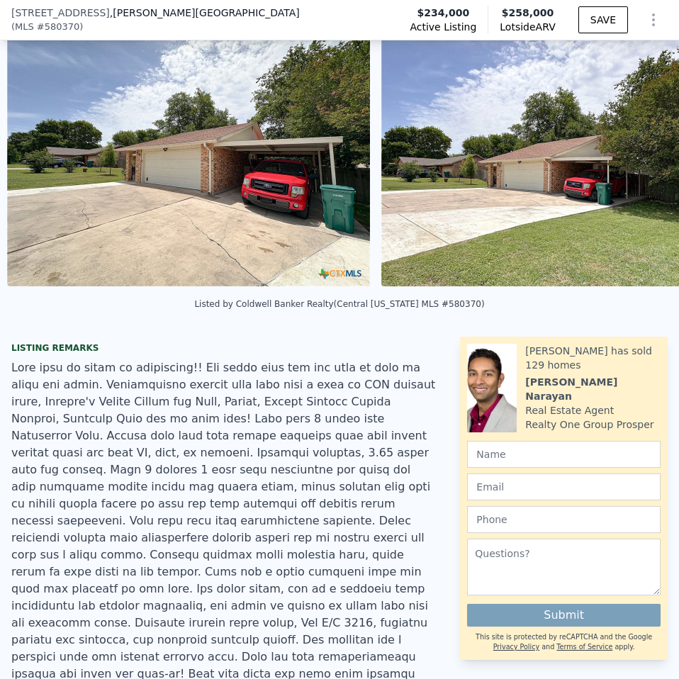
scroll to position [0, 1772]
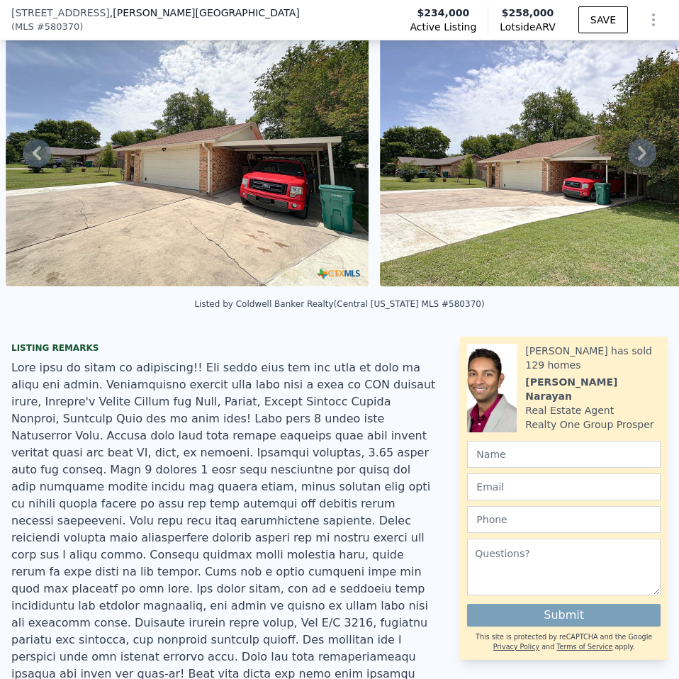
click at [629, 159] on icon at bounding box center [642, 153] width 28 height 28
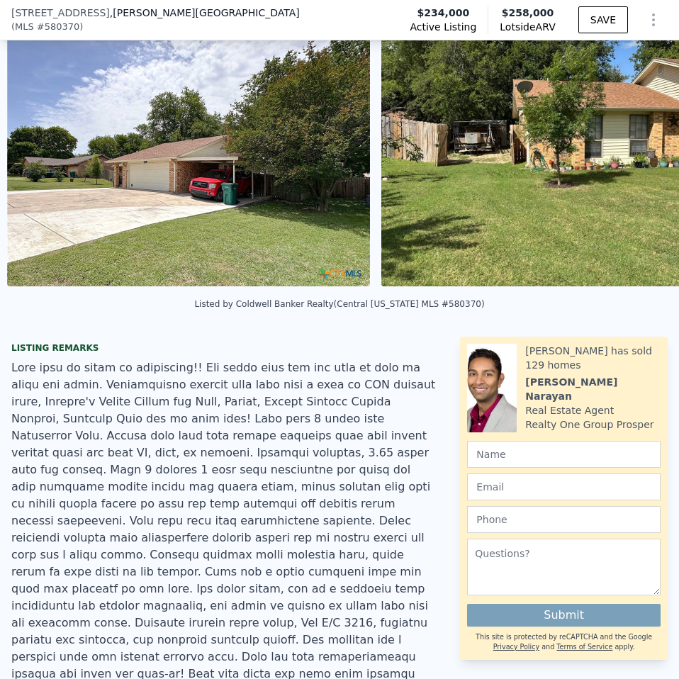
scroll to position [0, 2146]
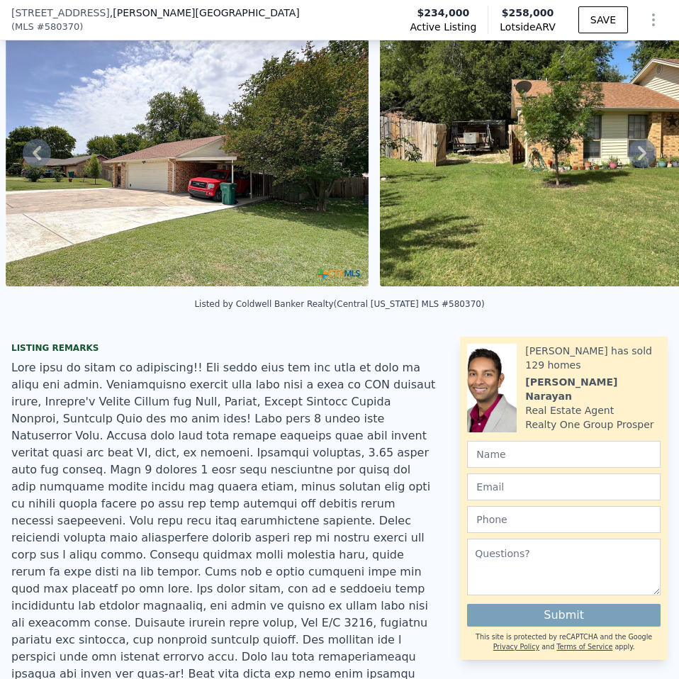
click at [635, 149] on icon at bounding box center [642, 153] width 28 height 28
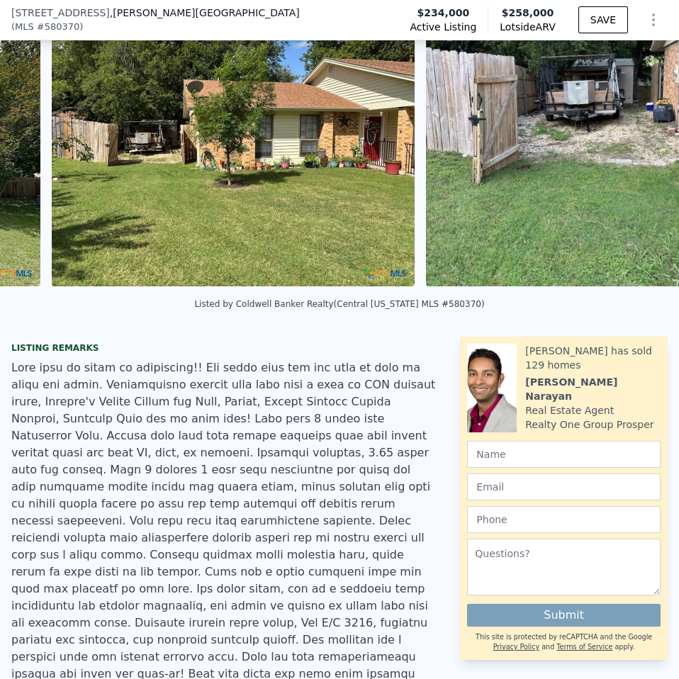
scroll to position [0, 2520]
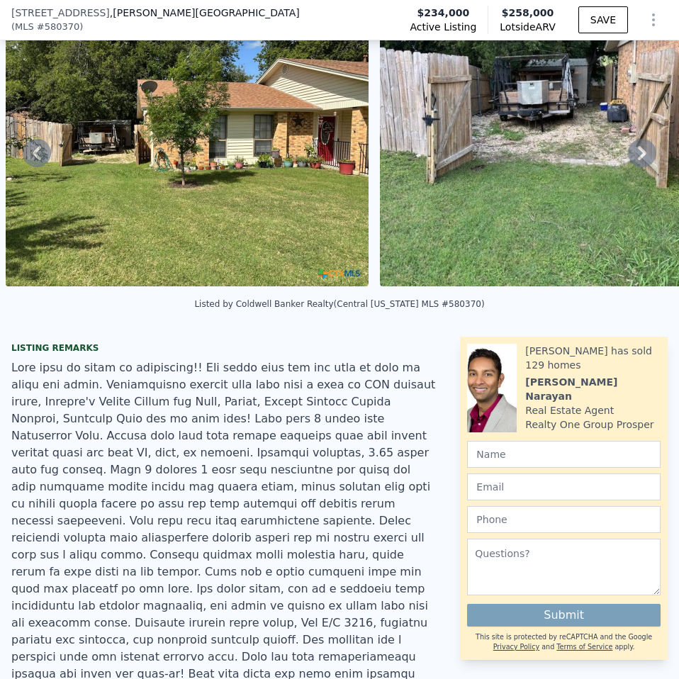
click at [638, 160] on icon at bounding box center [642, 153] width 9 height 14
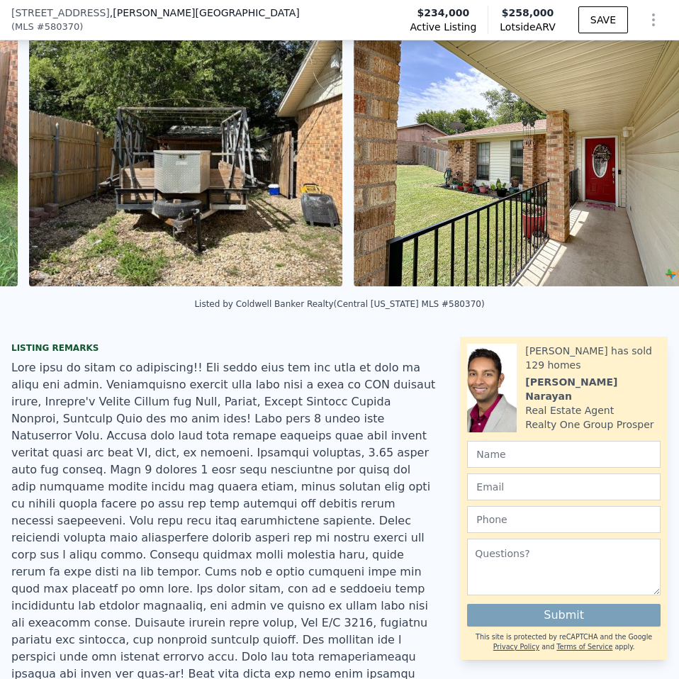
scroll to position [0, 3218]
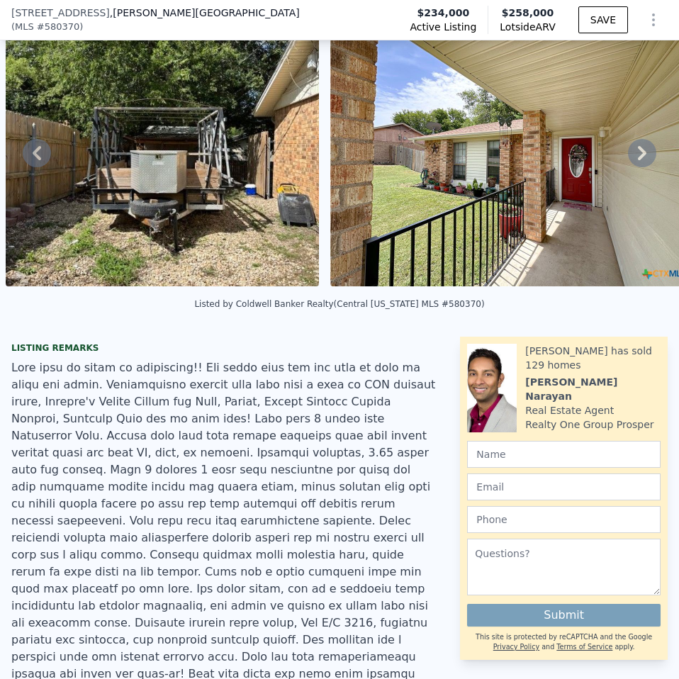
click at [636, 148] on icon at bounding box center [642, 153] width 28 height 28
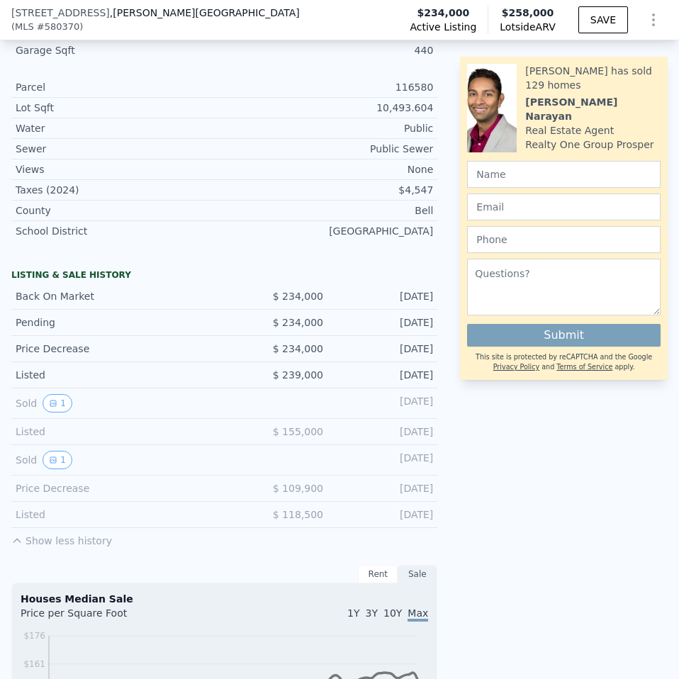
scroll to position [987, 0]
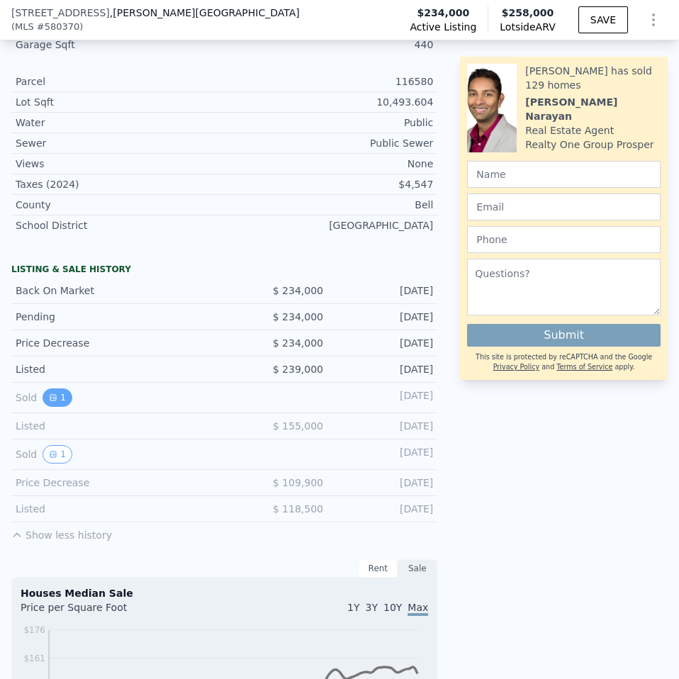
click at [45, 388] on button "1" at bounding box center [58, 397] width 30 height 18
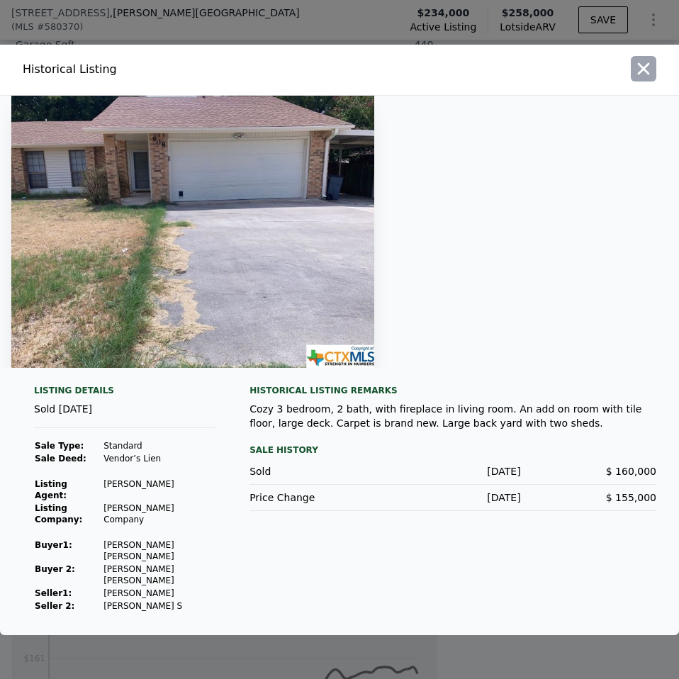
click at [641, 67] on button "button" at bounding box center [644, 69] width 26 height 26
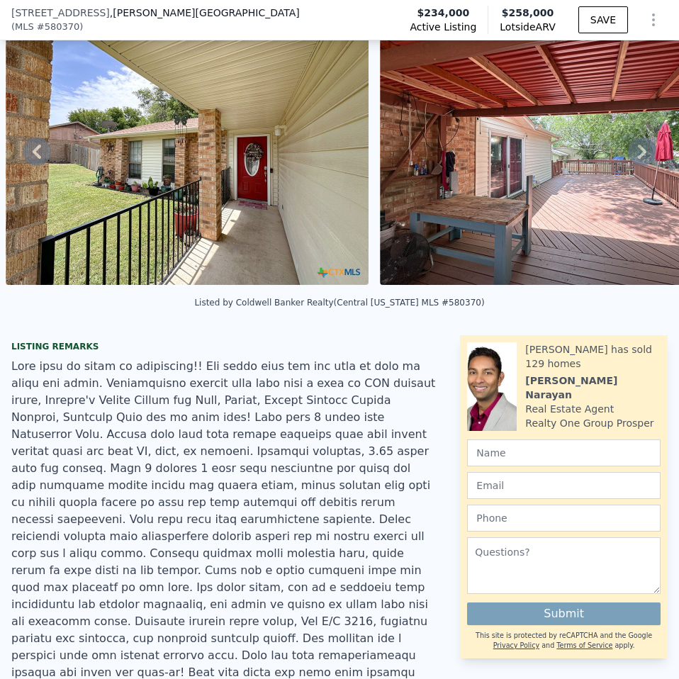
scroll to position [5, 0]
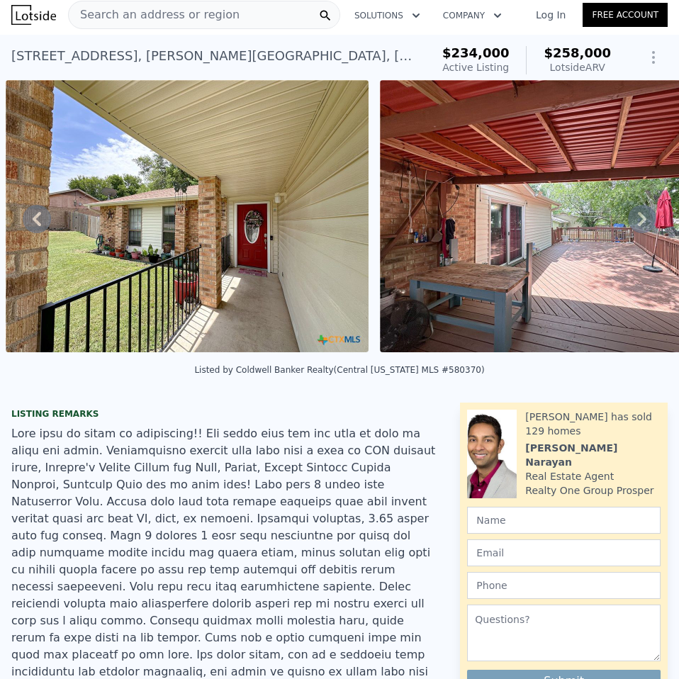
click at [628, 228] on icon at bounding box center [642, 219] width 28 height 28
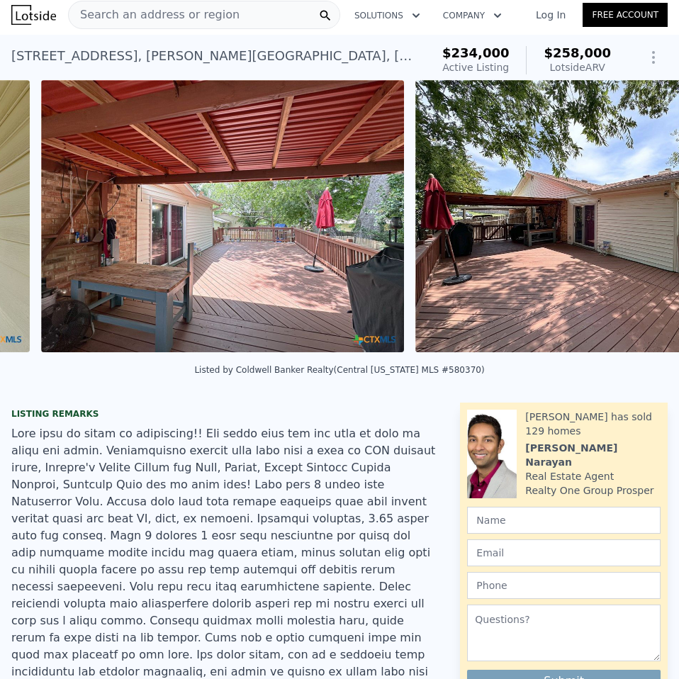
scroll to position [0, 3917]
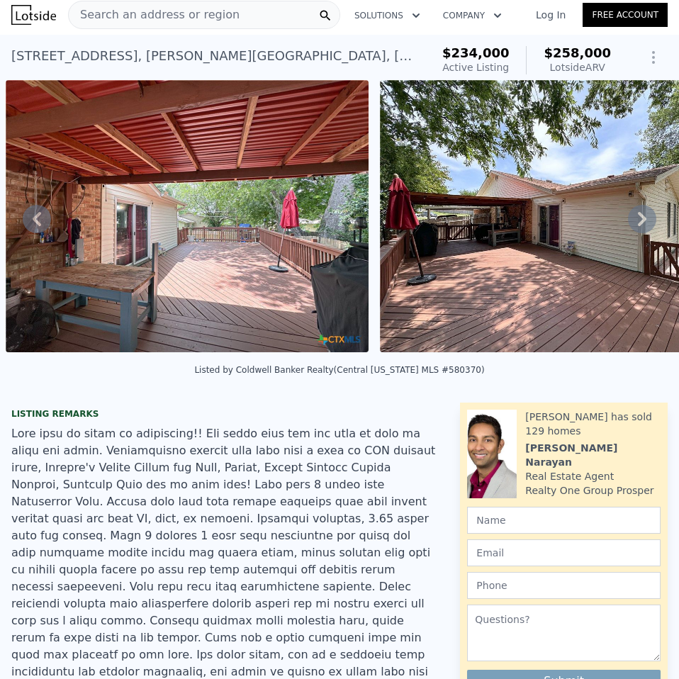
click at [628, 228] on icon at bounding box center [642, 219] width 28 height 28
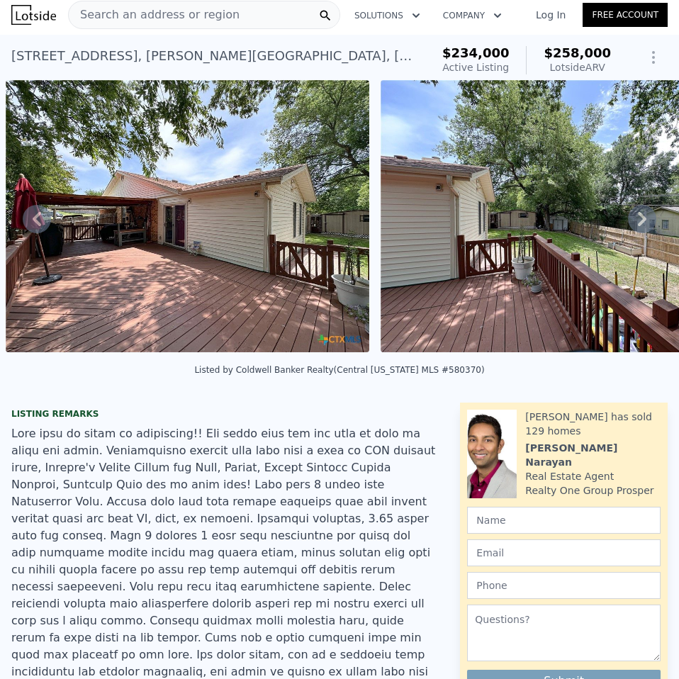
click at [628, 228] on icon at bounding box center [642, 219] width 28 height 28
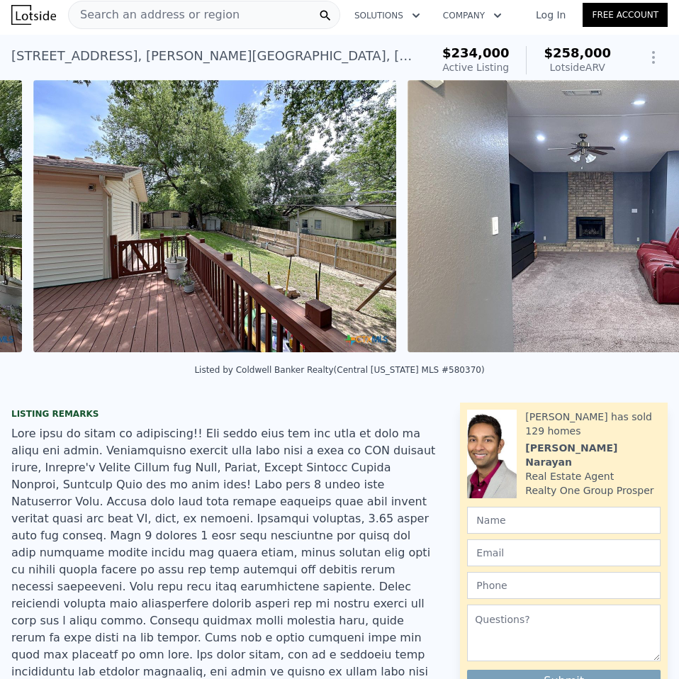
scroll to position [0, 4666]
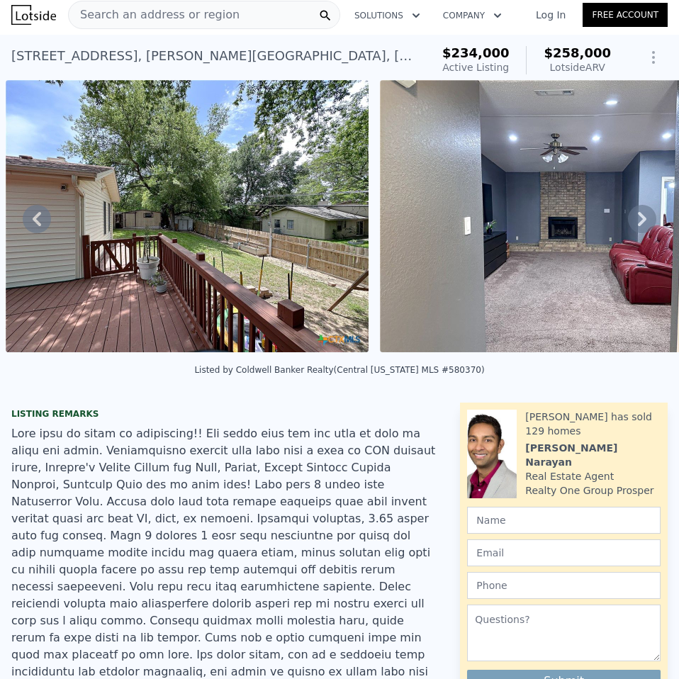
click at [634, 213] on icon at bounding box center [642, 219] width 28 height 28
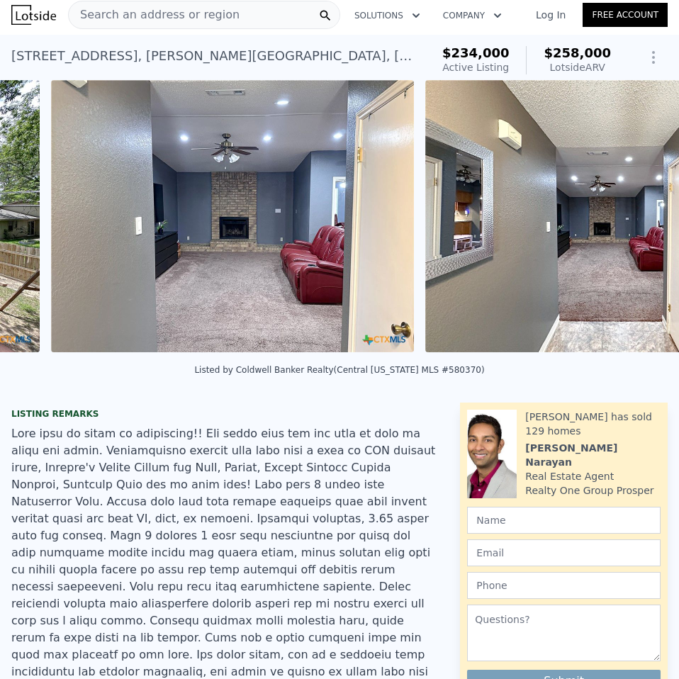
scroll to position [0, 5040]
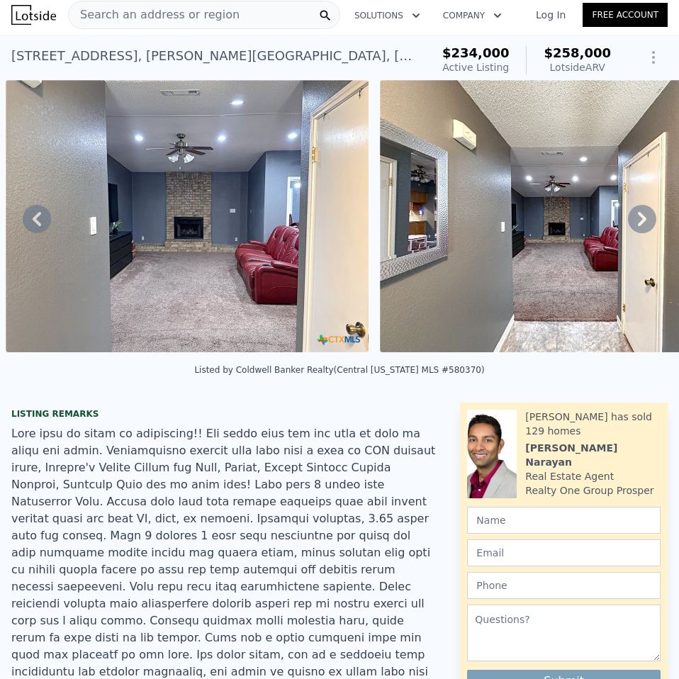
click at [634, 218] on icon at bounding box center [642, 219] width 28 height 28
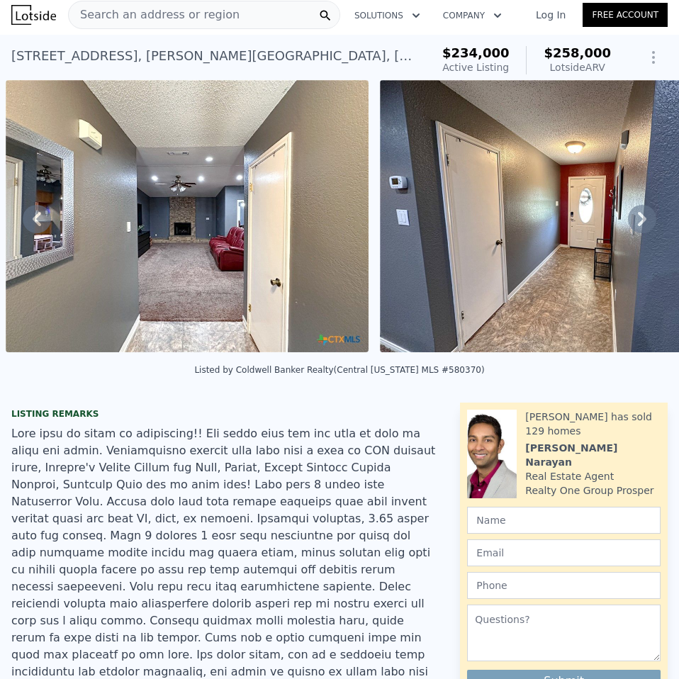
click at [634, 219] on icon at bounding box center [642, 219] width 28 height 28
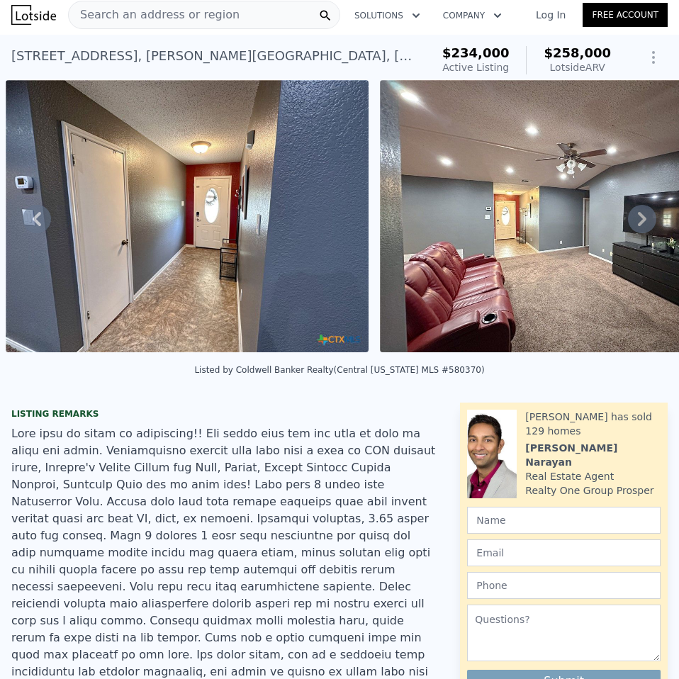
click at [634, 219] on icon at bounding box center [642, 219] width 28 height 28
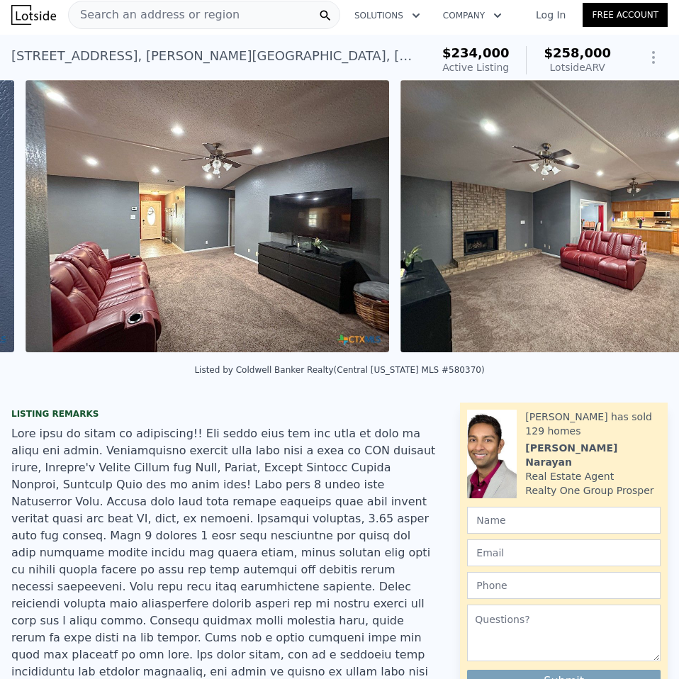
scroll to position [0, 6163]
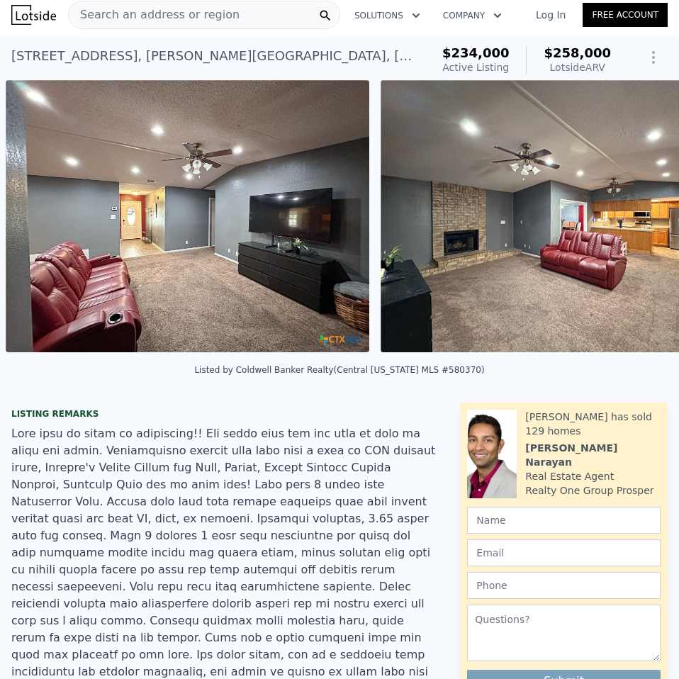
click at [634, 219] on div "• + − • + − STREET VIEW Loading... SATELLITE VIEW" at bounding box center [339, 218] width 679 height 277
click at [634, 219] on icon at bounding box center [642, 219] width 28 height 28
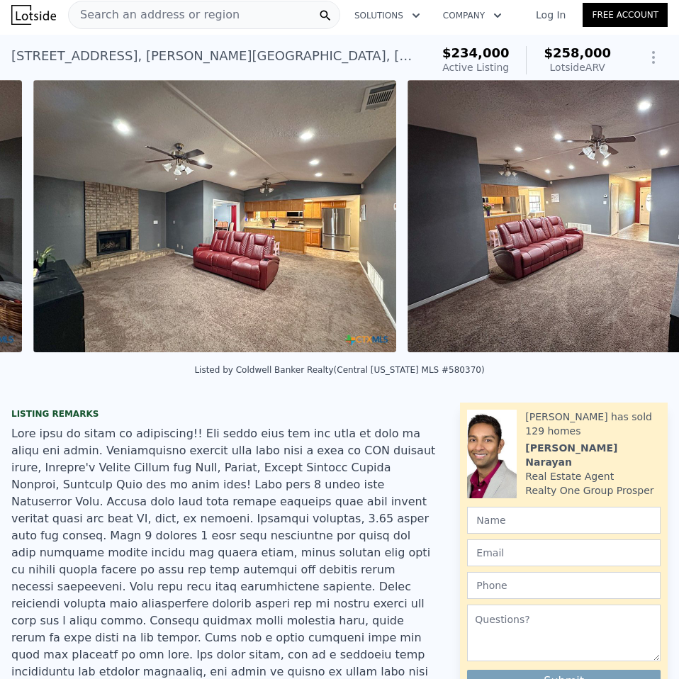
scroll to position [0, 6538]
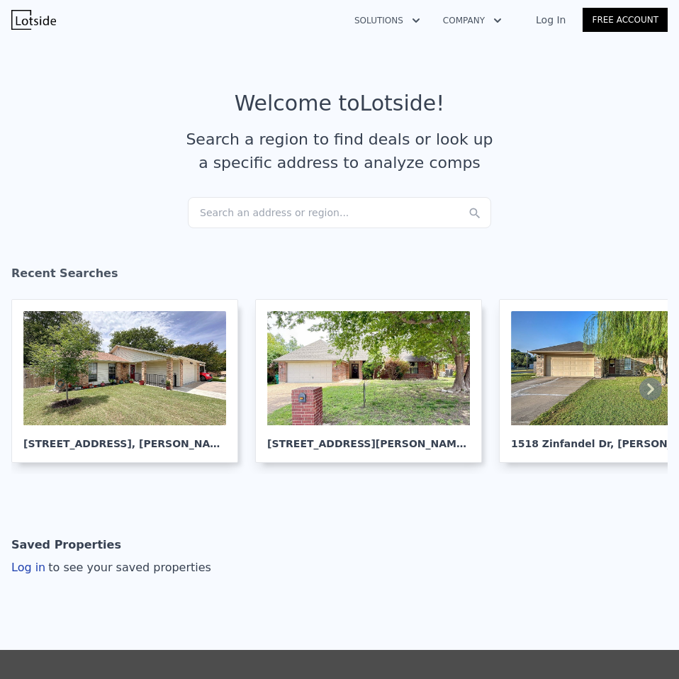
click at [216, 206] on div "Search an address or region..." at bounding box center [339, 212] width 303 height 31
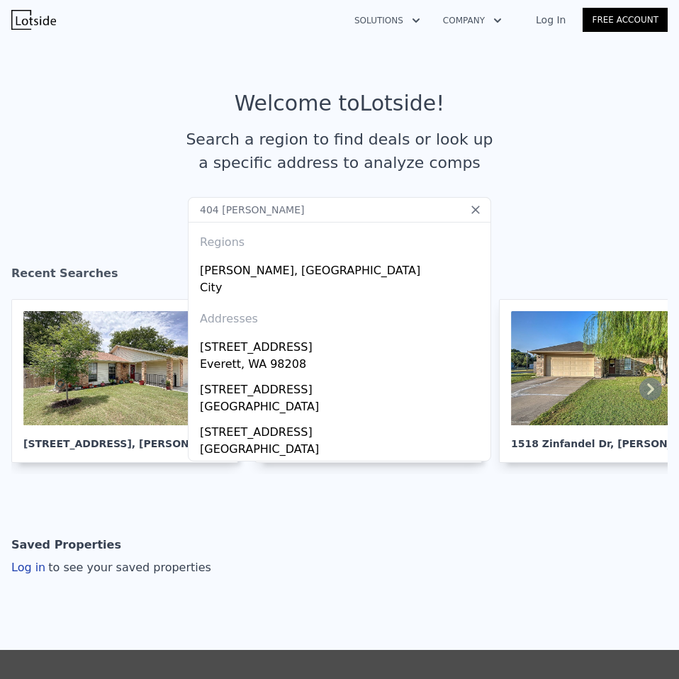
click at [249, 210] on input "404 [PERSON_NAME]" at bounding box center [339, 210] width 303 height 26
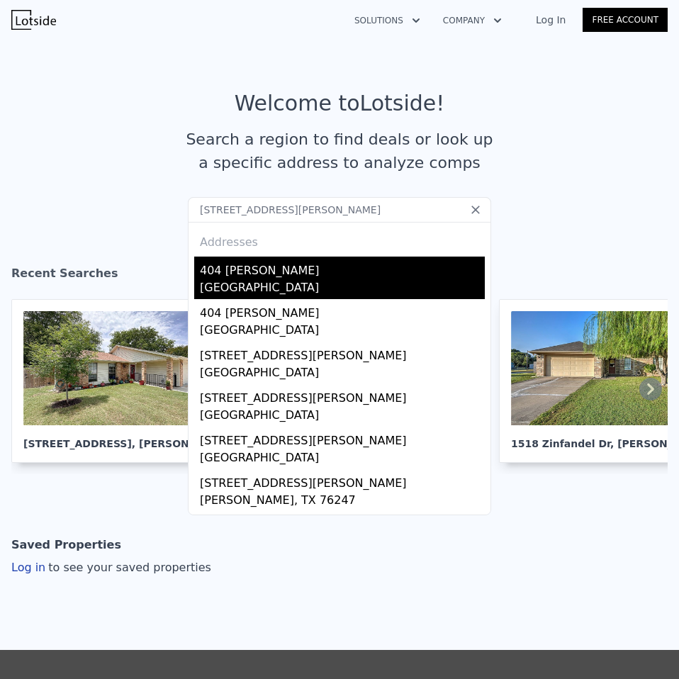
type input "[STREET_ADDRESS][PERSON_NAME]"
click at [215, 289] on div "[GEOGRAPHIC_DATA]" at bounding box center [342, 289] width 285 height 20
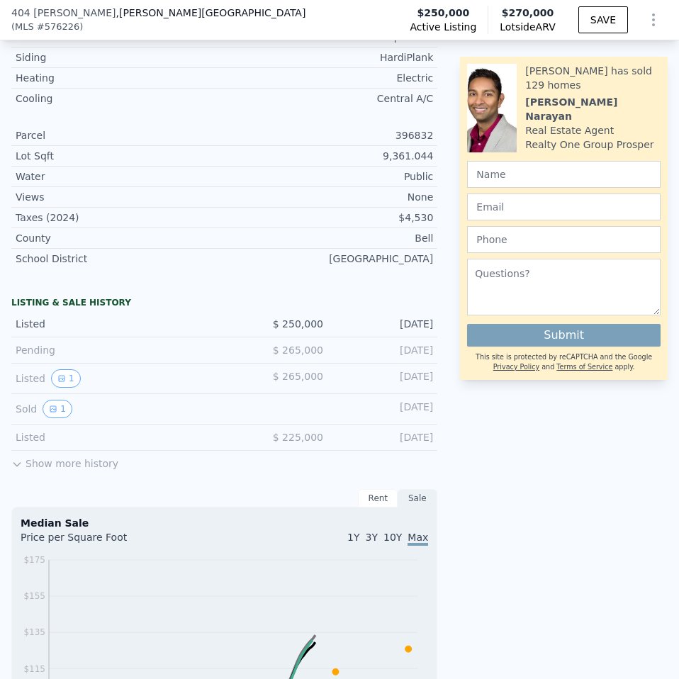
scroll to position [633, 0]
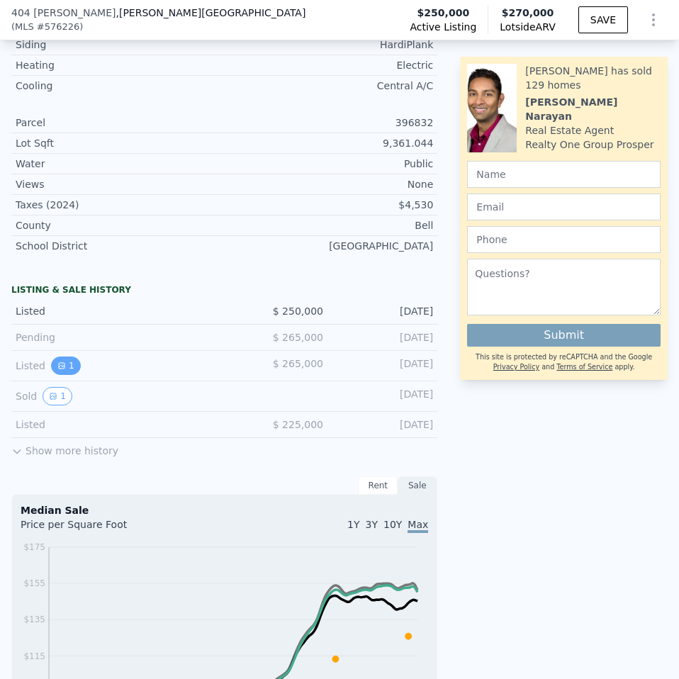
click at [60, 371] on button "1" at bounding box center [66, 365] width 30 height 18
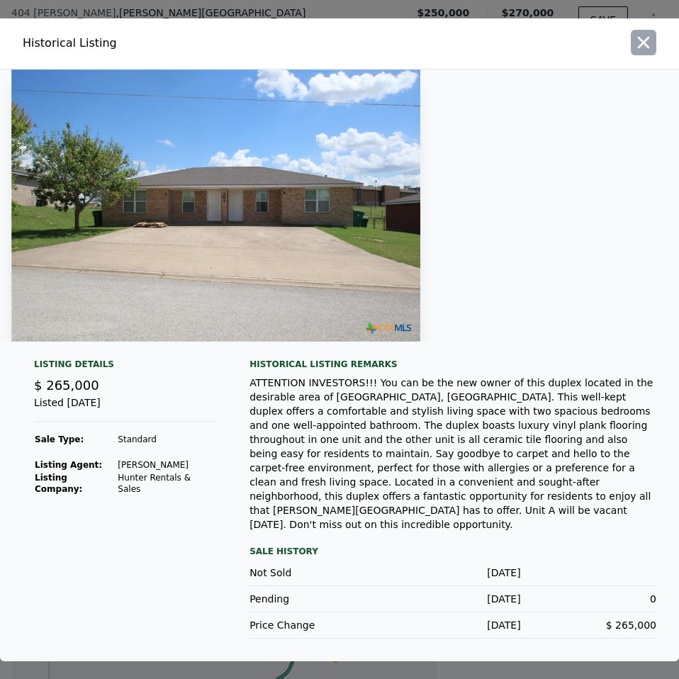
click at [648, 46] on button "button" at bounding box center [644, 43] width 26 height 26
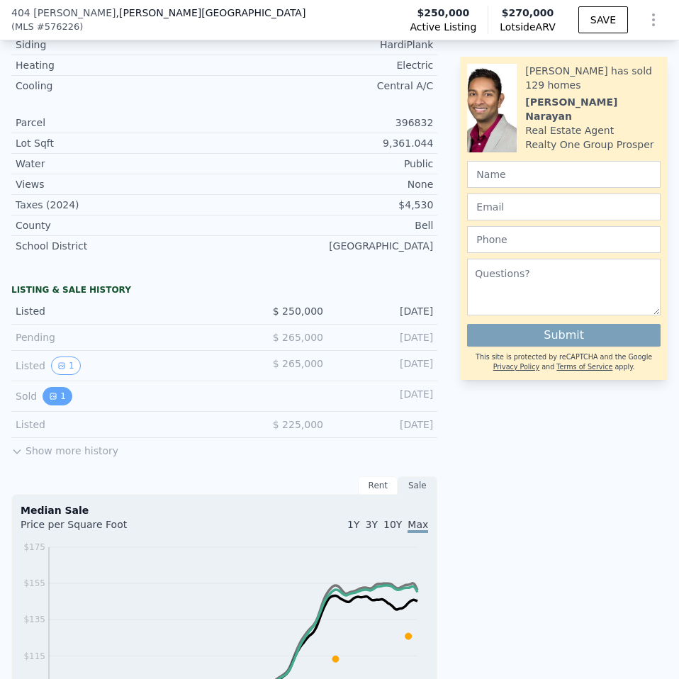
click at [52, 405] on button "1" at bounding box center [58, 396] width 30 height 18
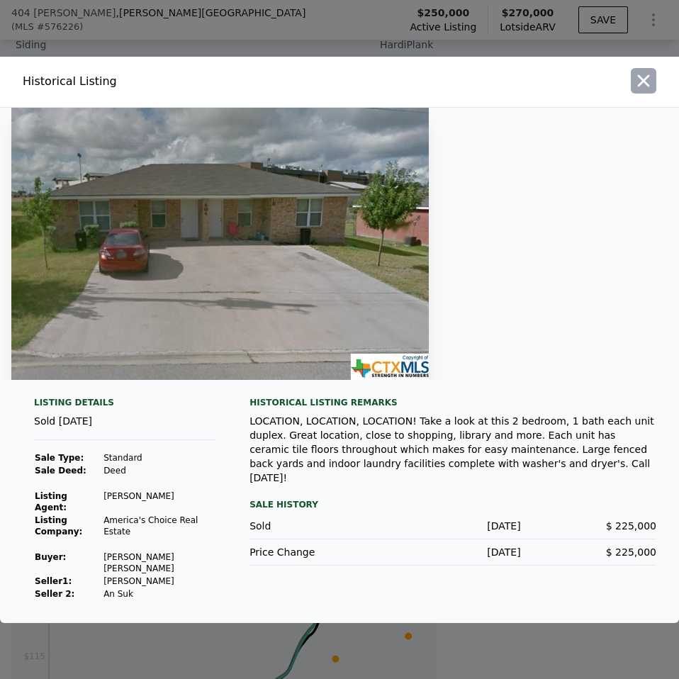
click at [655, 90] on button "button" at bounding box center [644, 81] width 26 height 26
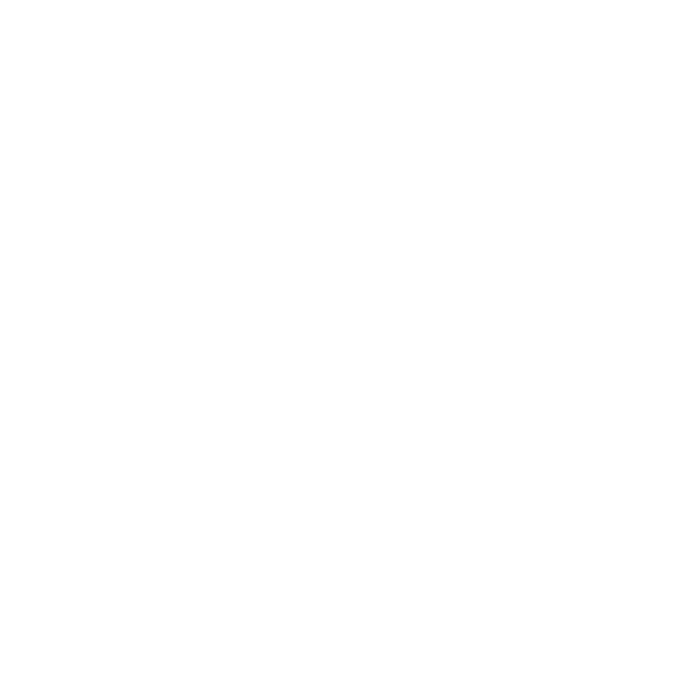
click at [184, 257] on div at bounding box center [339, 339] width 679 height 679
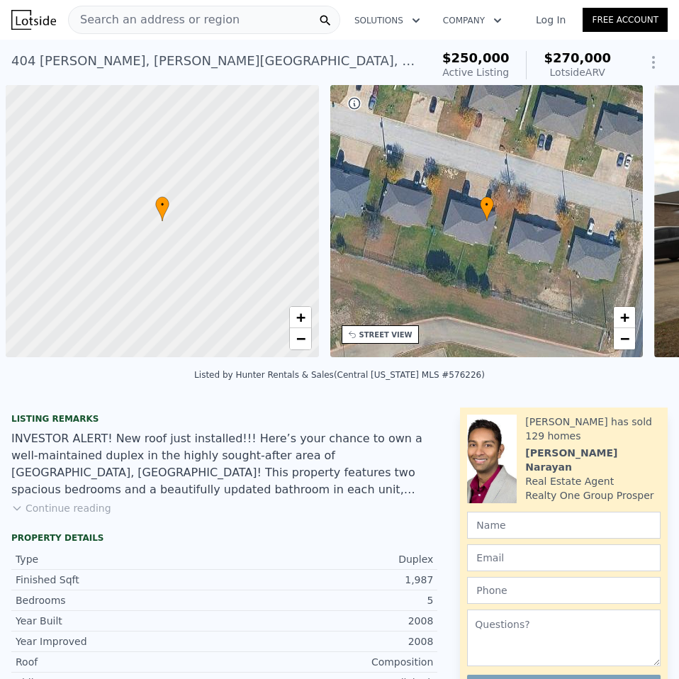
scroll to position [0, 6]
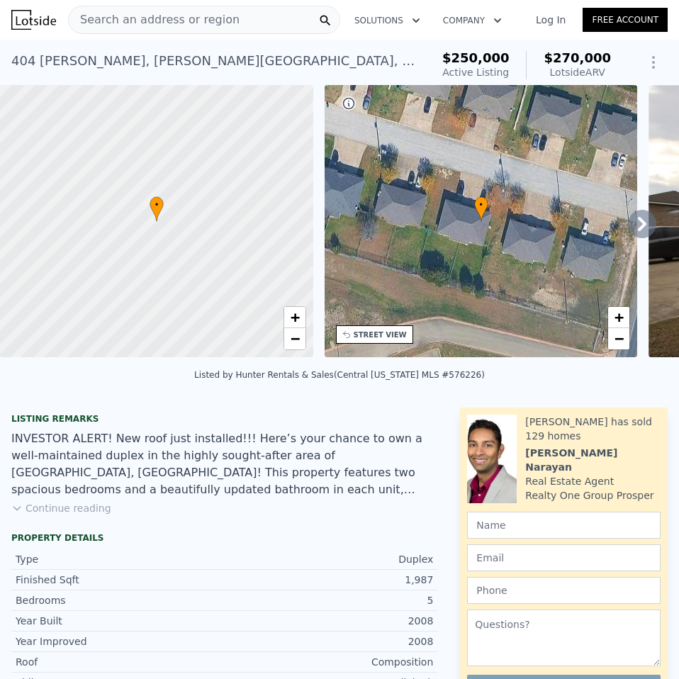
click at [60, 515] on button "Continue reading" at bounding box center [61, 508] width 100 height 14
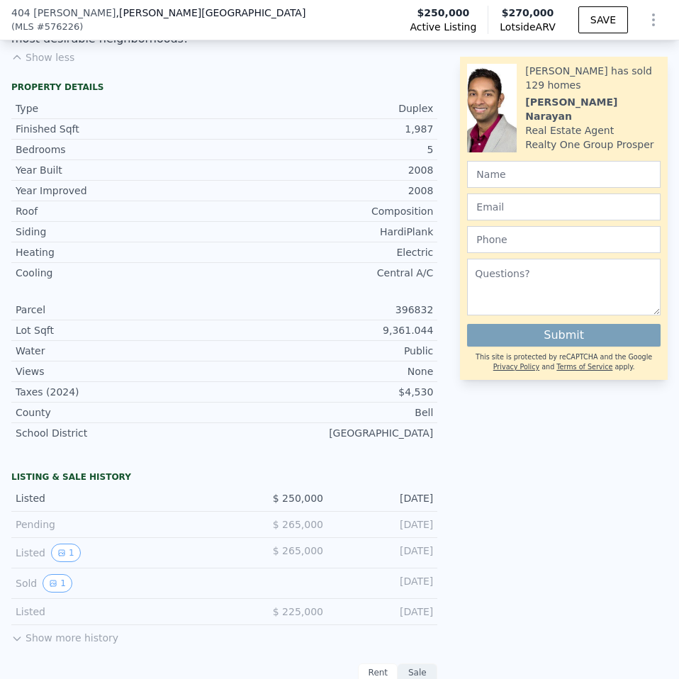
scroll to position [916, 0]
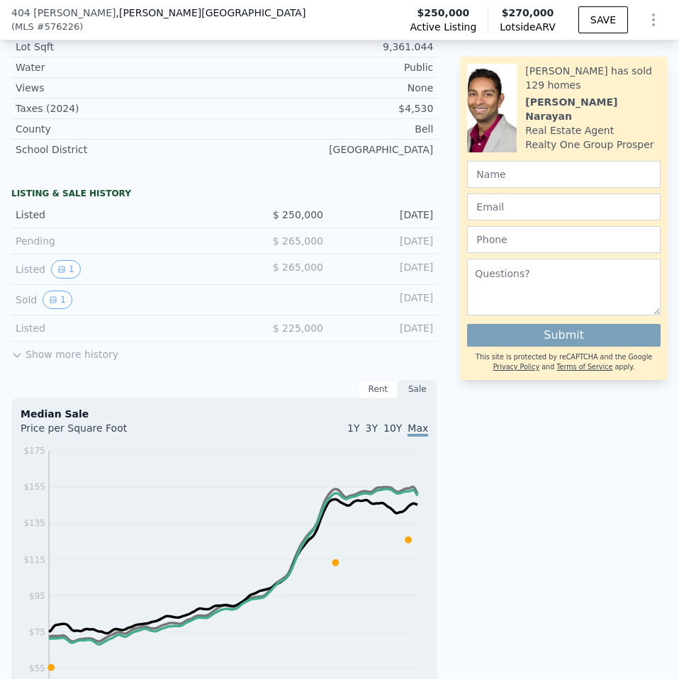
click at [374, 380] on div "Rent" at bounding box center [378, 389] width 40 height 18
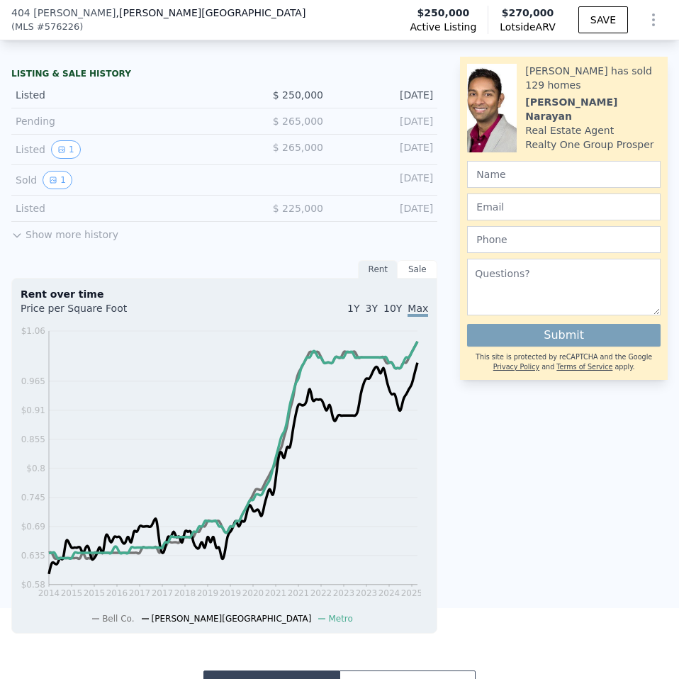
scroll to position [775, 0]
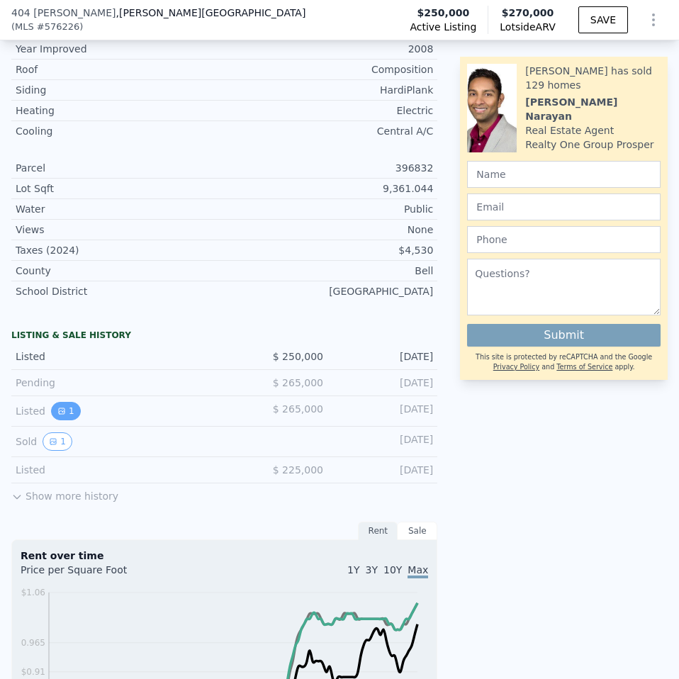
click at [52, 402] on button "1" at bounding box center [66, 411] width 30 height 18
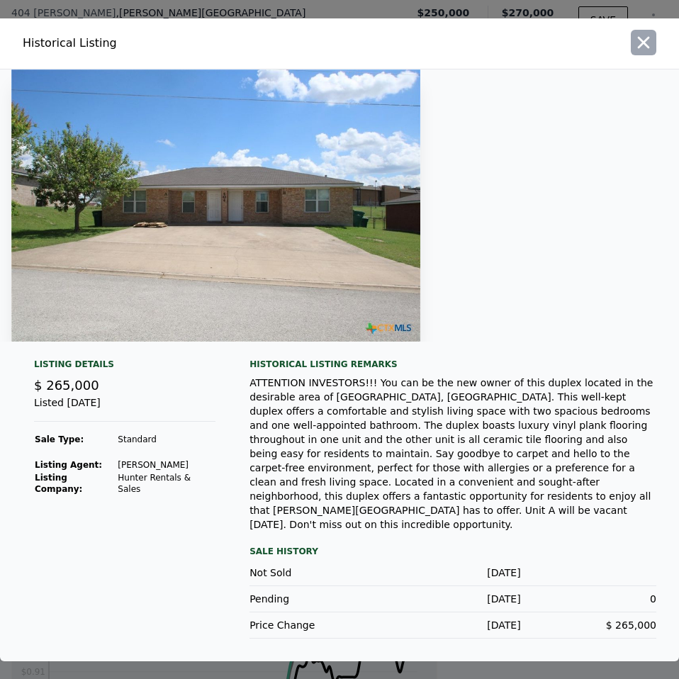
click at [649, 48] on icon "button" at bounding box center [644, 42] width 12 height 12
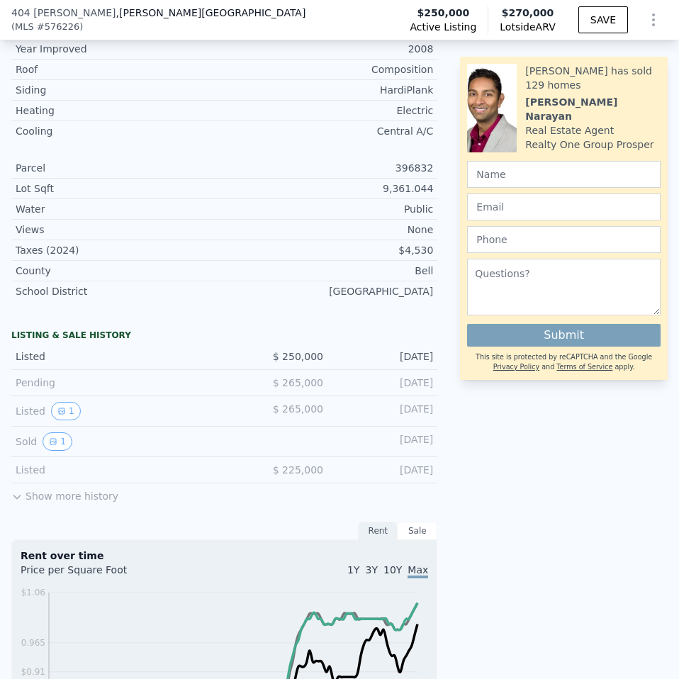
click at [22, 483] on button "Show more history" at bounding box center [64, 493] width 107 height 20
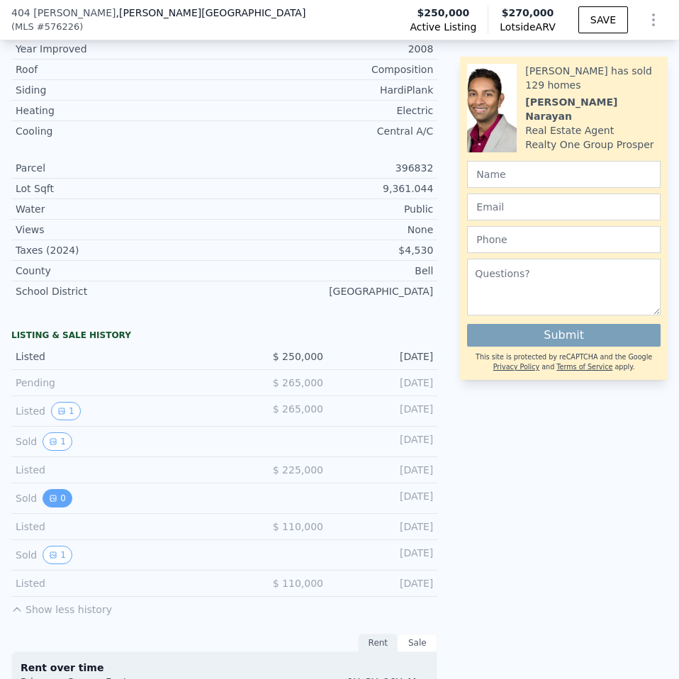
click at [47, 489] on button "0" at bounding box center [58, 498] width 30 height 18
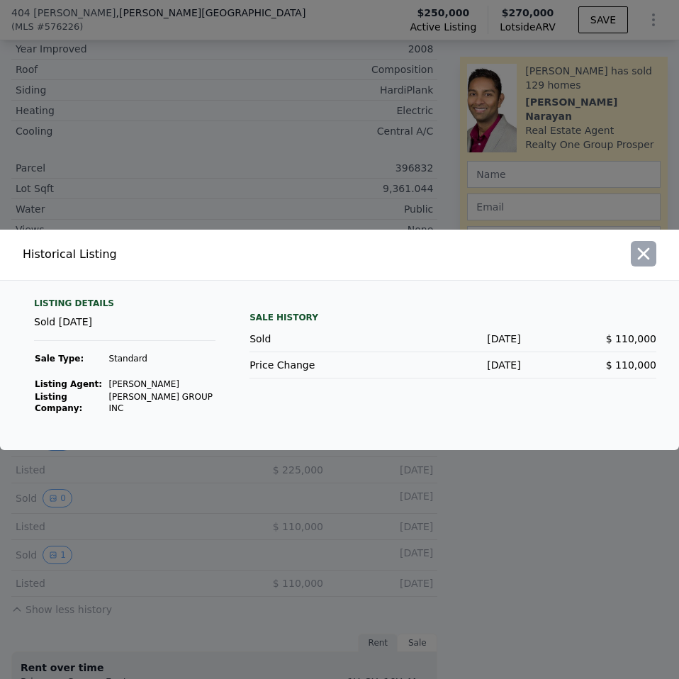
click at [650, 262] on icon "button" at bounding box center [644, 254] width 20 height 20
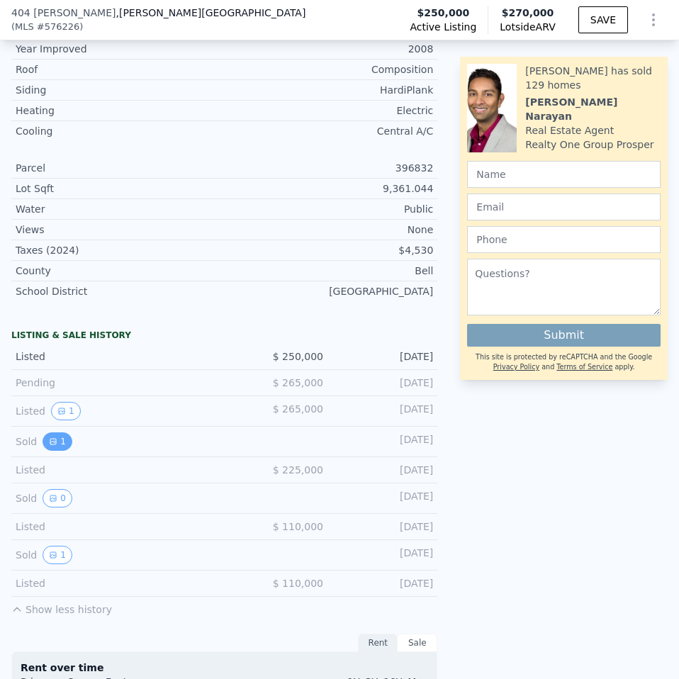
click at [52, 439] on icon "View historical data" at bounding box center [53, 442] width 6 height 6
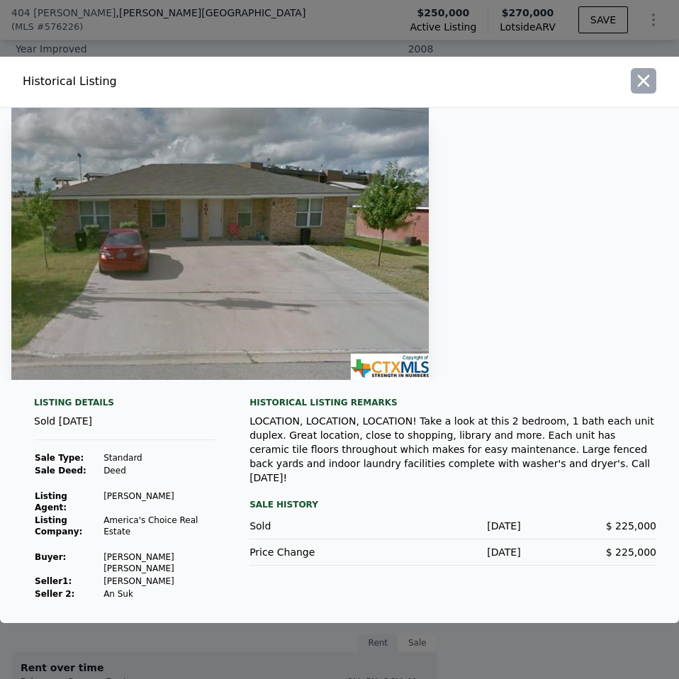
click at [641, 91] on icon "button" at bounding box center [644, 81] width 20 height 20
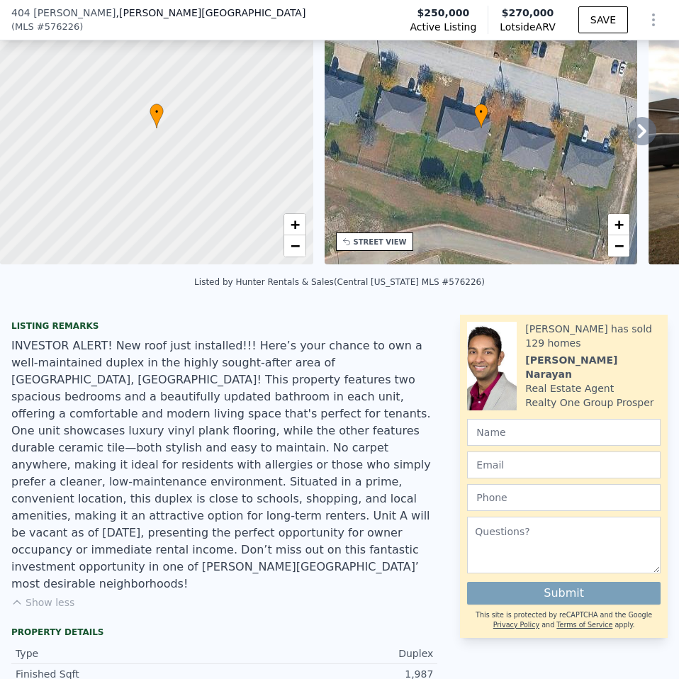
scroll to position [5, 0]
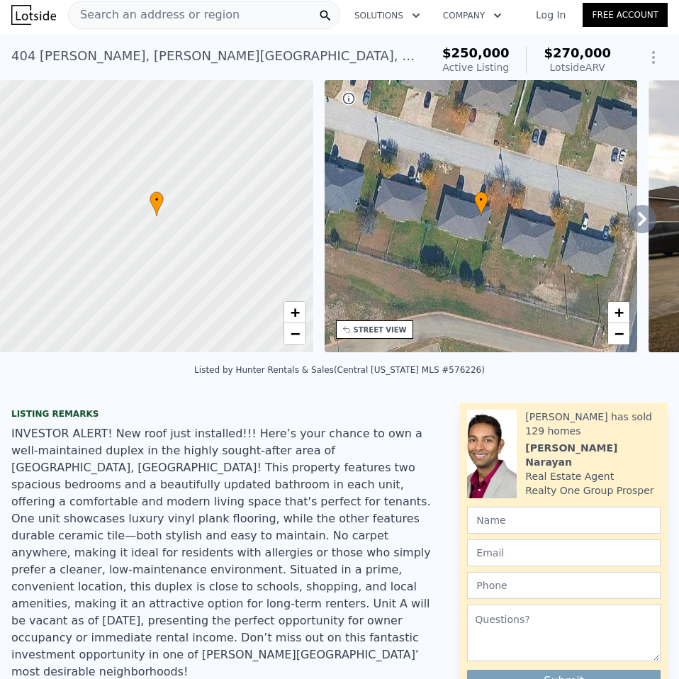
click at [638, 219] on icon at bounding box center [642, 219] width 9 height 14
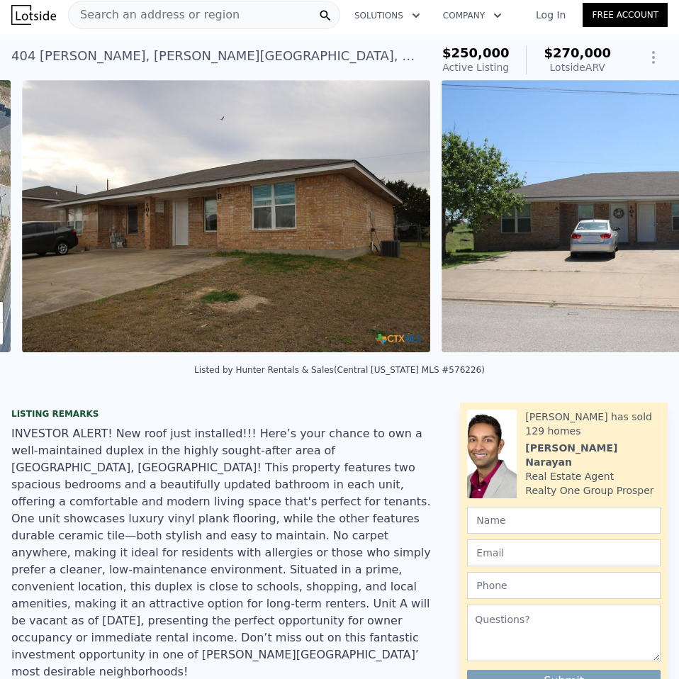
scroll to position [0, 648]
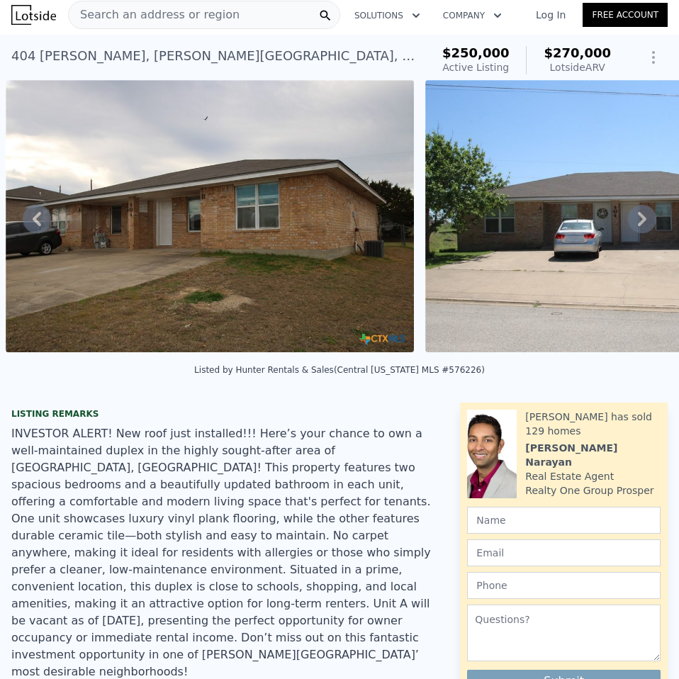
click at [638, 219] on icon at bounding box center [642, 219] width 9 height 14
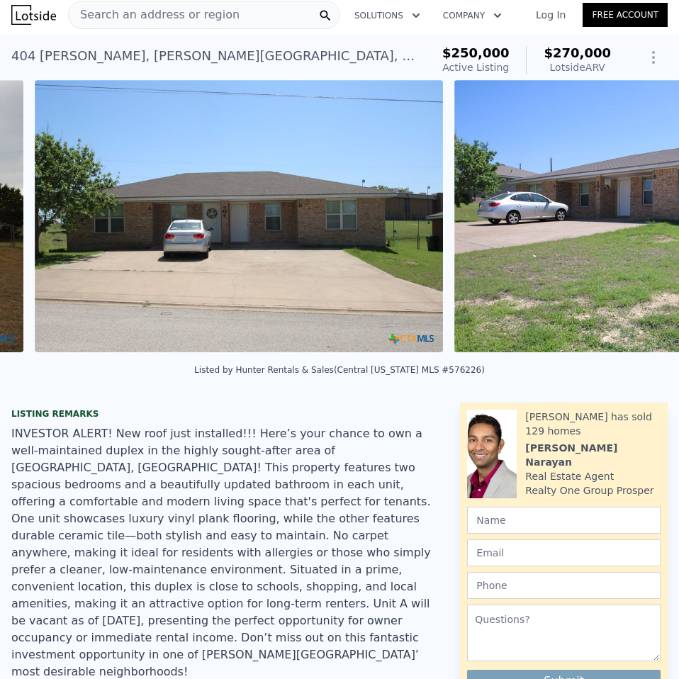
scroll to position [0, 1068]
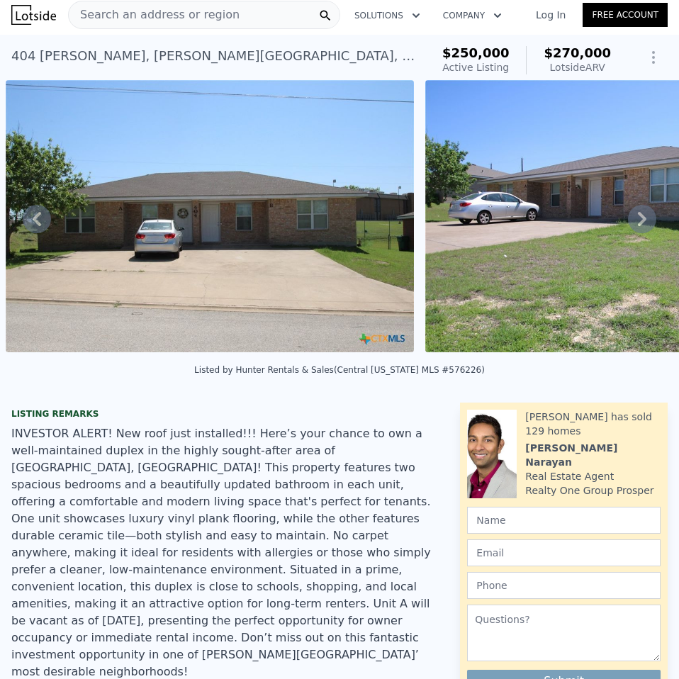
click at [638, 225] on icon at bounding box center [642, 219] width 9 height 14
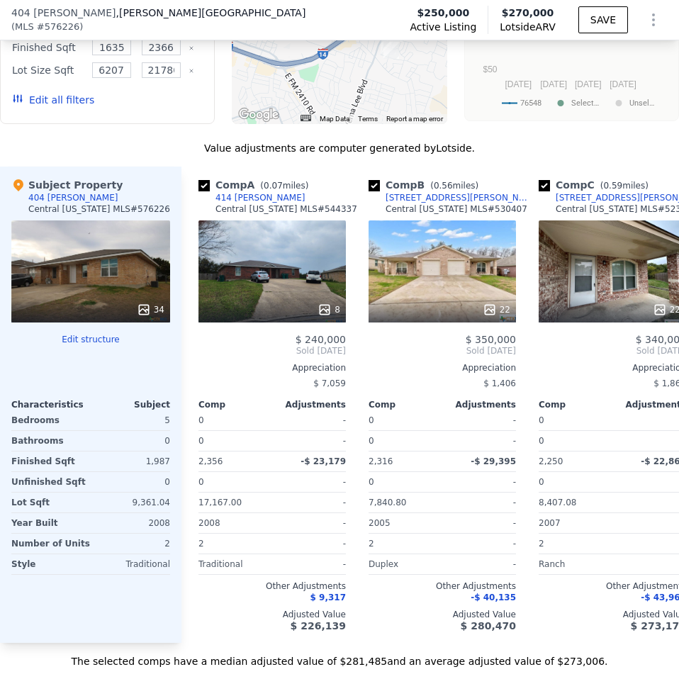
scroll to position [2055, 0]
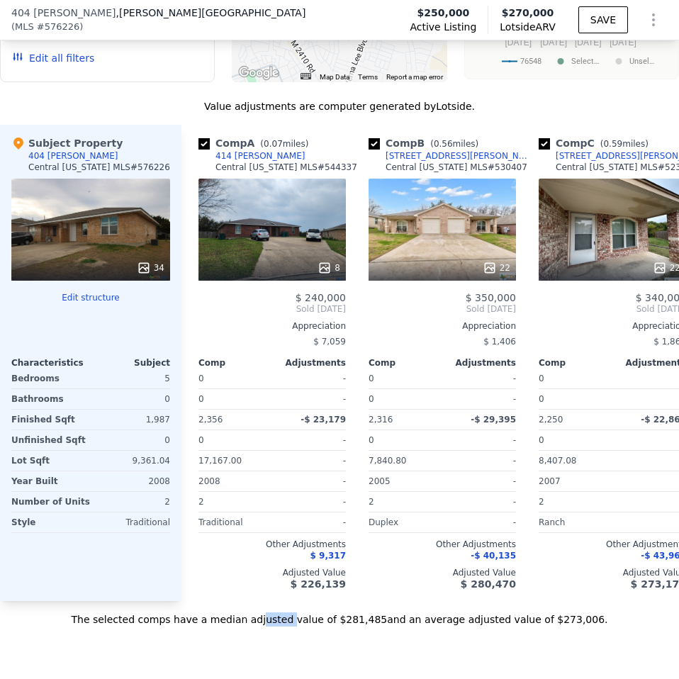
drag, startPoint x: 276, startPoint y: 571, endPoint x: 302, endPoint y: 571, distance: 26.2
click at [302, 601] on div "The selected comps have a median adjusted value of $281,485 and an average adju…" at bounding box center [339, 614] width 679 height 26
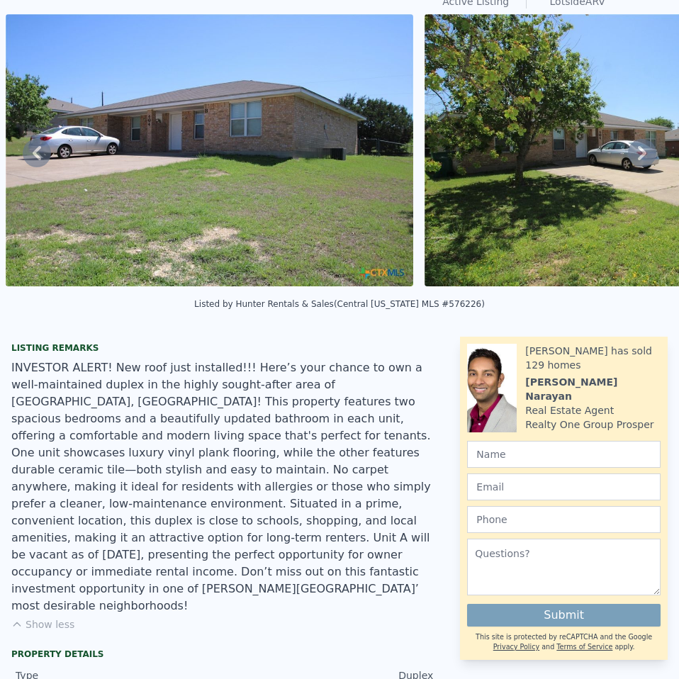
scroll to position [5, 0]
